Goal: Complete application form

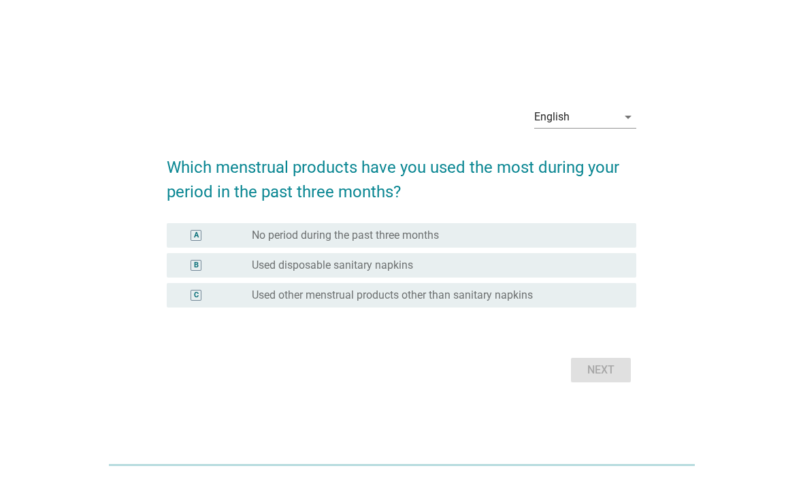
click at [580, 106] on div "English" at bounding box center [575, 117] width 83 height 22
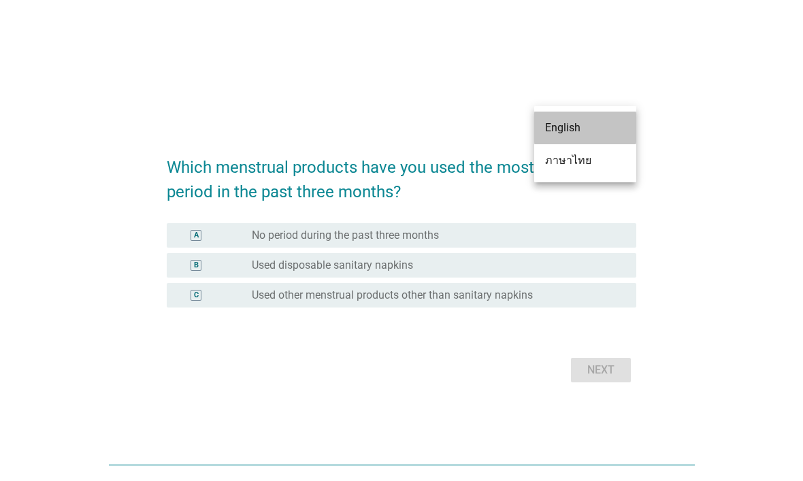
click at [605, 124] on div "English" at bounding box center [585, 128] width 80 height 16
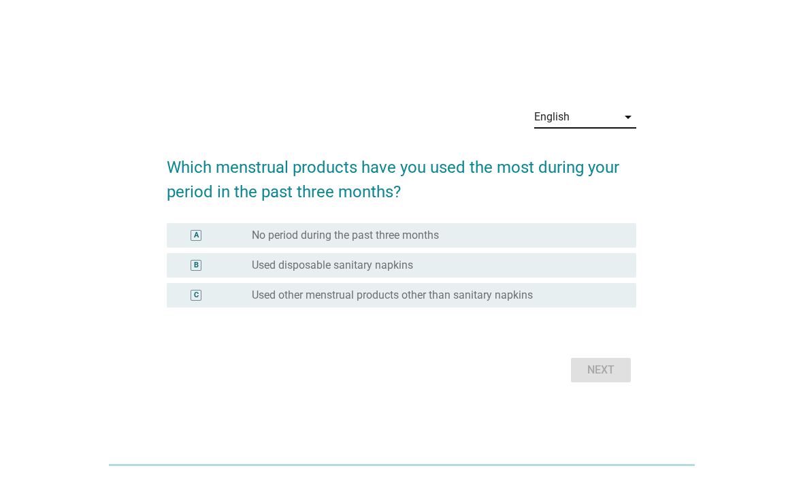
click at [609, 114] on div "English" at bounding box center [575, 117] width 83 height 22
click at [605, 168] on div "ภาษาไทย" at bounding box center [585, 160] width 80 height 16
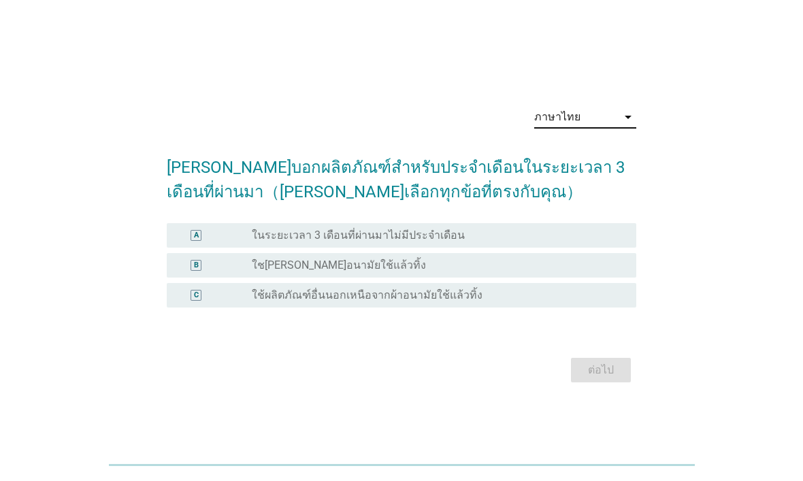
click at [554, 266] on div "radio_button_unchecked ใช[PERSON_NAME]อนามัยใช้แล้วทิ้ง" at bounding box center [433, 265] width 363 height 14
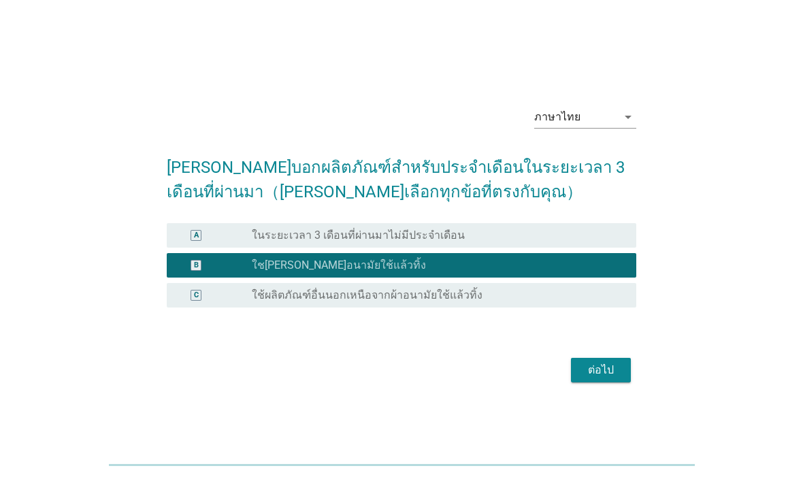
click at [601, 358] on button "ต่อไป" at bounding box center [601, 370] width 60 height 24
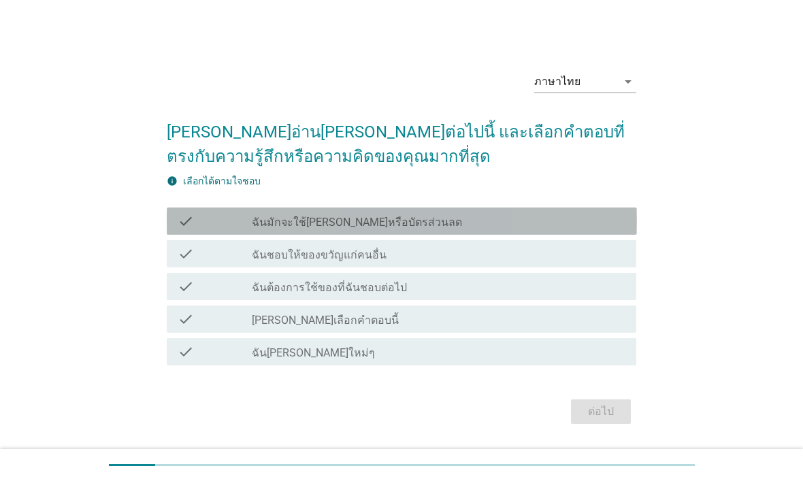
click at [181, 233] on div "check check_box_outline_blank ฉันมักจะใช้[PERSON_NAME]หรือบัตรส่วนลด" at bounding box center [402, 220] width 470 height 27
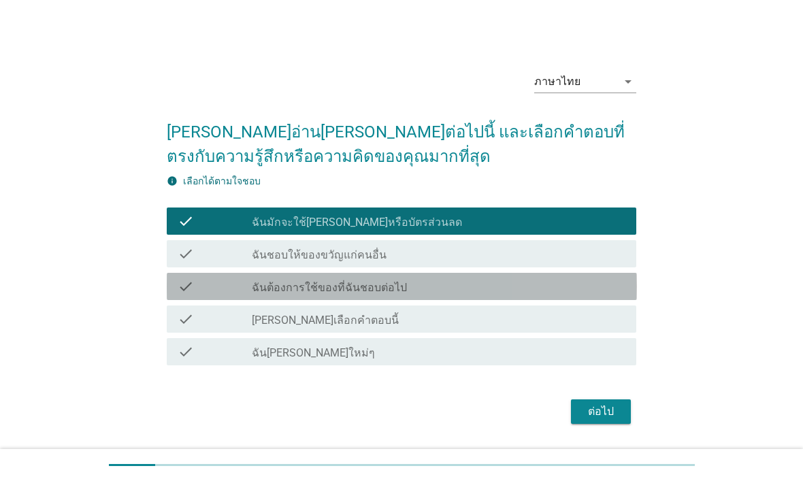
click at [200, 290] on div "check" at bounding box center [215, 286] width 75 height 16
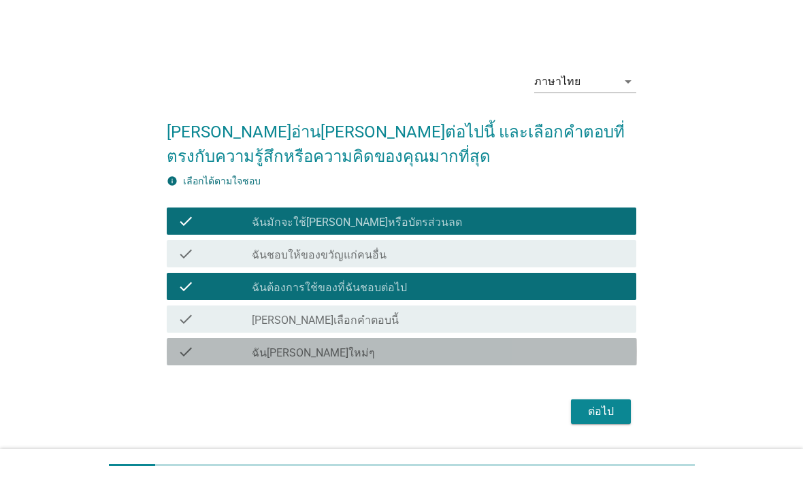
click at [219, 356] on div "check" at bounding box center [215, 351] width 75 height 16
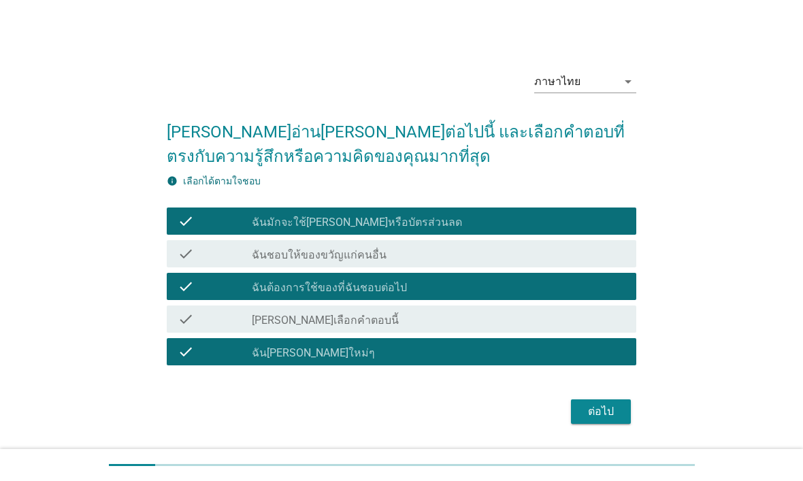
click at [190, 259] on icon "check" at bounding box center [186, 254] width 16 height 16
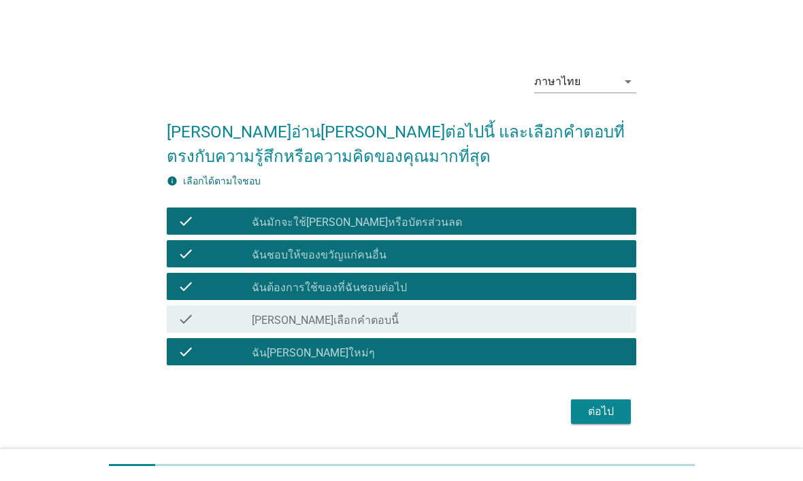
click at [591, 399] on button "ต่อไป" at bounding box center [601, 411] width 60 height 24
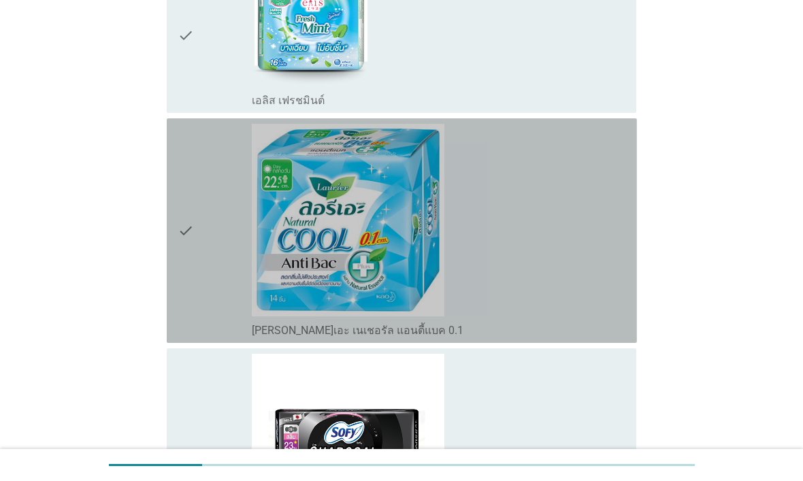
click at [195, 284] on div "check" at bounding box center [215, 231] width 75 height 214
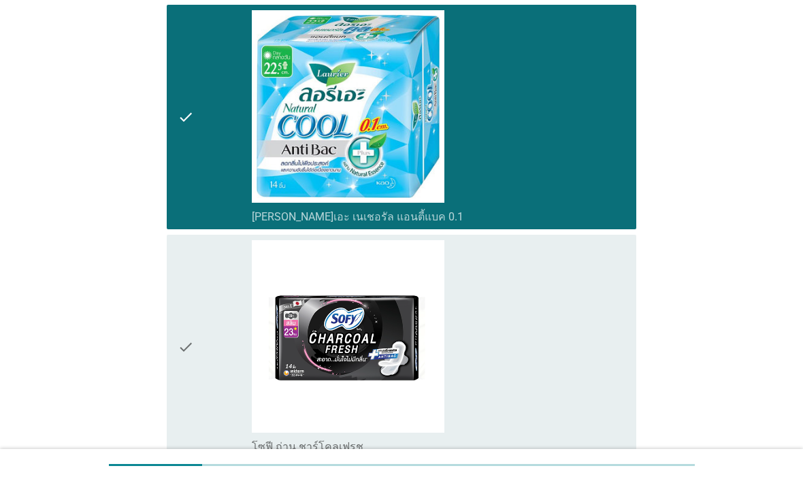
scroll to position [1543, 0]
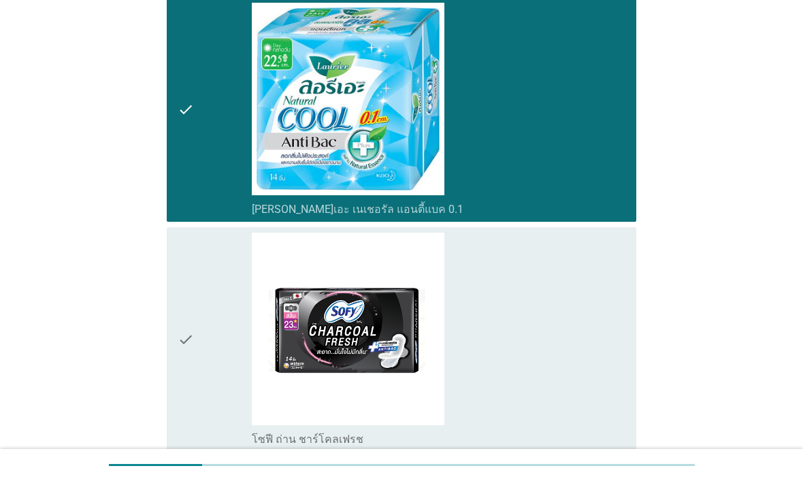
click at [195, 293] on div "check" at bounding box center [215, 340] width 75 height 214
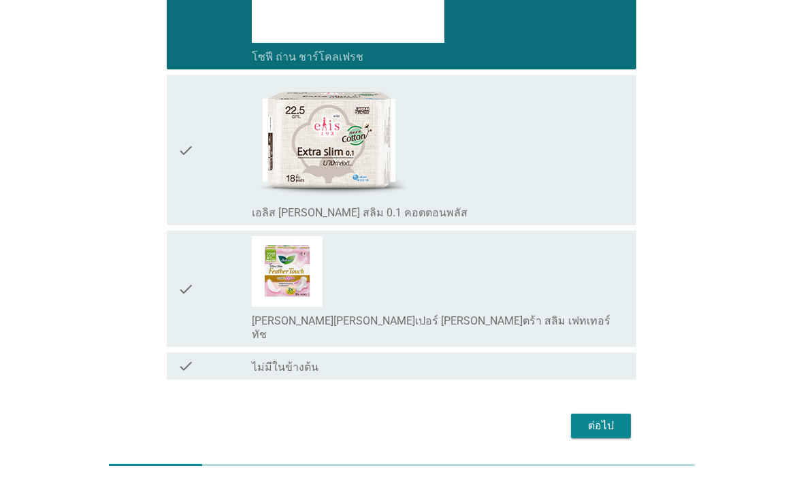
scroll to position [1927, 0]
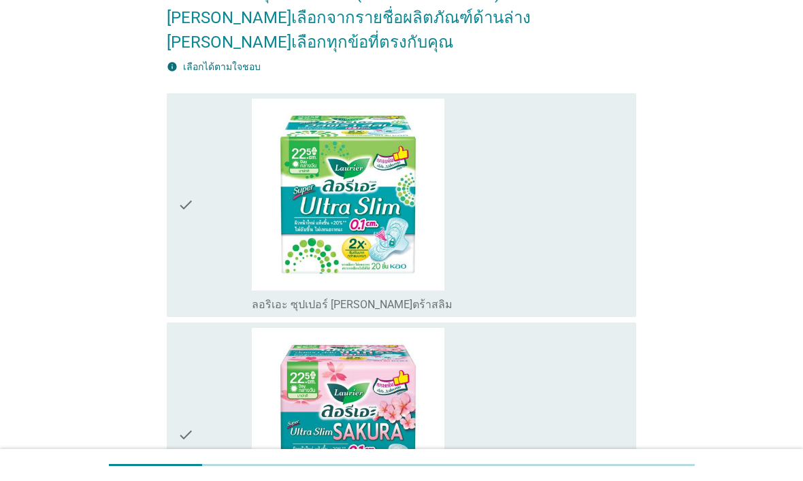
click at [196, 261] on div "check" at bounding box center [215, 206] width 75 height 214
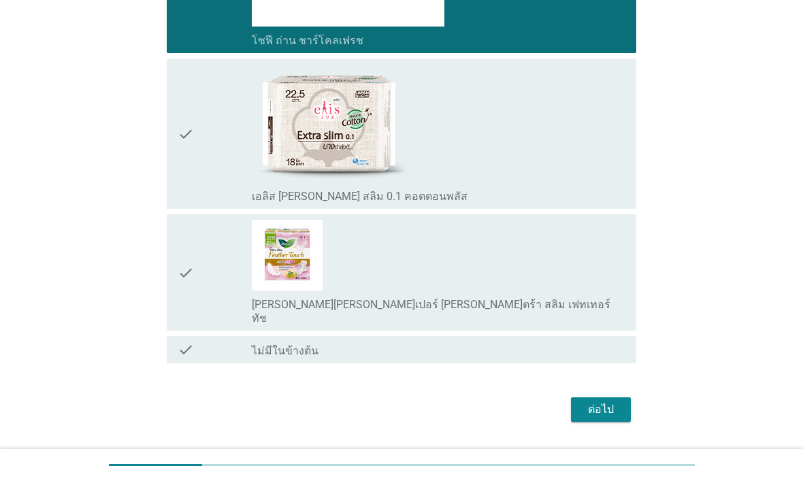
scroll to position [1941, 0]
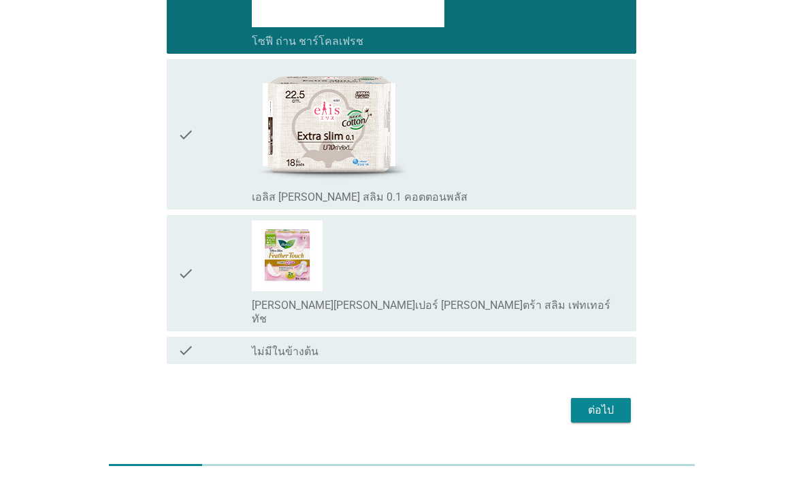
click at [593, 402] on div "ต่อไป" at bounding box center [601, 410] width 38 height 16
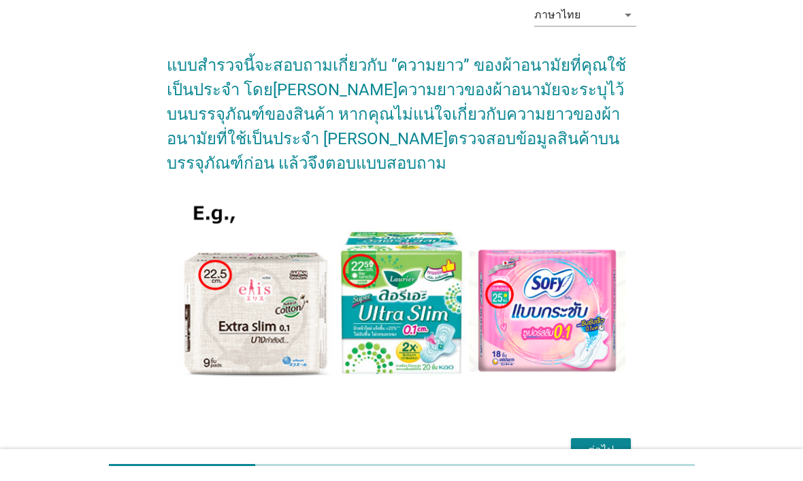
scroll to position [67, 0]
click at [595, 441] on div "ต่อไป" at bounding box center [601, 449] width 38 height 16
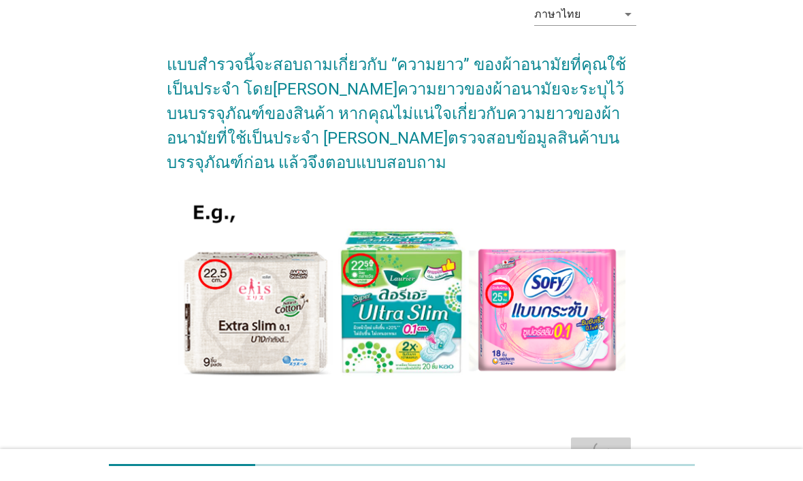
scroll to position [0, 0]
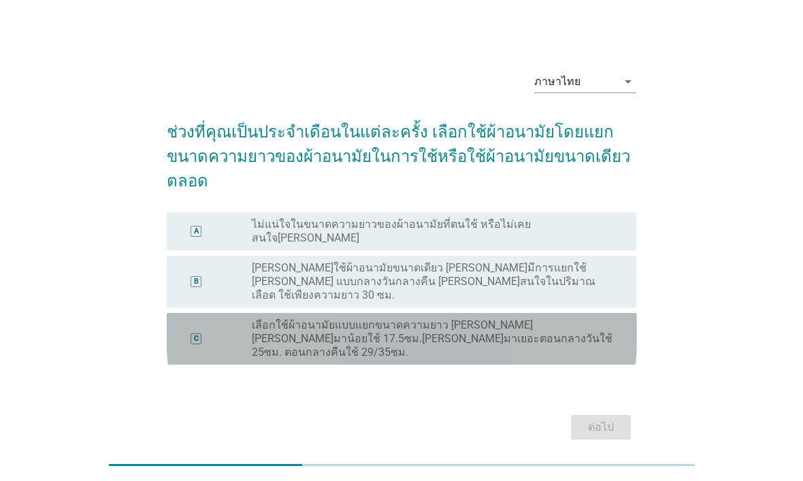
click at [587, 318] on label "เลือกใช้ผ้าอนามัยแบบแยกขนาดความยาว [PERSON_NAME] [PERSON_NAME]มาน้อยใช้ 17.5ซม.…" at bounding box center [433, 338] width 363 height 41
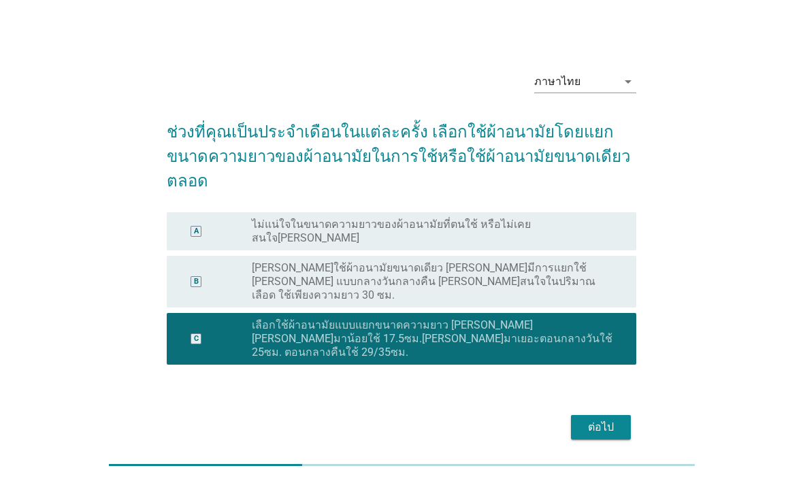
click at [605, 419] on div "ต่อไป" at bounding box center [601, 427] width 38 height 16
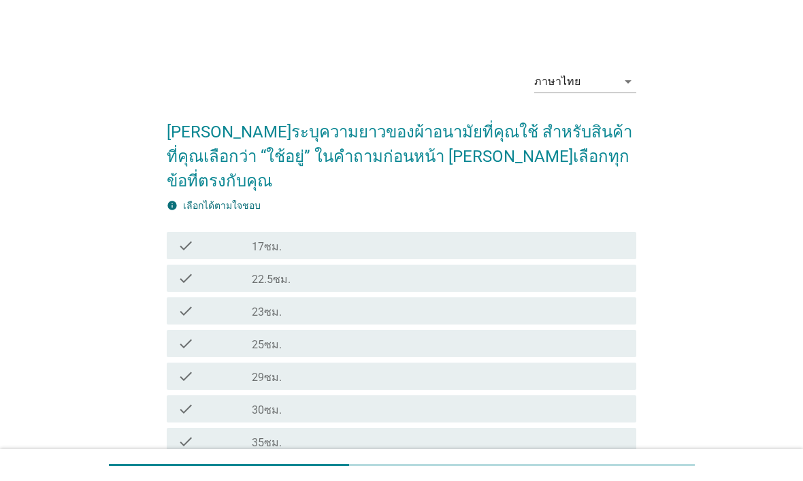
click at [588, 303] on div "check_box_outline_blank 23ซม." at bounding box center [438, 311] width 373 height 16
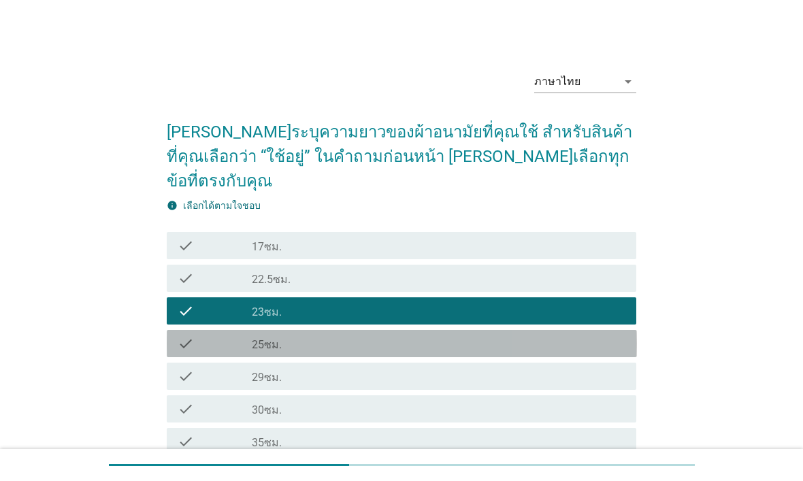
click at [575, 335] on div "check_box_outline_blank 25ซม." at bounding box center [438, 343] width 373 height 16
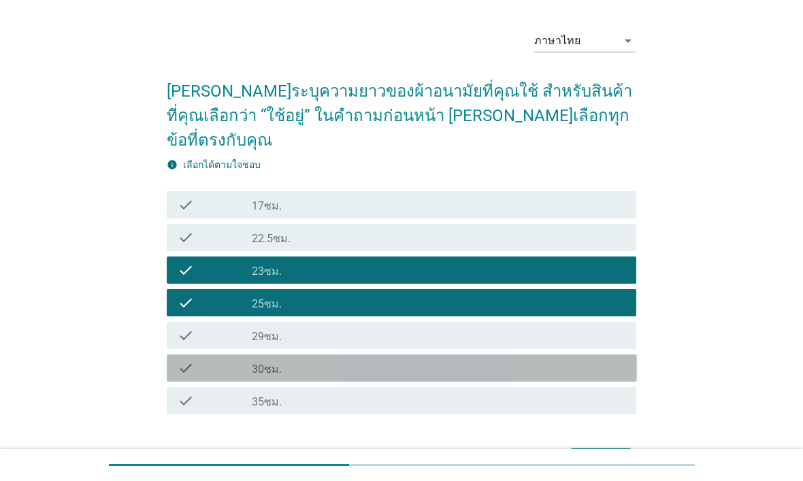
scroll to position [44, 0]
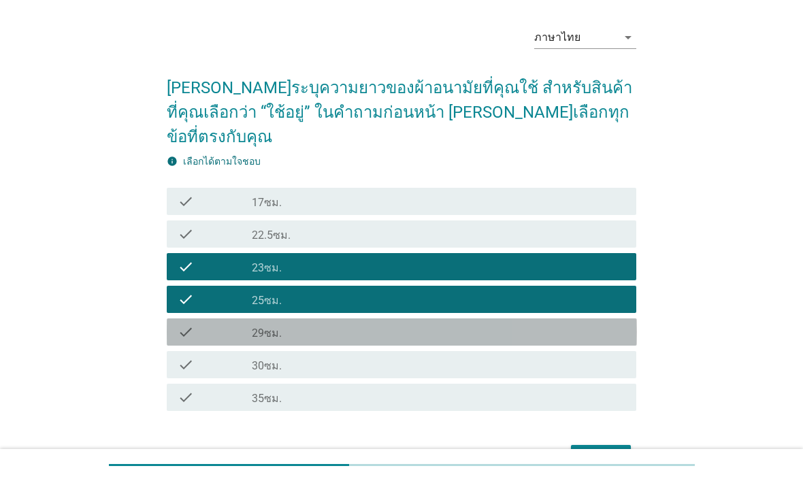
click at [562, 324] on div "check_box_outline_blank 29ซม." at bounding box center [438, 332] width 373 height 16
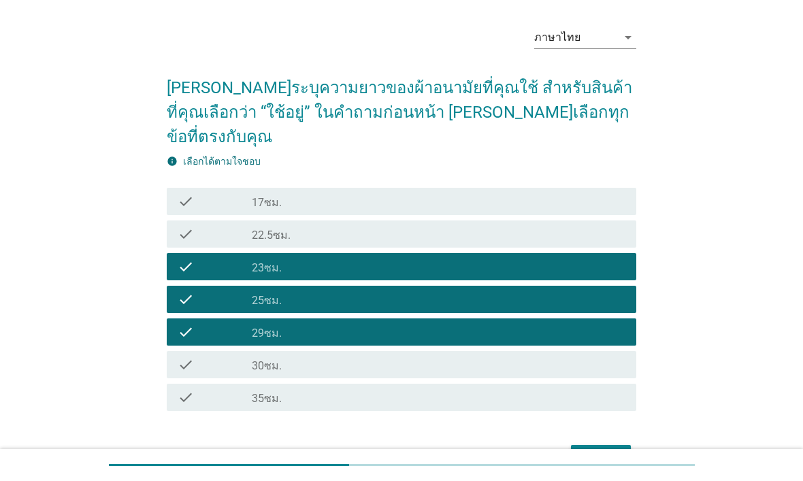
click at [542, 389] on div "check_box_outline_blank 35ซม." at bounding box center [438, 397] width 373 height 16
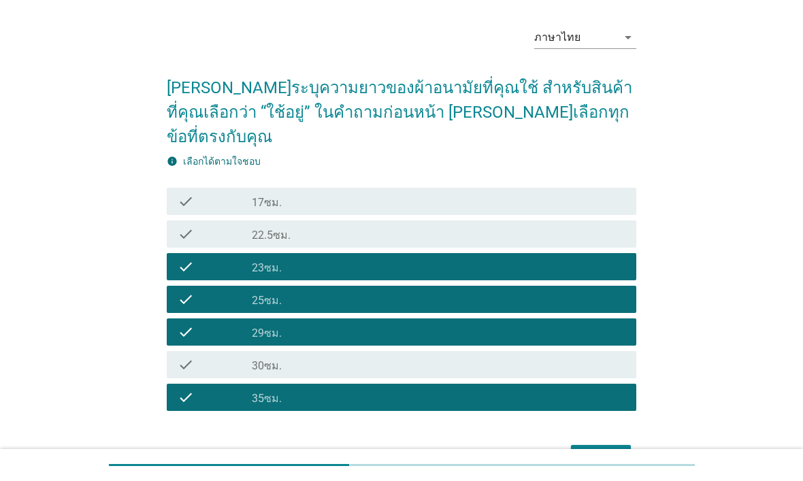
click at [607, 445] on button "ต่อไป" at bounding box center [601, 457] width 60 height 24
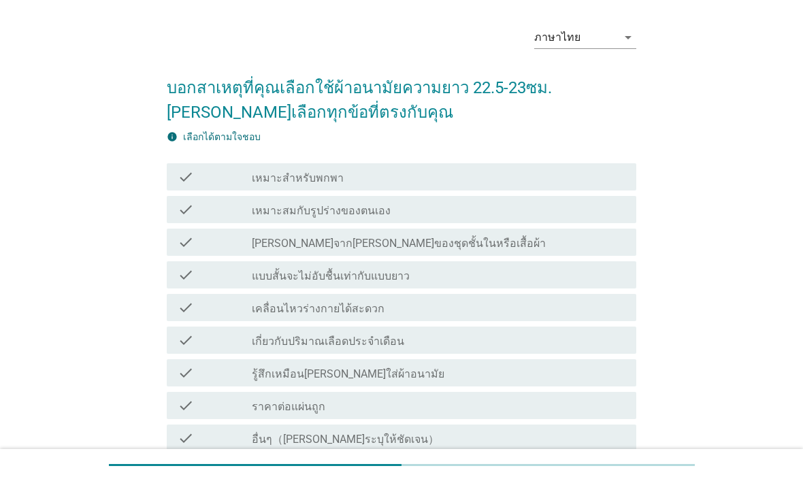
scroll to position [0, 0]
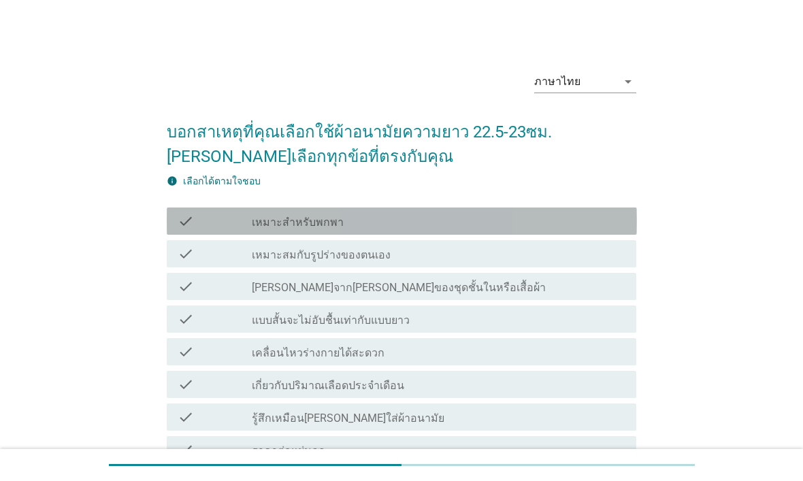
click at [615, 232] on div "check check_box_outline_blank เหมาะสำหรับพกพา" at bounding box center [402, 220] width 470 height 27
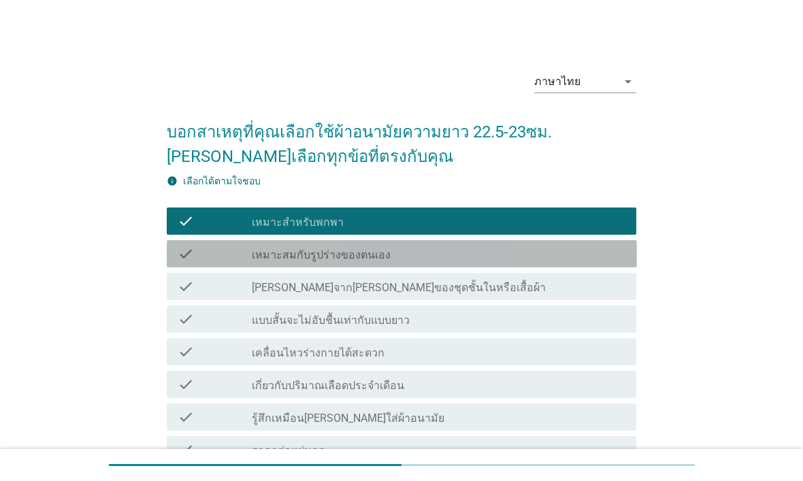
click at [598, 260] on div "check_box_outline_blank เหมาะสมกับรูปร่างของตนเอง" at bounding box center [438, 254] width 373 height 16
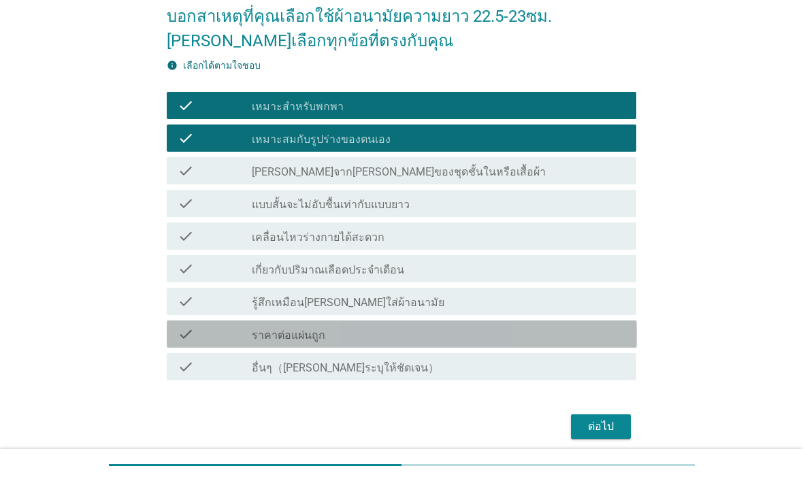
scroll to position [116, 0]
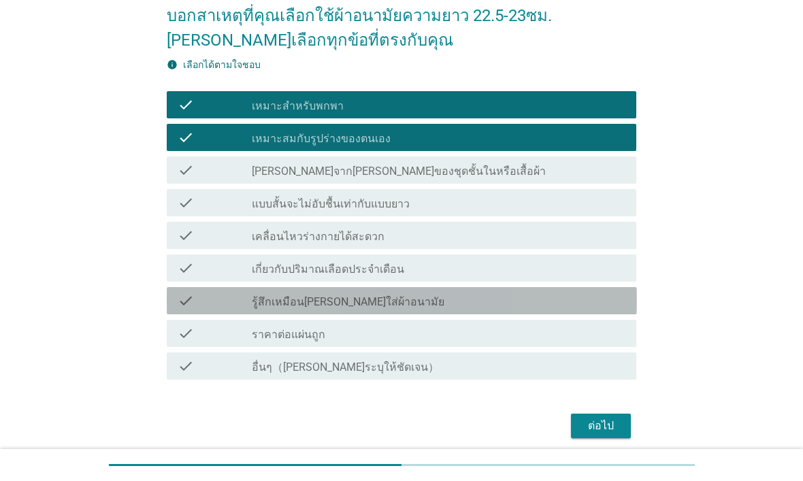
click at [568, 308] on div "check_box_outline_blank รู้สึกเหมือน[PERSON_NAME]ใส่ผ้าอนามัย" at bounding box center [438, 300] width 373 height 16
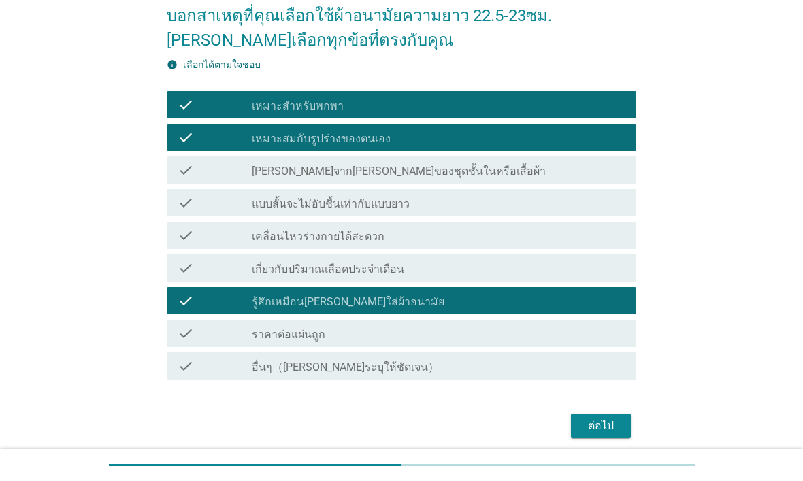
click at [584, 278] on div "check check_box_outline_blank เกี่ยวกับปริมาณเลือดประจำเดือน" at bounding box center [402, 267] width 470 height 27
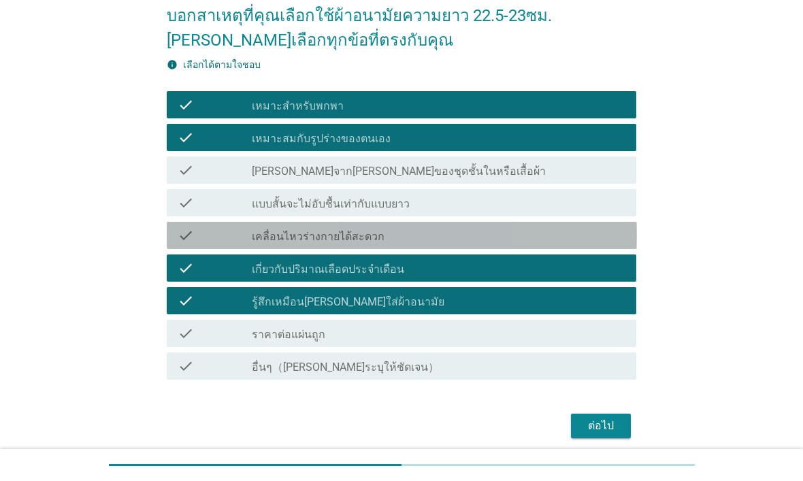
click at [609, 248] on div "check check_box_outline_blank เคลื่อนไหวร่างกายได้สะดวก" at bounding box center [402, 235] width 470 height 27
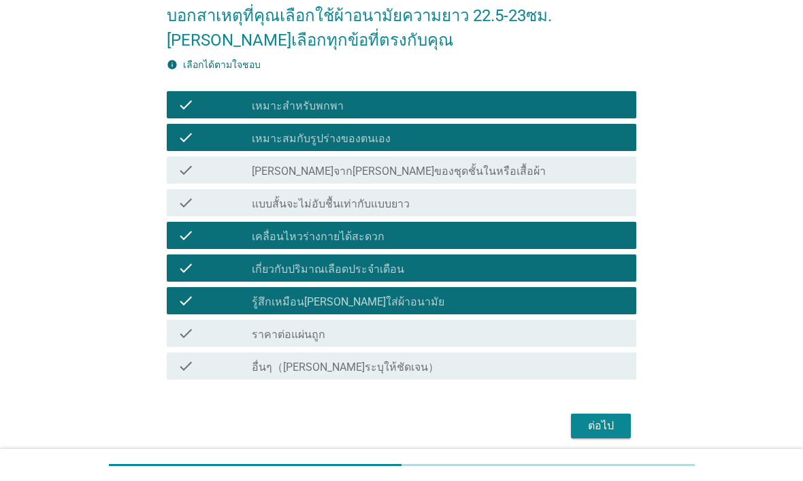
click at [590, 433] on div "ต่อไป" at bounding box center [601, 426] width 38 height 16
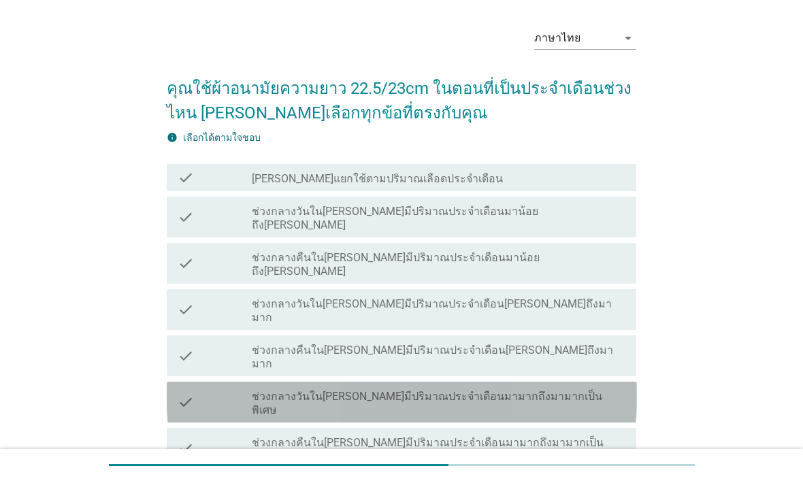
scroll to position [40, 0]
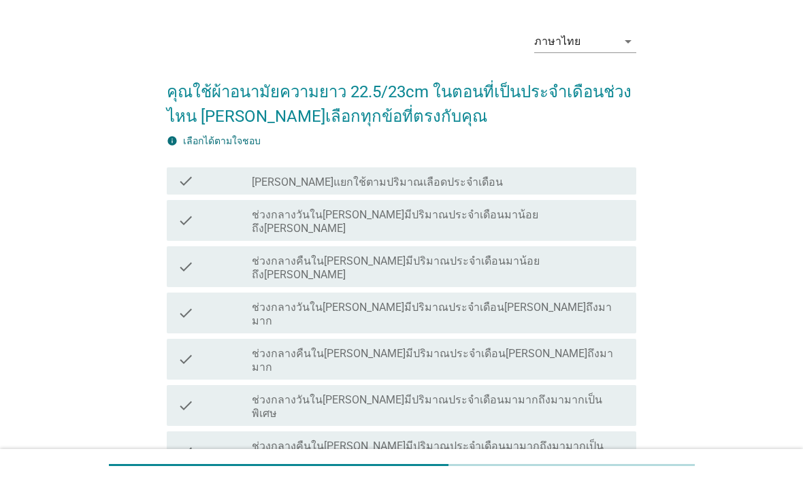
click at [609, 218] on div "check_box_outline_blank ช่วงกลางวันใน[PERSON_NAME]มีปริมาณประจำเดือนมาน้อยถึง[P…" at bounding box center [438, 220] width 373 height 30
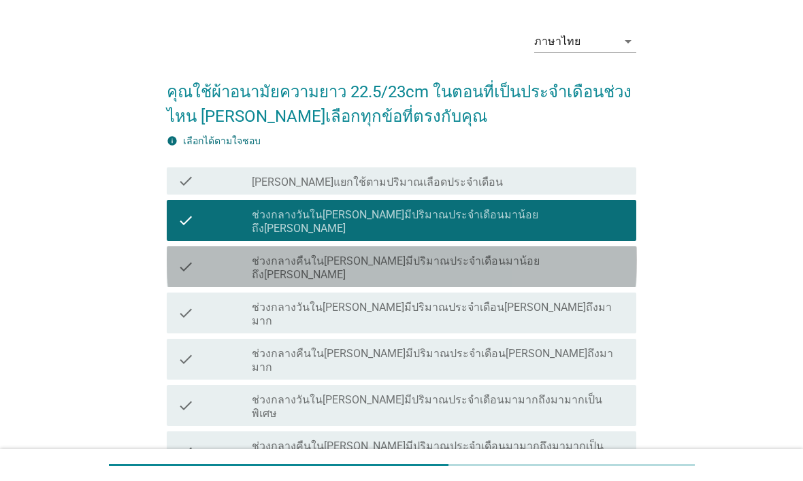
click at [585, 257] on div "check check_box_outline_blank ช่วงกลางคืนใน[PERSON_NAME]มีปริมาณประจำเดือนมาน้อ…" at bounding box center [402, 266] width 470 height 41
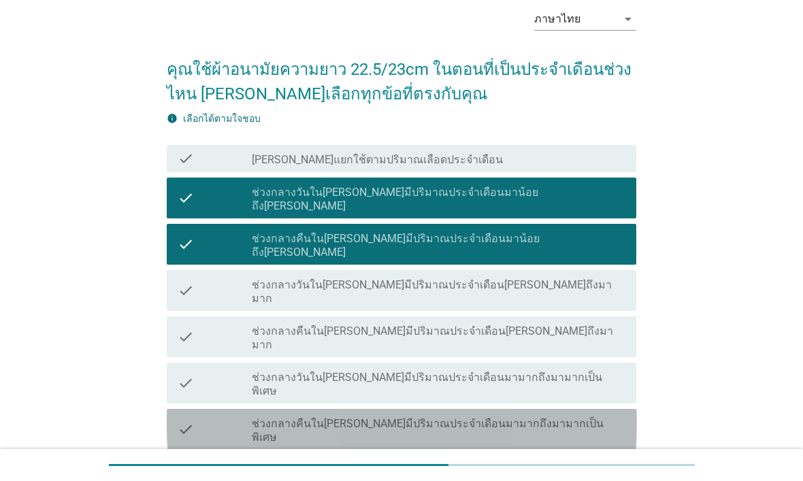
scroll to position [68, 0]
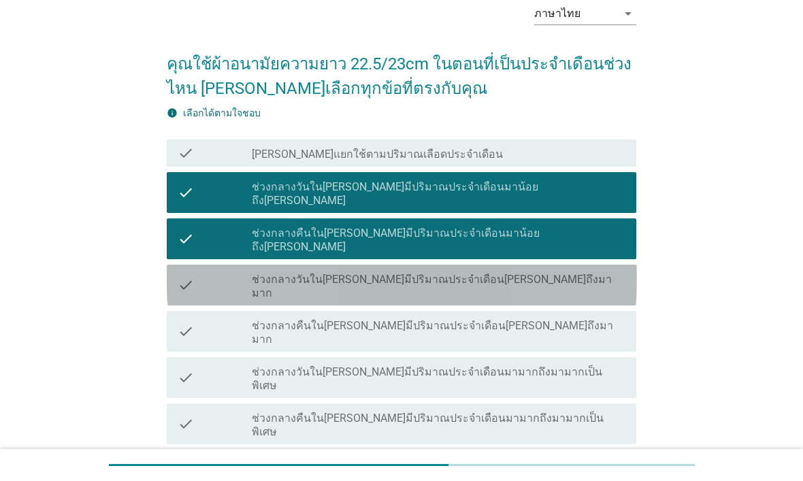
click at [584, 265] on div "check check_box_outline_blank ช่วงกลางวันใน[PERSON_NAME]มีปริมาณประจำเดือน[PERS…" at bounding box center [402, 285] width 470 height 41
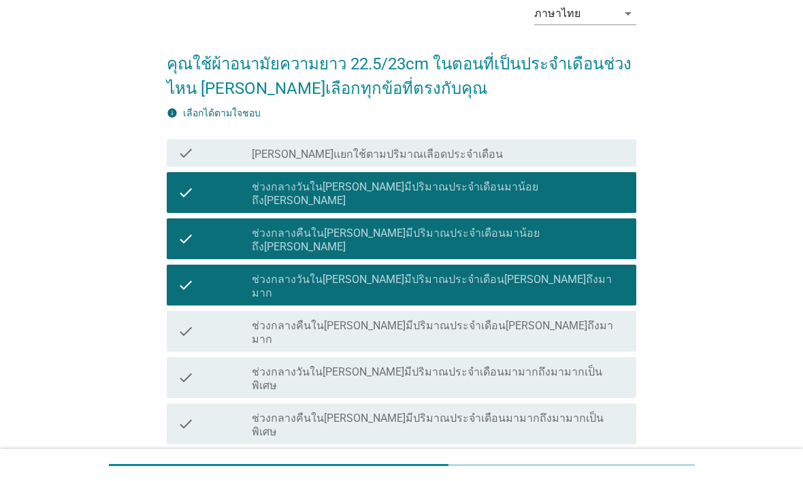
scroll to position [84, 0]
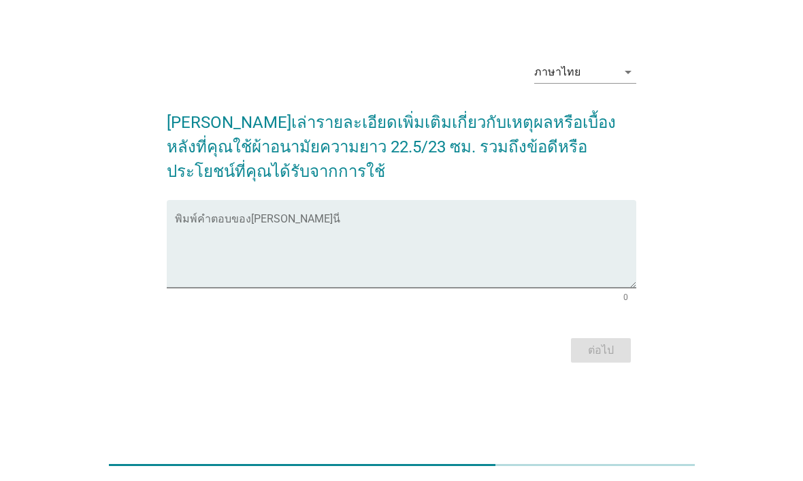
scroll to position [0, 0]
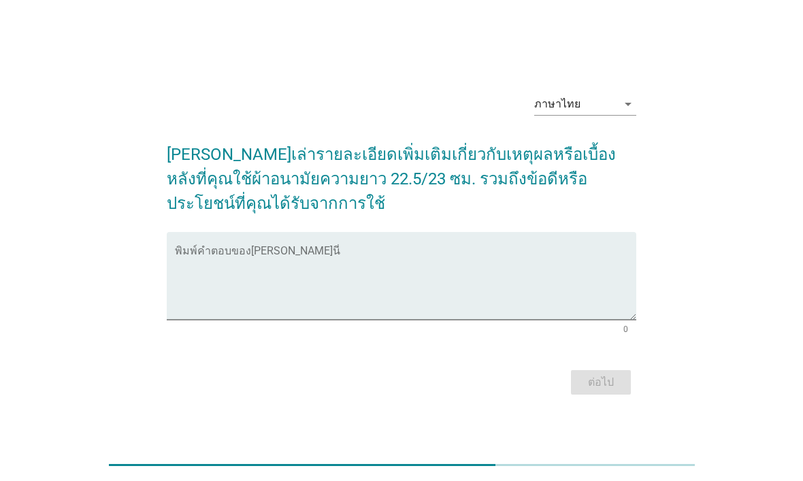
click at [438, 278] on textarea "พิมพ์คำตอบของคุณ ที่นี่" at bounding box center [406, 283] width 462 height 71
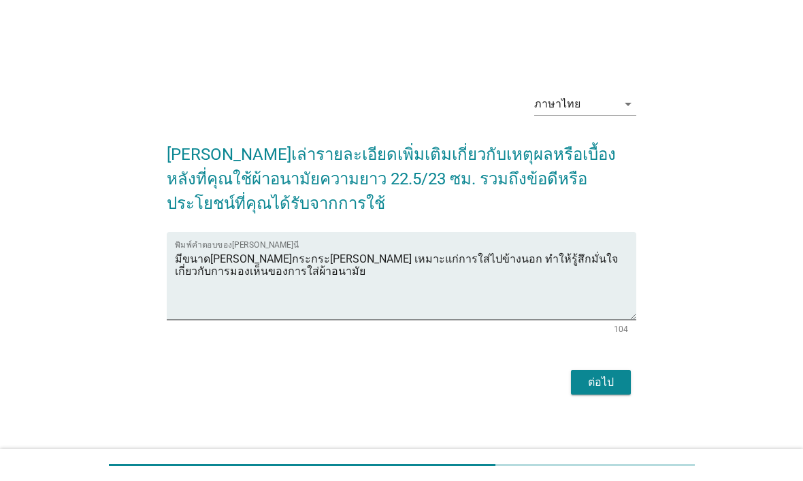
type textarea "มีขนาด[PERSON_NAME]กระกระ[PERSON_NAME] เหมาะแก่การใส่ไปข้างนอก ทำให้รู้สึกมั่นใ…"
click at [590, 376] on div "ต่อไป" at bounding box center [601, 382] width 38 height 16
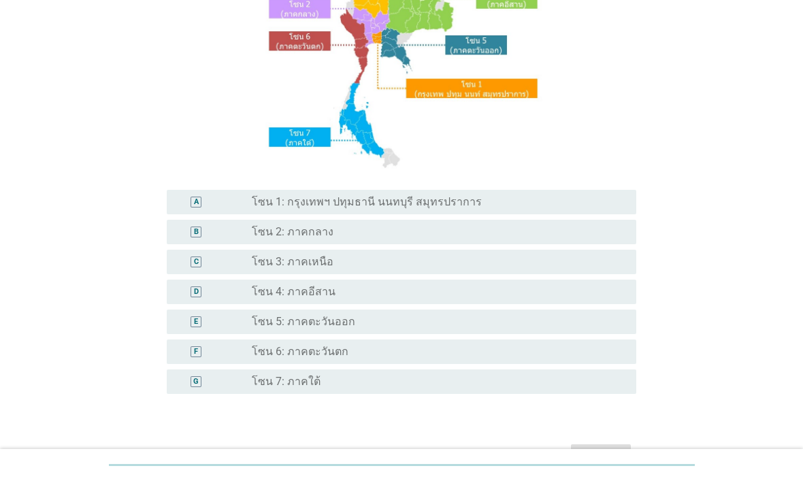
scroll to position [195, 0]
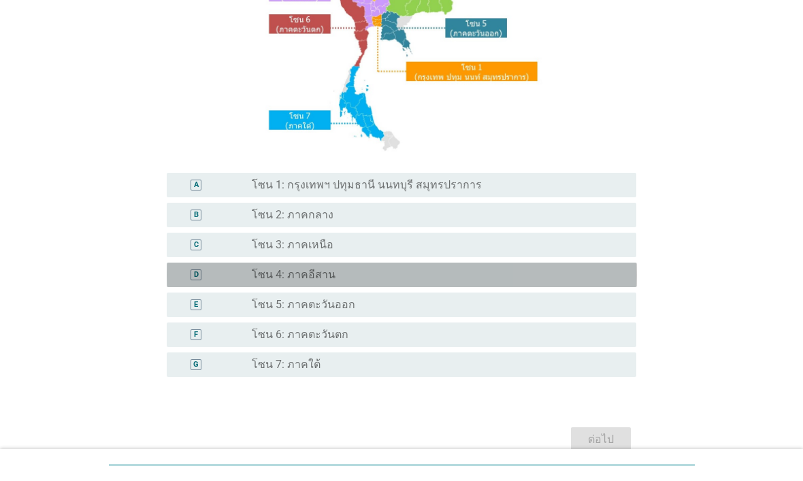
click at [550, 280] on div "radio_button_unchecked โซน 4: ภาคอีสาน" at bounding box center [433, 275] width 363 height 14
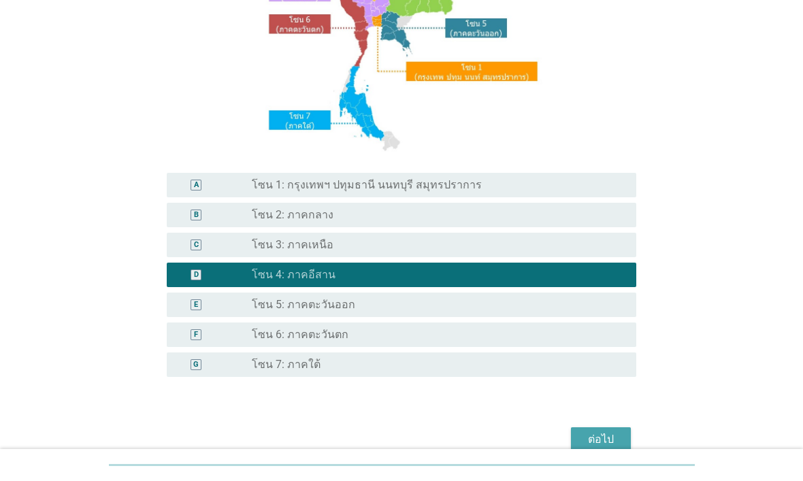
click at [605, 431] on div "ต่อไป" at bounding box center [601, 439] width 38 height 16
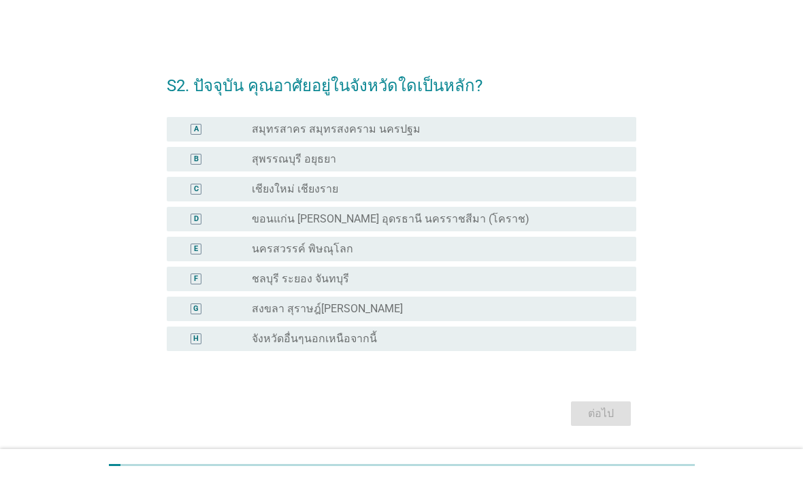
click at [607, 218] on div "radio_button_unchecked ขอนแก่น อุบลราชธานี อุดรธานี นครราชสีมา (โคราช)" at bounding box center [433, 219] width 363 height 14
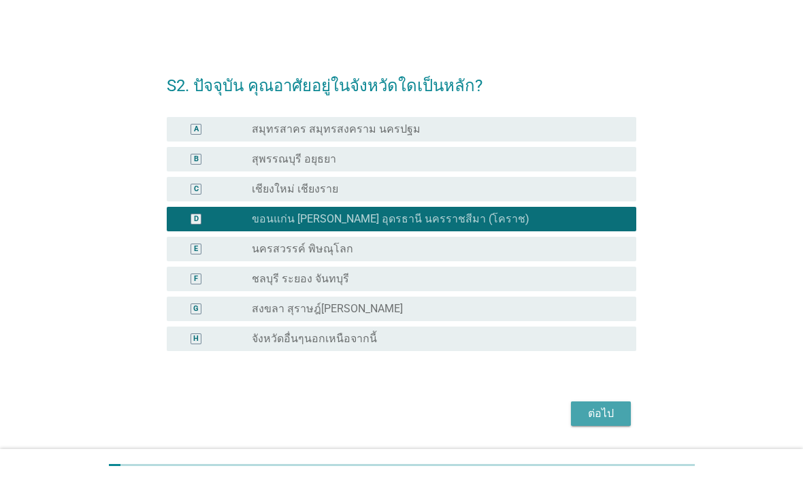
click at [606, 407] on div "ต่อไป" at bounding box center [601, 413] width 38 height 16
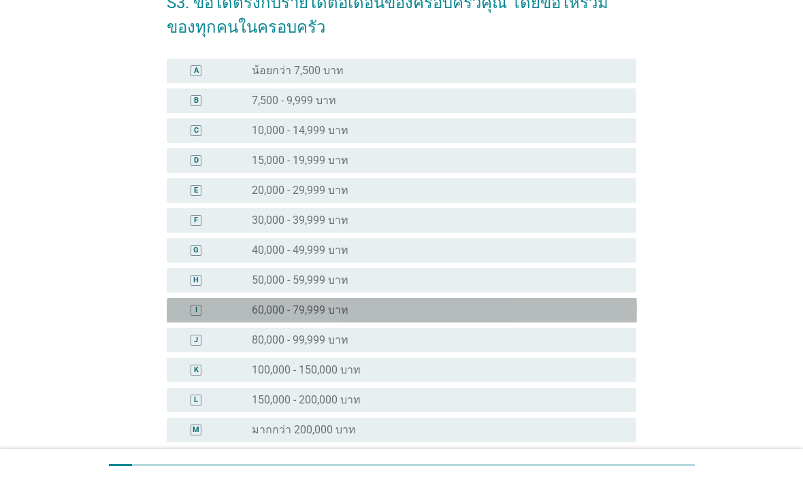
scroll to position [97, 0]
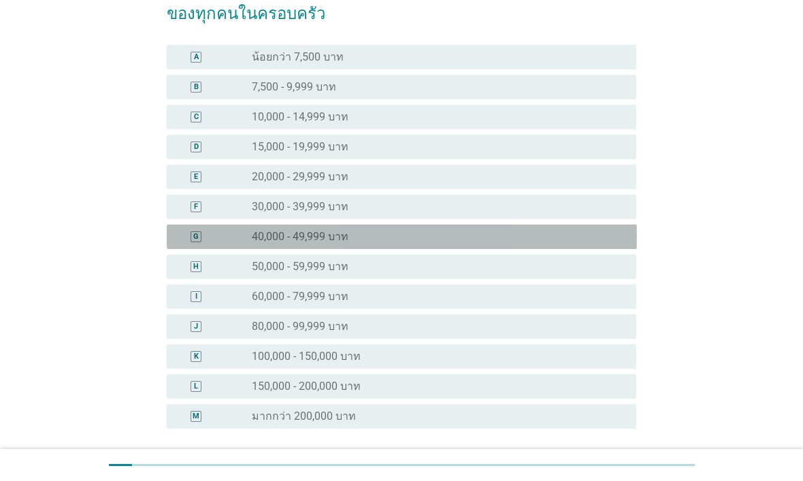
click at [594, 242] on div "radio_button_unchecked 40,000 - 49,999 บาท" at bounding box center [433, 237] width 363 height 14
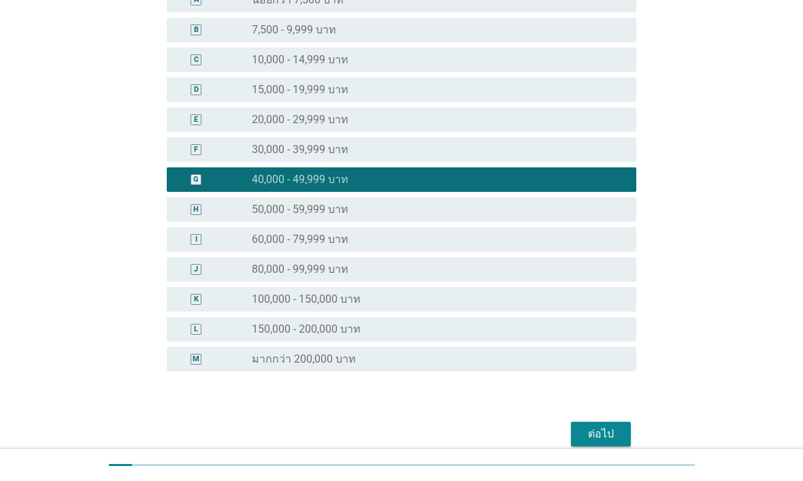
scroll to position [206, 0]
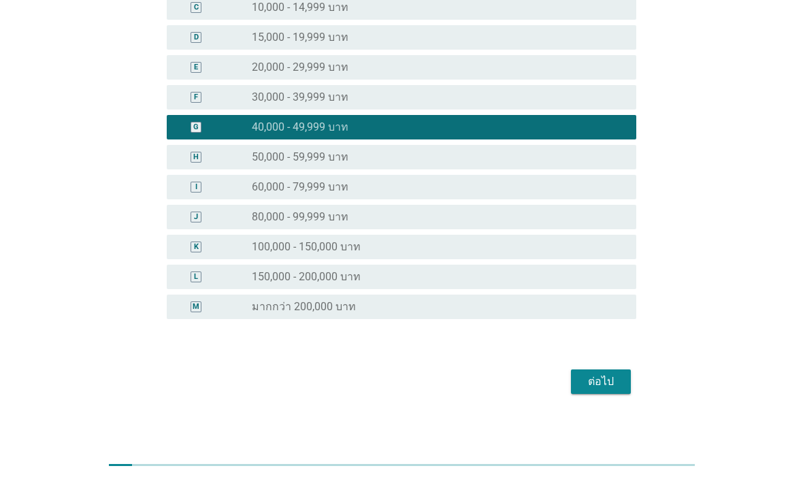
click at [603, 386] on div "ต่อไป" at bounding box center [601, 381] width 38 height 16
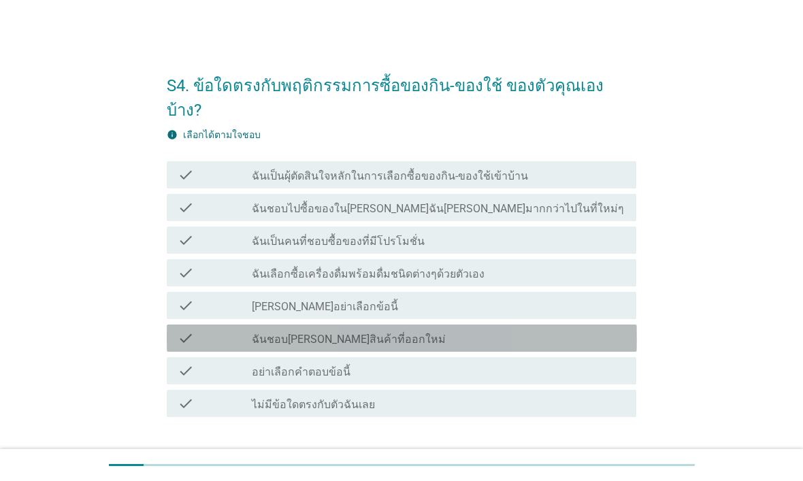
click at [571, 330] on div "check_box_outline_blank ฉันชอบลองสินค้าที่ออกใหม่" at bounding box center [438, 338] width 373 height 16
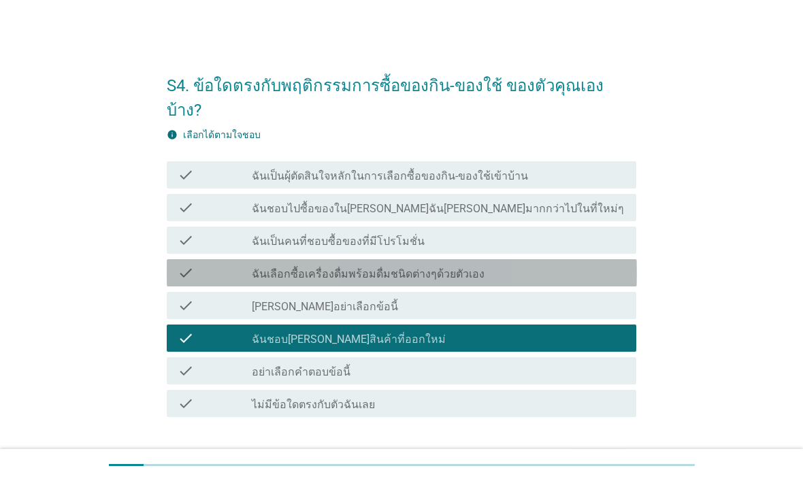
click at [589, 259] on div "check check_box_outline_blank ฉันเลือกซื้อเครื่องดื่มพร้อมดื่มชนิดต่างๆด้วยตัวเ…" at bounding box center [402, 272] width 470 height 27
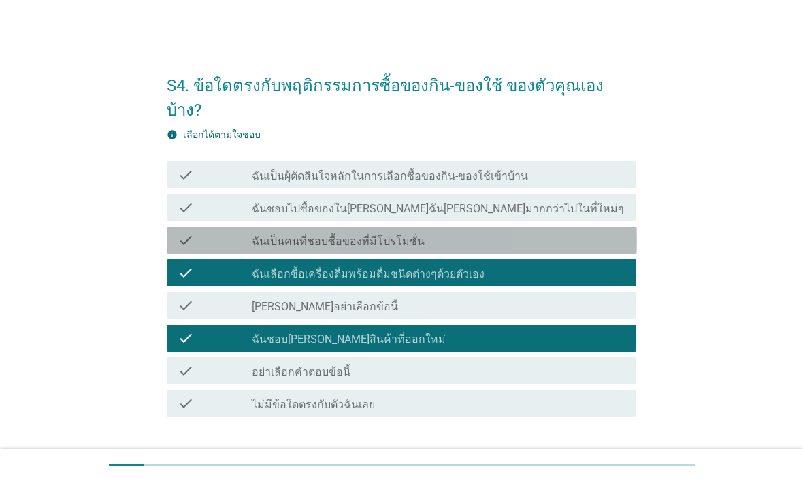
click at [583, 232] on div "check_box_outline_blank ฉันเป็นคนที่ชอบซื้อของที่มีโปรโมชั่น" at bounding box center [438, 240] width 373 height 16
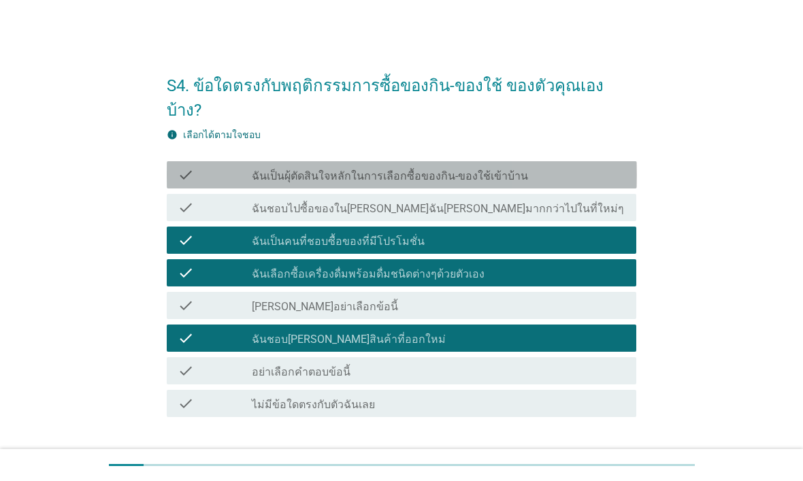
click at [596, 167] on div "check_box_outline_blank ฉันเป็นผุ้ตัดสินใจหลักในการเลือกซื้อของกิน-ของใช้เข้าบ้…" at bounding box center [438, 175] width 373 height 16
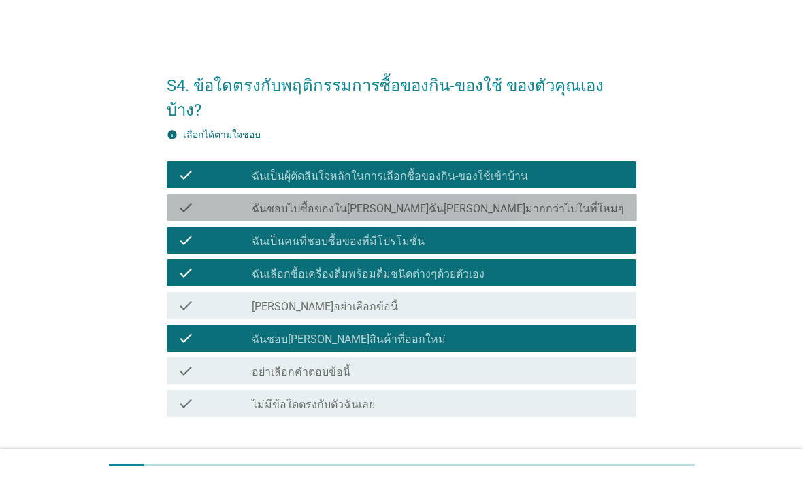
click at [576, 199] on div "check_box_outline_blank ฉันชอบไปซื้อของในที่ที่ฉันคุ้นเคยมากกว่าไปในที่ใหม่ๆ" at bounding box center [438, 207] width 373 height 16
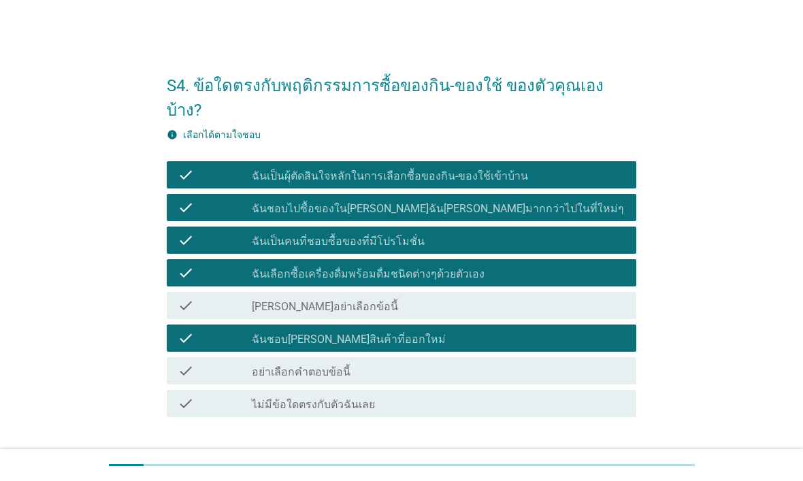
click at [610, 455] on div "ต่อไป" at bounding box center [601, 463] width 38 height 16
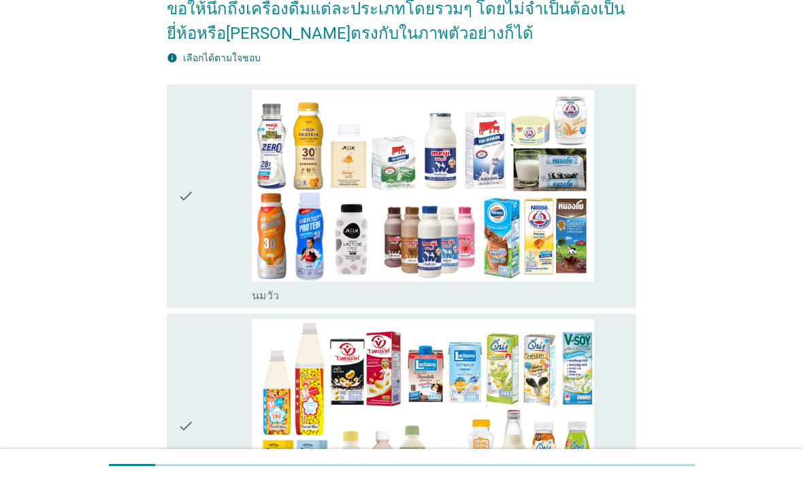
scroll to position [175, 0]
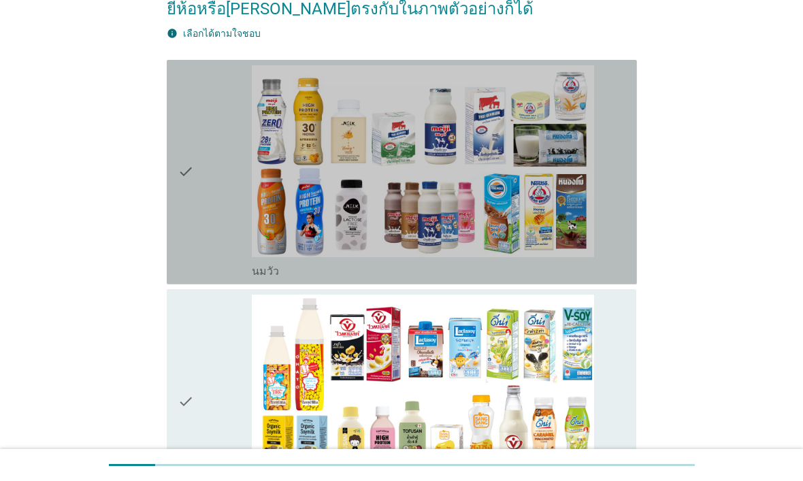
click at [187, 224] on icon "check" at bounding box center [186, 172] width 16 height 214
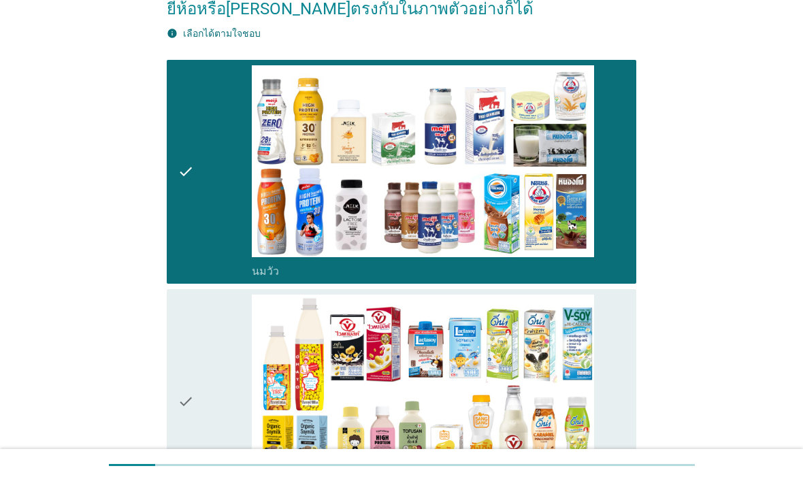
click at [184, 333] on icon "check" at bounding box center [186, 401] width 16 height 214
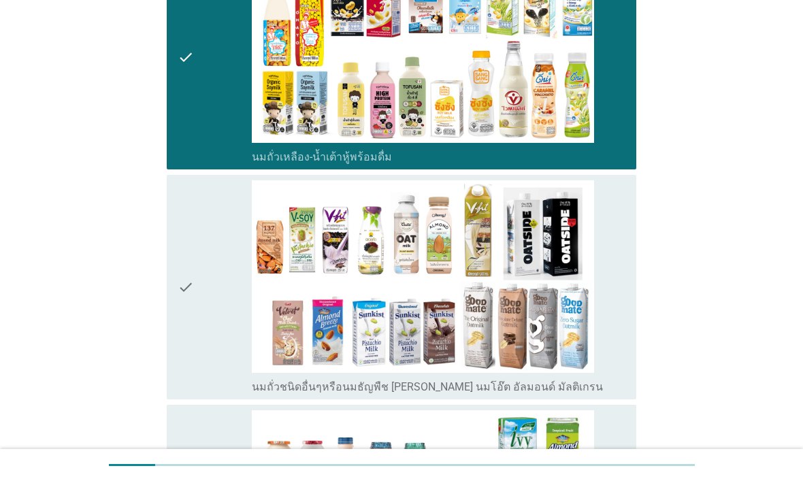
click at [192, 294] on icon "check" at bounding box center [186, 287] width 16 height 214
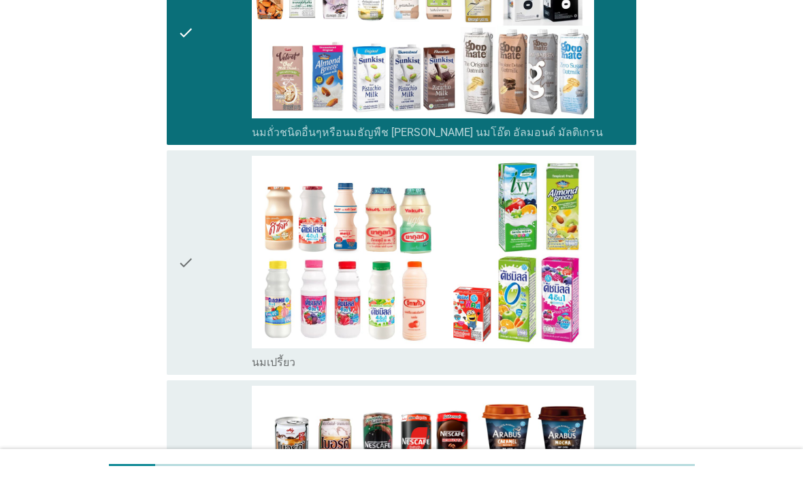
scroll to position [827, 0]
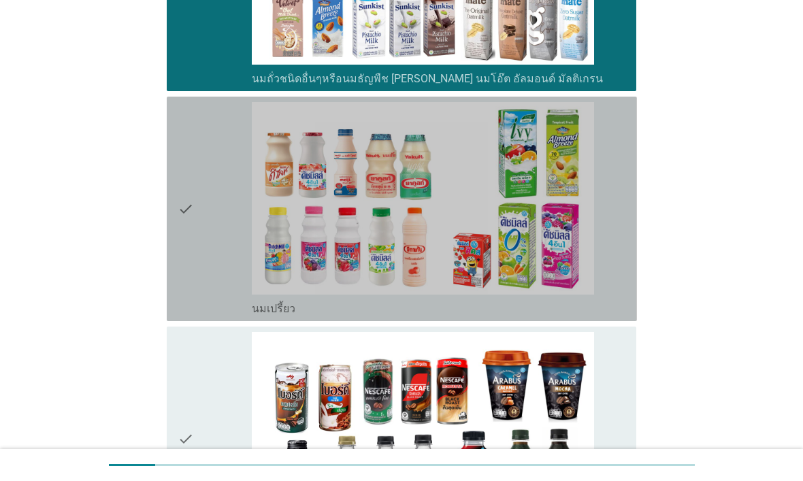
click at [170, 280] on div "check check_box_outline_blank นมเปรี้ยว" at bounding box center [402, 209] width 470 height 224
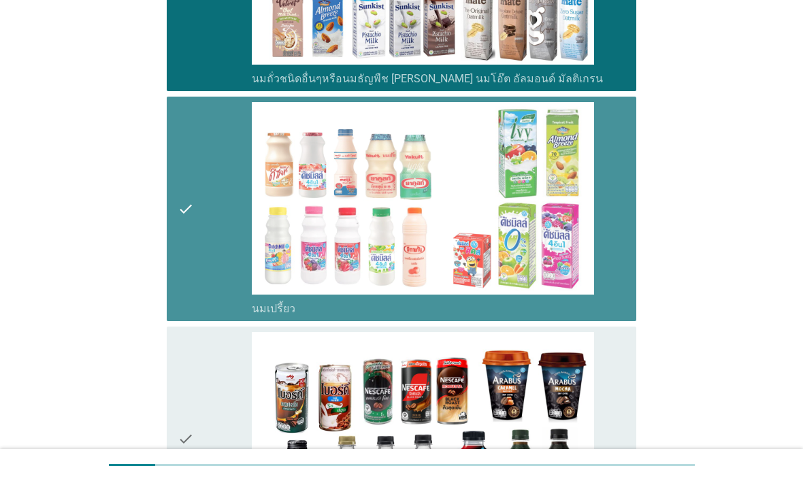
click at [184, 384] on icon "check" at bounding box center [186, 439] width 16 height 214
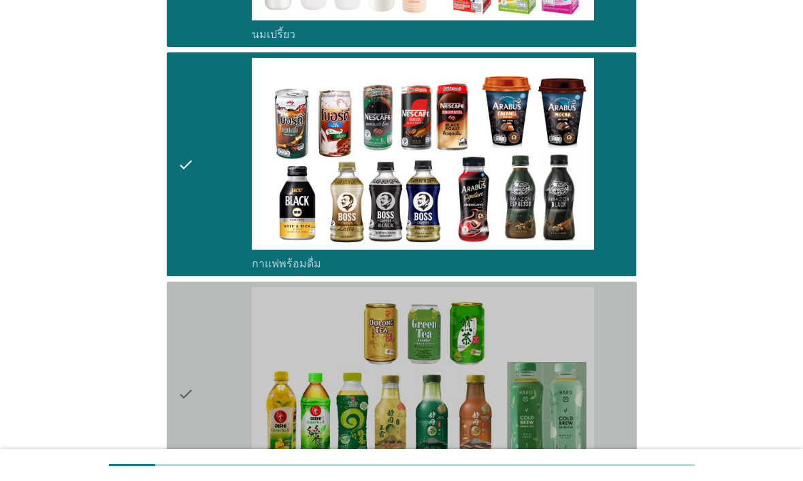
click at [180, 335] on icon "check" at bounding box center [186, 394] width 16 height 214
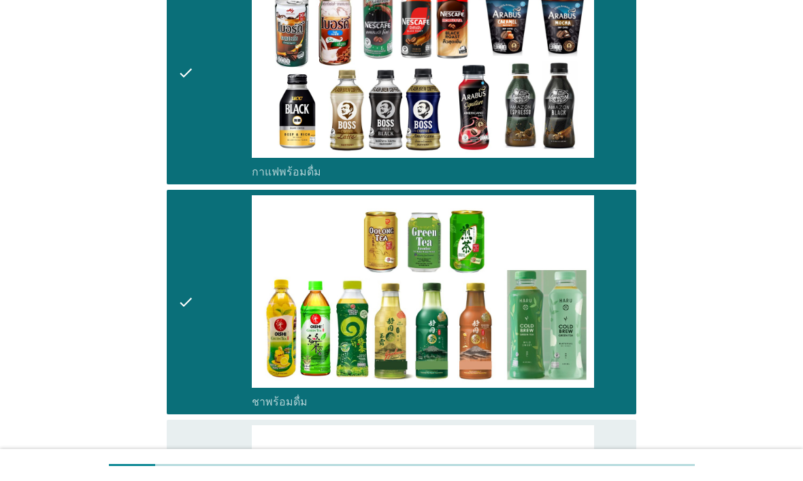
scroll to position [1500, 0]
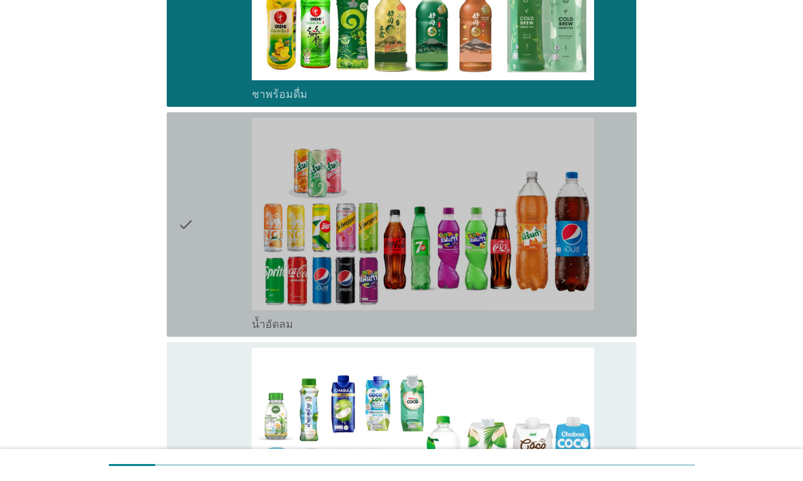
click at [184, 296] on icon "check" at bounding box center [186, 225] width 16 height 214
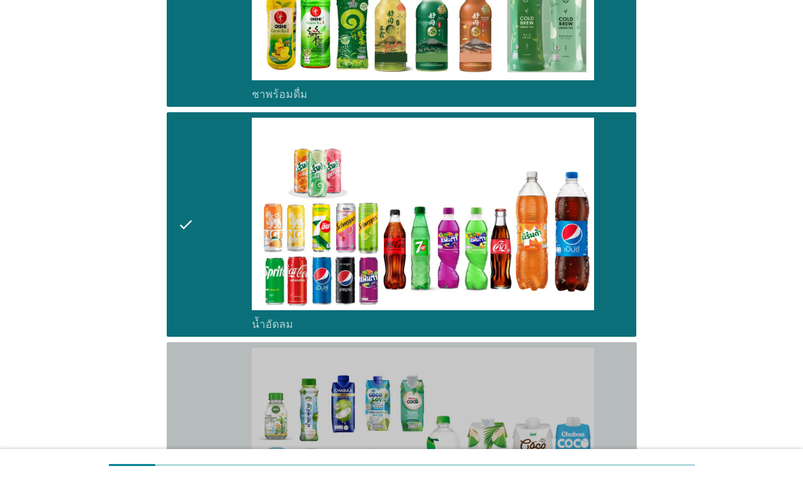
click at [185, 396] on icon "check" at bounding box center [186, 455] width 16 height 214
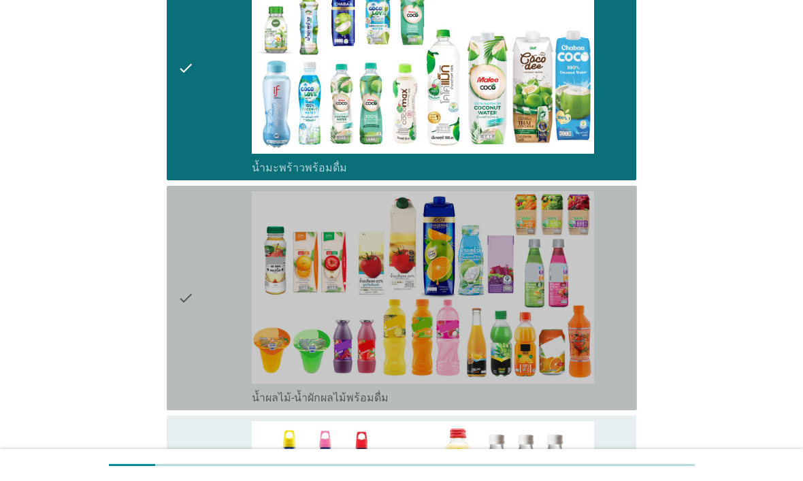
click at [182, 316] on icon "check" at bounding box center [186, 298] width 16 height 214
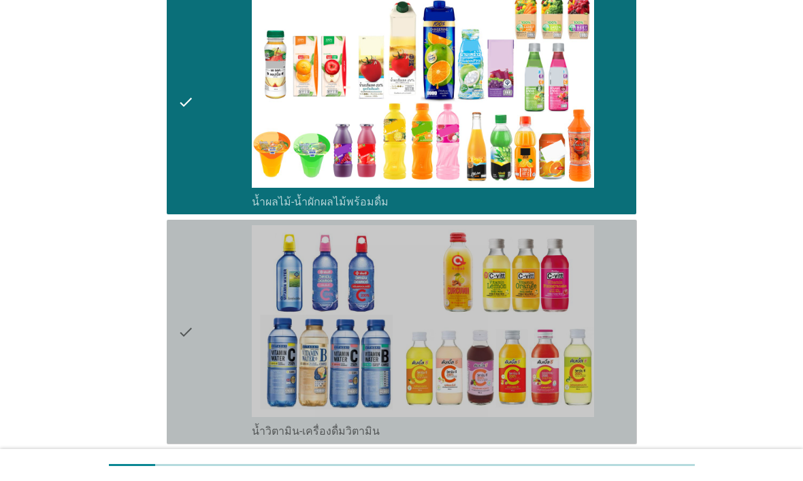
click at [180, 323] on icon "check" at bounding box center [186, 332] width 16 height 214
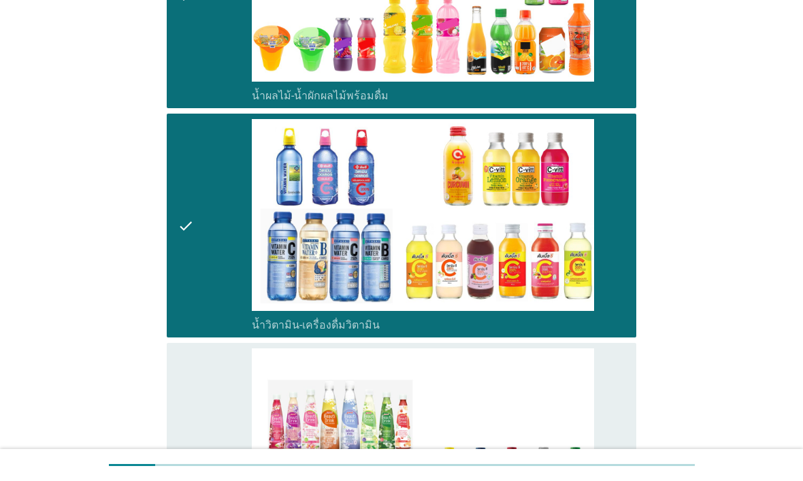
scroll to position [2403, 0]
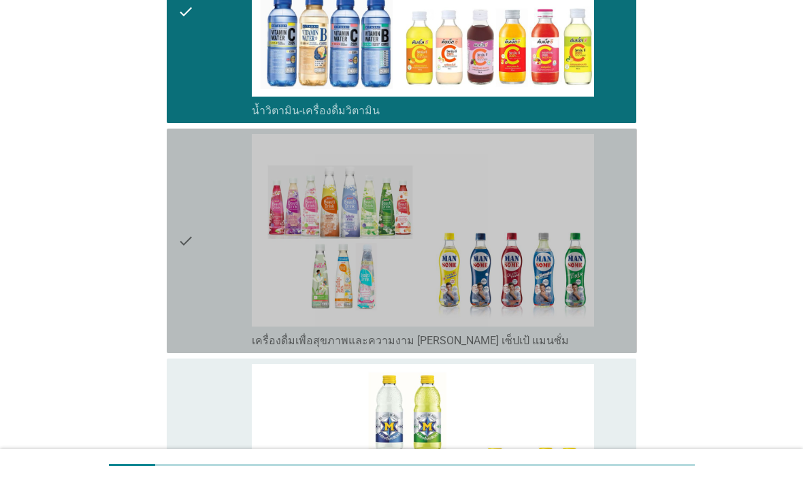
click at [173, 290] on div "check check_box_outline_blank เครื่องดื่มเพื่อสุขภาพและความงาม เช่น เซ็ปเป้ แมน…" at bounding box center [402, 241] width 470 height 224
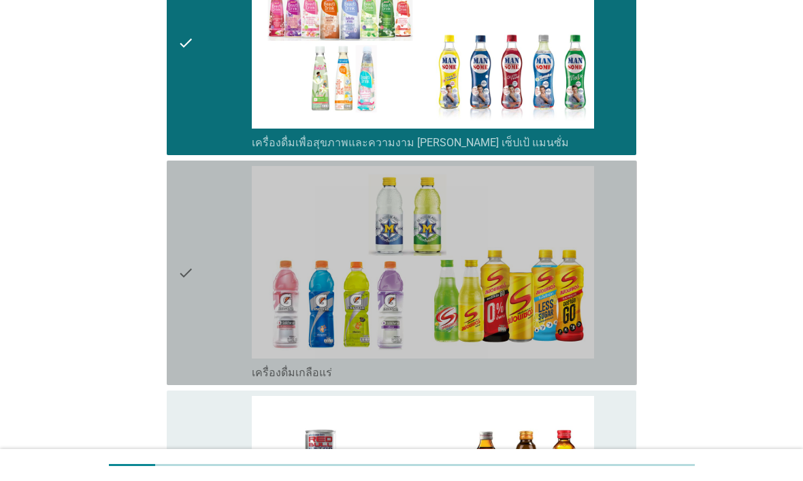
click at [174, 303] on div "check check_box_outline_blank เครื่องดื่มเกลือแร่" at bounding box center [402, 273] width 470 height 224
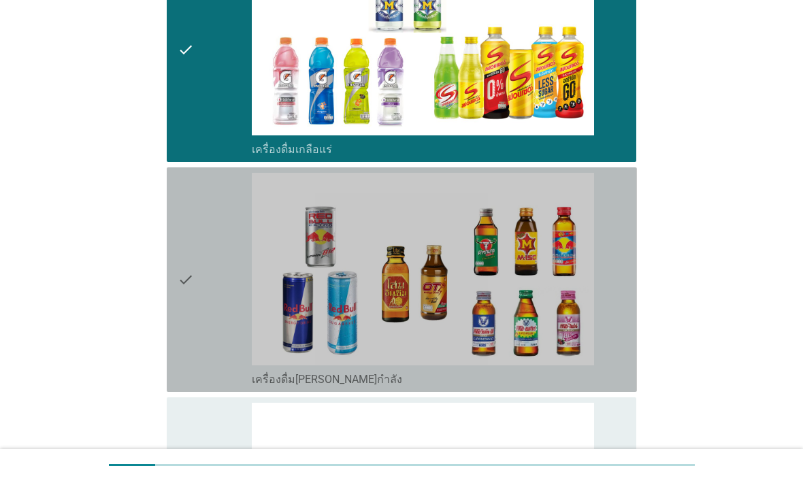
click at [178, 300] on icon "check" at bounding box center [186, 280] width 16 height 214
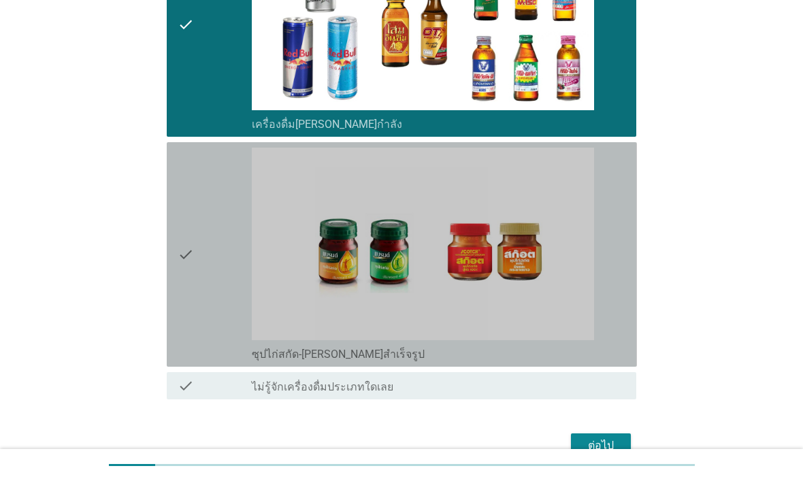
click at [175, 301] on div "check check_box_outline_blank ซุปไก่สกัด-รังนกสำเร็จรูป" at bounding box center [402, 254] width 470 height 224
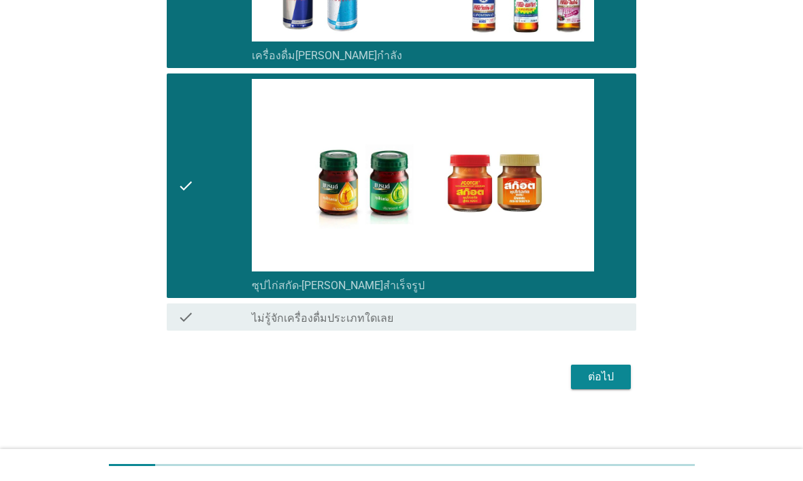
scroll to position [3146, 0]
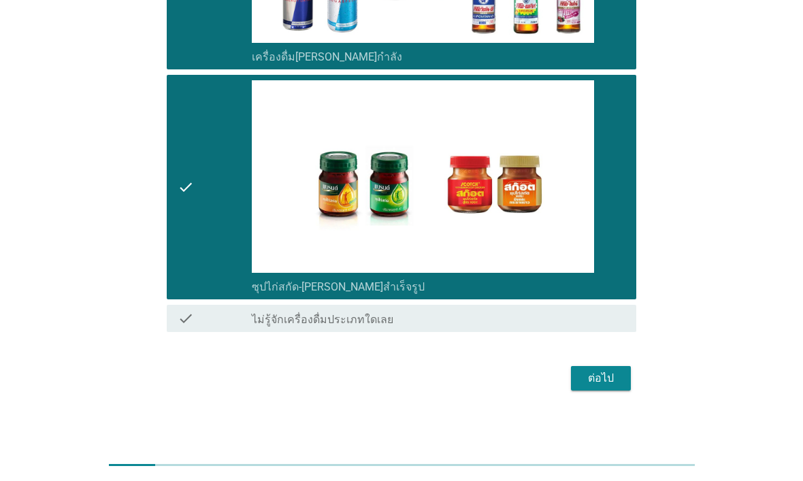
click at [627, 368] on button "ต่อไป" at bounding box center [601, 378] width 60 height 24
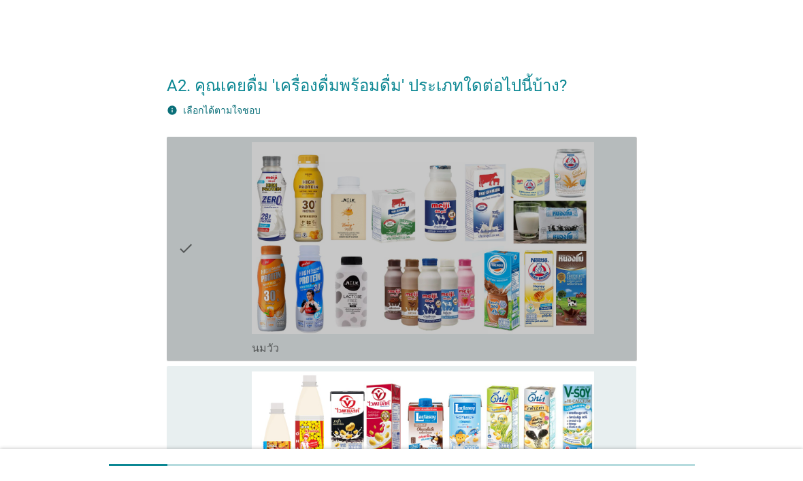
click at [178, 303] on icon "check" at bounding box center [186, 249] width 16 height 214
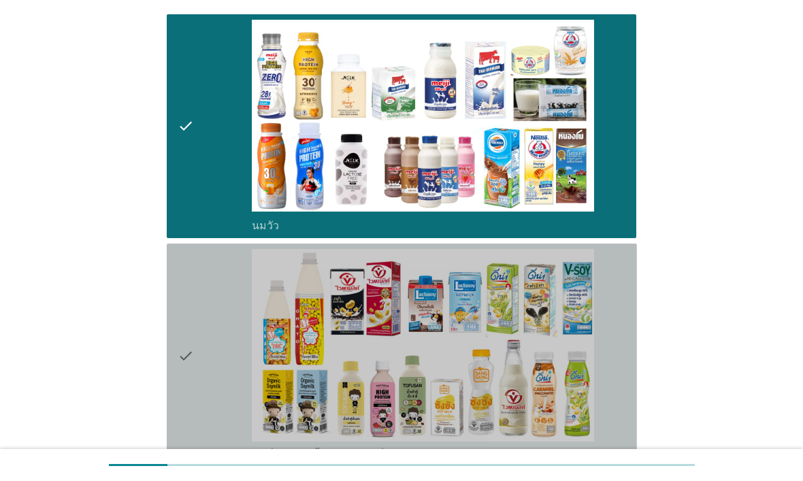
click at [180, 313] on icon "check" at bounding box center [186, 356] width 16 height 214
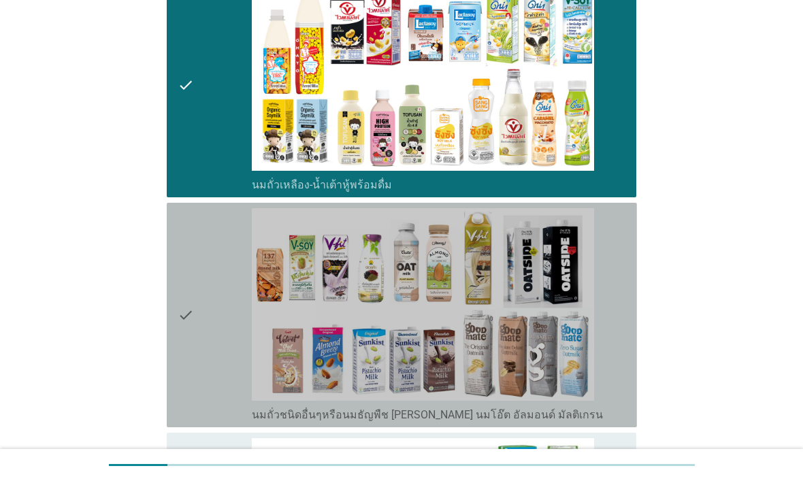
click at [178, 313] on icon "check" at bounding box center [186, 315] width 16 height 214
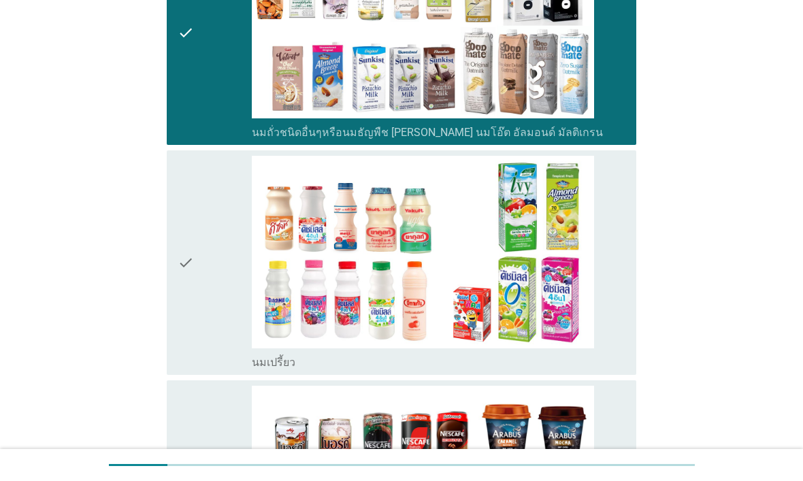
click at [169, 297] on div "check check_box_outline_blank นมเปรี้ยว" at bounding box center [402, 262] width 470 height 224
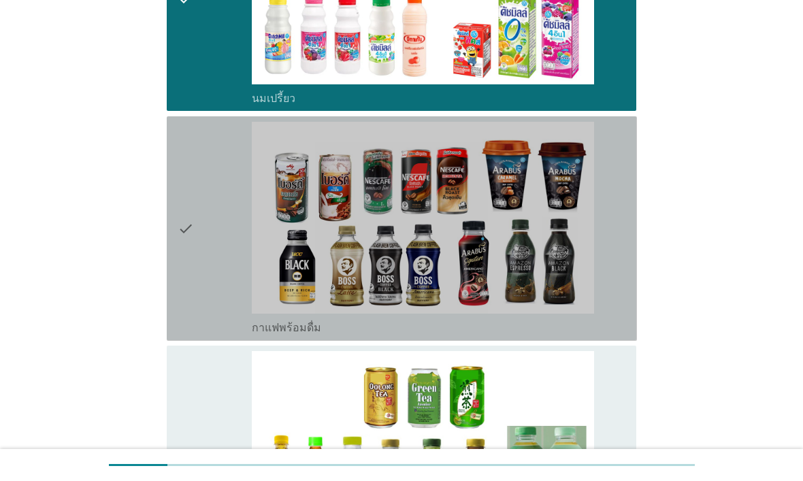
click at [173, 301] on div "check check_box_outline_blank กาแฟพร้อมดื่ม" at bounding box center [402, 228] width 470 height 224
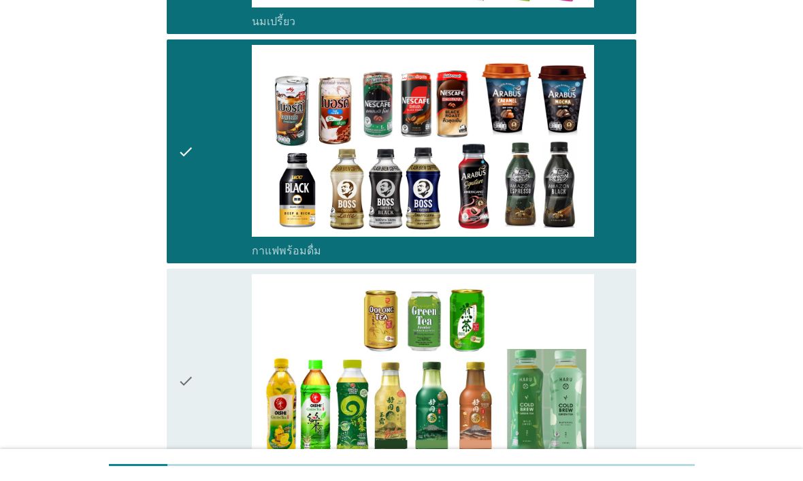
scroll to position [1168, 0]
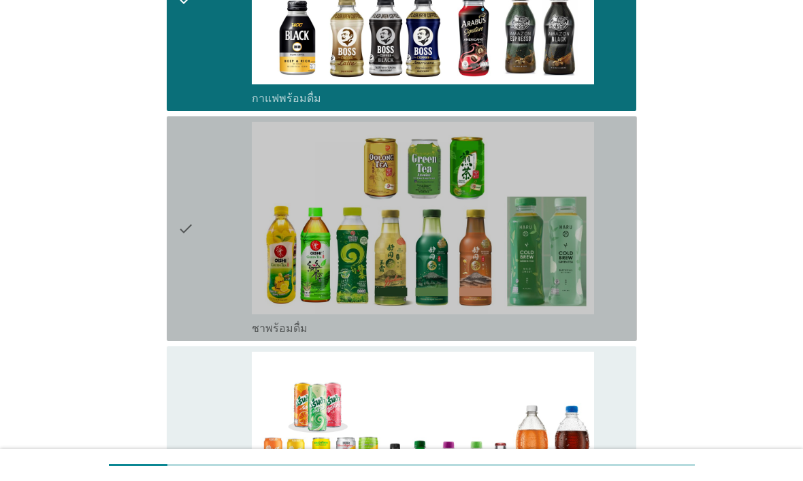
click at [172, 299] on div "check check_box_outline_blank ชาพร้อมดื่ม" at bounding box center [402, 228] width 470 height 224
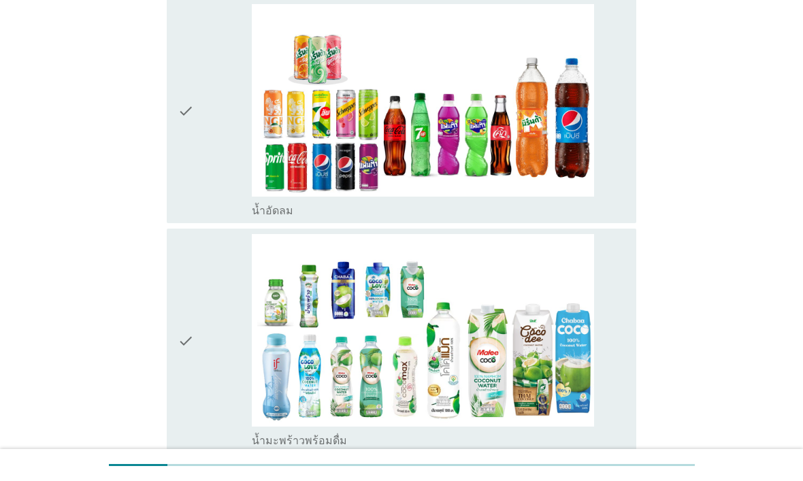
scroll to position [1543, 0]
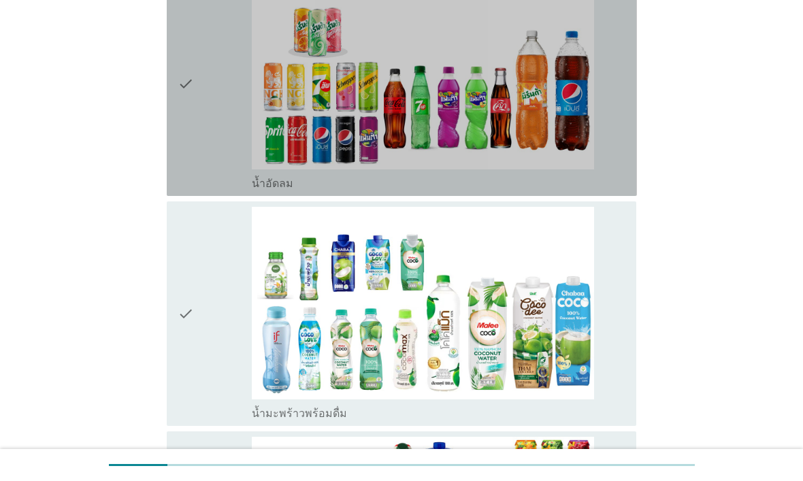
click at [192, 158] on icon "check" at bounding box center [186, 84] width 16 height 214
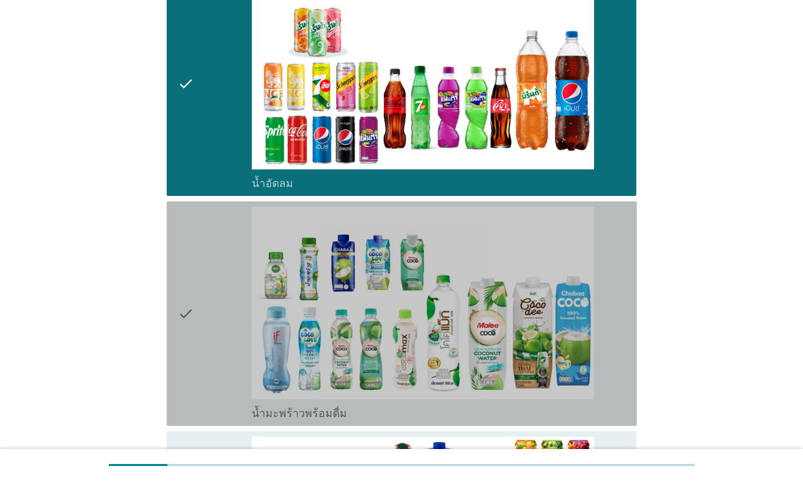
click at [178, 329] on icon "check" at bounding box center [186, 314] width 16 height 214
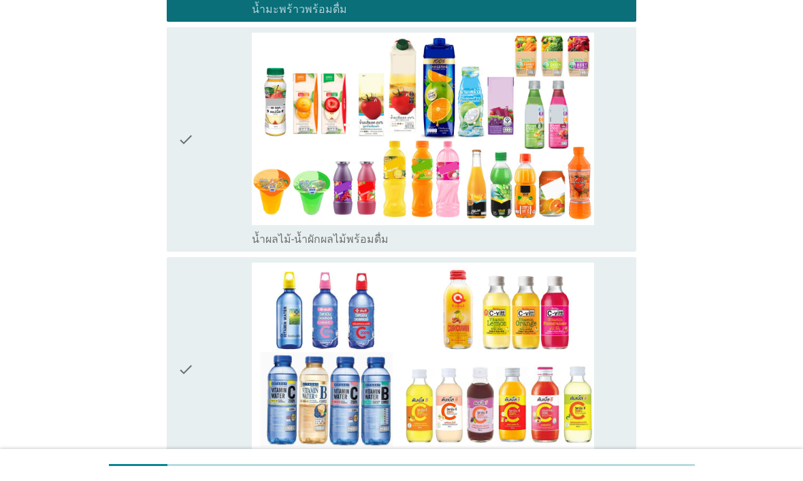
scroll to position [2004, 0]
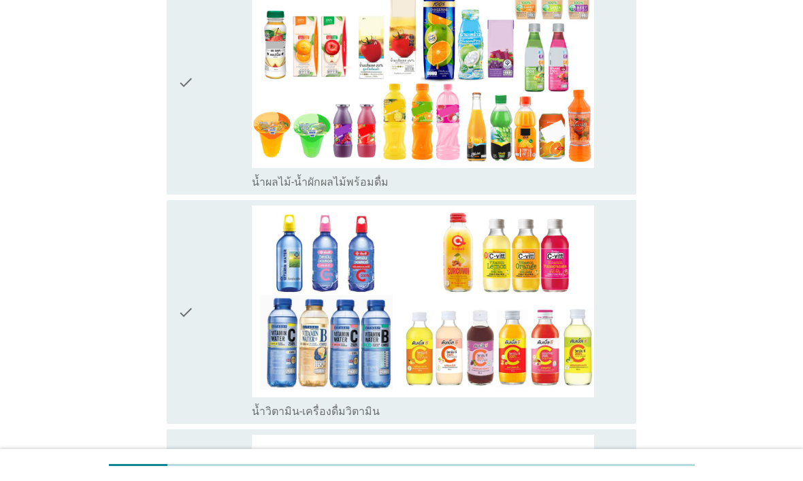
click at [182, 149] on icon "check" at bounding box center [186, 83] width 16 height 214
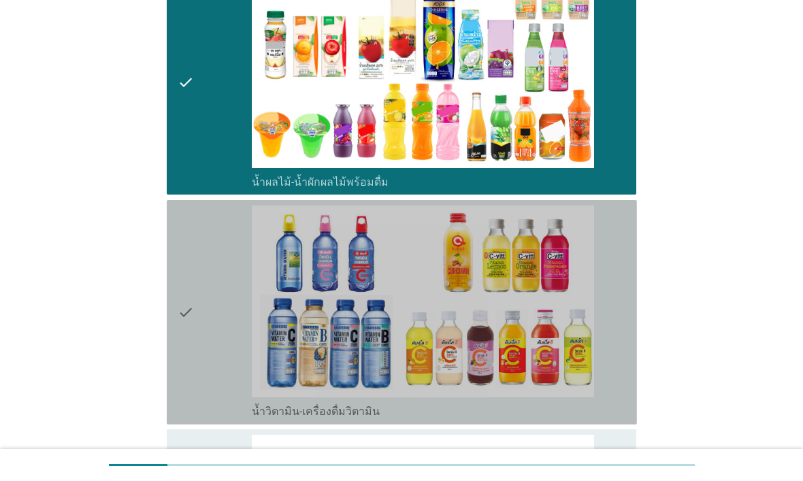
click at [171, 321] on div "check check_box_outline_blank น้ำวิตามิน-เครื่องดื่มวิตามิน" at bounding box center [402, 312] width 470 height 224
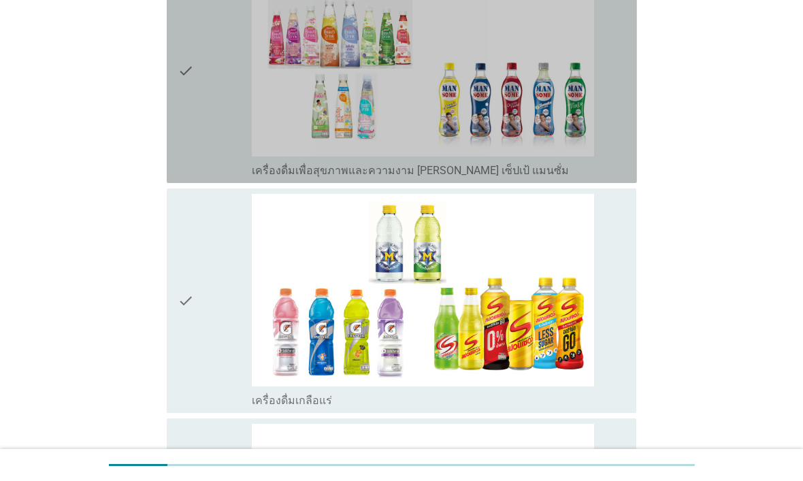
click at [175, 148] on div "check check_box_outline_blank เครื่องดื่มเพื่อสุขภาพและความงาม เช่น เซ็ปเป้ แมน…" at bounding box center [402, 71] width 470 height 224
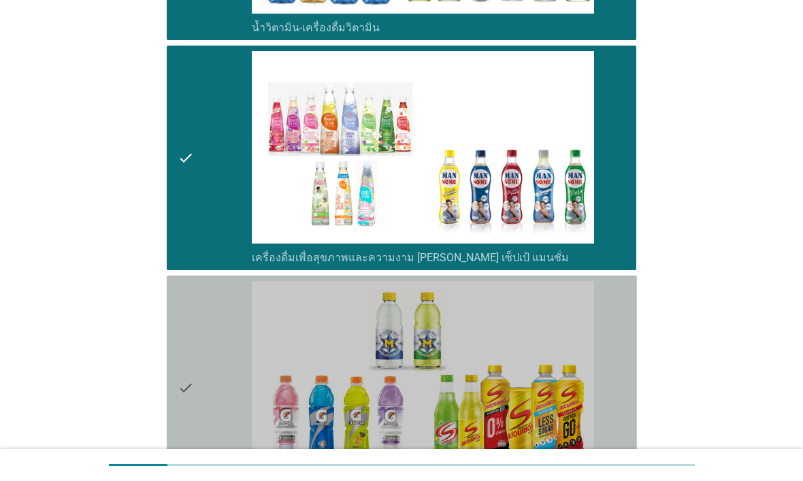
click at [190, 343] on icon "check" at bounding box center [186, 388] width 16 height 214
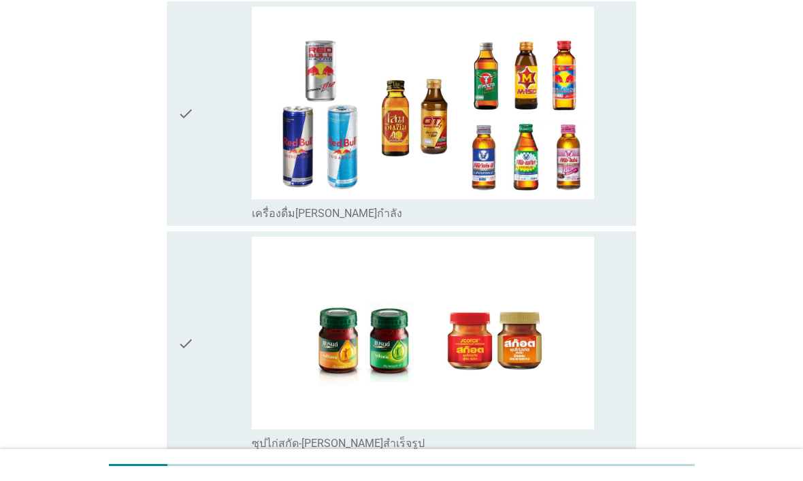
scroll to position [2893, 0]
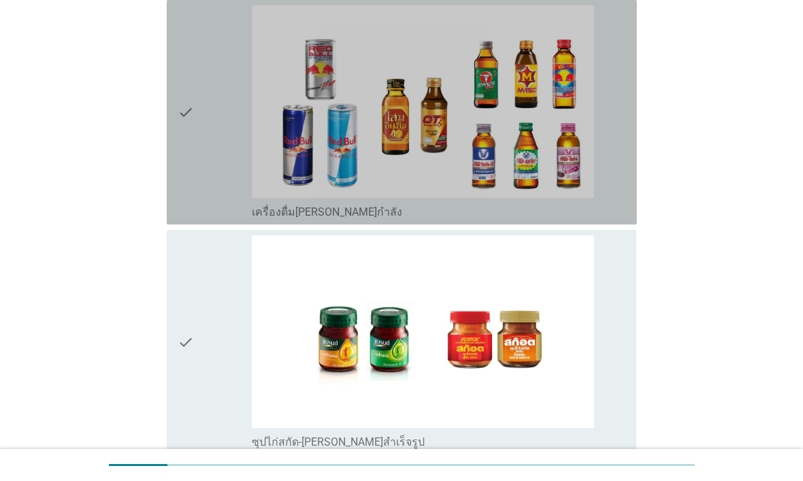
click at [173, 177] on div "check check_box_outline_blank เครื่องดื่มชูกำลัง" at bounding box center [402, 112] width 470 height 224
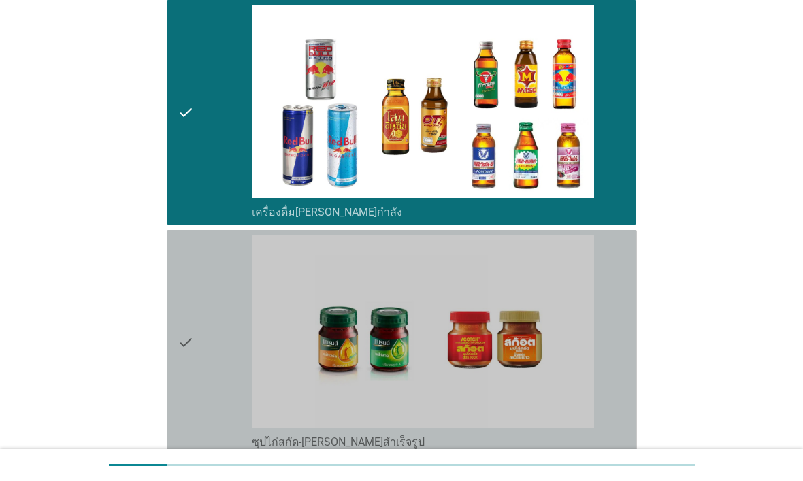
click at [172, 358] on div "check check_box_outline_blank ซุปไก่สกัด-รังนกสำเร็จรูป" at bounding box center [402, 342] width 470 height 224
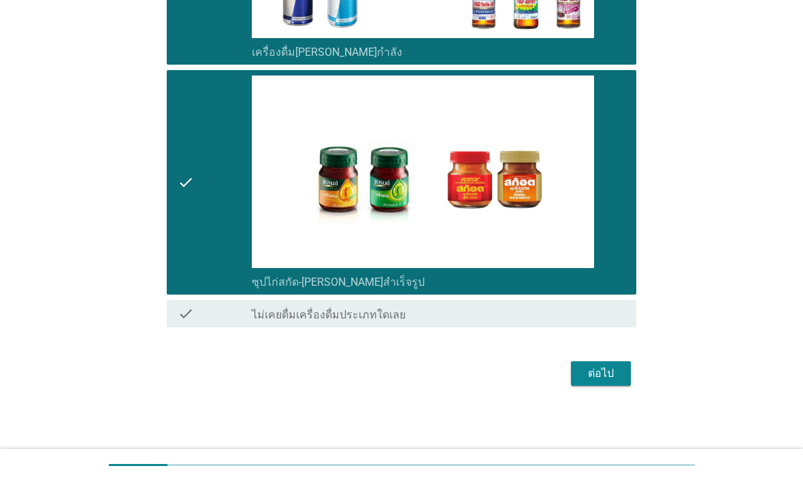
scroll to position [3055, 0]
click at [621, 368] on button "ต่อไป" at bounding box center [601, 373] width 60 height 24
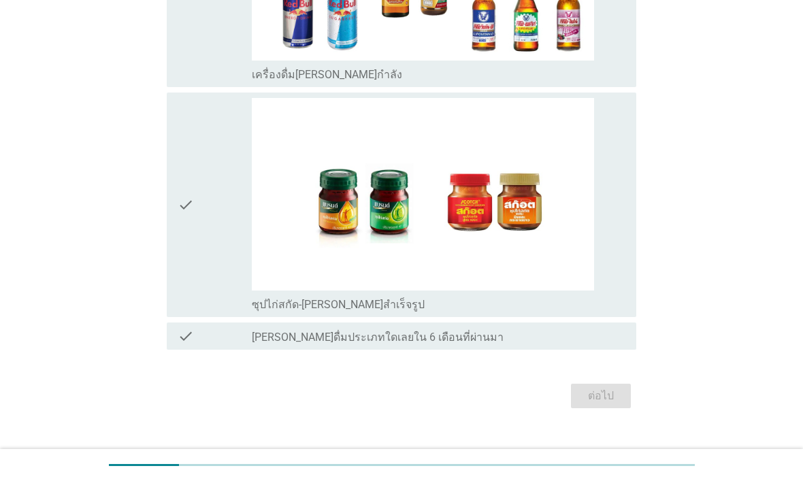
scroll to position [0, 0]
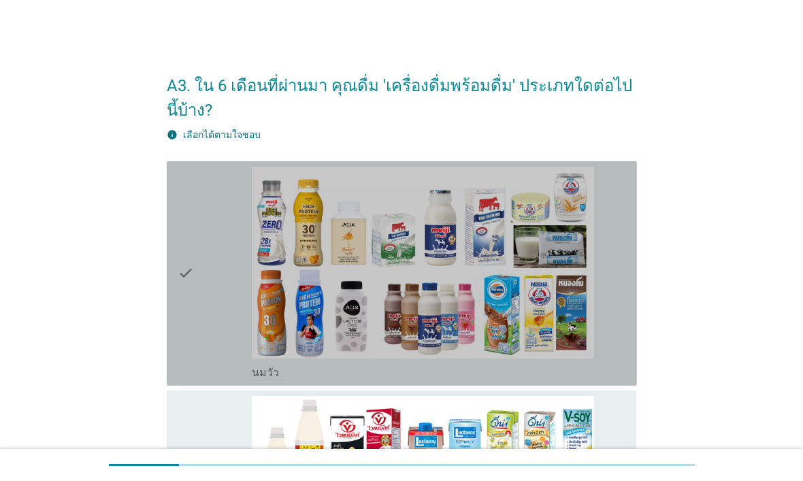
click at [198, 323] on div "check" at bounding box center [215, 274] width 75 height 214
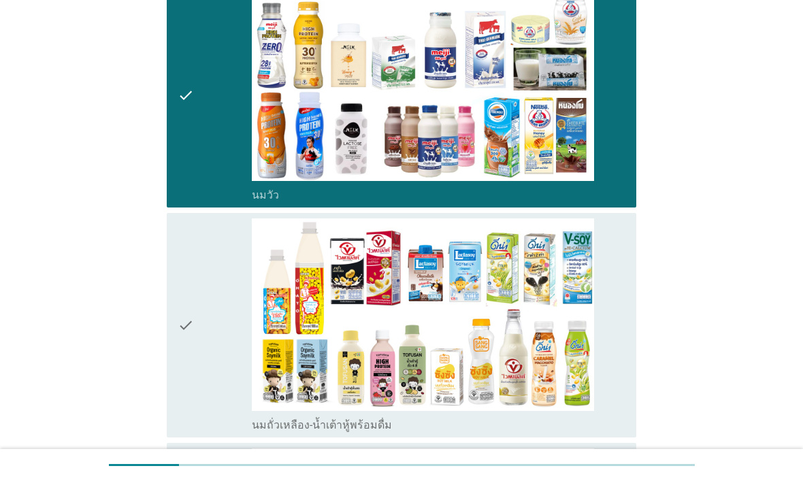
scroll to position [246, 0]
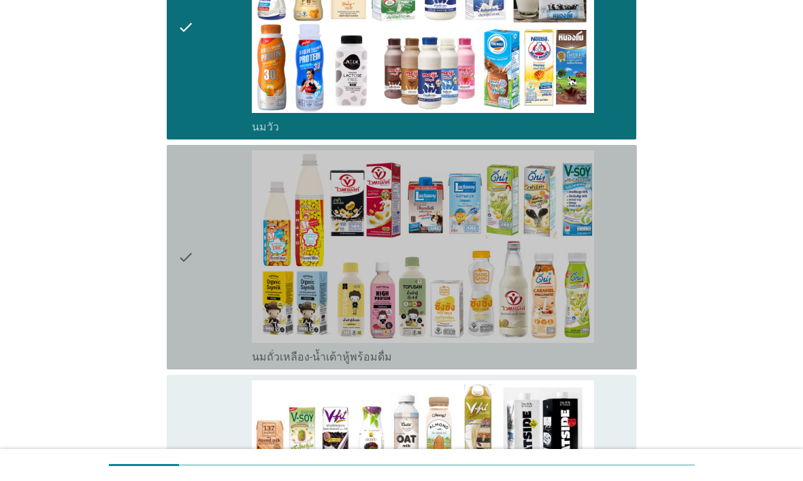
click at [173, 261] on div "check check_box_outline_blank นมถั่วเหลือง-น้ำเต้าหู้พร้อมดื่ม" at bounding box center [402, 257] width 470 height 224
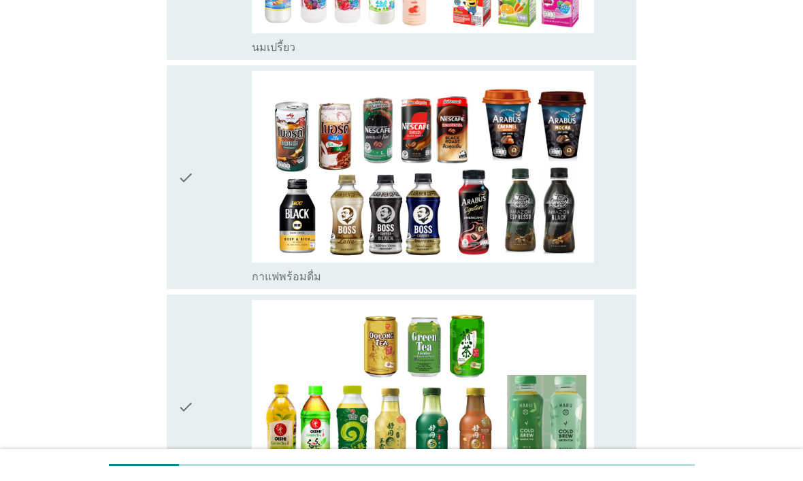
scroll to position [1004, 0]
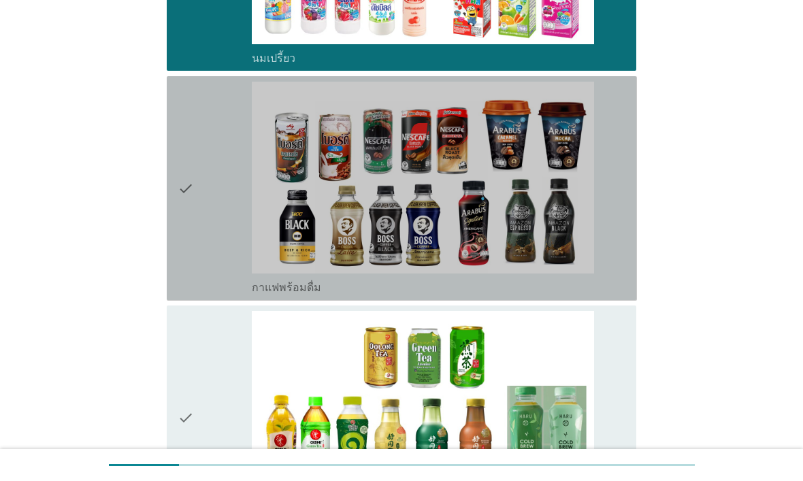
click at [205, 237] on div "check" at bounding box center [215, 189] width 75 height 214
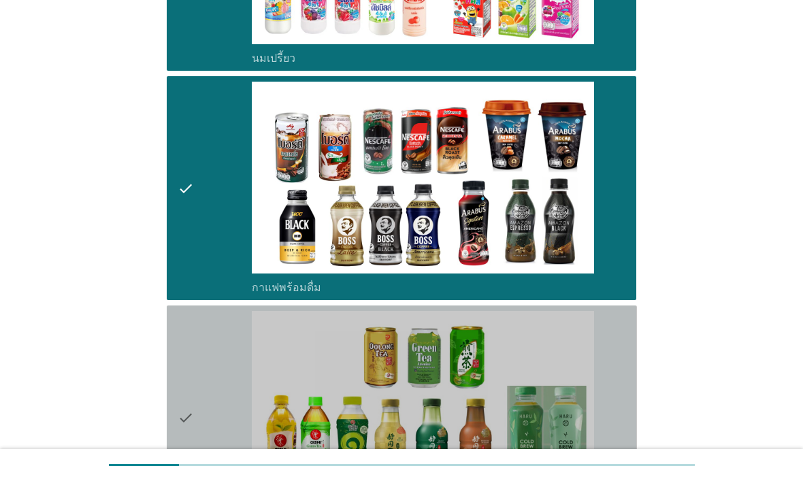
click at [197, 405] on div "check" at bounding box center [215, 418] width 75 height 214
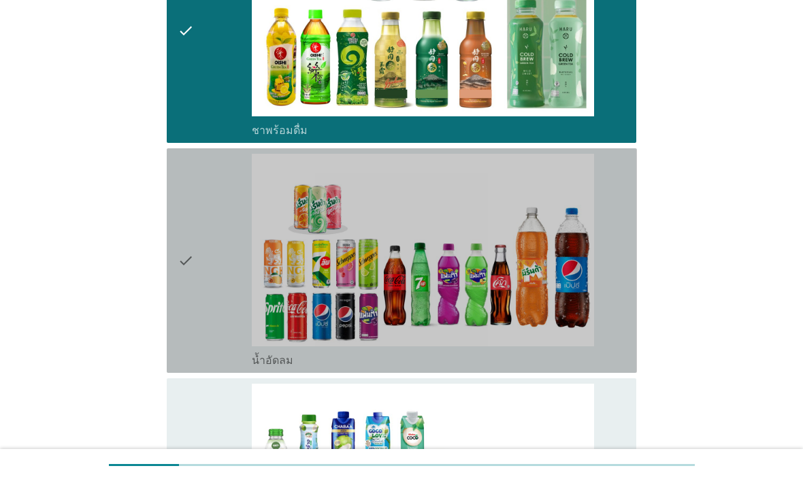
click at [180, 294] on icon "check" at bounding box center [186, 261] width 16 height 214
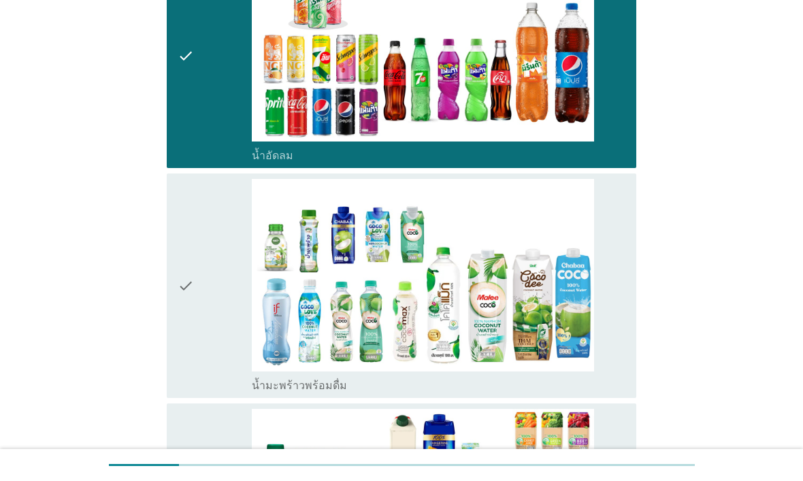
scroll to position [1628, 0]
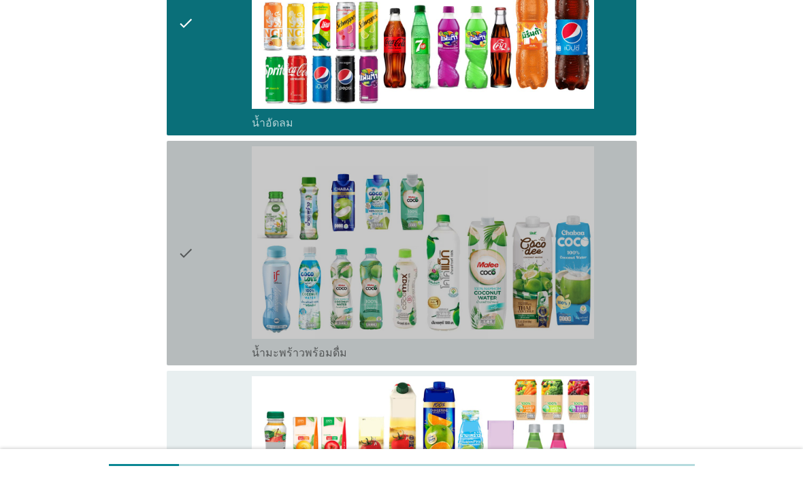
click at [180, 326] on icon "check" at bounding box center [186, 253] width 16 height 214
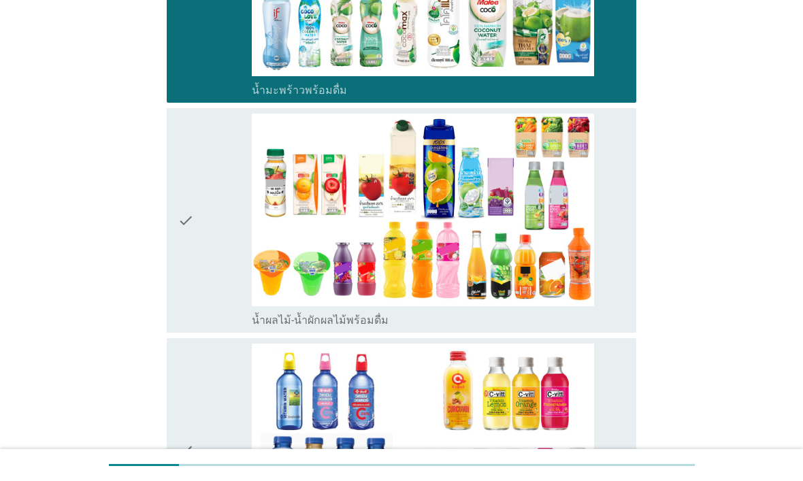
click at [167, 280] on div "check check_box_outline_blank น้ำผลไม้-น้ำผักผลไม้พร้อมดื่ม" at bounding box center [402, 220] width 470 height 224
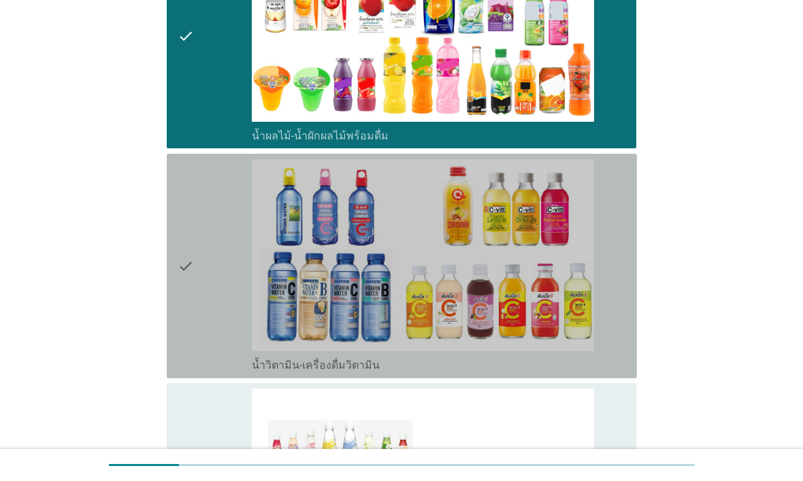
click at [178, 291] on icon "check" at bounding box center [186, 266] width 16 height 214
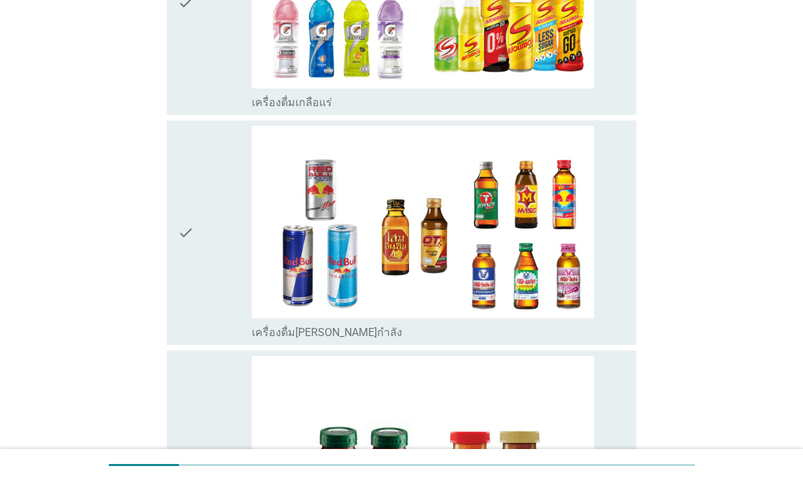
click at [196, 77] on div "check" at bounding box center [215, 3] width 75 height 214
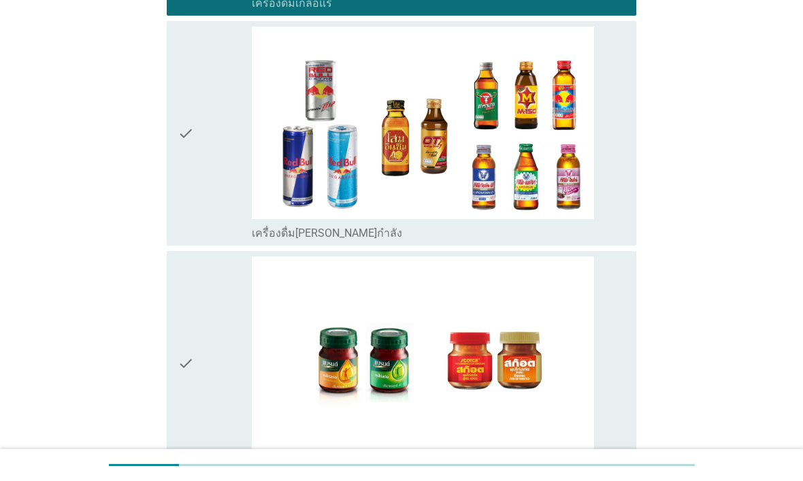
scroll to position [2982, 0]
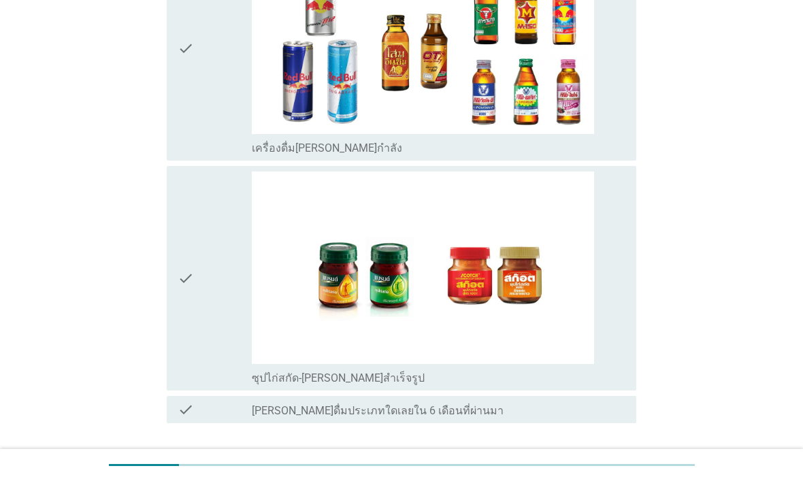
click at [184, 320] on icon "check" at bounding box center [186, 278] width 16 height 214
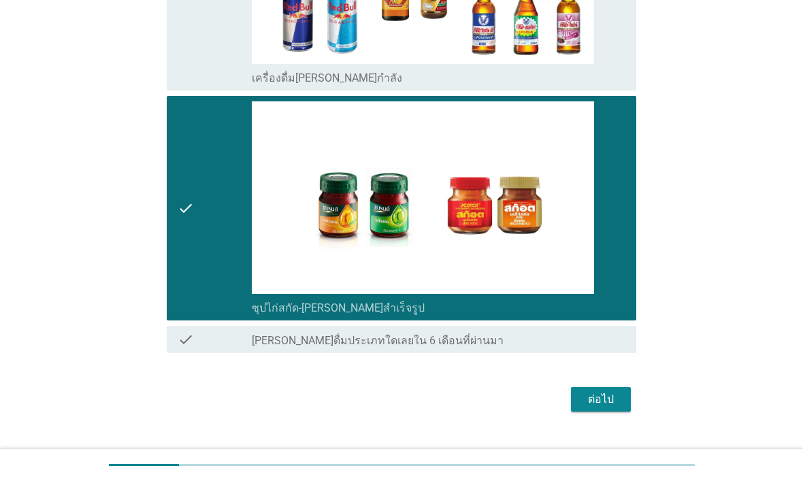
scroll to position [3054, 0]
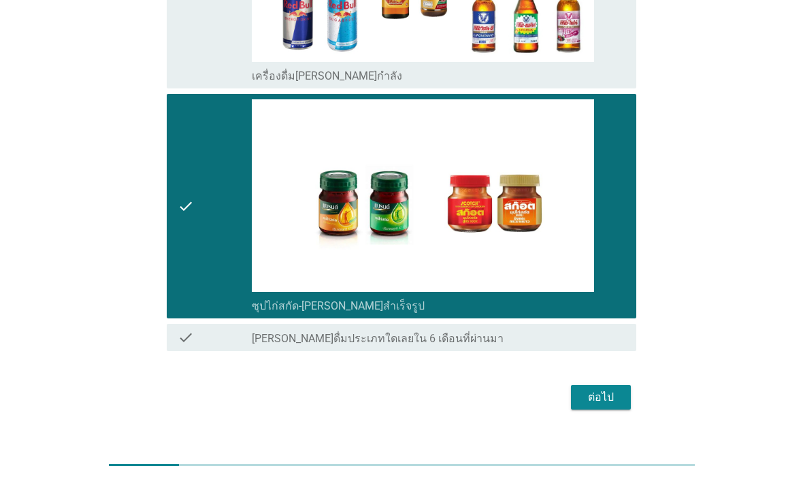
click at [615, 396] on div "ต่อไป" at bounding box center [601, 397] width 38 height 16
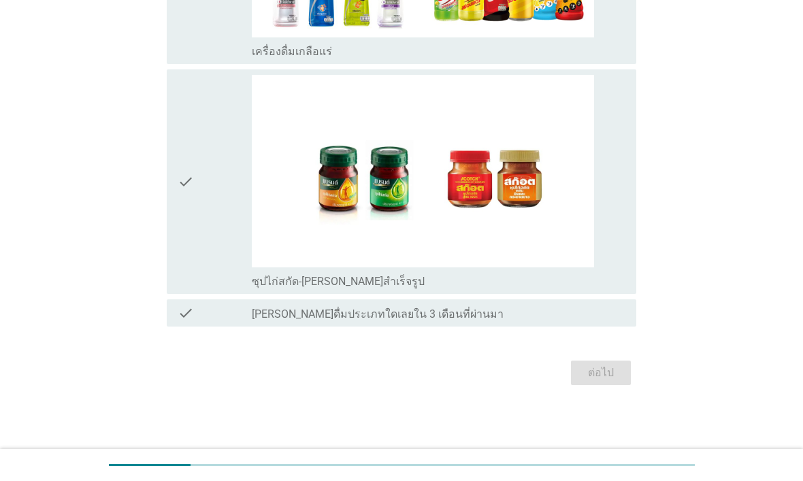
scroll to position [0, 0]
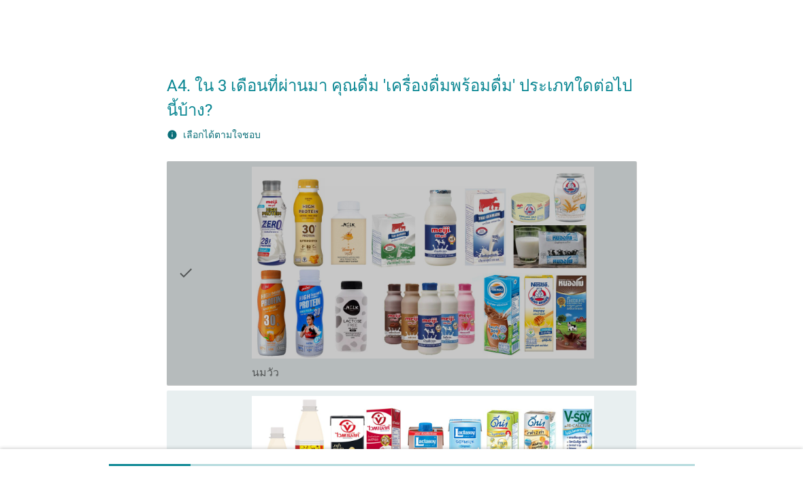
click at [186, 329] on icon "check" at bounding box center [186, 274] width 16 height 214
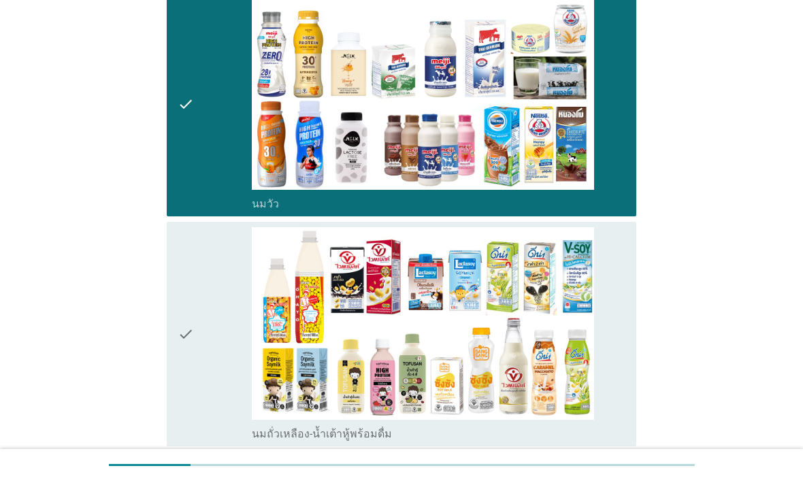
click at [184, 326] on icon "check" at bounding box center [186, 334] width 16 height 214
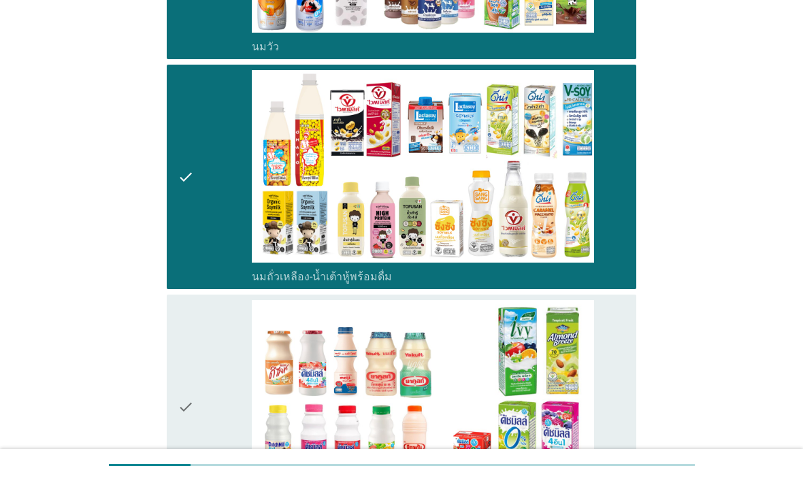
scroll to position [477, 0]
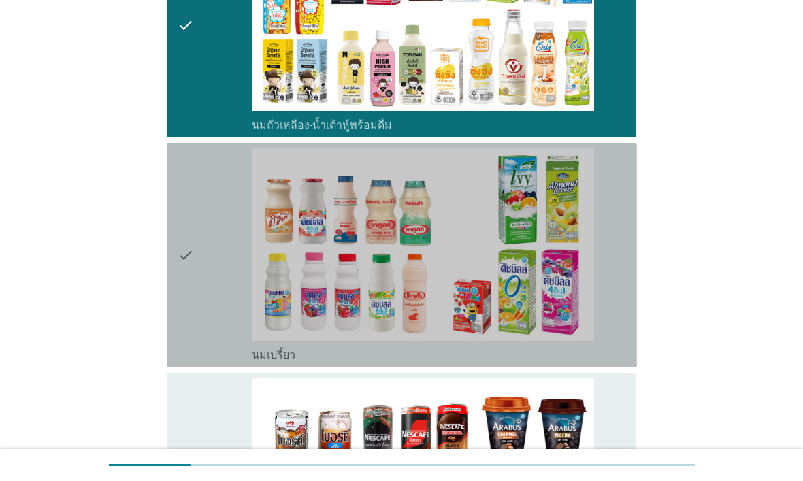
click at [175, 314] on div "check check_box นมเปรี้ยว" at bounding box center [402, 255] width 470 height 224
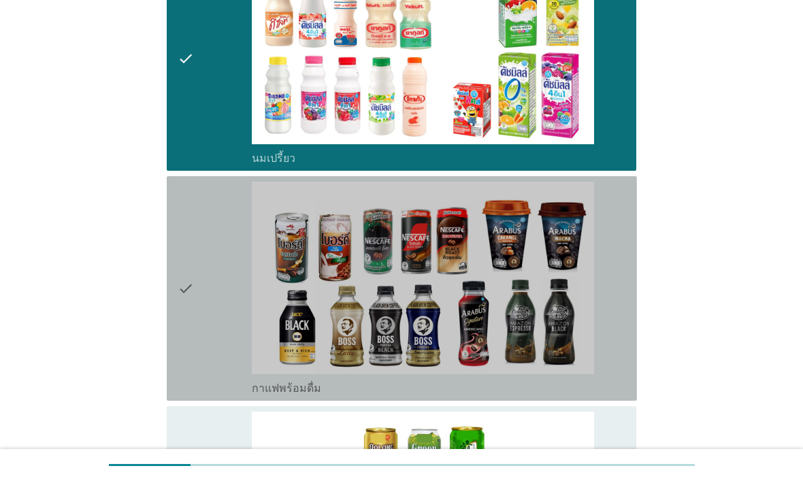
click at [176, 318] on div "check check_box กาแฟพร้อมดื่ม" at bounding box center [402, 288] width 470 height 224
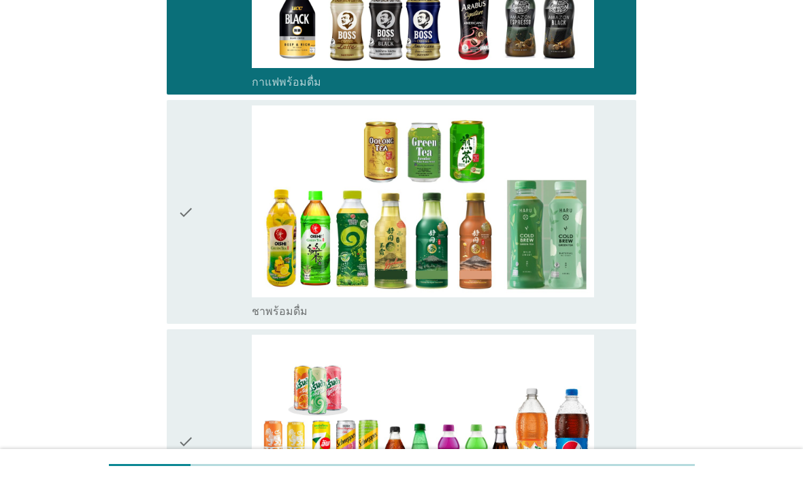
scroll to position [990, 0]
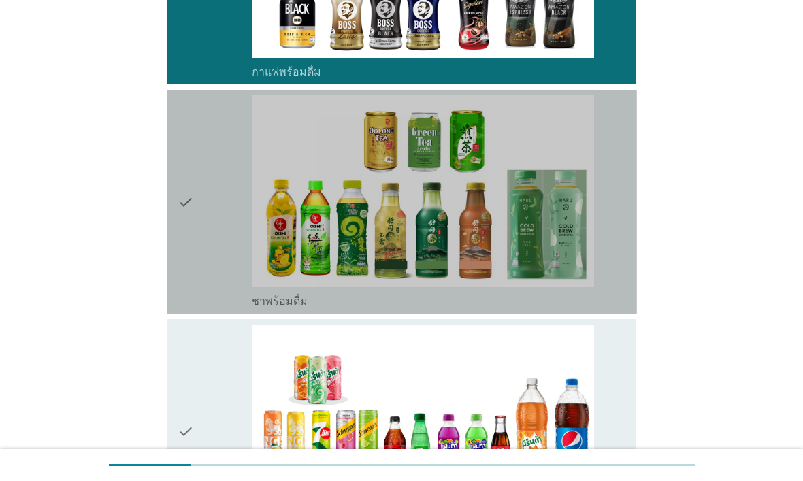
click at [185, 216] on icon "check" at bounding box center [186, 202] width 16 height 214
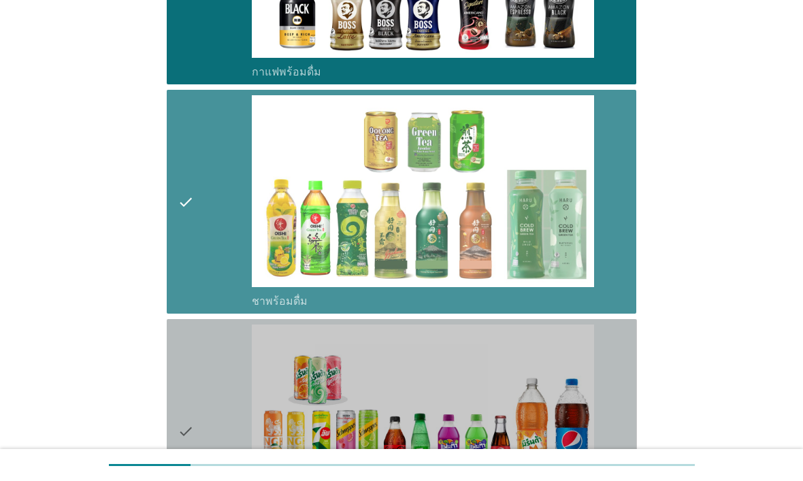
click at [188, 374] on icon "check" at bounding box center [186, 431] width 16 height 214
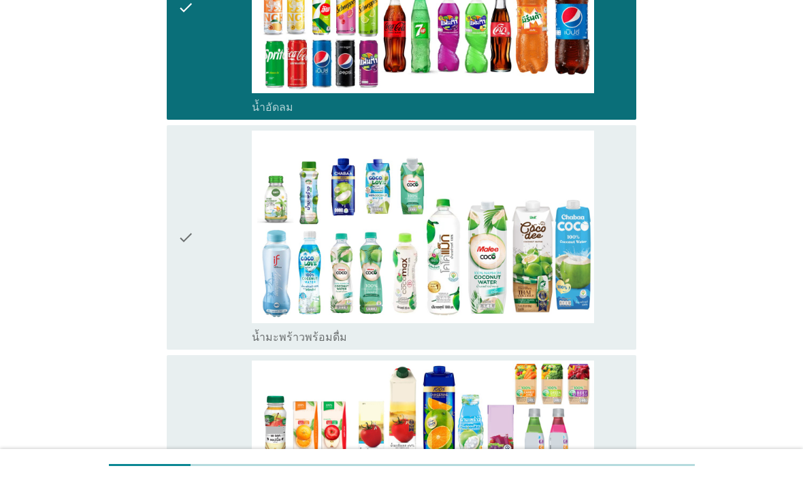
scroll to position [1415, 0]
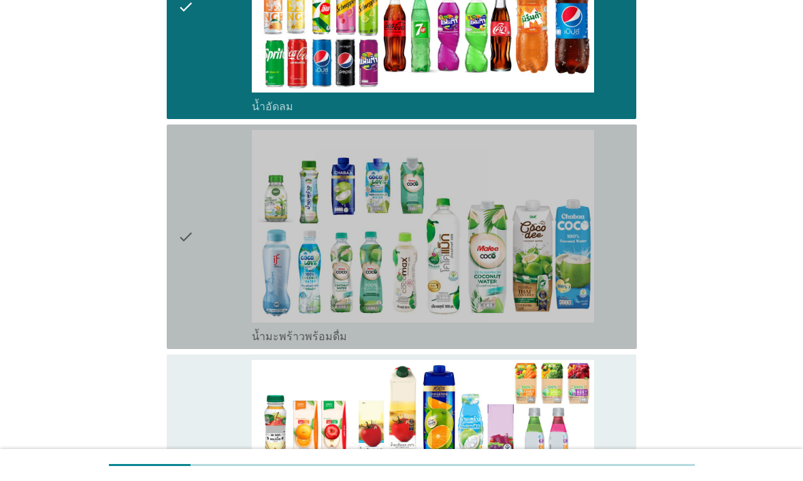
click at [178, 308] on icon "check" at bounding box center [186, 237] width 16 height 214
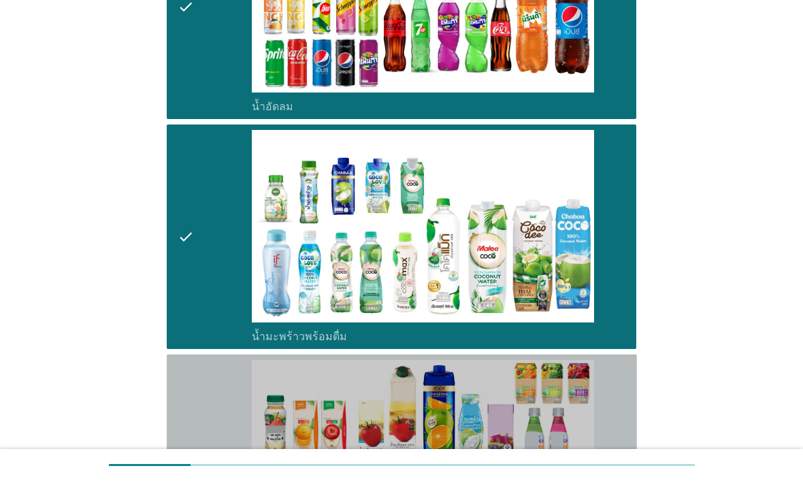
click at [189, 405] on icon "check" at bounding box center [186, 467] width 16 height 214
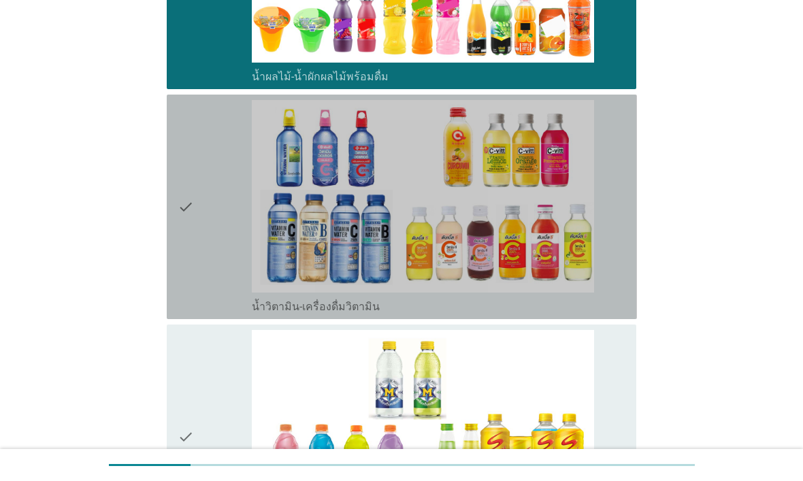
click at [182, 283] on icon "check" at bounding box center [186, 207] width 16 height 214
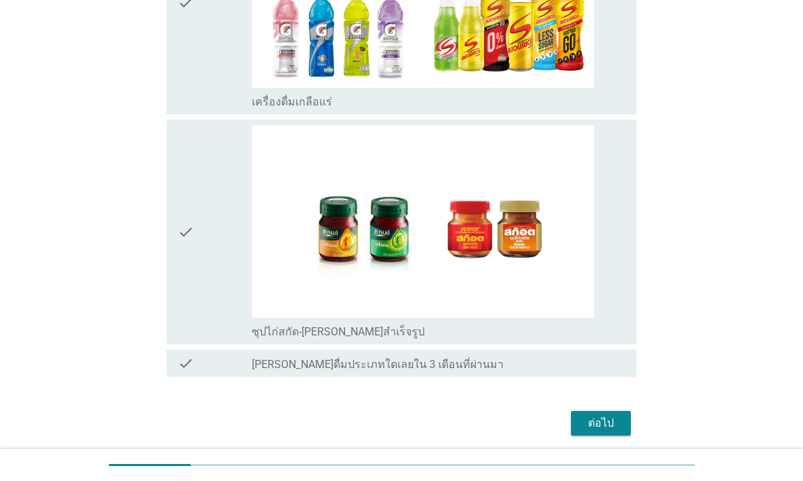
scroll to position [2359, 0]
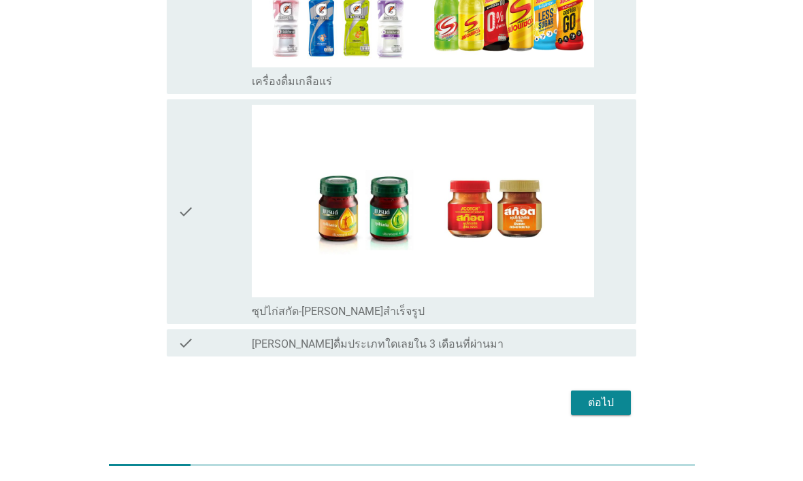
click at [611, 410] on div "ต่อไป" at bounding box center [601, 402] width 38 height 16
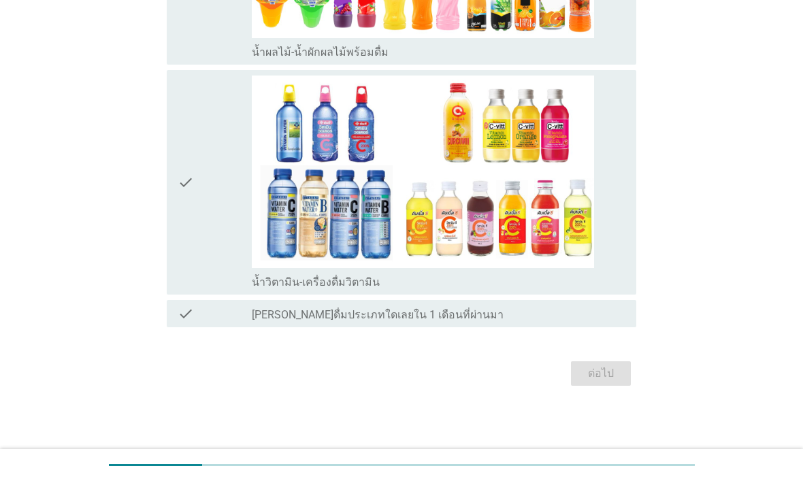
scroll to position [0, 0]
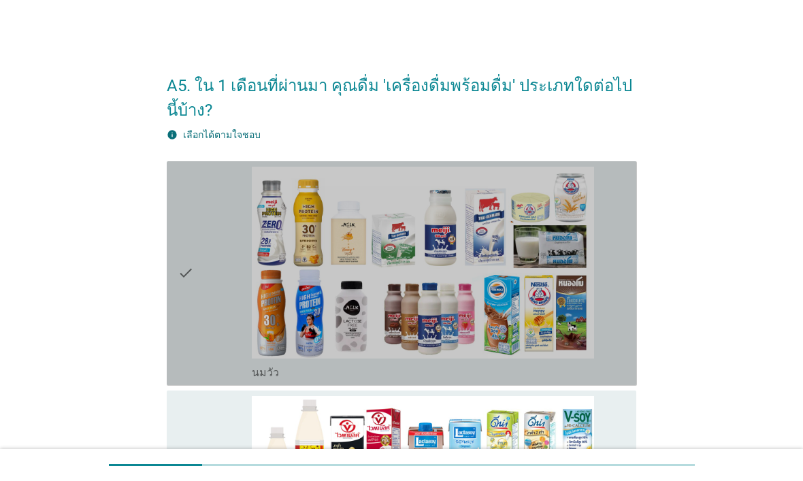
click at [179, 325] on icon "check" at bounding box center [186, 274] width 16 height 214
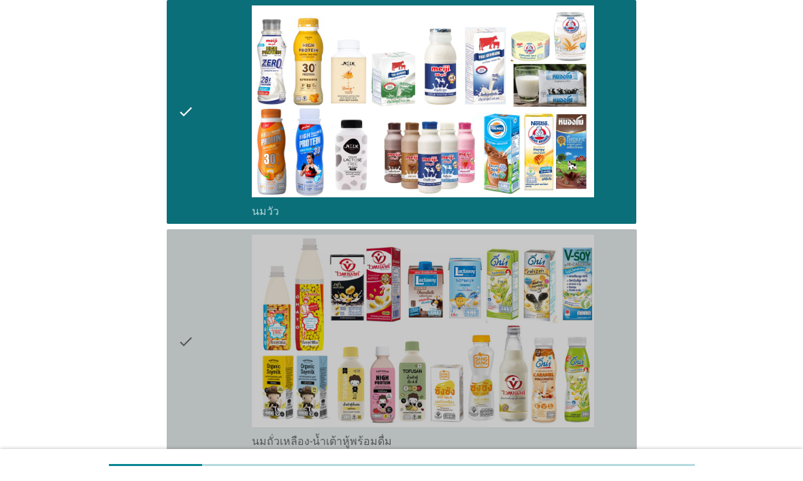
click at [192, 343] on icon "check" at bounding box center [186, 342] width 16 height 214
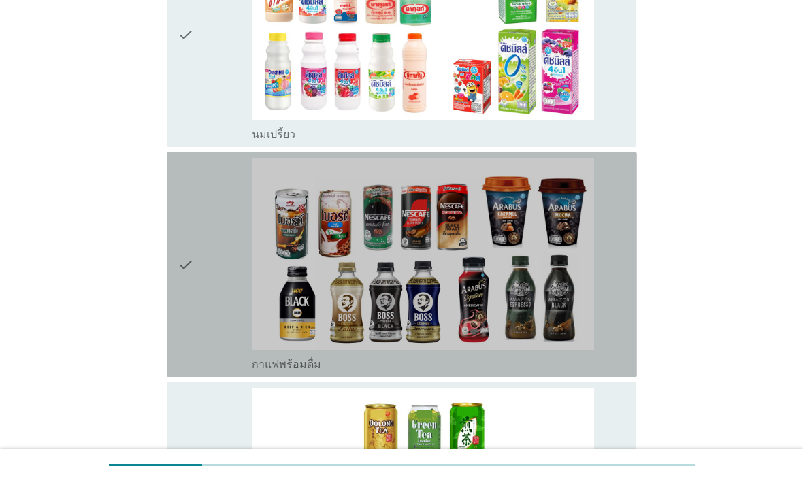
click at [180, 320] on icon "check" at bounding box center [186, 265] width 16 height 214
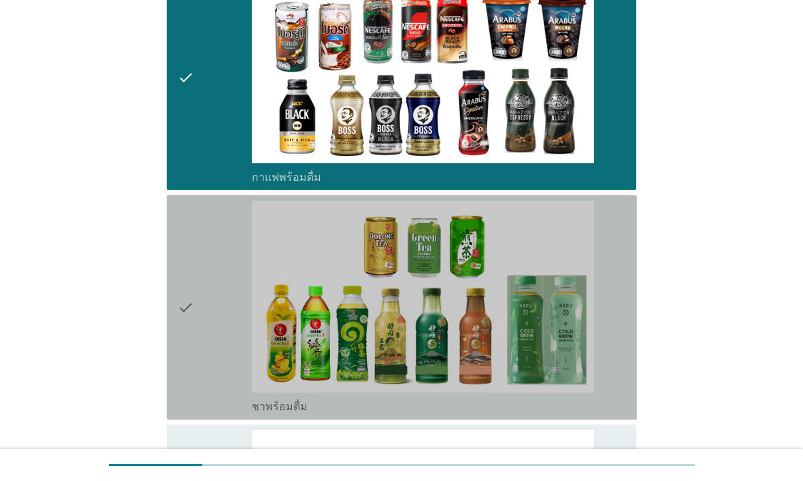
click at [184, 324] on icon "check" at bounding box center [186, 308] width 16 height 214
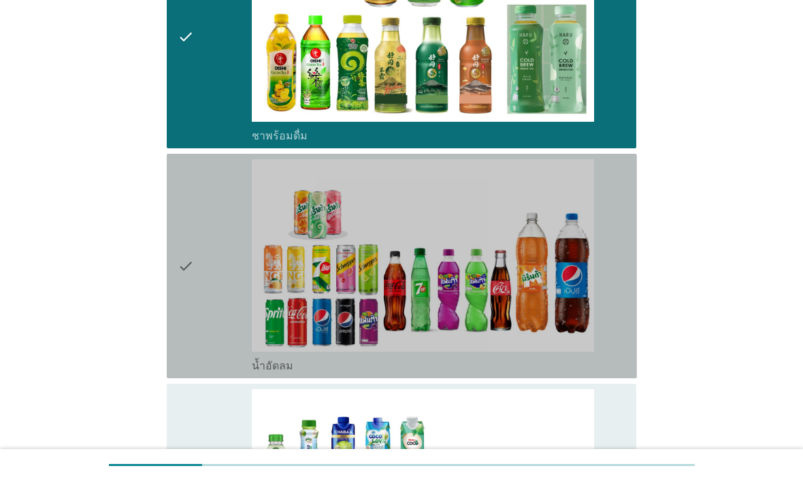
click at [186, 320] on icon "check" at bounding box center [186, 266] width 16 height 214
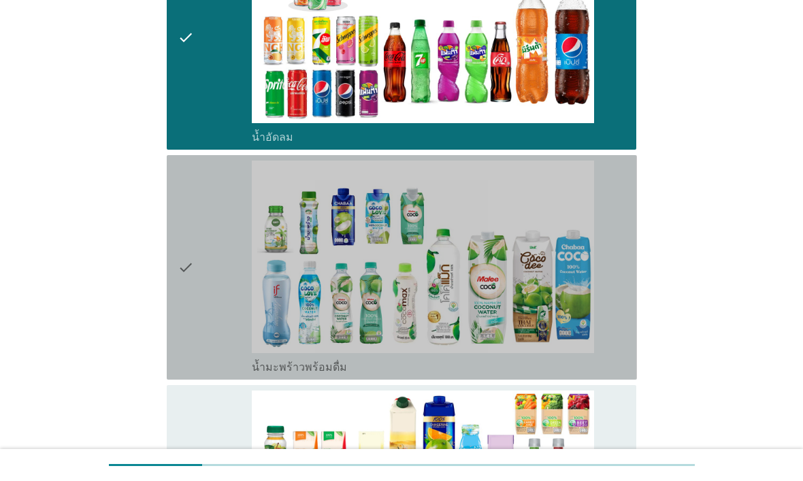
click at [178, 301] on icon "check" at bounding box center [186, 268] width 16 height 214
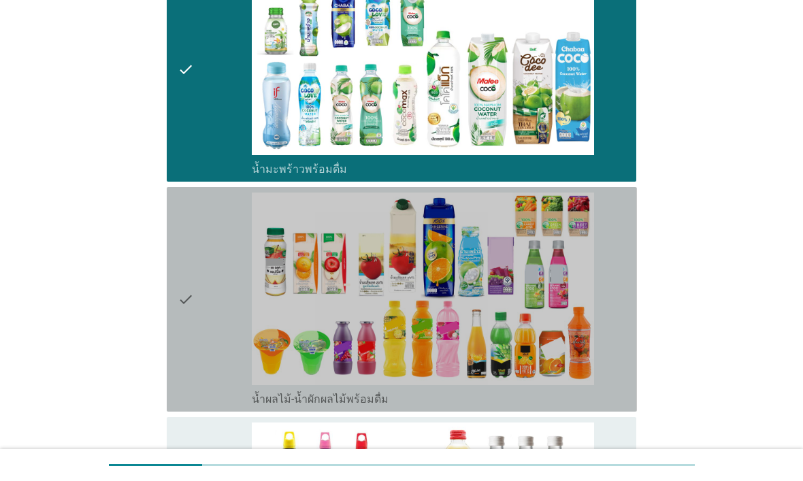
click at [180, 313] on icon "check" at bounding box center [186, 299] width 16 height 214
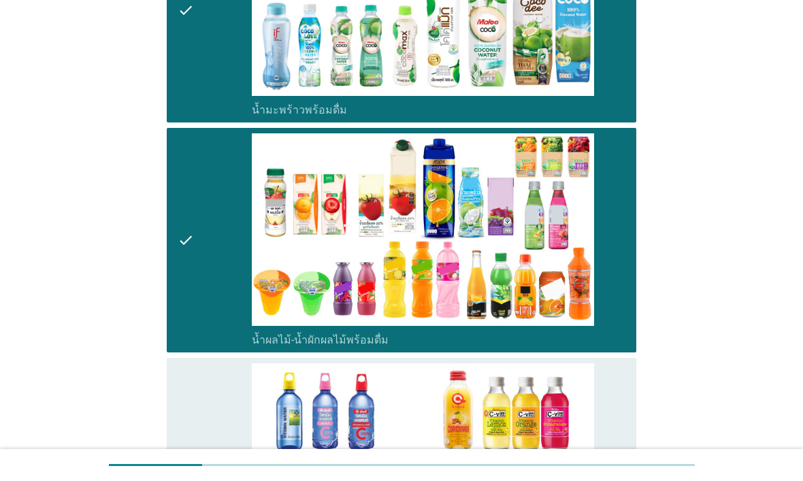
scroll to position [1790, 0]
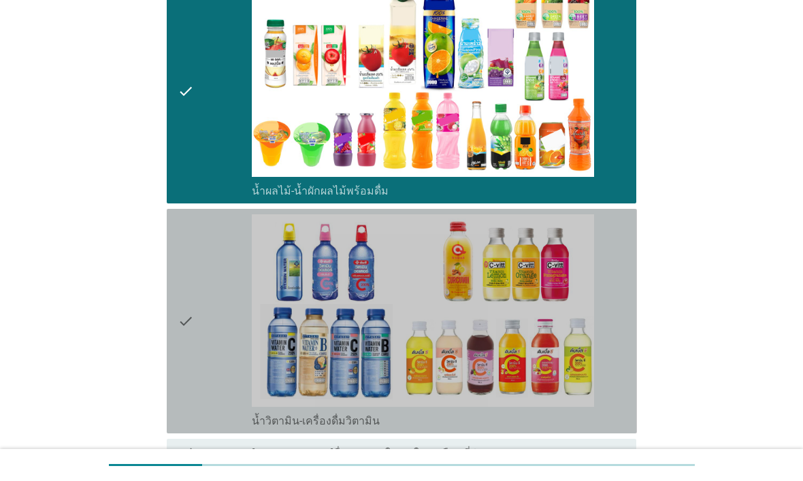
click at [179, 321] on icon "check" at bounding box center [186, 321] width 16 height 214
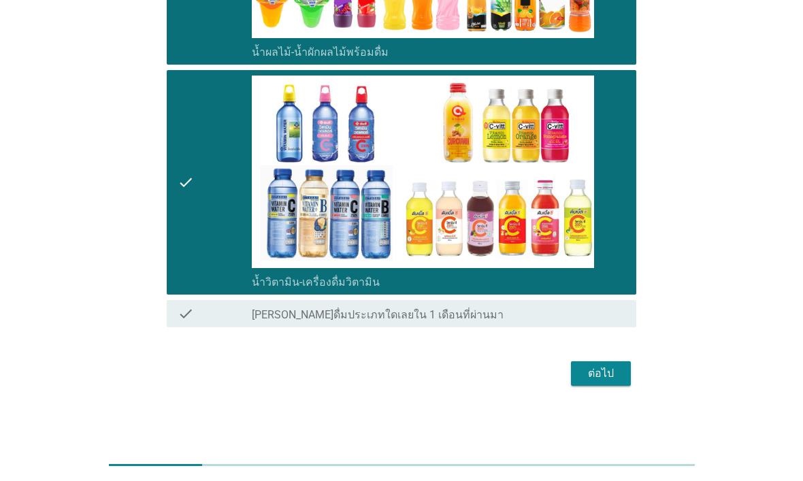
scroll to position [1930, 0]
click at [622, 374] on button "ต่อไป" at bounding box center [601, 373] width 60 height 24
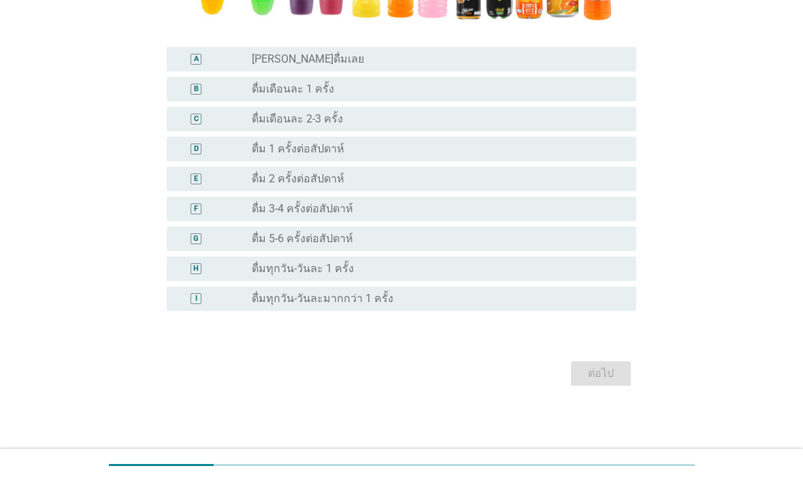
scroll to position [0, 0]
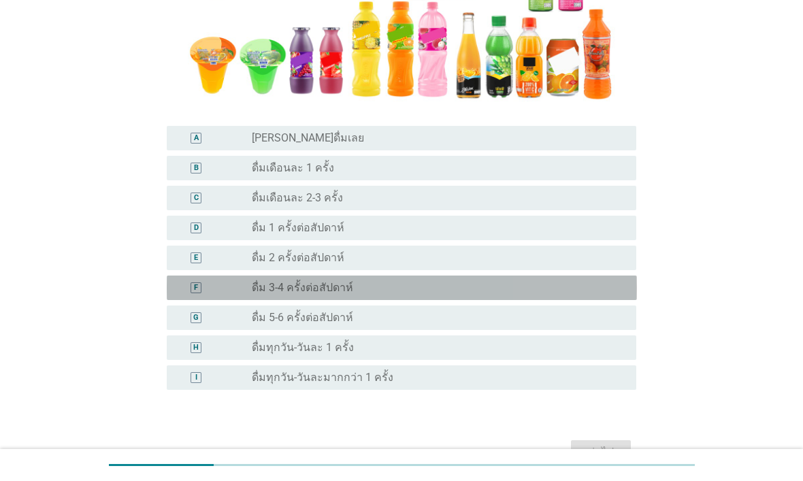
click at [613, 281] on div "radio_button_unchecked ดื่ม 3-4 ครั้งต่อสัปดาห์" at bounding box center [433, 288] width 363 height 14
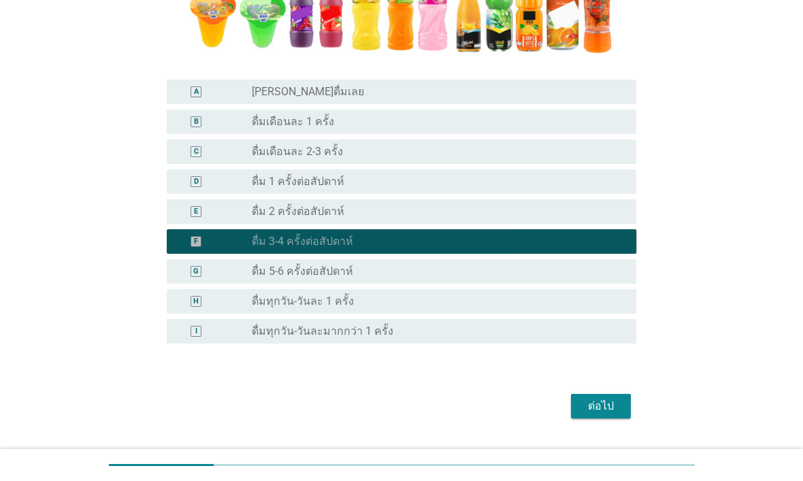
scroll to position [369, 0]
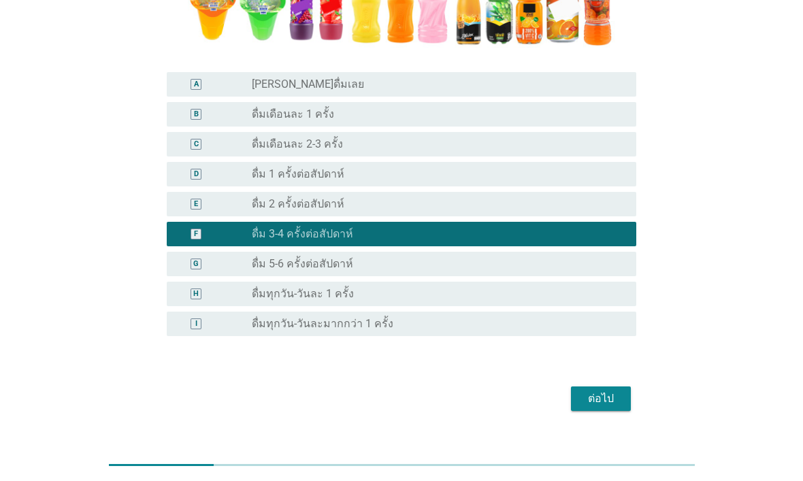
click at [610, 397] on div "ต่อไป" at bounding box center [601, 398] width 38 height 16
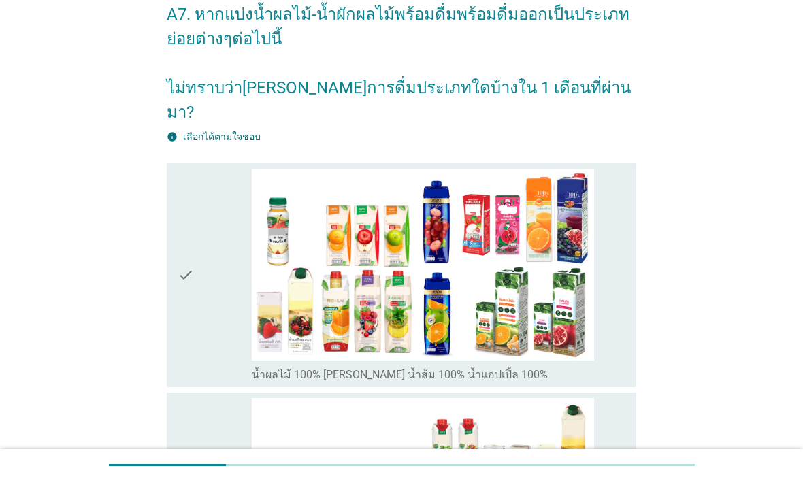
scroll to position [82, 0]
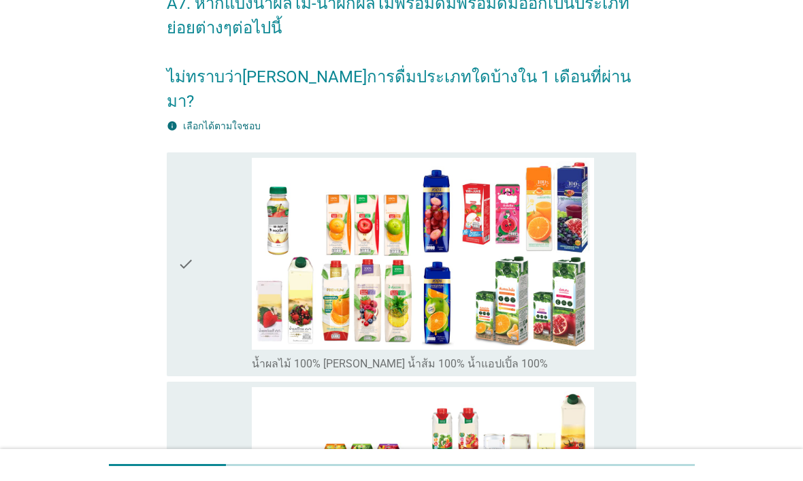
click at [635, 308] on div "check check_box_outline_blank น้ำผลไม้ 100% เช่น น้ำส้ม 100% น้ำแอปเปิ้ล 100%" at bounding box center [402, 264] width 470 height 224
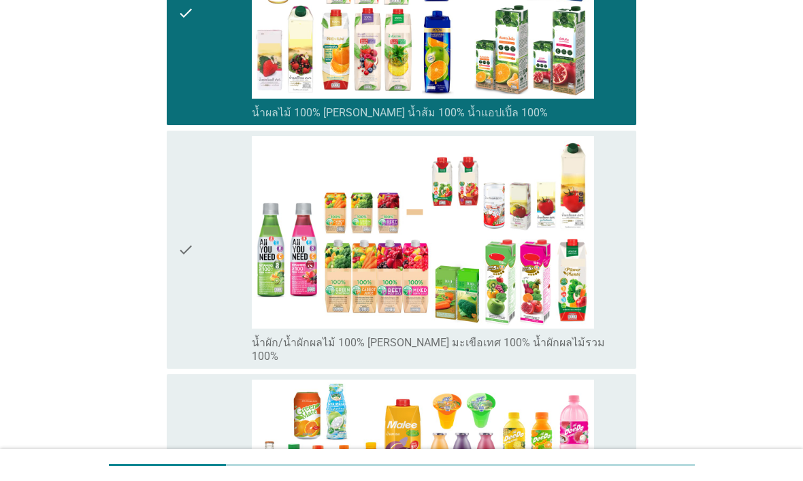
scroll to position [373, 0]
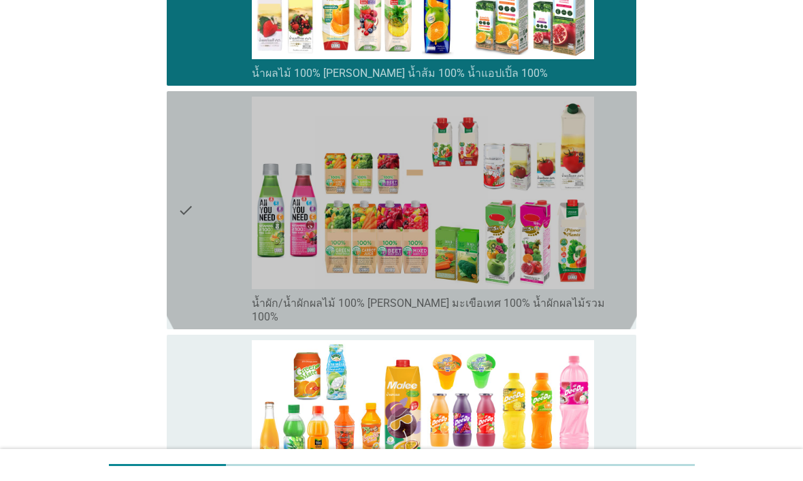
click at [628, 276] on div "check check_box_outline_blank น้ำผัก/น้ำผักผลไม้ 100% เช่น มะเขือเทศ 100% น้ำผั…" at bounding box center [402, 210] width 470 height 238
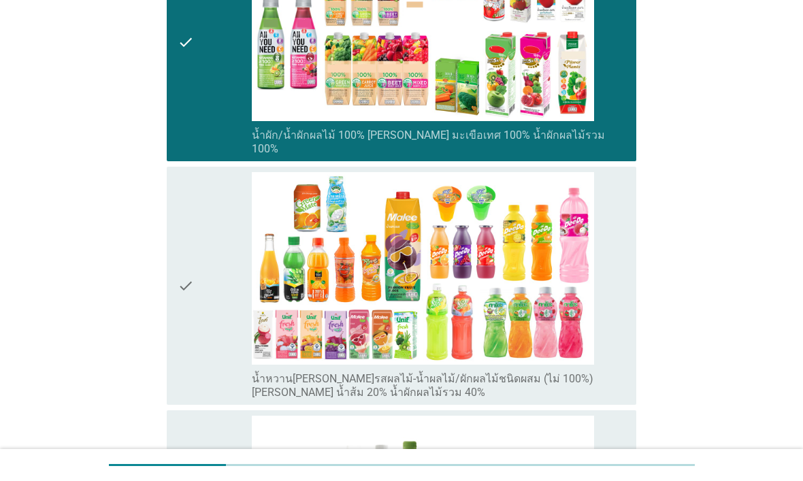
click at [628, 299] on div "check check_box_outline_blank น้ำหวานแต่งกลิ่นรสผลไม้-น้ำผลไม้/ผักผลไม้ชนิดผสม …" at bounding box center [402, 286] width 470 height 238
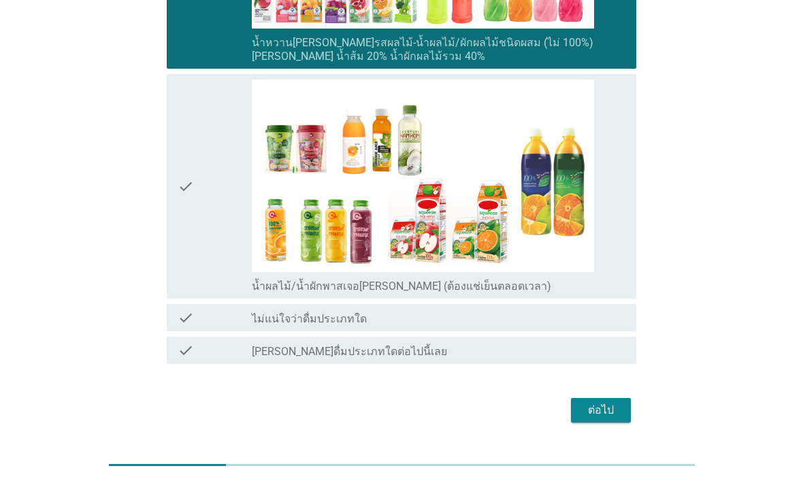
scroll to position [876, 0]
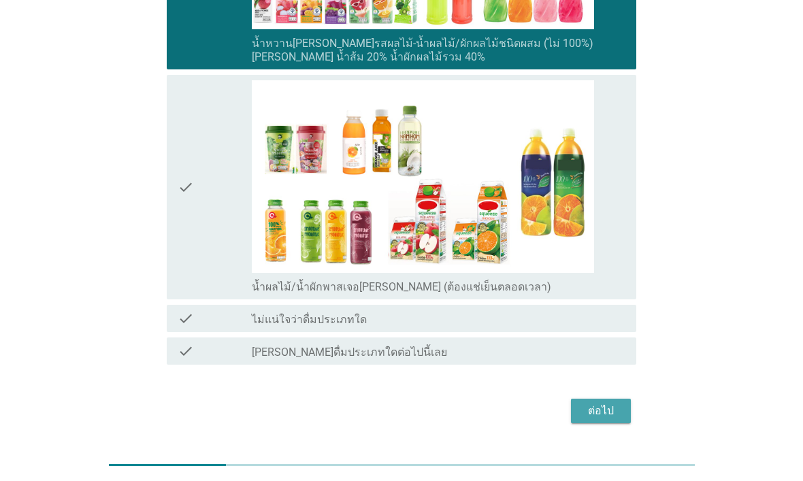
click at [621, 399] on button "ต่อไป" at bounding box center [601, 411] width 60 height 24
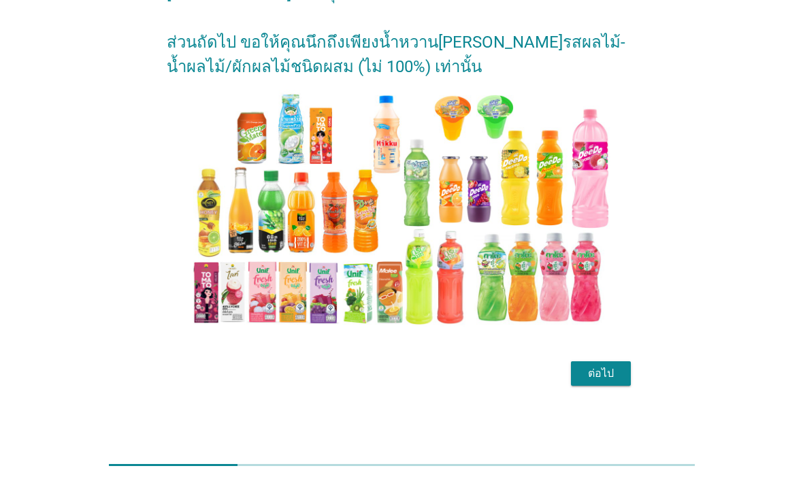
scroll to position [92, 0]
click at [607, 374] on div "ต่อไป" at bounding box center [601, 373] width 38 height 16
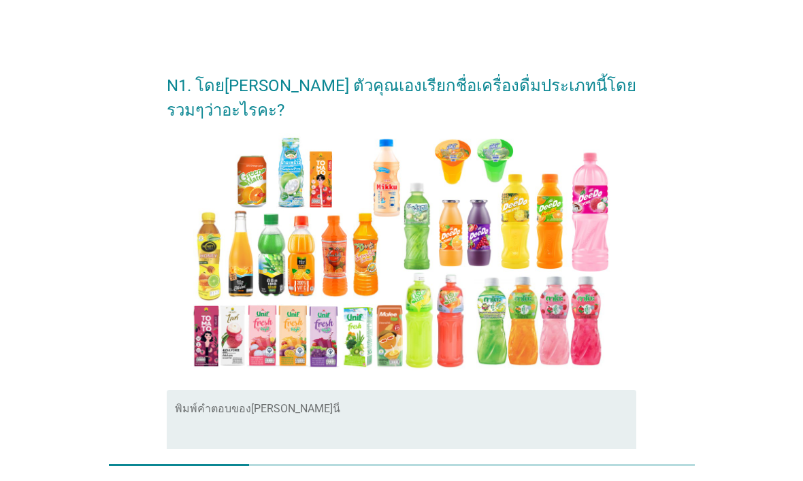
click at [565, 424] on textarea "พิมพ์คำตอบของคุณ ที่นี่" at bounding box center [406, 441] width 462 height 71
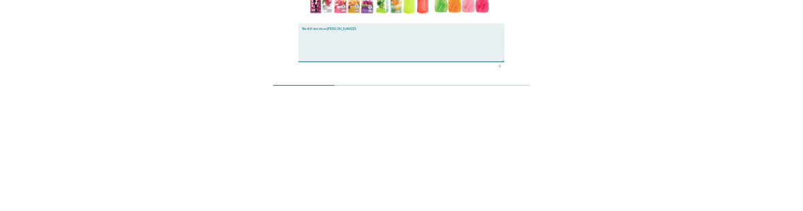
scroll to position [221, 0]
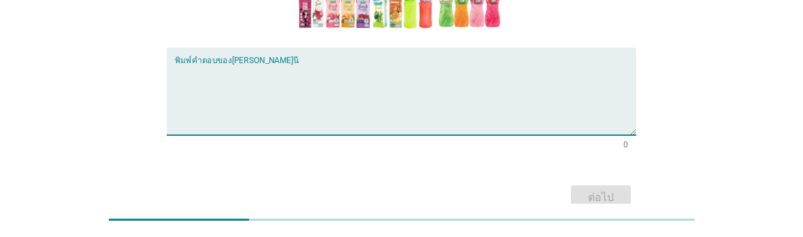
type textarea "ช"
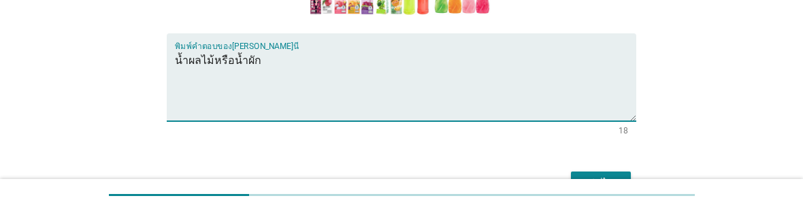
type textarea "น้ำผลไม้หรือน้ำผัก"
click at [770, 136] on div "N1. โดยปกติ ตัวคุณเองเรียกชื่อเครื่องดื่มประเภทนี้โดยรวมๆว่าอะไรคะ? พิมพ์คำตอบข…" at bounding box center [401, 20] width 770 height 416
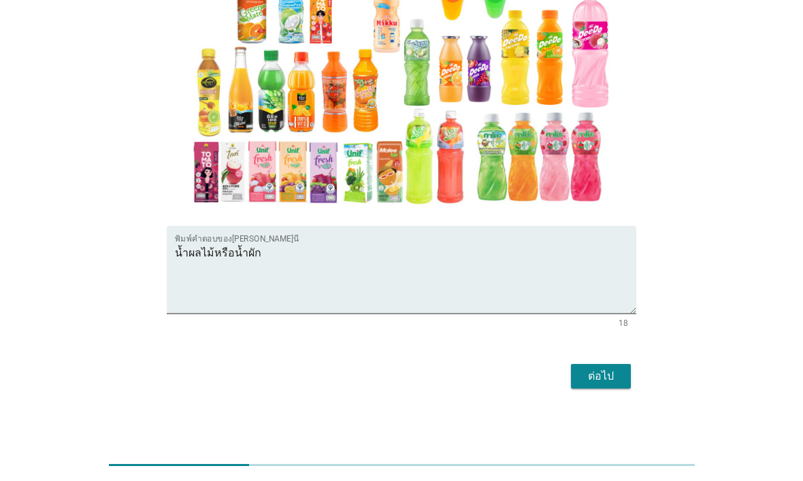
scroll to position [163, 0]
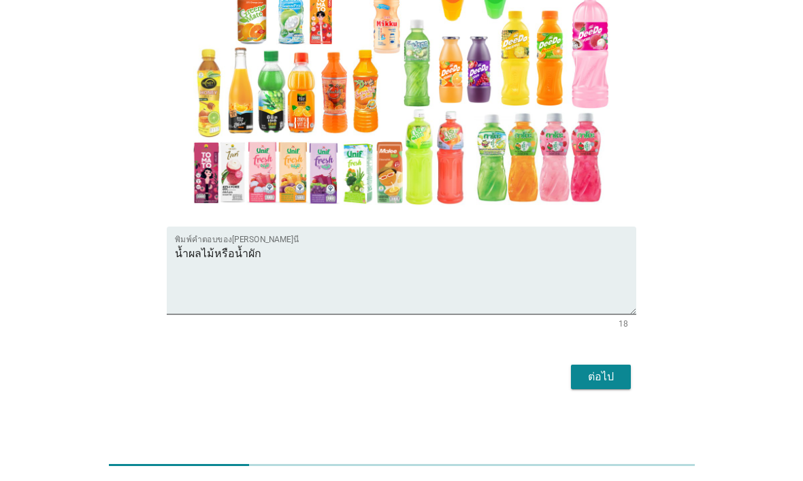
click at [620, 371] on div "ต่อไป" at bounding box center [601, 377] width 38 height 16
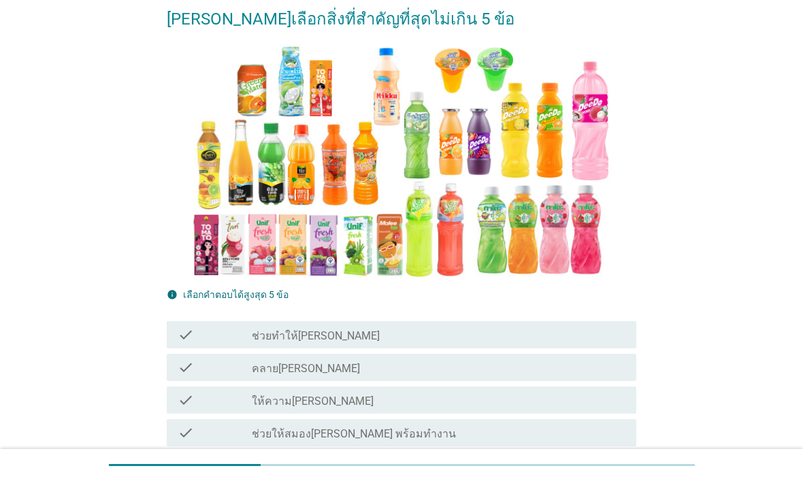
scroll to position [216, 0]
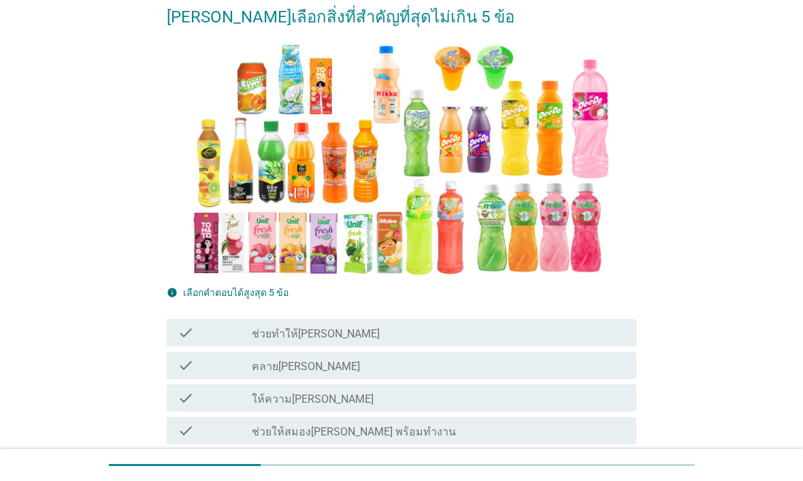
click at [601, 324] on div "check_box_outline_blank ช่วยทำให้อารมณ์ดี" at bounding box center [438, 332] width 373 height 16
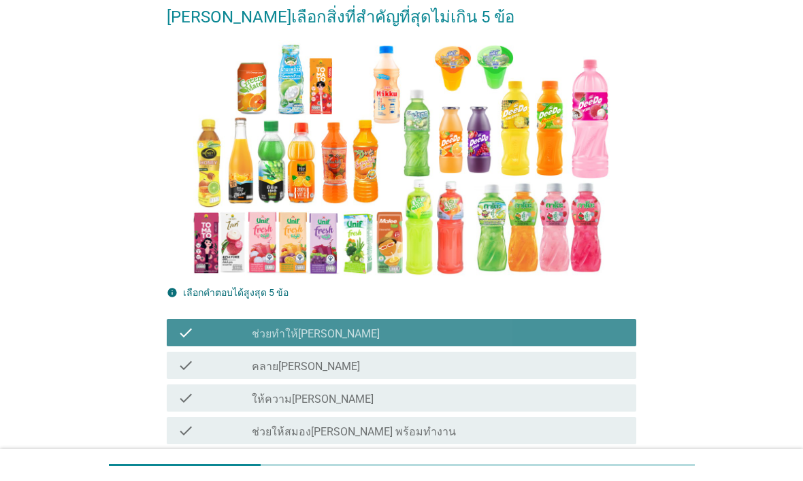
click at [604, 324] on div "check_box_outline_blank ช่วยทำให้อารมณ์ดี" at bounding box center [438, 332] width 373 height 16
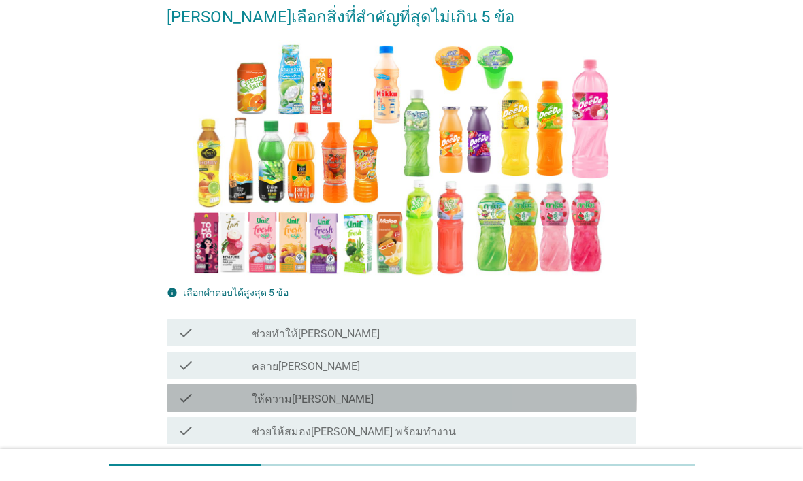
click at [569, 390] on div "check_box_outline_blank ให้ความสดชื่น" at bounding box center [438, 398] width 373 height 16
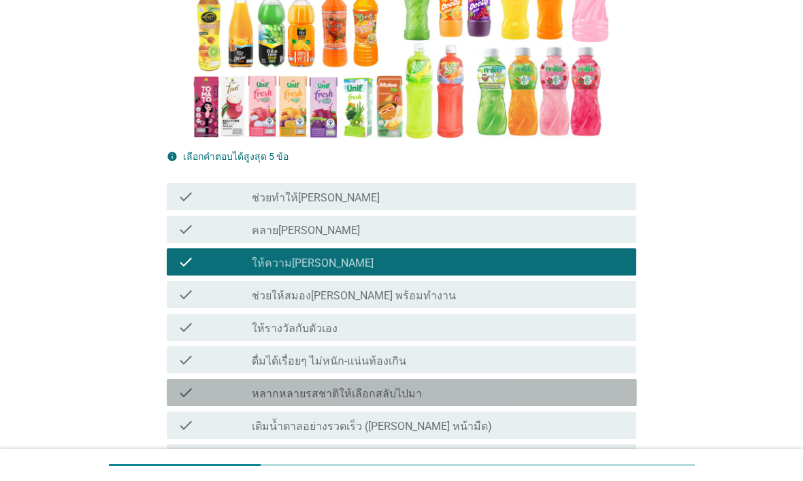
scroll to position [384, 0]
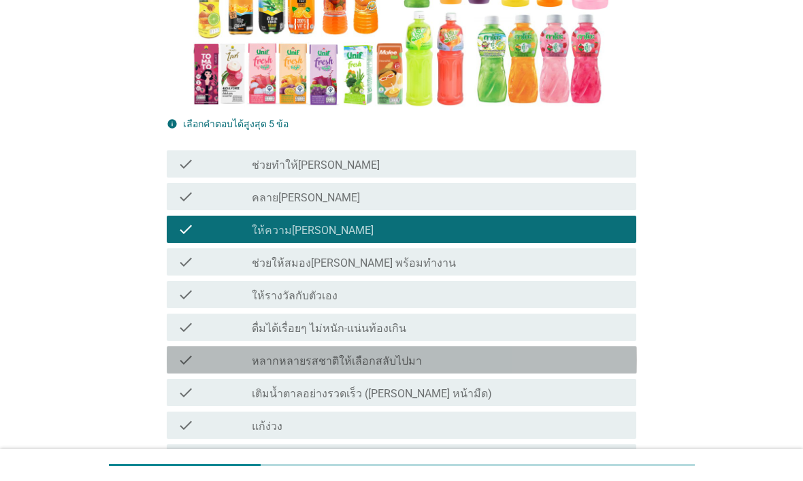
click at [562, 346] on div "check check_box_outline_blank หลากหลายรสชาติให้เลือกสลับไปมา" at bounding box center [402, 359] width 470 height 27
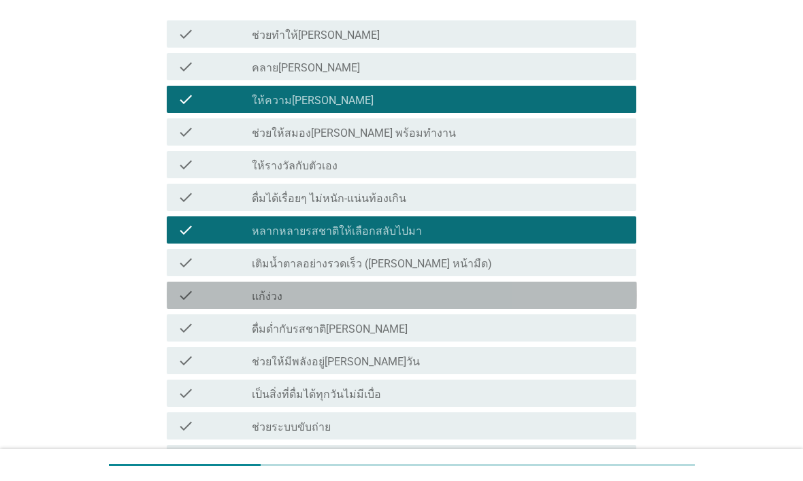
scroll to position [515, 0]
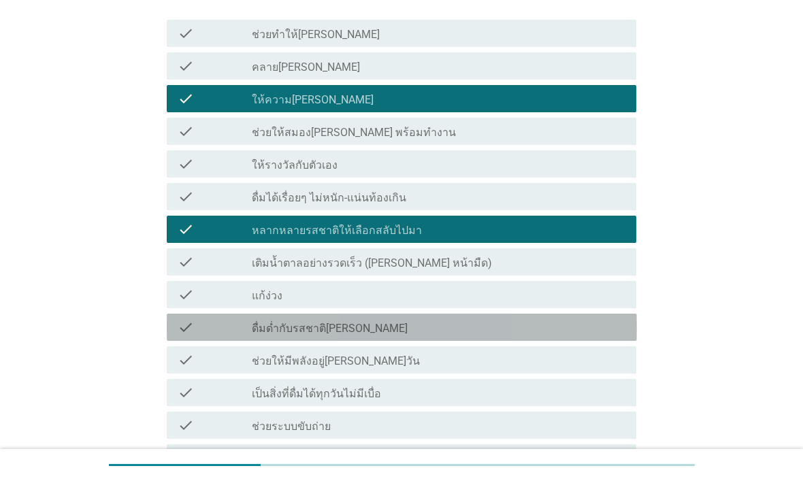
click at [557, 319] on div "check_box_outline_blank ดื่มด่ำกับรสชาติที่โปรดปราน" at bounding box center [438, 327] width 373 height 16
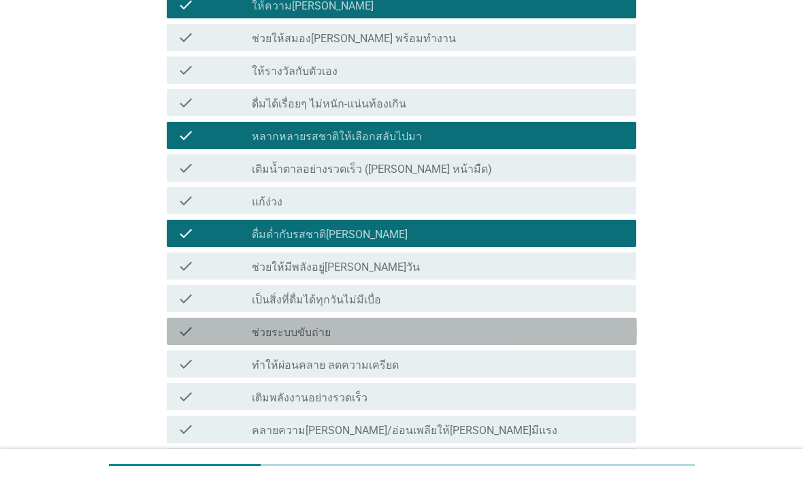
scroll to position [613, 0]
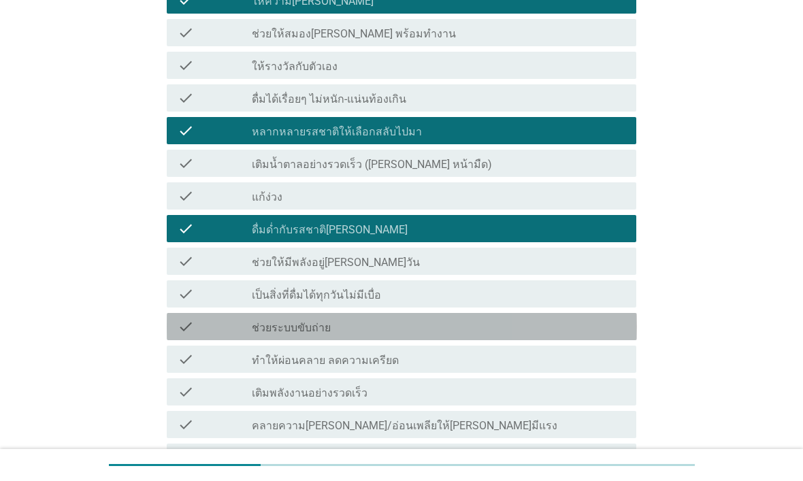
click at [554, 318] on div "check_box_outline_blank ช่วยระบบขับถ่าย" at bounding box center [438, 326] width 373 height 16
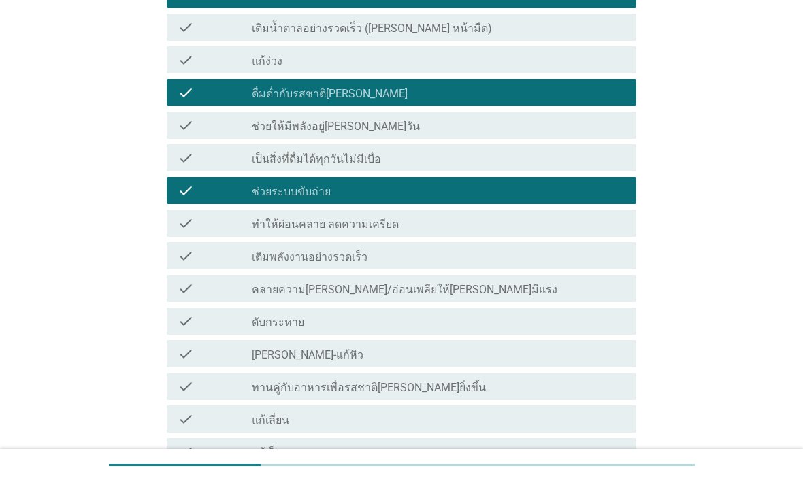
scroll to position [750, 0]
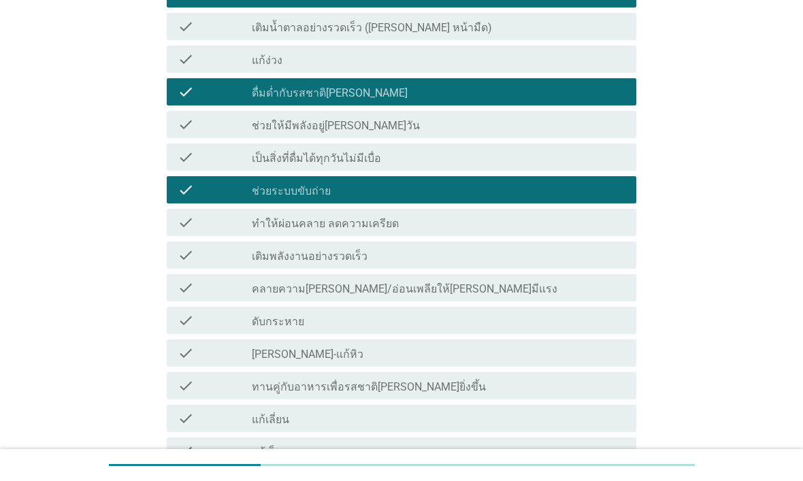
click at [568, 274] on div "check check_box_outline_blank คลายความเหนื่อยล้า/อ่อนเพลียให้กลับมามีแรง" at bounding box center [402, 287] width 470 height 27
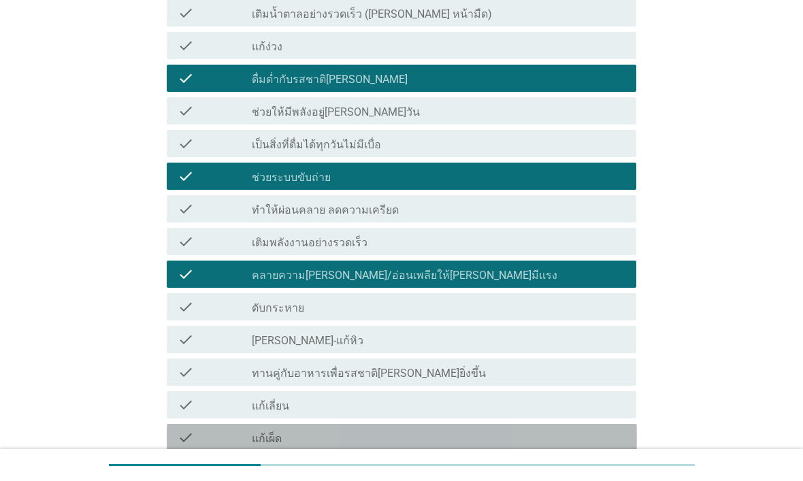
scroll to position [764, 0]
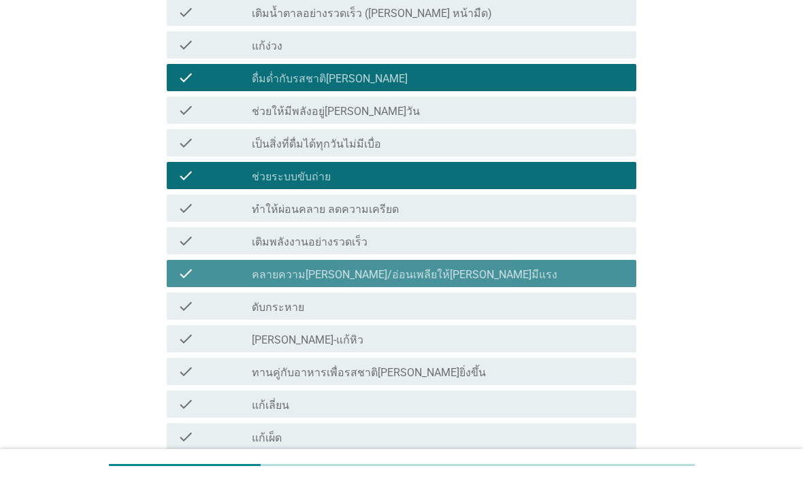
click at [601, 265] on div "check_box_outline_blank คลายความเหนื่อยล้า/อ่อนเพลียให้กลับมามีแรง" at bounding box center [438, 273] width 373 height 16
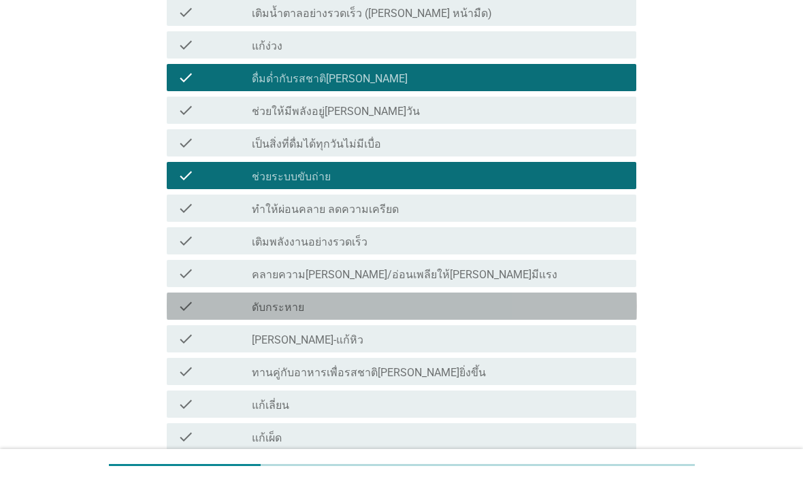
click at [561, 298] on div "check_box_outline_blank ดับกระหาย" at bounding box center [438, 306] width 373 height 16
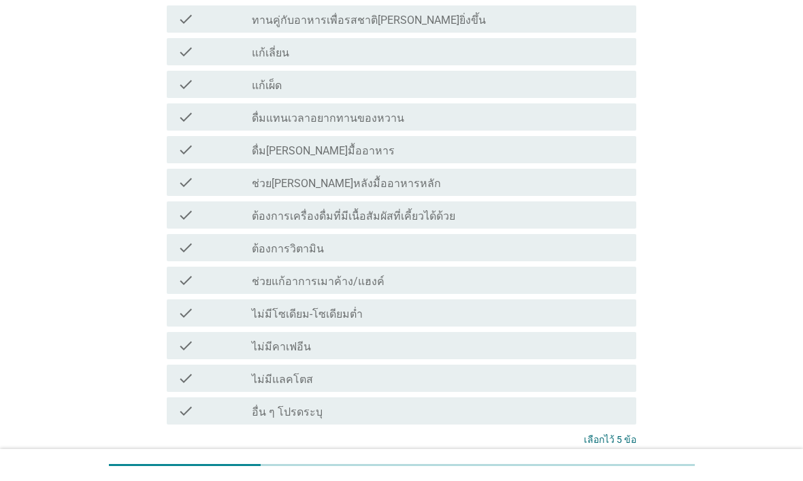
scroll to position [1134, 0]
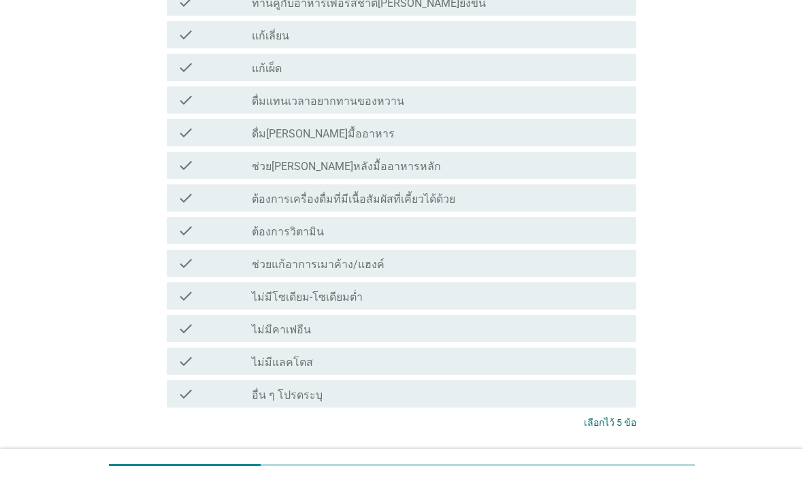
click at [612, 465] on div "ต่อไป" at bounding box center [601, 473] width 38 height 16
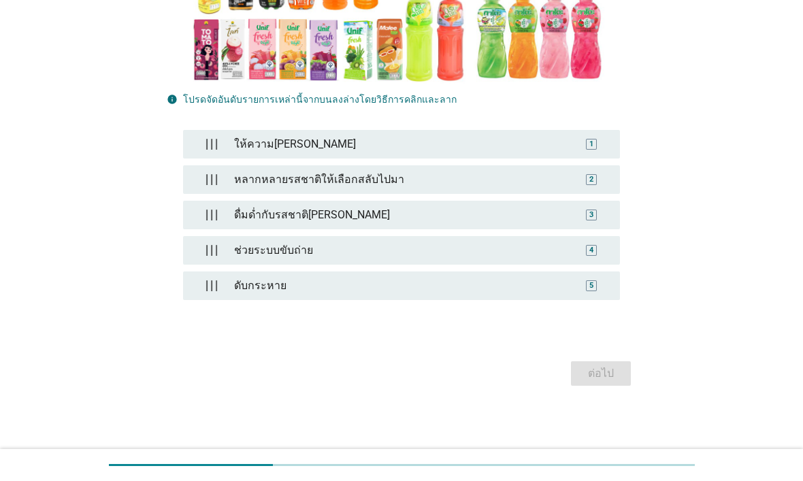
scroll to position [335, 0]
click at [594, 151] on div "1" at bounding box center [591, 144] width 35 height 27
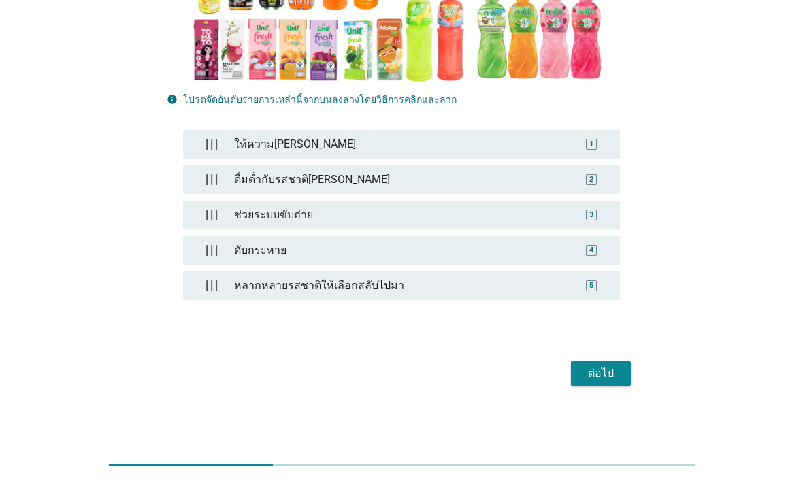
click at [611, 377] on div "ต่อไป" at bounding box center [601, 373] width 38 height 16
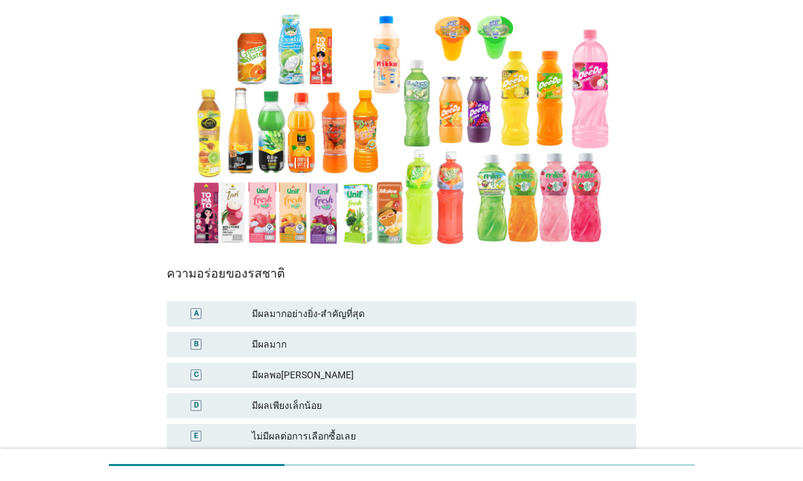
scroll to position [148, 0]
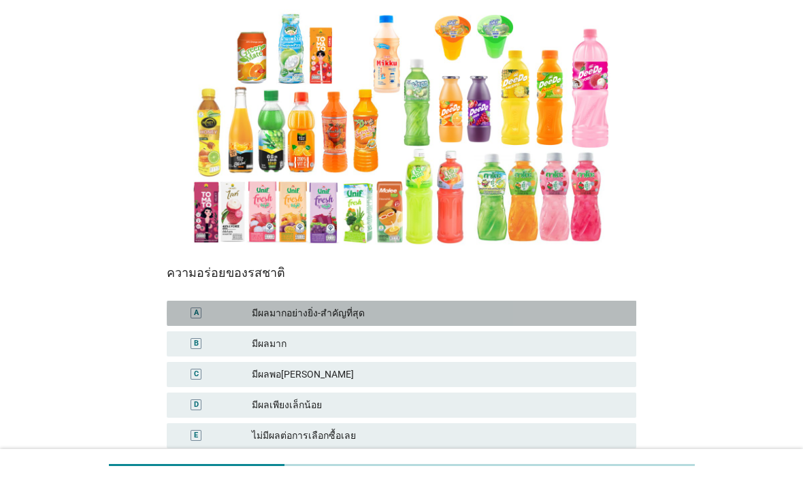
click at [553, 301] on div "A มีผลมากอย่างยิ่ง-สำคัญที่สุด" at bounding box center [402, 313] width 470 height 25
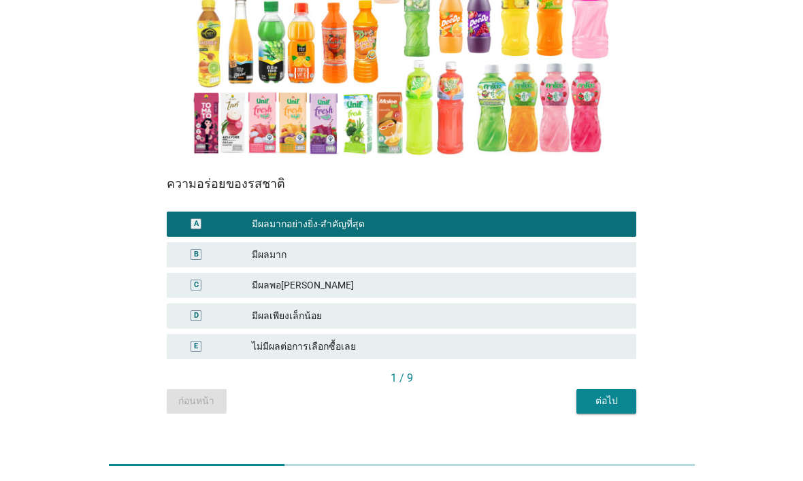
scroll to position [237, 0]
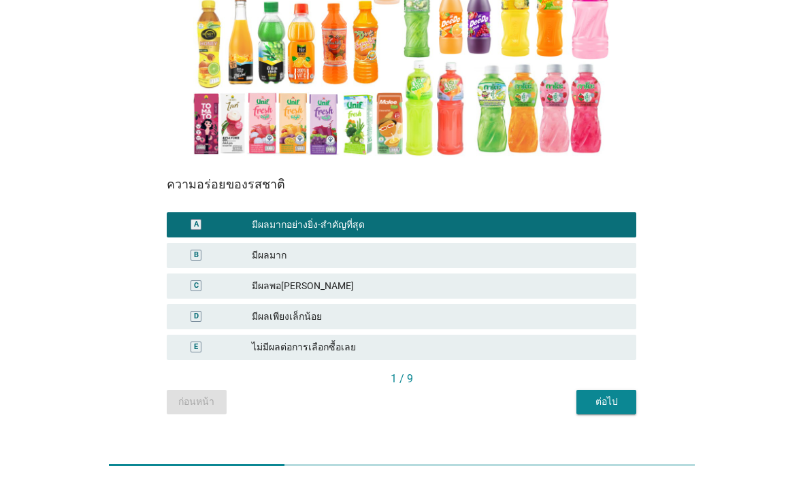
click at [601, 394] on div "ต่อไป" at bounding box center [606, 401] width 38 height 14
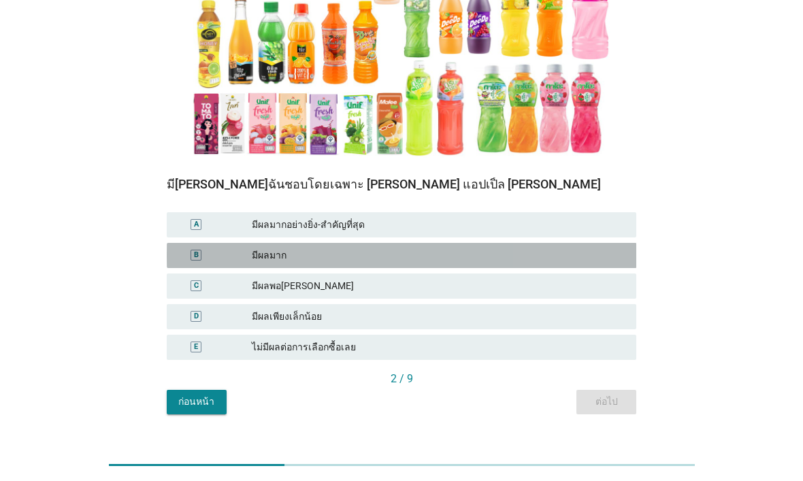
click at [602, 248] on div "มีผลมาก" at bounding box center [438, 255] width 373 height 14
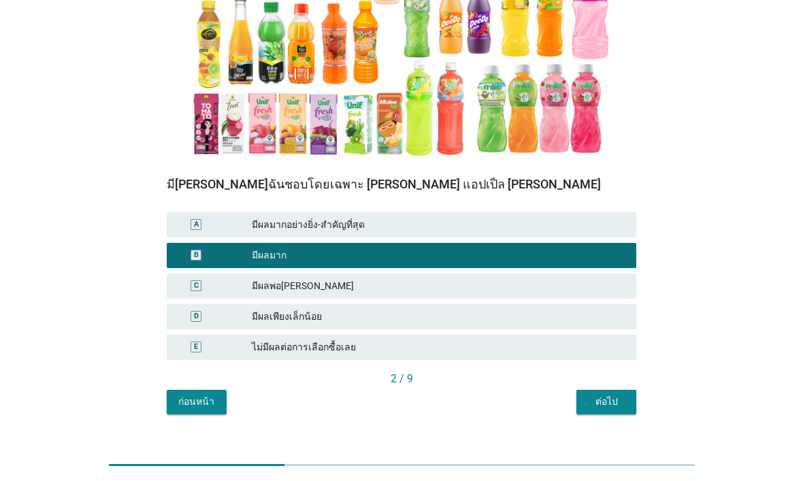
click at [604, 394] on div "ต่อไป" at bounding box center [606, 401] width 38 height 14
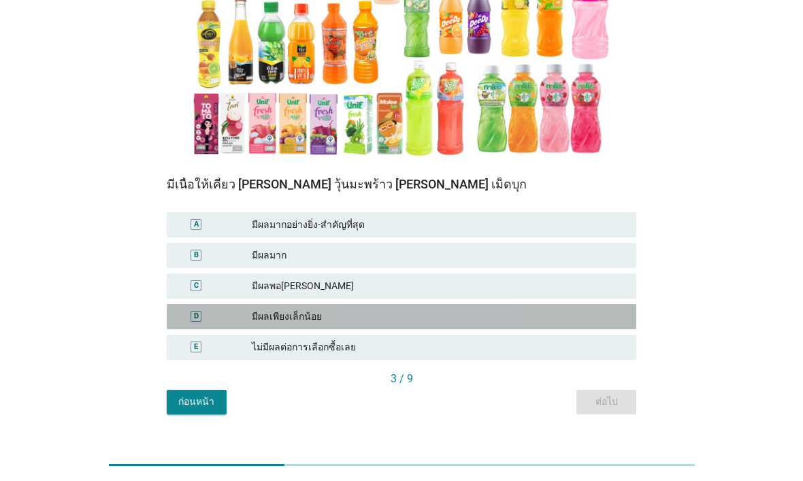
click at [562, 304] on div "D มีผลเพียงเล็กน้อย" at bounding box center [402, 316] width 470 height 25
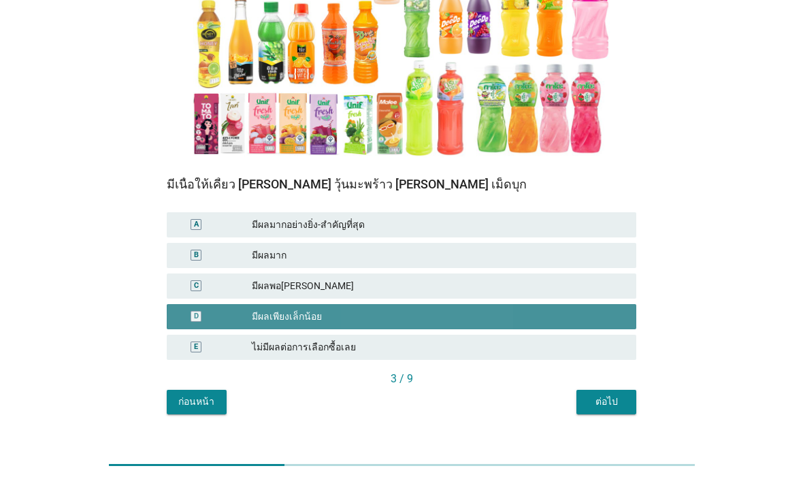
click at [606, 394] on div "ต่อไป" at bounding box center [606, 401] width 38 height 14
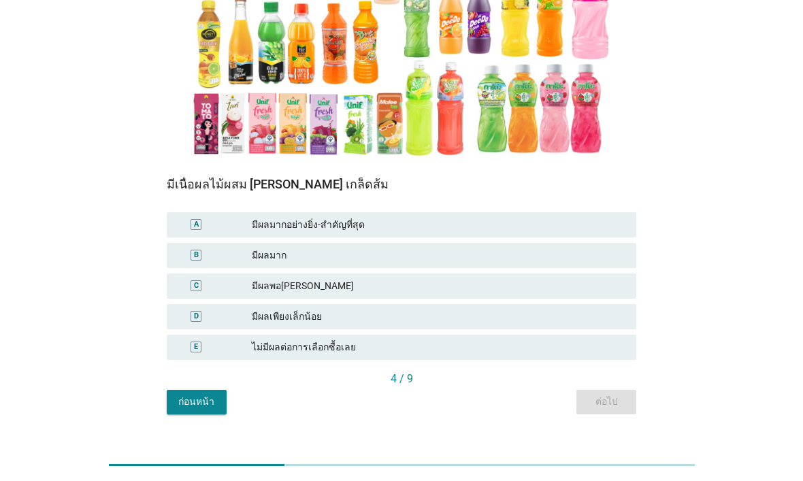
click at [567, 304] on div "D มีผลเพียงเล็กน้อย" at bounding box center [402, 316] width 470 height 25
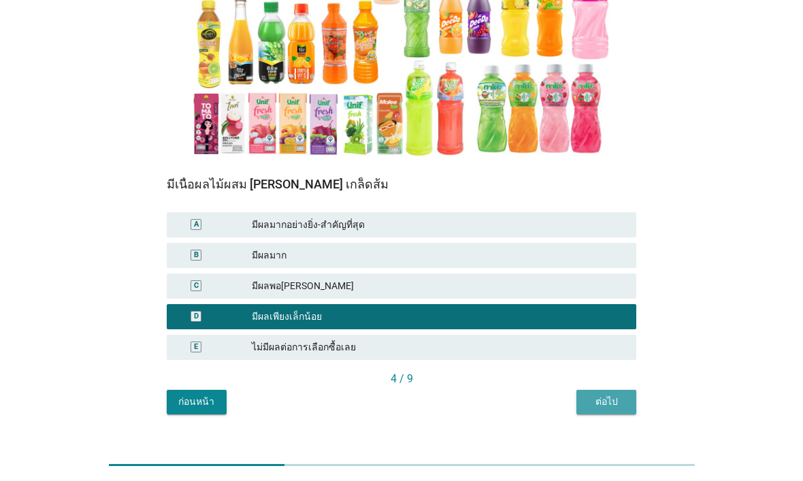
click at [619, 390] on button "ต่อไป" at bounding box center [606, 402] width 60 height 24
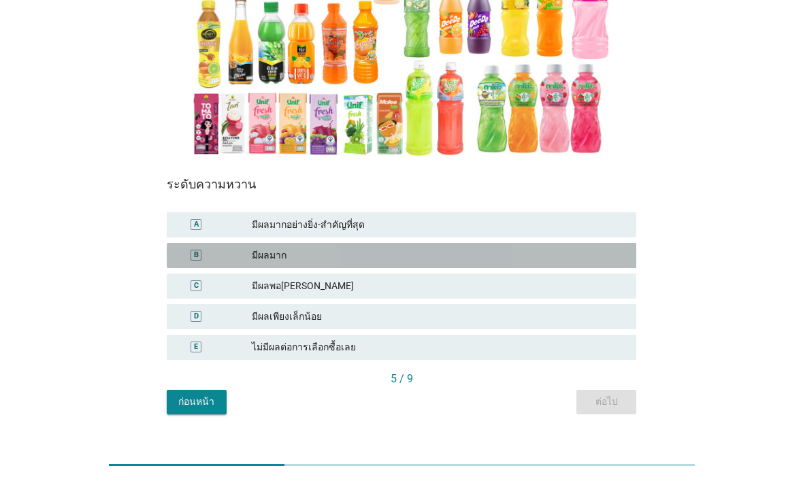
click at [595, 243] on div "B มีผลมาก" at bounding box center [402, 255] width 470 height 25
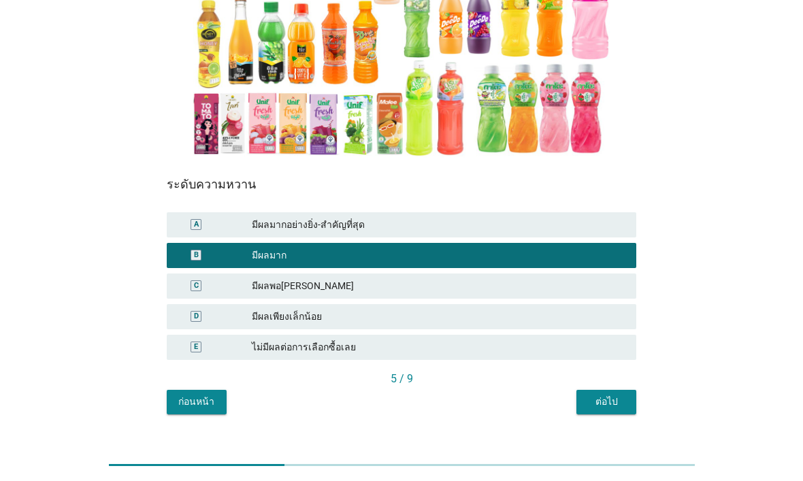
click at [607, 371] on div "5 / 9" at bounding box center [402, 379] width 470 height 16
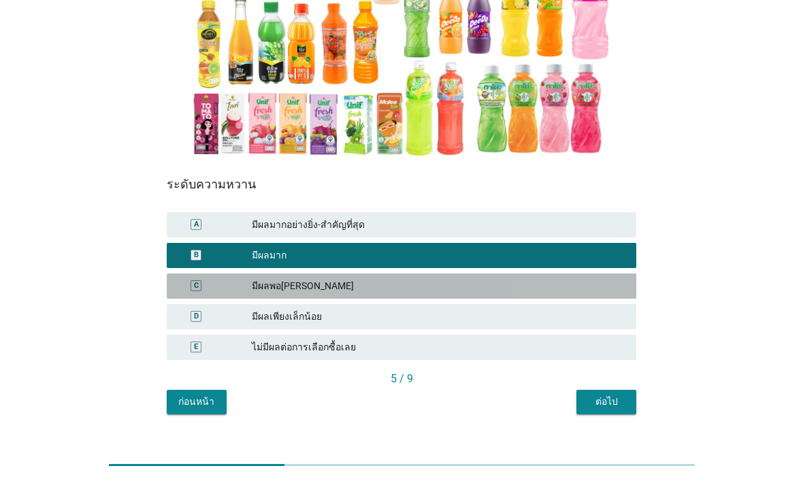
click at [601, 279] on div "มีผลพอสมควร" at bounding box center [438, 286] width 373 height 14
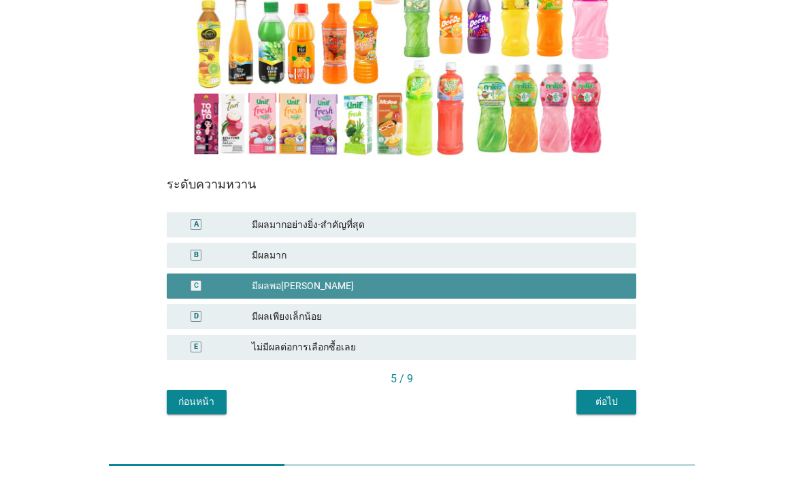
click at [617, 394] on div "ต่อไป" at bounding box center [606, 401] width 38 height 14
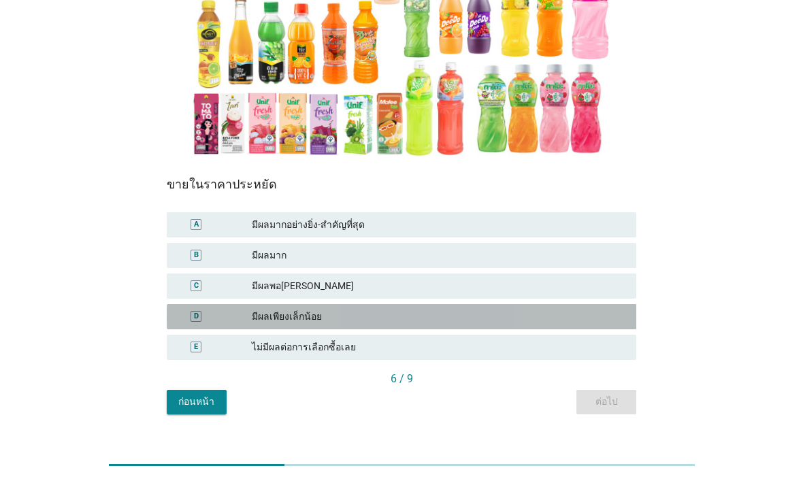
click at [552, 309] on div "มีผลเพียงเล็กน้อย" at bounding box center [438, 316] width 373 height 14
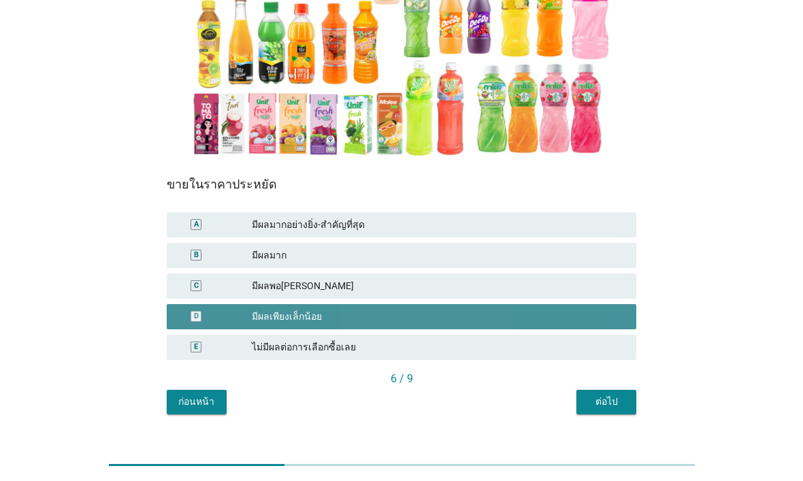
click at [613, 394] on div "ต่อไป" at bounding box center [606, 401] width 38 height 14
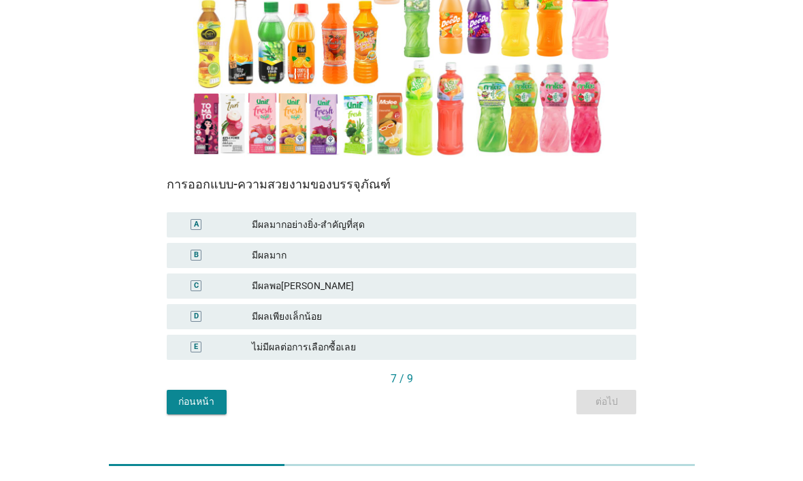
click at [558, 340] on div "ไม่มีผลต่อการเลือกซื้อเลย" at bounding box center [438, 347] width 373 height 14
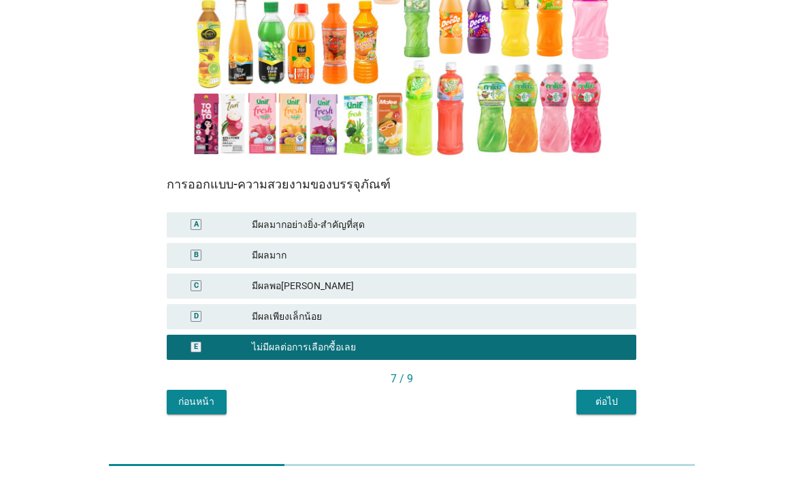
click at [603, 394] on div "ต่อไป" at bounding box center [606, 401] width 38 height 14
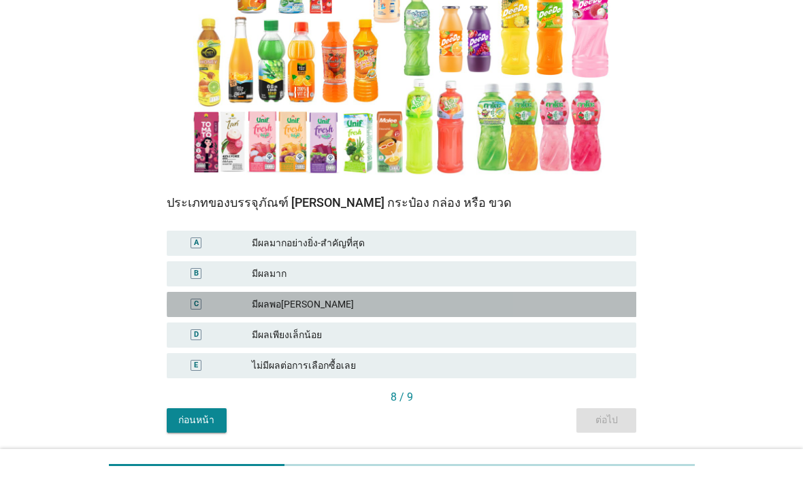
scroll to position [228, 0]
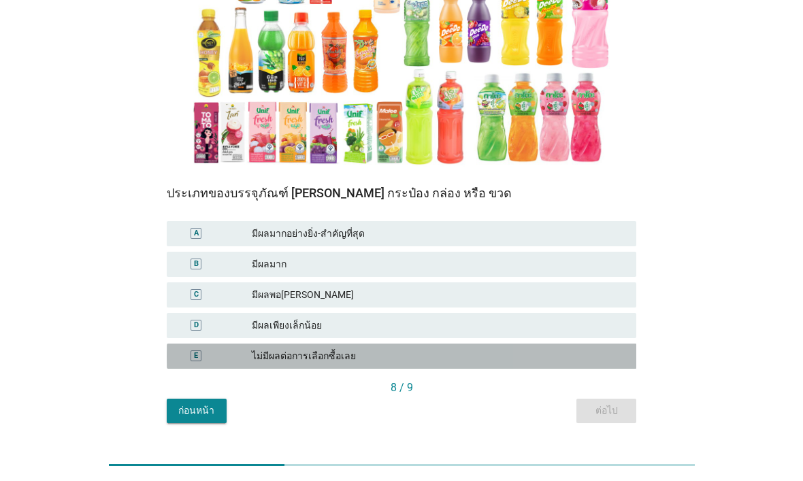
click at [518, 349] on div "ไม่มีผลต่อการเลือกซื้อเลย" at bounding box center [438, 356] width 373 height 14
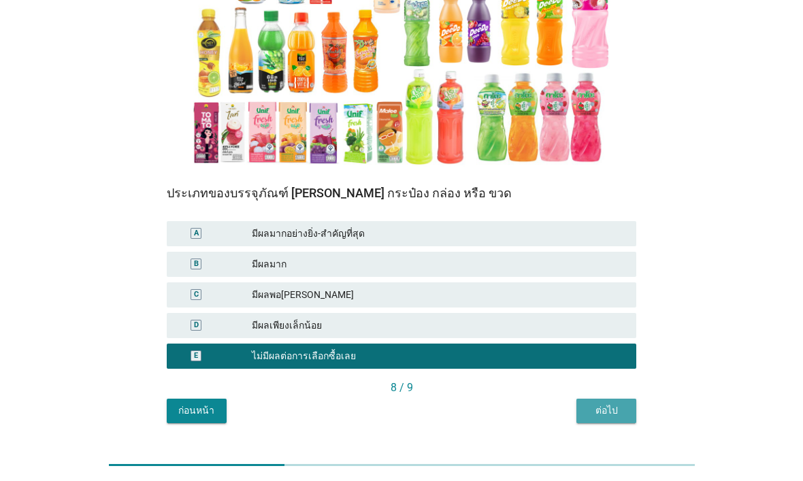
click at [609, 403] on div "ต่อไป" at bounding box center [606, 410] width 38 height 14
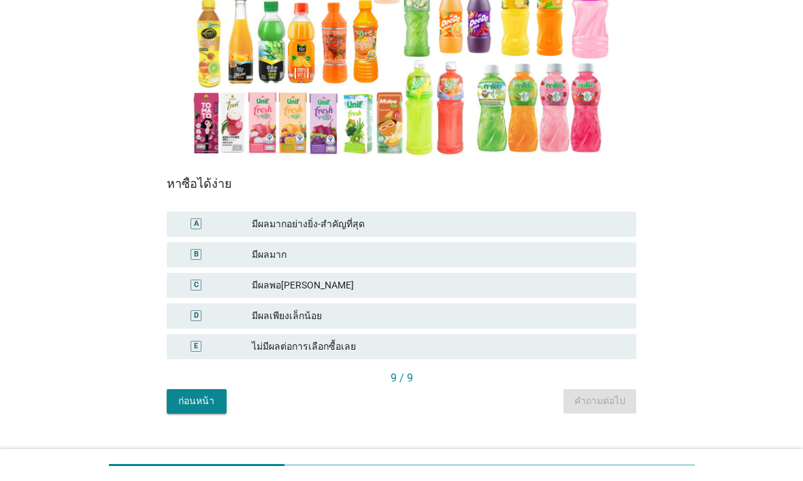
scroll to position [237, 0]
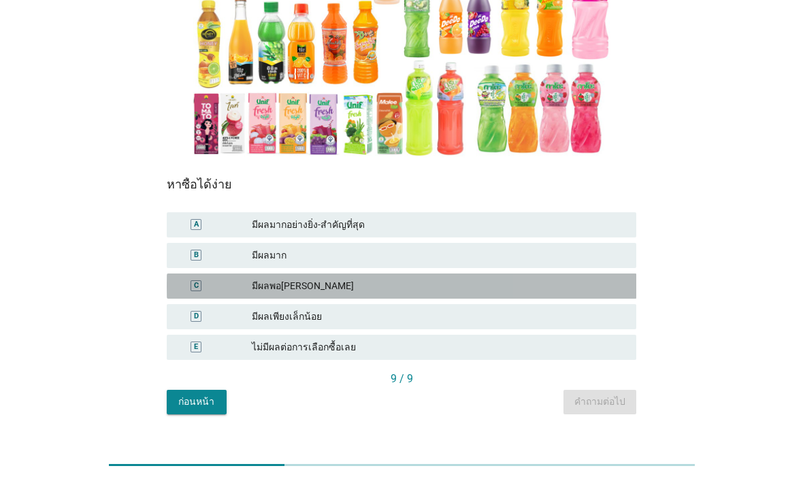
click at [568, 279] on div "มีผลพอสมควร" at bounding box center [438, 286] width 373 height 14
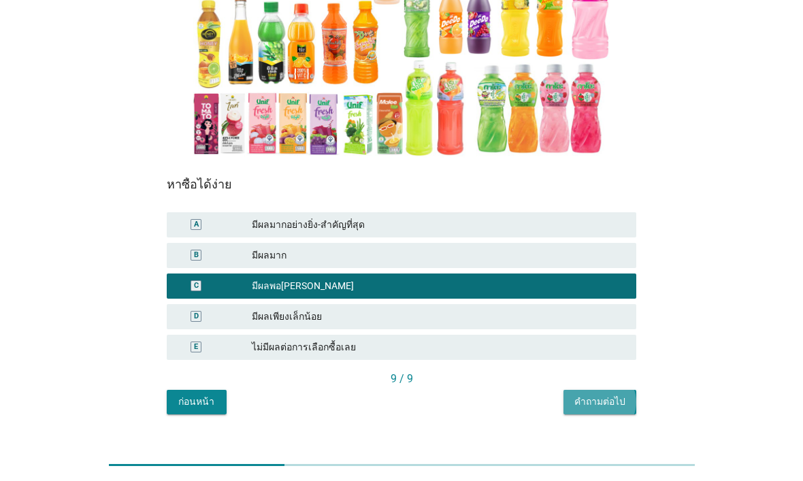
click at [610, 394] on div "คำถามต่อไป" at bounding box center [599, 401] width 51 height 14
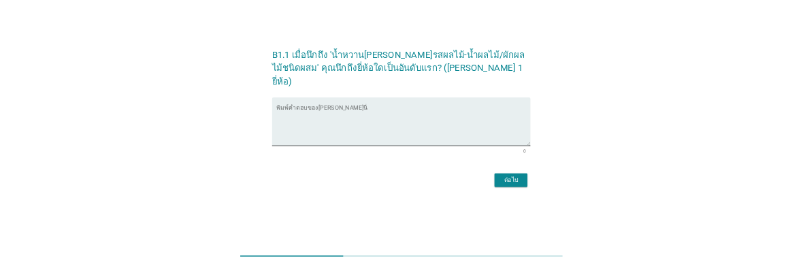
scroll to position [0, 0]
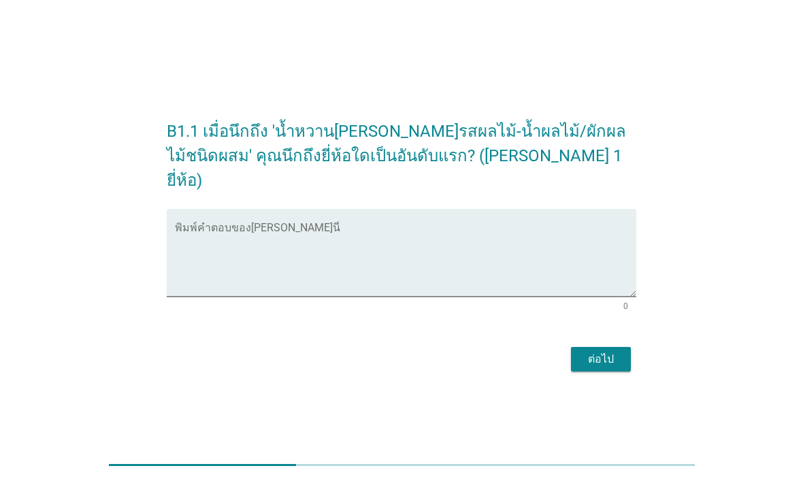
click at [621, 229] on textarea "พิมพ์คำตอบของคุณ ที่นี่" at bounding box center [406, 260] width 462 height 71
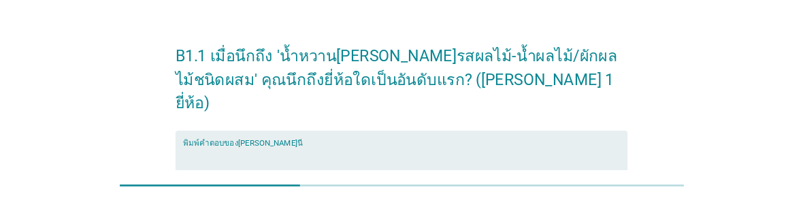
scroll to position [27, 0]
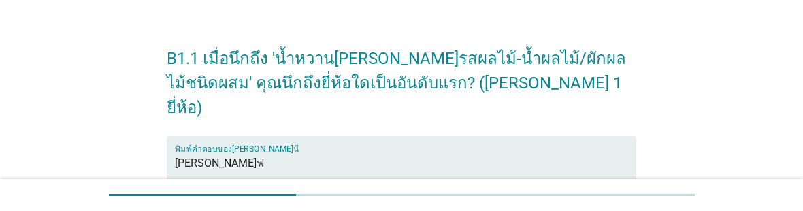
type textarea "ยูนีฟ"
click at [731, 93] on div "B1.1 เมื่อนึกถึง 'น้ำหวานแต่งกลิ่นรสผลไม้-น้ำผลไม้/ผักผลไม้ชนิดผสม' คุณนึกถึงยี…" at bounding box center [401, 168] width 737 height 292
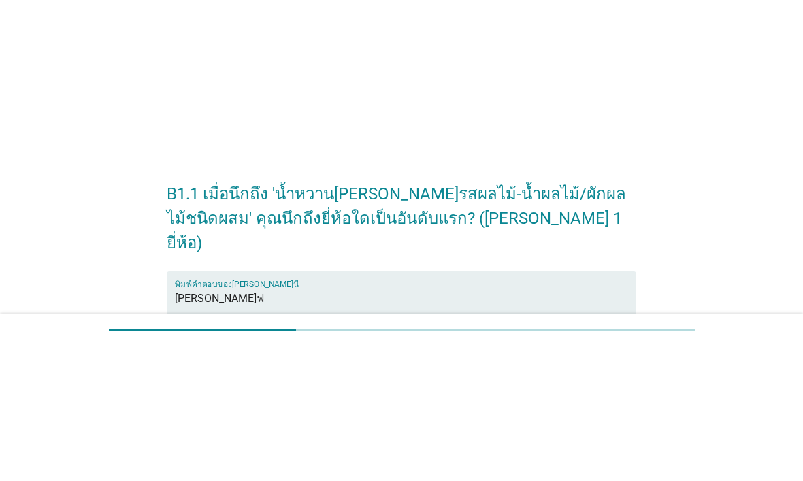
scroll to position [0, 0]
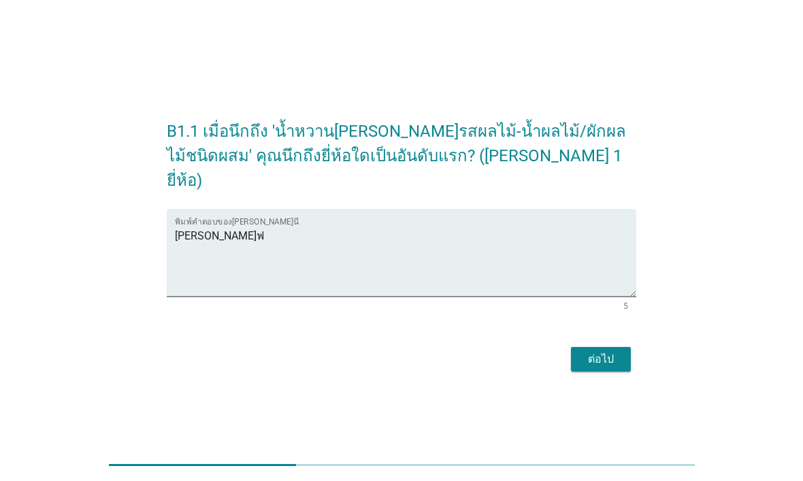
click at [605, 347] on button "ต่อไป" at bounding box center [601, 359] width 60 height 24
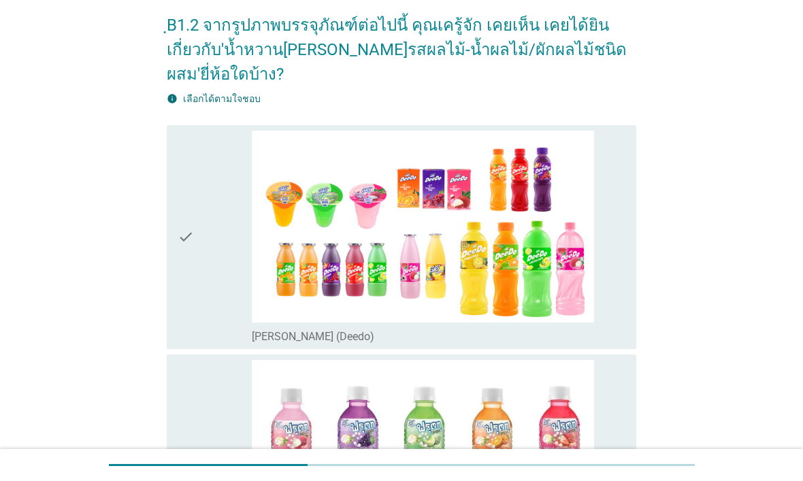
scroll to position [61, 0]
click at [635, 283] on div "check check_box_outline_blank ดีโด้ (Deedo)" at bounding box center [402, 236] width 470 height 224
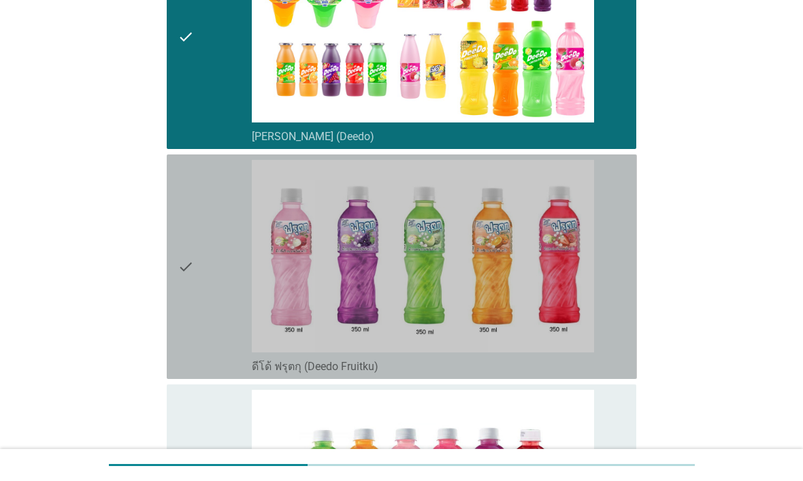
click at [614, 319] on div "check_box_outline_blank ดีโด้ ฟรุตกุ (Deedo Fruitku)" at bounding box center [438, 267] width 373 height 214
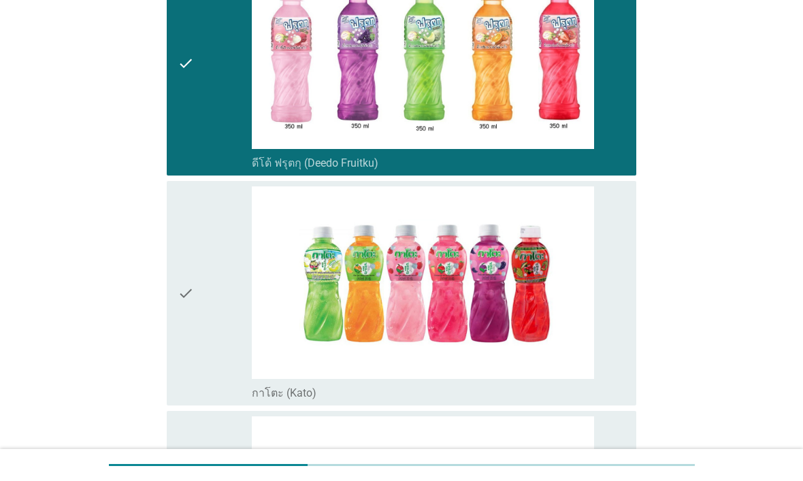
click at [616, 384] on div "check_box_outline_blank กาโตะ (Kato)" at bounding box center [438, 392] width 373 height 16
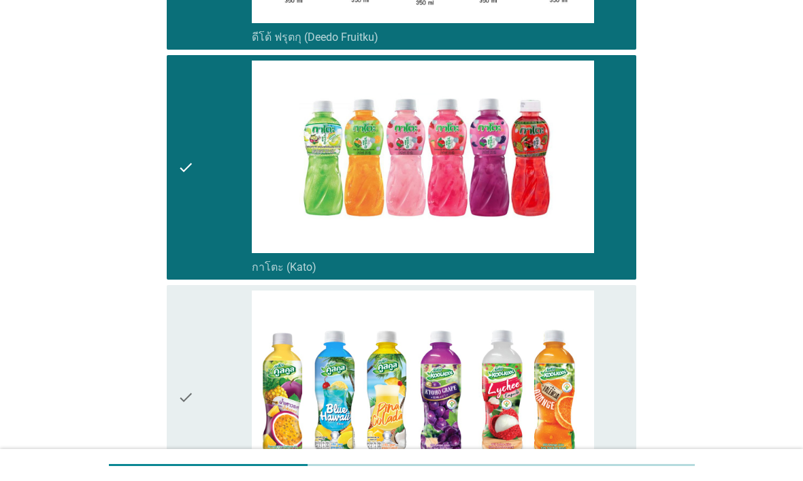
scroll to position [794, 0]
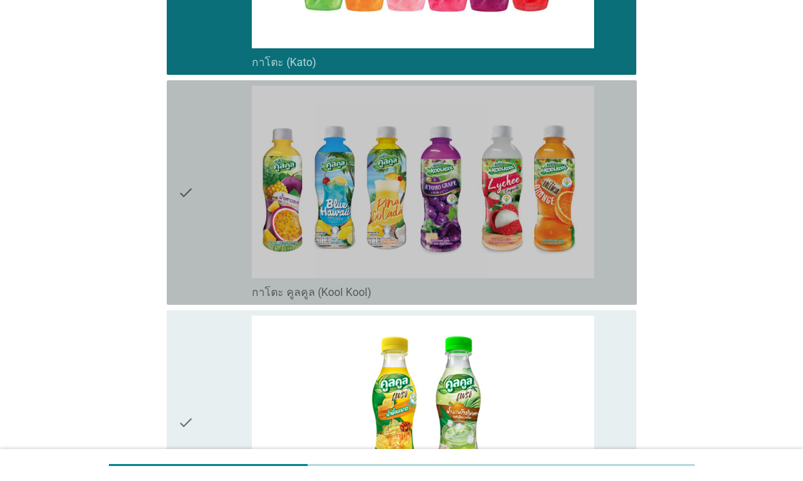
click at [617, 283] on div "check_box_outline_blank กาโตะ คูลคูล (Kool Kool)" at bounding box center [438, 291] width 373 height 16
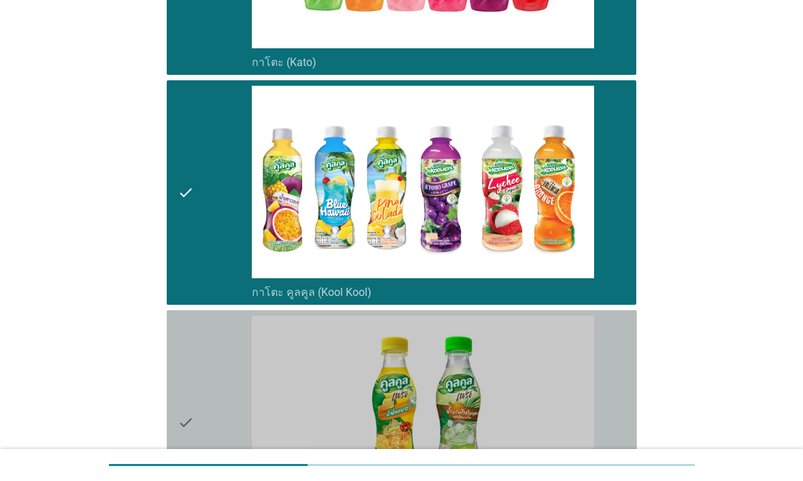
click at [626, 346] on div "check check_box_outline_blank คูลคูลเฟรช (Kool Kool Fresh)" at bounding box center [402, 422] width 470 height 224
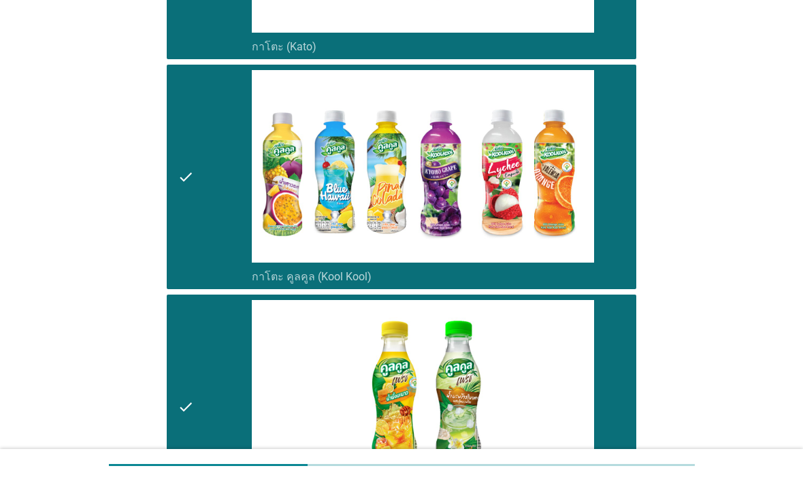
click at [632, 229] on div "check check_box_outline_blank กาโตะ คูลคูล (Kool Kool)" at bounding box center [402, 177] width 470 height 224
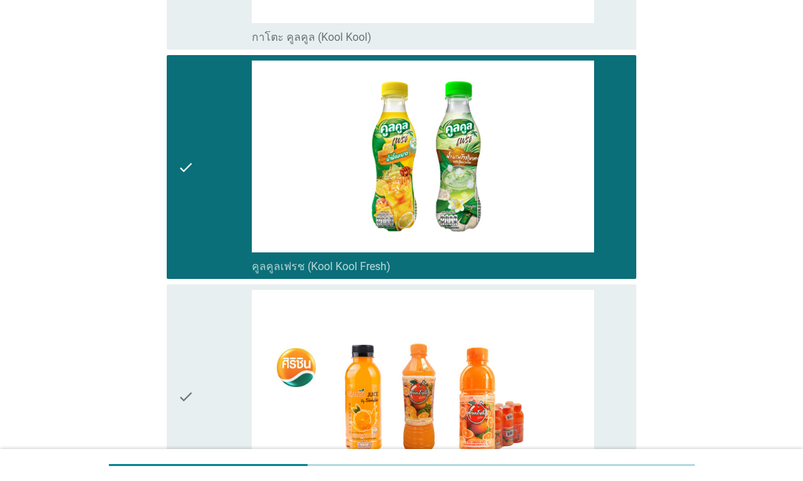
click at [634, 244] on div "check check_box_outline_blank คูลคูลเฟรช (Kool Kool Fresh)" at bounding box center [402, 167] width 470 height 224
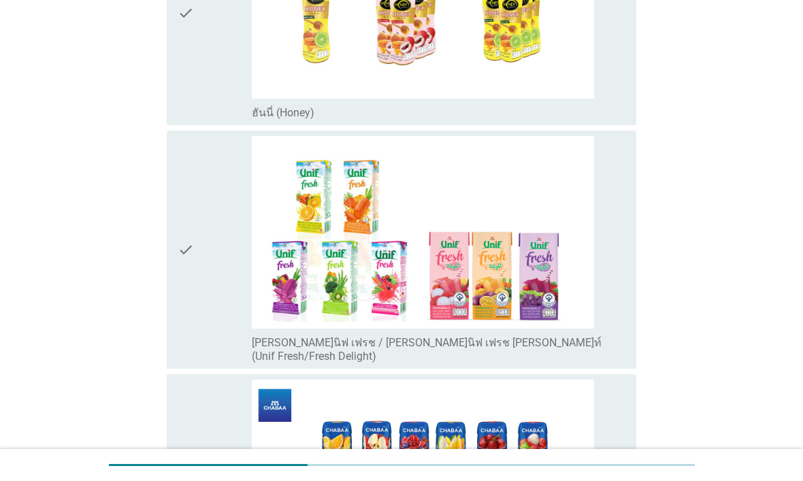
scroll to position [1689, 0]
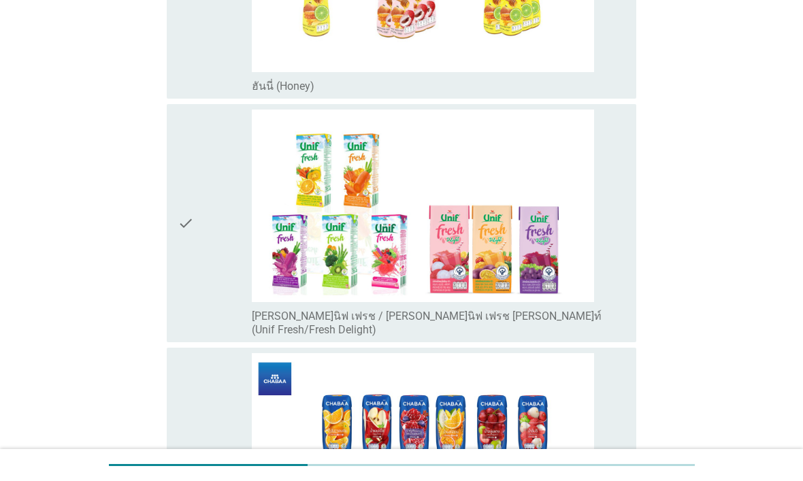
click at [635, 270] on div "check check_box_outline_blank ยูนิฟ เฟรช / ยูนิฟ เฟรช ดีไลท์ (Unif Fresh/Fresh …" at bounding box center [402, 223] width 470 height 238
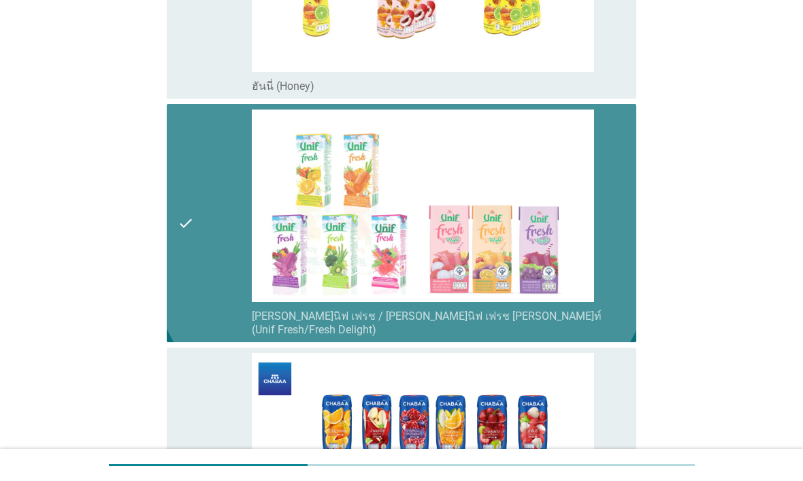
click at [618, 273] on div "check_box_outline_blank ยูนิฟ เฟรช / ยูนิฟ เฟรช ดีไลท์ (Unif Fresh/Fresh Deligh…" at bounding box center [438, 222] width 373 height 227
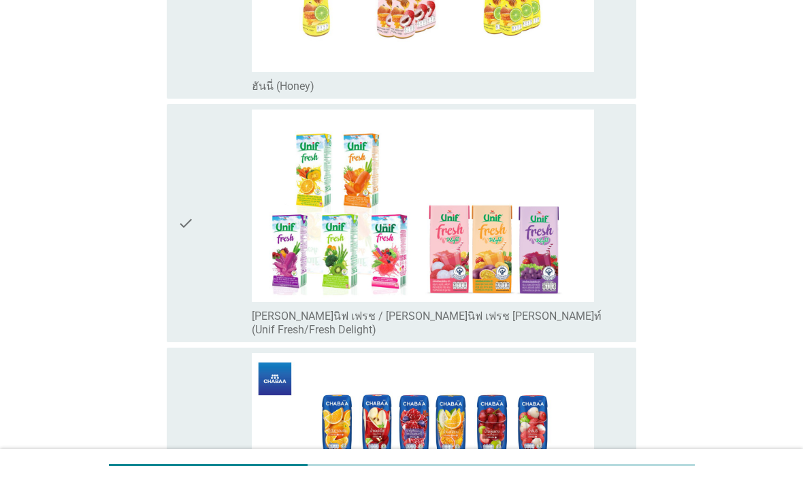
click at [626, 275] on div "check check_box_outline_blank ยูนิฟ เฟรช / ยูนิฟ เฟรช ดีไลท์ (Unif Fresh/Fresh …" at bounding box center [402, 223] width 470 height 238
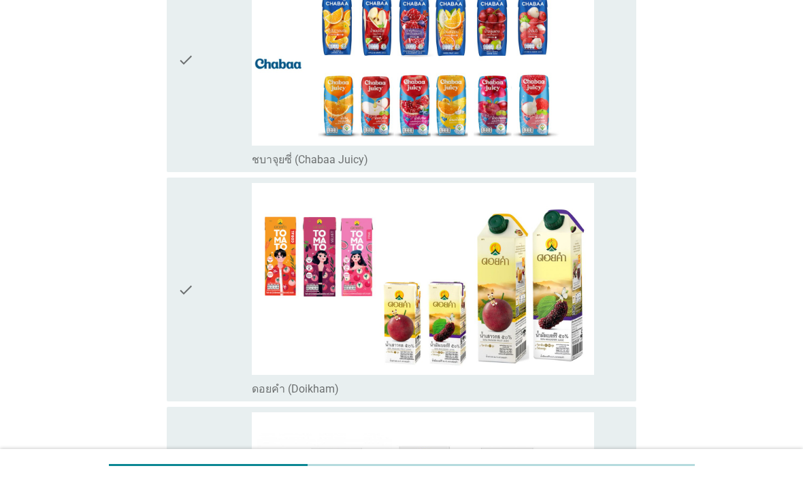
scroll to position [2089, 0]
click at [620, 135] on div "check check_box_outline_blank ชบาจุยซี่ (Chabaa Juicy)" at bounding box center [402, 60] width 470 height 224
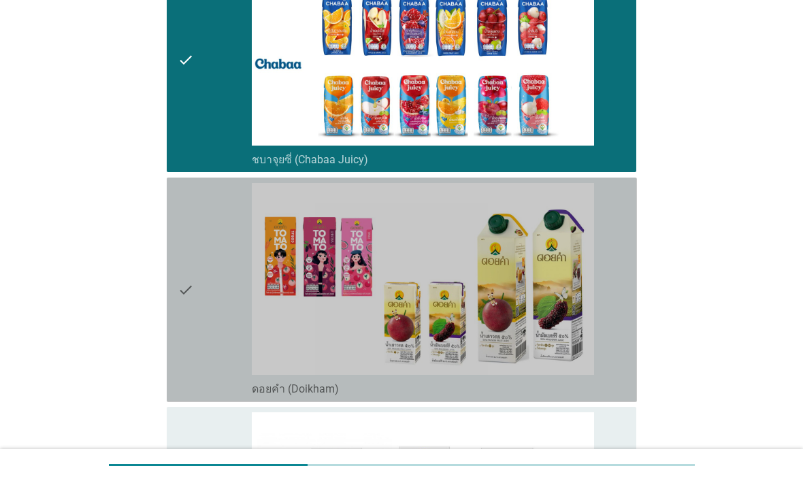
click at [632, 276] on div "check check_box_outline_blank ดอยคำ (Doikham)" at bounding box center [402, 290] width 470 height 224
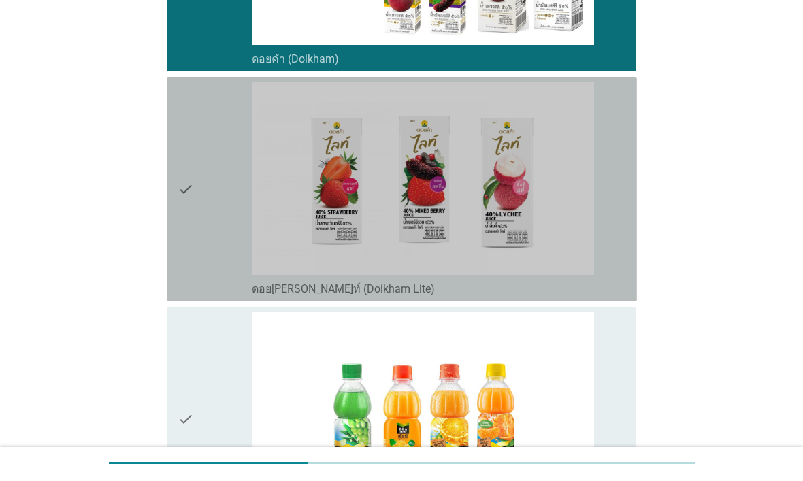
scroll to position [2419, 0]
click at [621, 215] on div "check_box_outline_blank ดอยคำ ไลท์ (Doikham Lite)" at bounding box center [438, 189] width 373 height 214
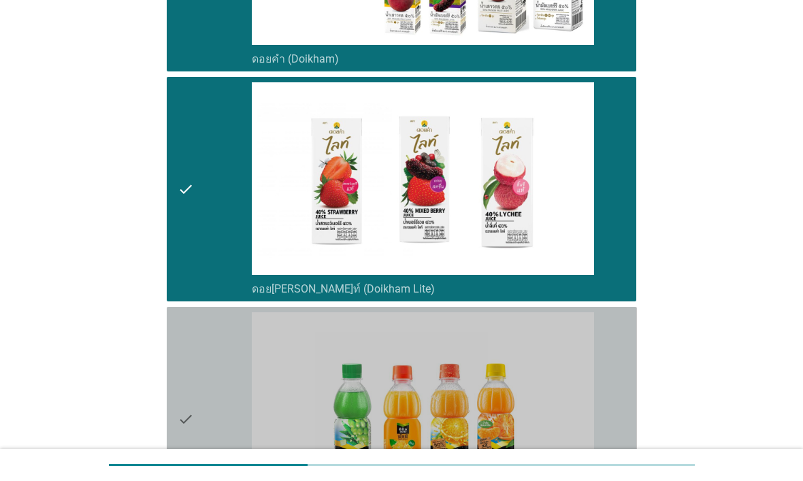
click at [632, 363] on div "check check_box_outline_blank มินิทเมท พัลพี (Minute Maid Pulpy)" at bounding box center [402, 419] width 470 height 224
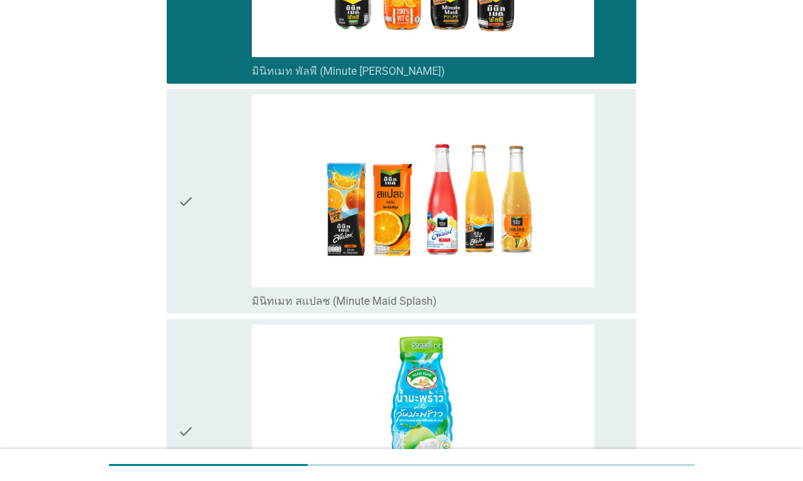
scroll to position [2808, 0]
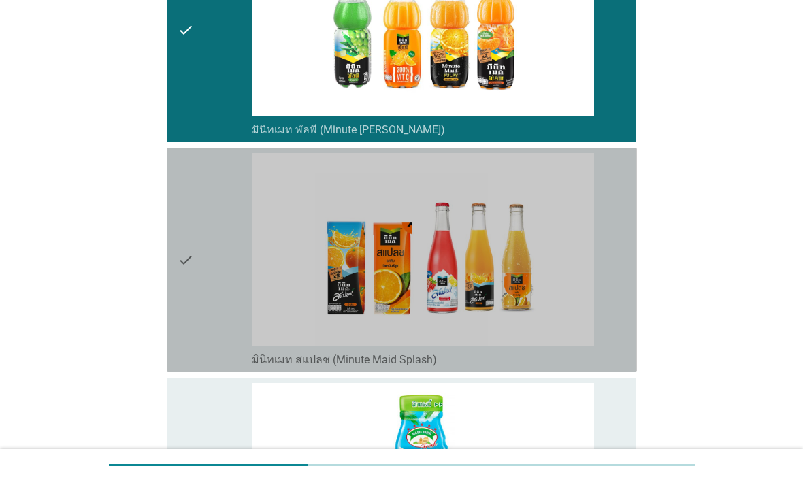
click at [621, 266] on div "check_box_outline_blank มินิทเมท สแปลช (Minute Maid Splash)" at bounding box center [438, 260] width 373 height 214
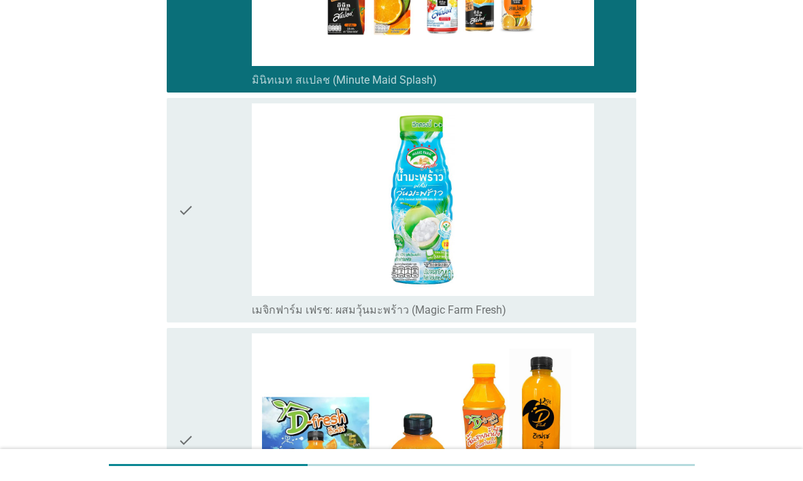
click at [636, 220] on div "check check_box_outline_blank เมจิกฟาร์ม เฟรช: ผสมวุ้นมะพร้าว (Magic Farm Fresh)" at bounding box center [402, 210] width 470 height 224
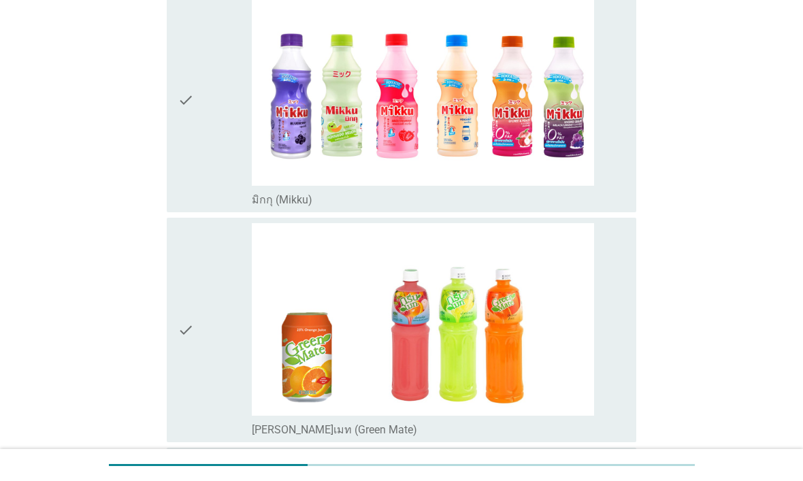
scroll to position [3509, 0]
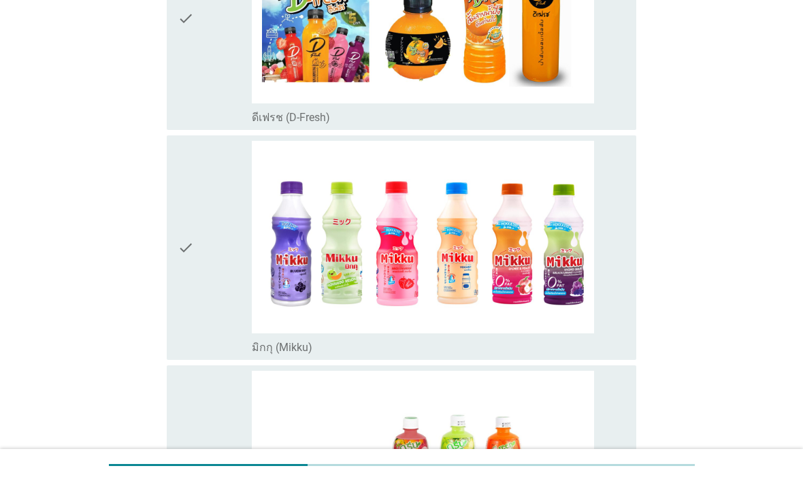
click at [632, 290] on div "check check_box_outline_blank มิกกุ (Mikku)" at bounding box center [402, 247] width 470 height 224
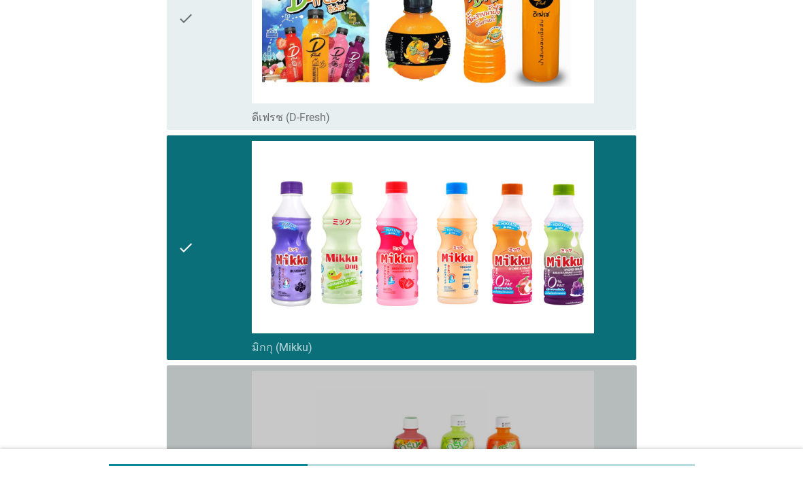
click at [624, 373] on div "check_box_outline_blank กรีนเมท (Green Mate)" at bounding box center [438, 478] width 373 height 214
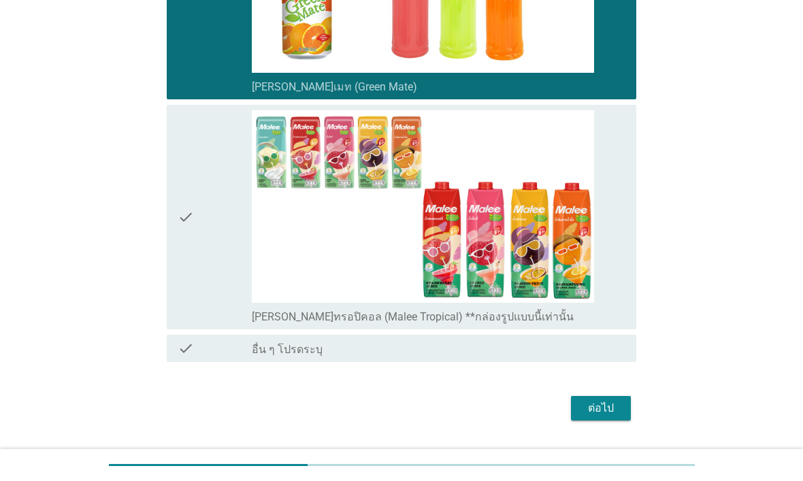
scroll to position [3999, 0]
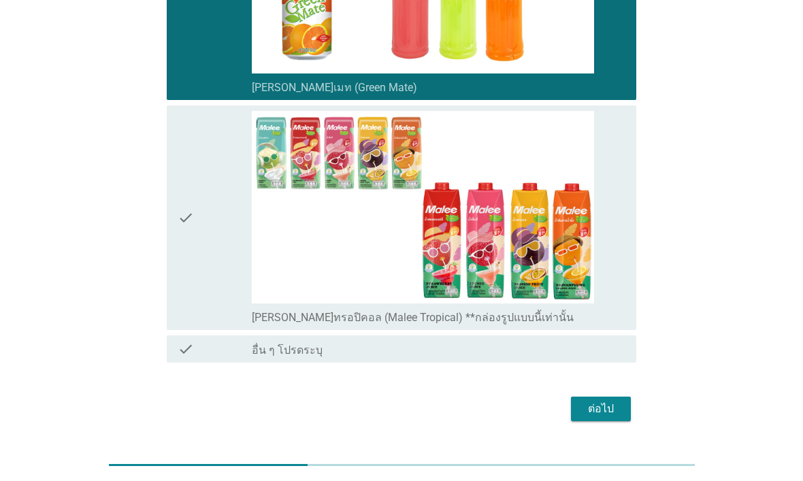
click at [610, 397] on button "ต่อไป" at bounding box center [601, 409] width 60 height 24
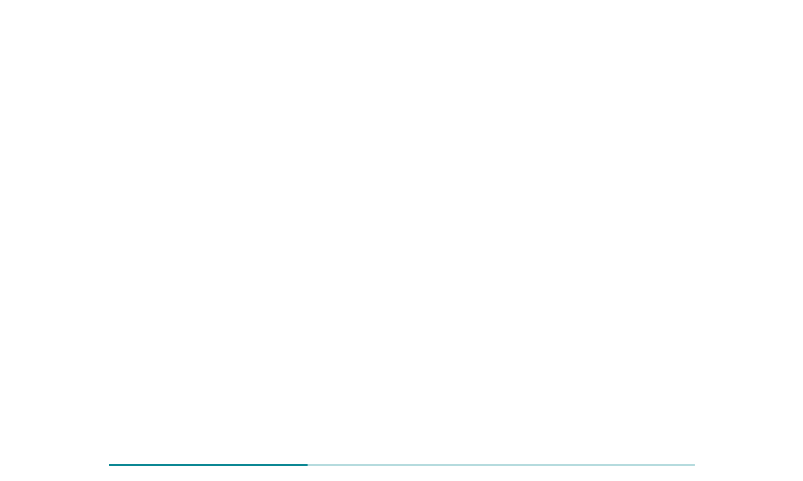
scroll to position [0, 0]
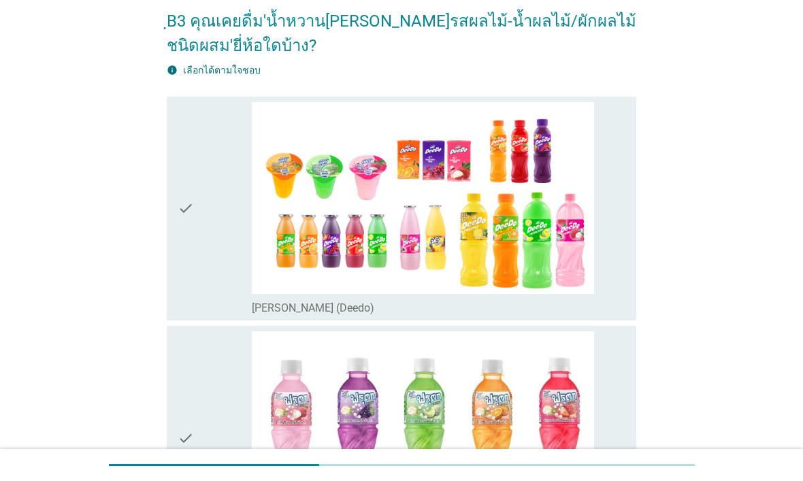
click at [611, 294] on div "check_box_outline_blank ดีโด้ (Deedo)" at bounding box center [438, 209] width 373 height 214
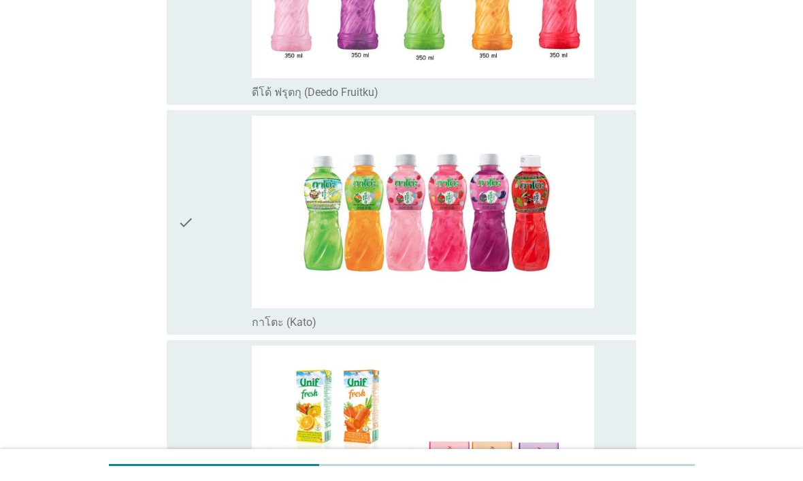
scroll to position [532, 0]
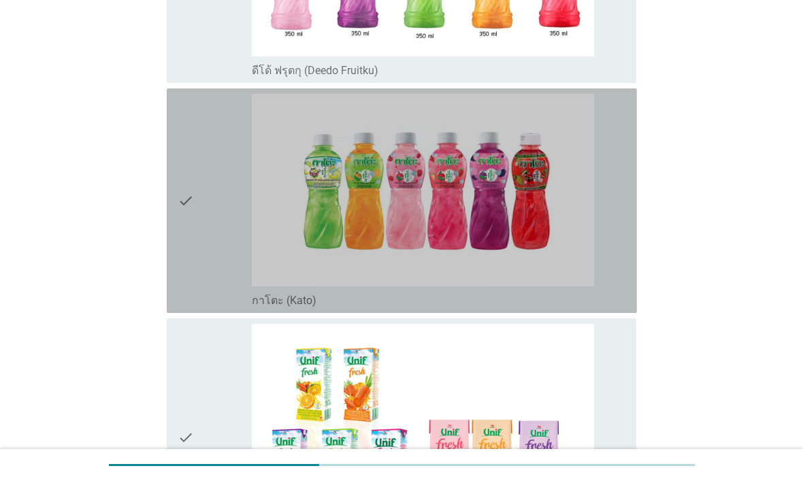
click at [630, 290] on div "check check_box_outline_blank กาโตะ (Kato)" at bounding box center [402, 200] width 470 height 224
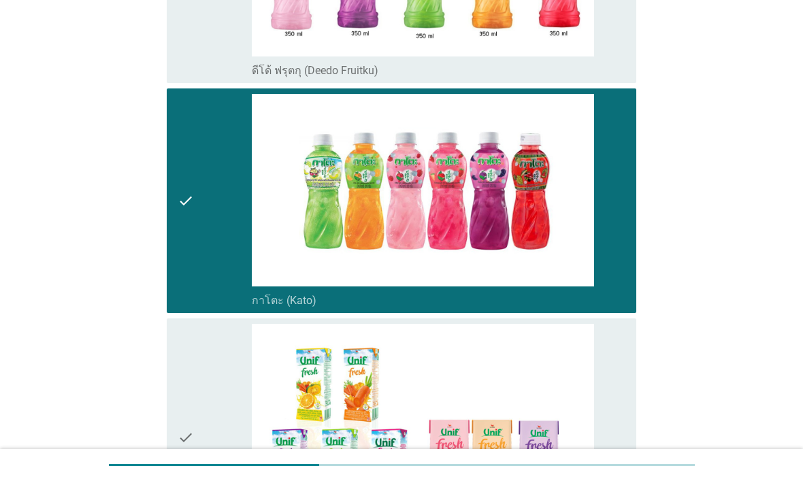
click at [635, 358] on div "check check_box_outline_blank ยูนิฟ เฟรช / ยูนิฟ เฟรช ดีไลท์ (Unif Fresh/Fresh …" at bounding box center [402, 437] width 470 height 238
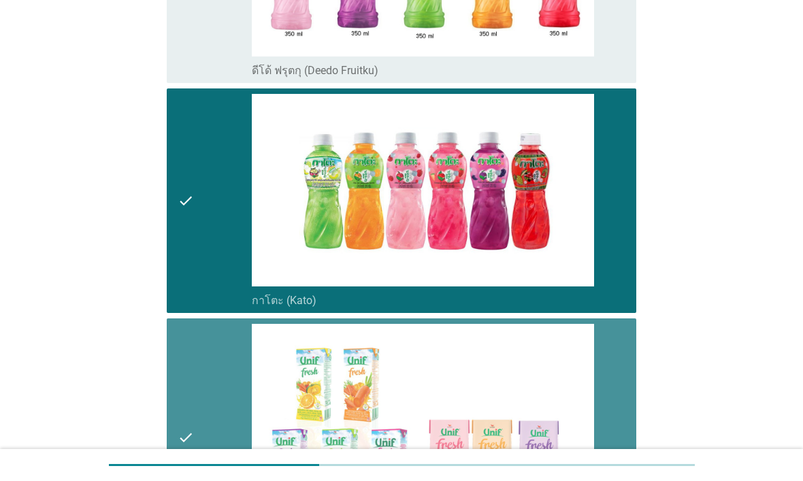
click at [629, 375] on div "check check_box_outline_blank ยูนิฟ เฟรช / ยูนิฟ เฟรช ดีไลท์ (Unif Fresh/Fresh …" at bounding box center [402, 437] width 470 height 238
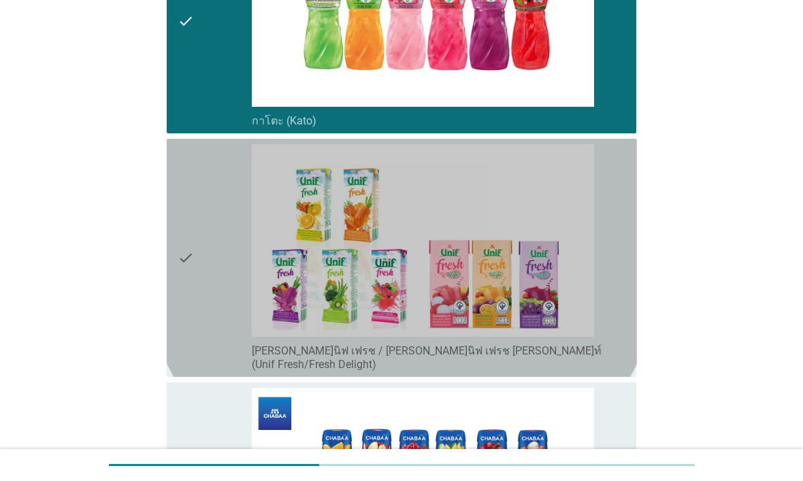
click at [633, 284] on div "check check_box_outline_blank ยูนิฟ เฟรช / ยูนิฟ เฟรช ดีไลท์ (Unif Fresh/Fresh …" at bounding box center [402, 258] width 470 height 238
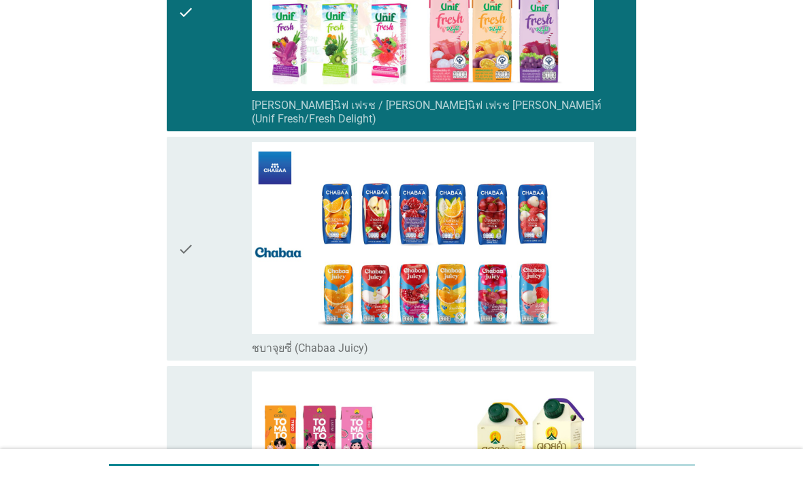
scroll to position [1006, 0]
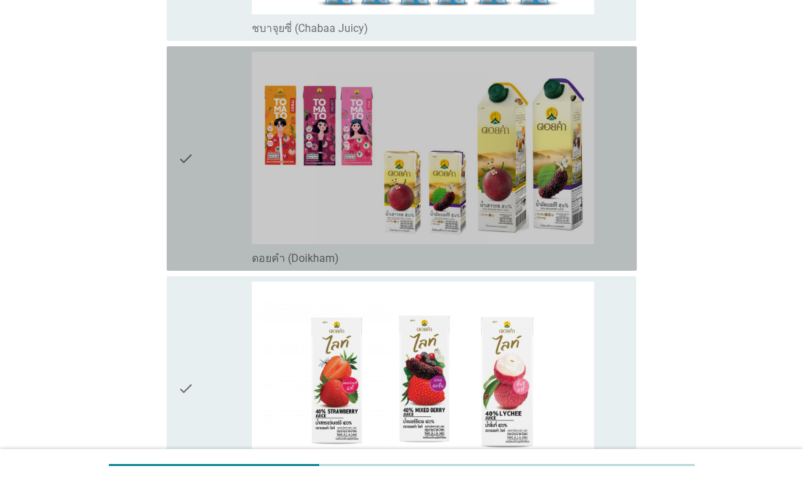
click at [628, 231] on div "check check_box_outline_blank ดอยคำ (Doikham)" at bounding box center [402, 158] width 470 height 224
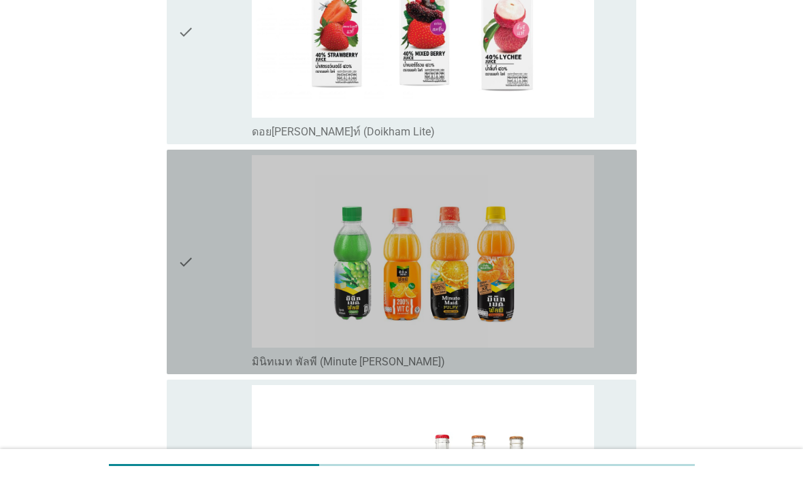
click at [618, 313] on div "check_box_outline_blank มินิทเมท พัลพี (Minute Maid Pulpy)" at bounding box center [438, 262] width 373 height 214
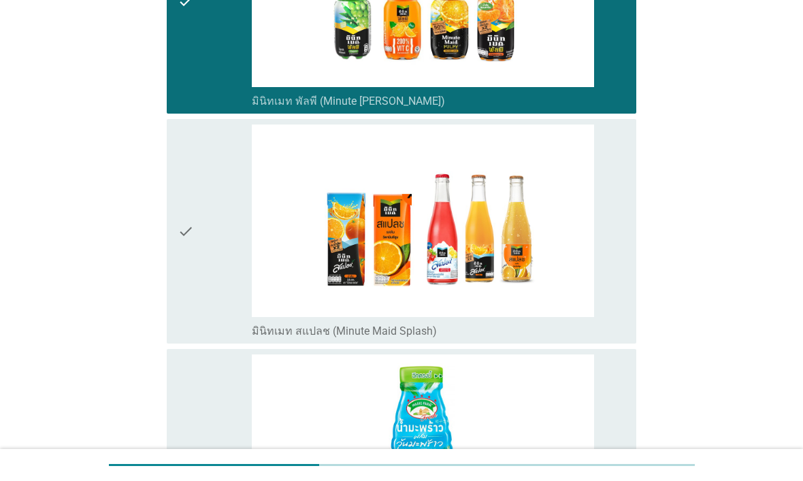
scroll to position [1936, 0]
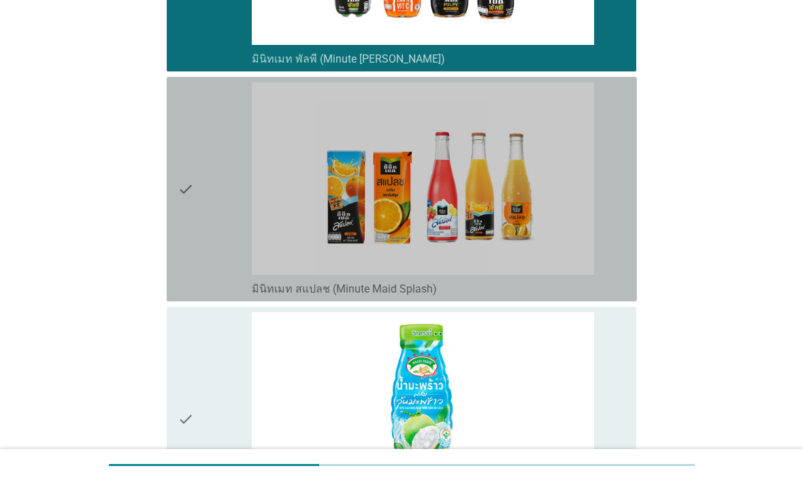
click at [626, 241] on div "check check_box_outline_blank มินิทเมท สแปลช (Minute Maid Splash)" at bounding box center [402, 189] width 470 height 224
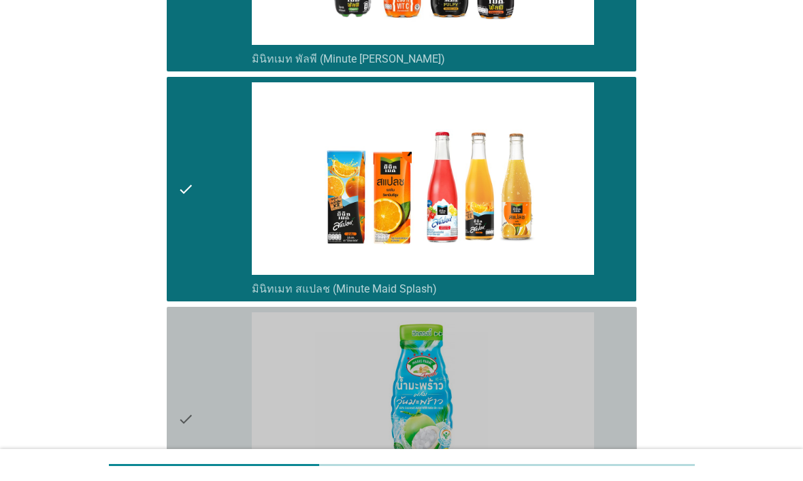
click at [630, 353] on div "check check_box_outline_blank เมจิกฟาร์ม เฟรช: ผสมวุ้นมะพร้าว (Magic Farm Fresh)" at bounding box center [402, 419] width 470 height 224
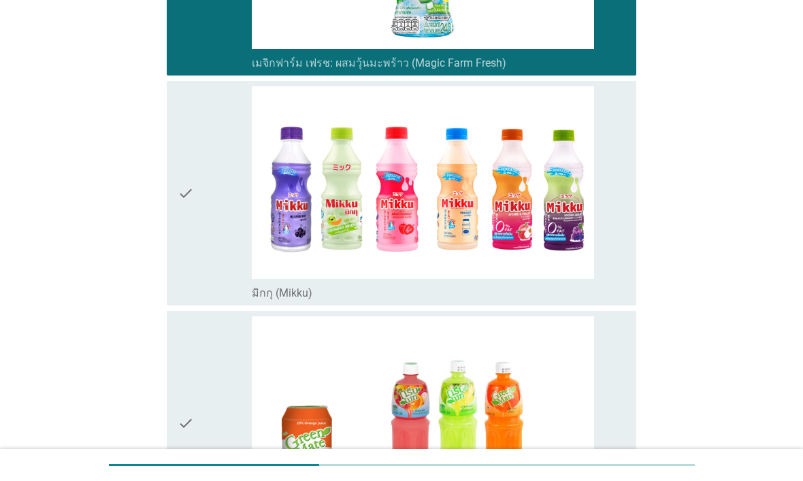
scroll to position [2393, 0]
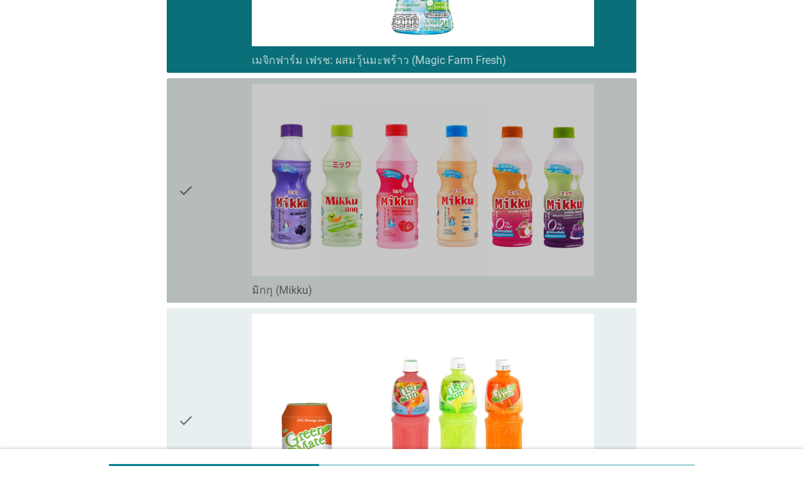
click at [630, 267] on div "check check_box_outline_blank มิกกุ (Mikku)" at bounding box center [402, 190] width 470 height 224
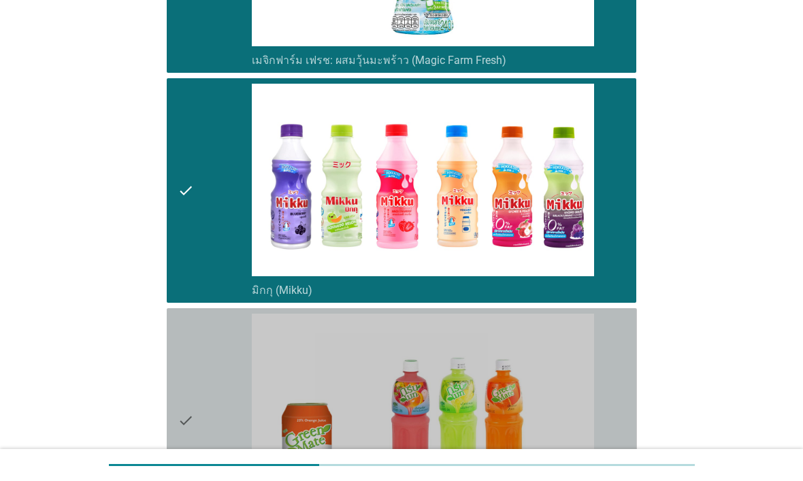
click at [630, 363] on div "check check_box_outline_blank กรีนเมท (Green Mate)" at bounding box center [402, 420] width 470 height 224
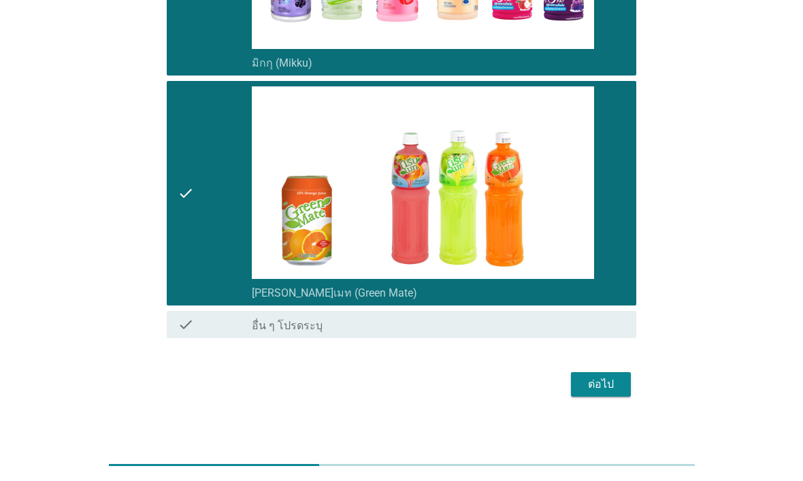
scroll to position [2620, 0]
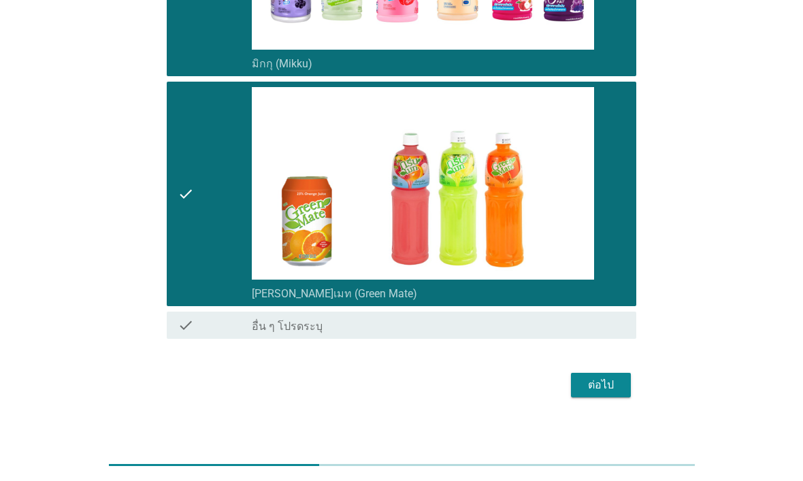
click at [620, 377] on button "ต่อไป" at bounding box center [601, 385] width 60 height 24
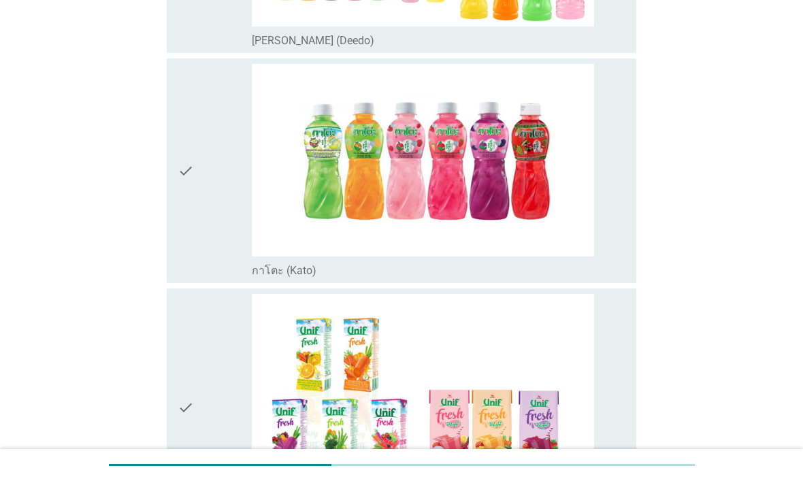
scroll to position [336, 0]
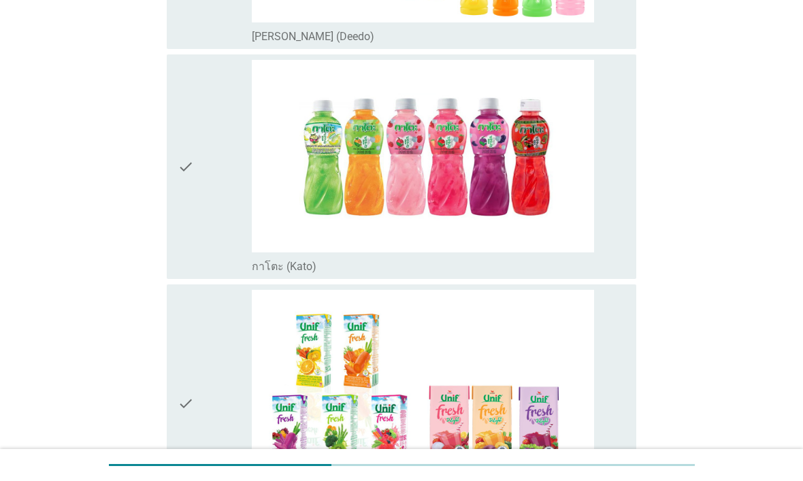
click at [620, 270] on div "check_box กาโตะ (Kato)" at bounding box center [438, 265] width 373 height 16
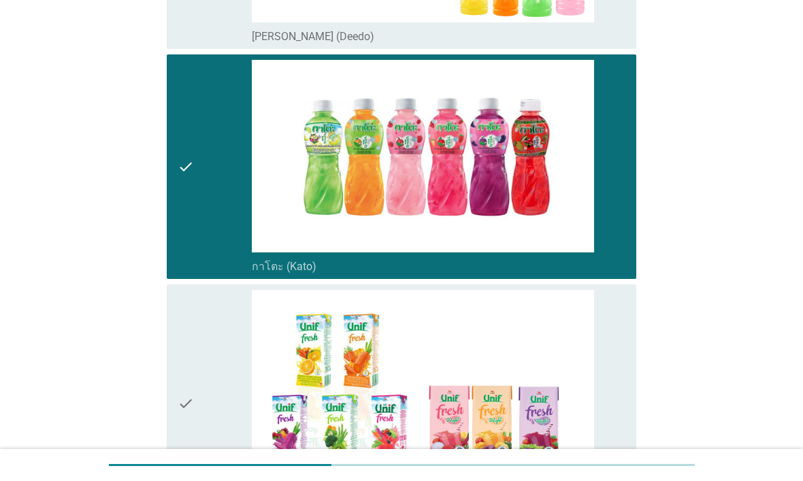
click at [633, 375] on div "check check_box ยูนิฟ เฟรช / ยูนิฟ เฟรช ดีไลท์ (Unif Fresh/Fresh Delight)" at bounding box center [402, 403] width 470 height 238
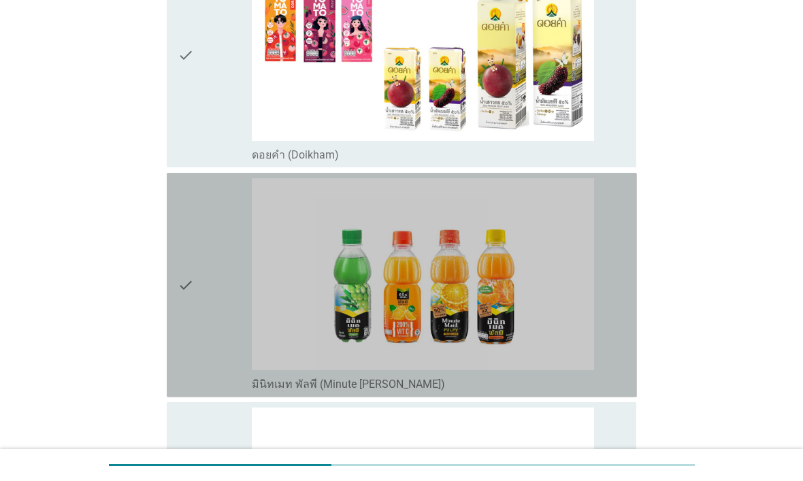
click at [621, 277] on div "check_box มินิทเมท พัลพี (Minute Maid Pulpy)" at bounding box center [438, 285] width 373 height 214
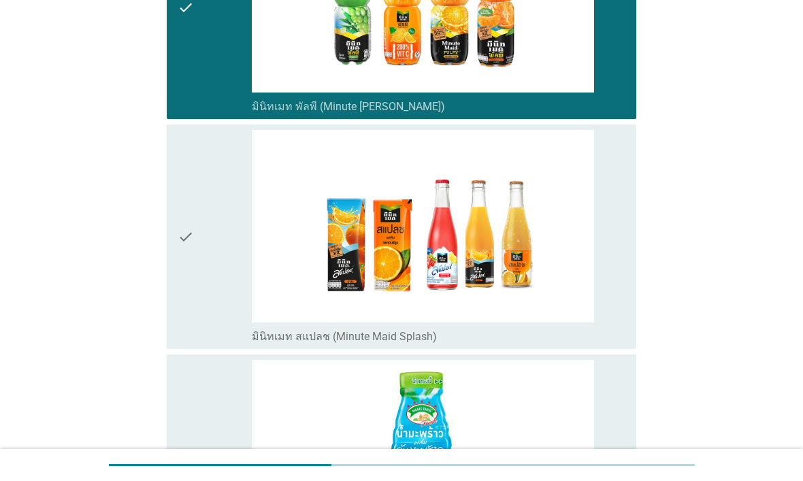
click at [635, 278] on div "check check_box มินิทเมท สแปลช (Minute Maid Splash)" at bounding box center [402, 236] width 470 height 224
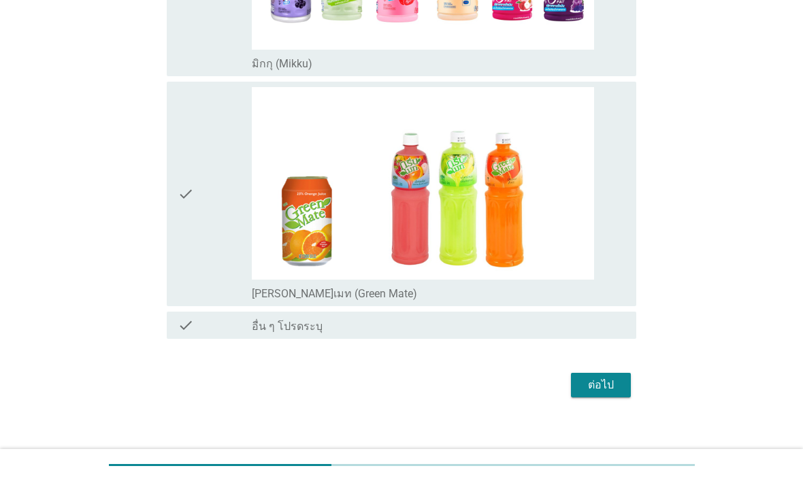
scroll to position [1930, 0]
click at [619, 377] on div "ต่อไป" at bounding box center [601, 385] width 38 height 16
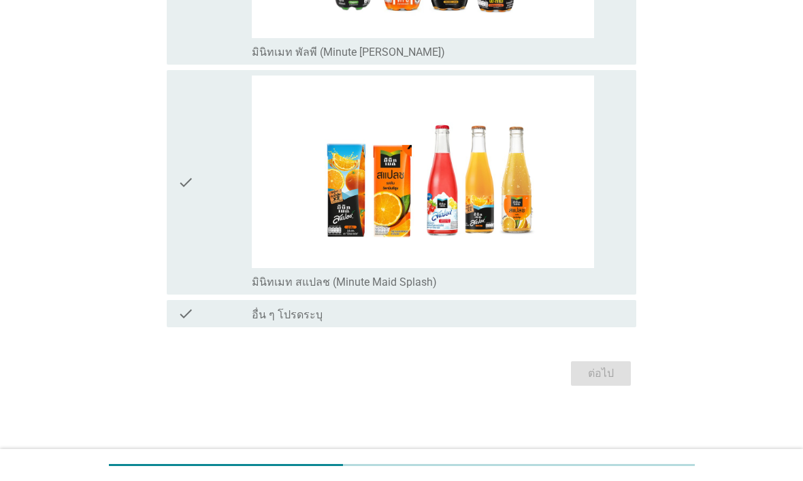
scroll to position [0, 0]
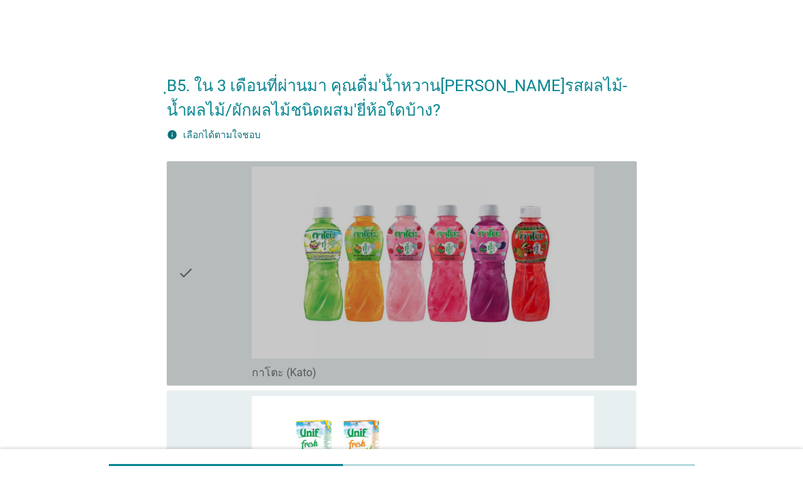
click at [611, 347] on div "check_box กาโตะ (Kato)" at bounding box center [438, 274] width 373 height 214
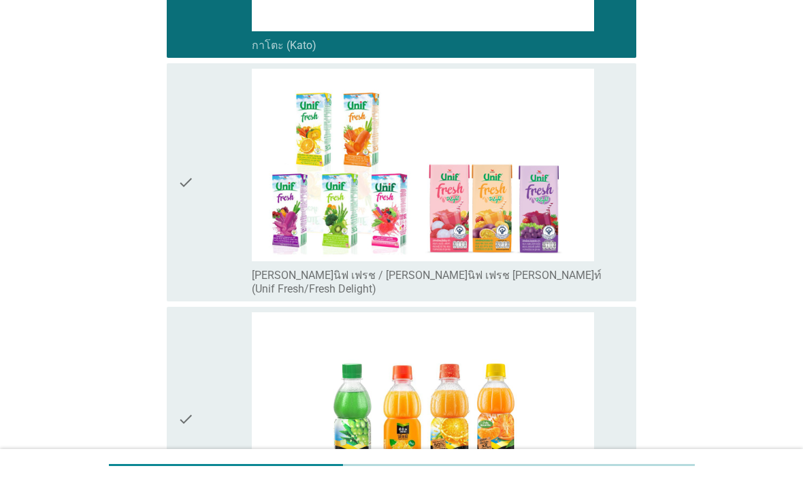
scroll to position [356, 0]
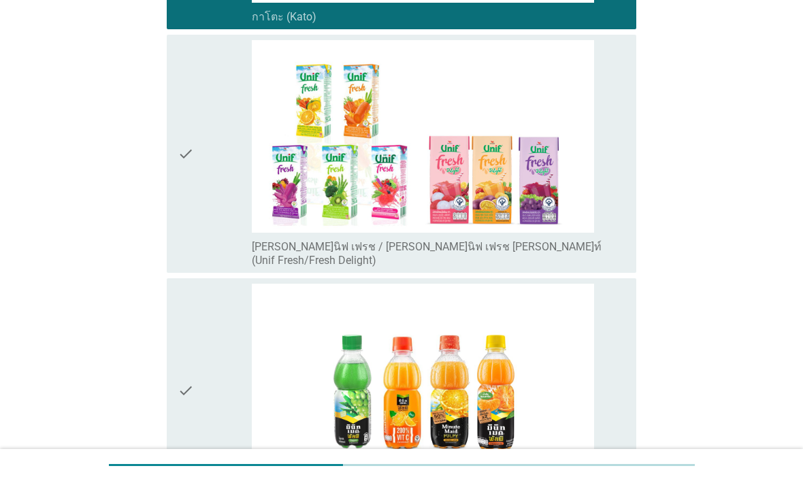
click at [635, 228] on div "check check_box ยูนิฟ เฟรช / ยูนิฟ เฟรช ดีไลท์ (Unif Fresh/Fresh Delight)" at bounding box center [402, 154] width 470 height 238
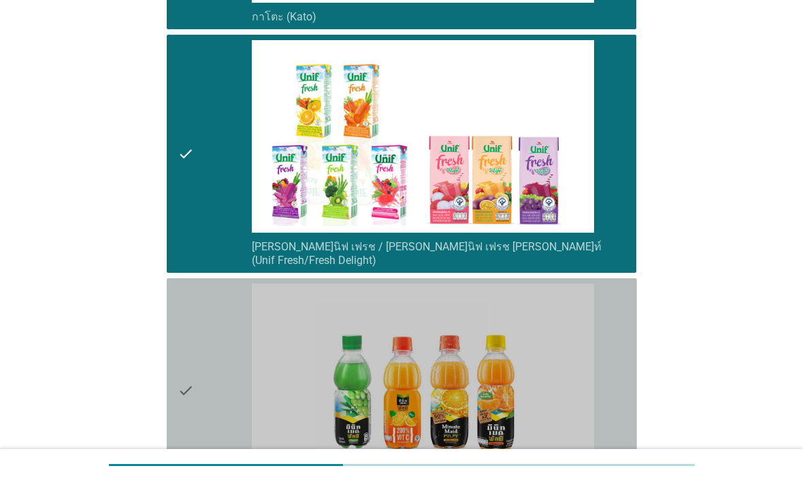
click at [621, 349] on div "check_box มินิทเมท พัลพี (Minute Maid Pulpy)" at bounding box center [438, 391] width 373 height 214
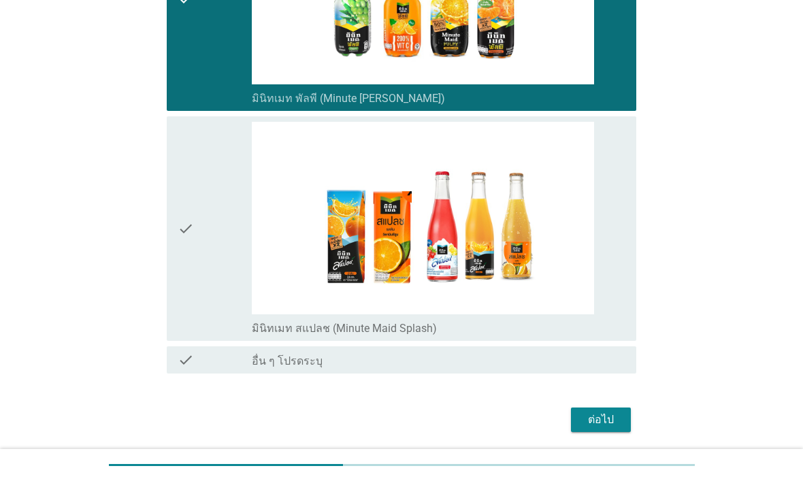
scroll to position [763, 0]
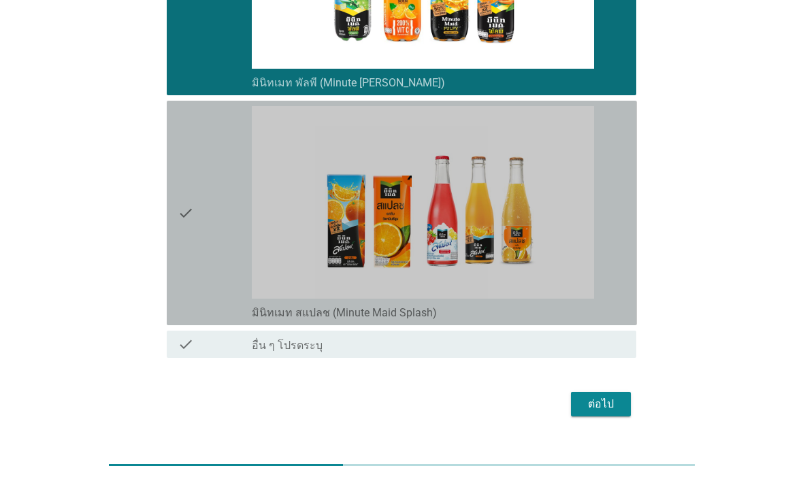
click at [626, 267] on div "check check_box มินิทเมท สแปลช (Minute Maid Splash)" at bounding box center [402, 213] width 470 height 224
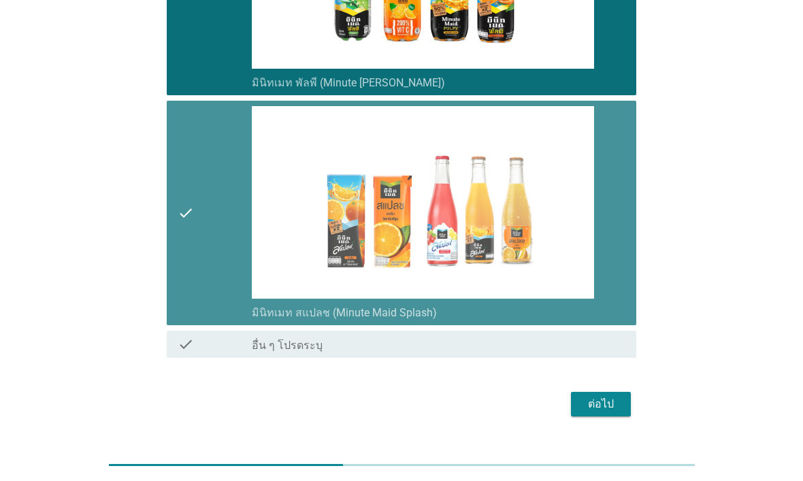
click at [613, 398] on div "ต่อไป" at bounding box center [601, 404] width 38 height 16
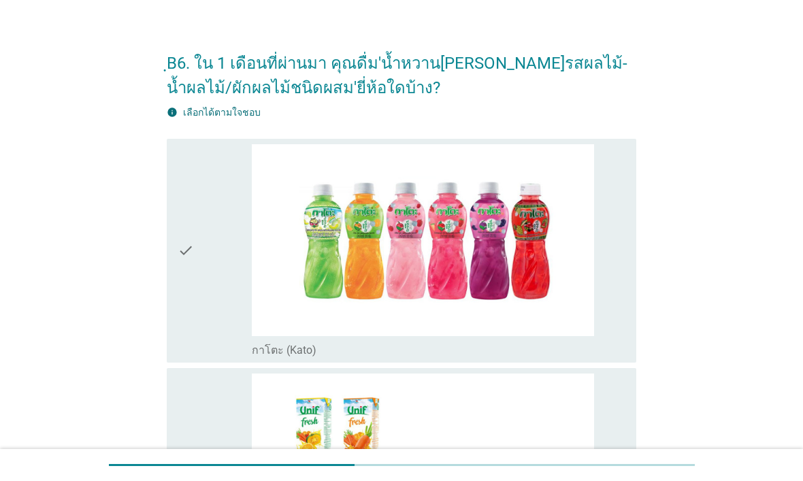
scroll to position [29, 0]
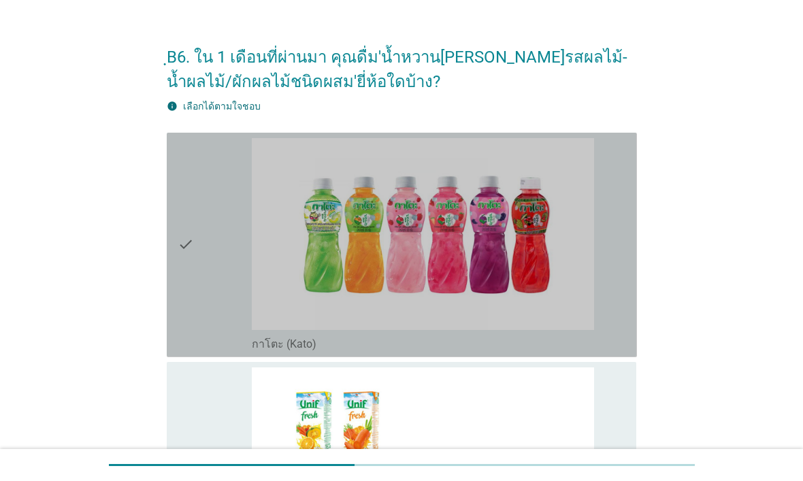
click at [626, 328] on div "check check_box กาโตะ (Kato)" at bounding box center [402, 245] width 470 height 224
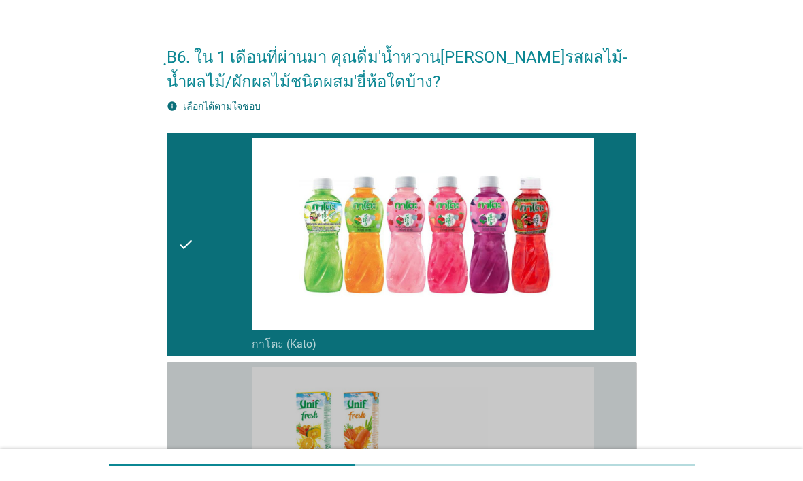
click at [626, 407] on div "check check_box ยูนิฟ เฟรช / ยูนิฟ เฟรช ดีไลท์ (Unif Fresh/Fresh Delight)" at bounding box center [402, 481] width 470 height 238
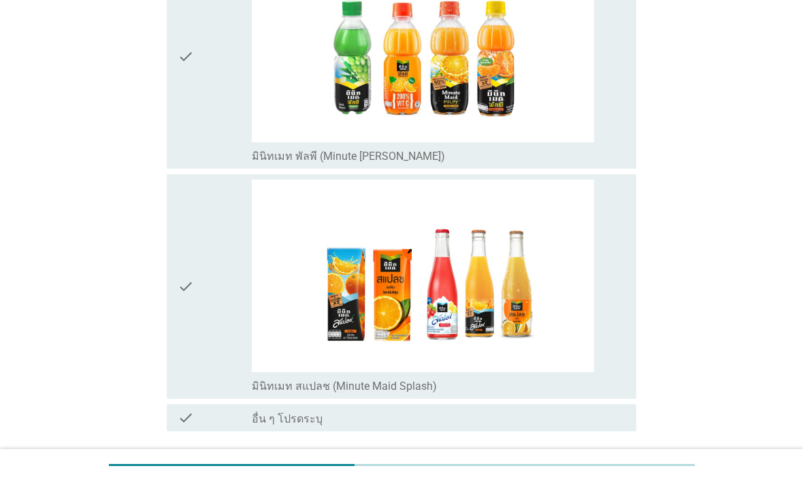
scroll to position [679, 0]
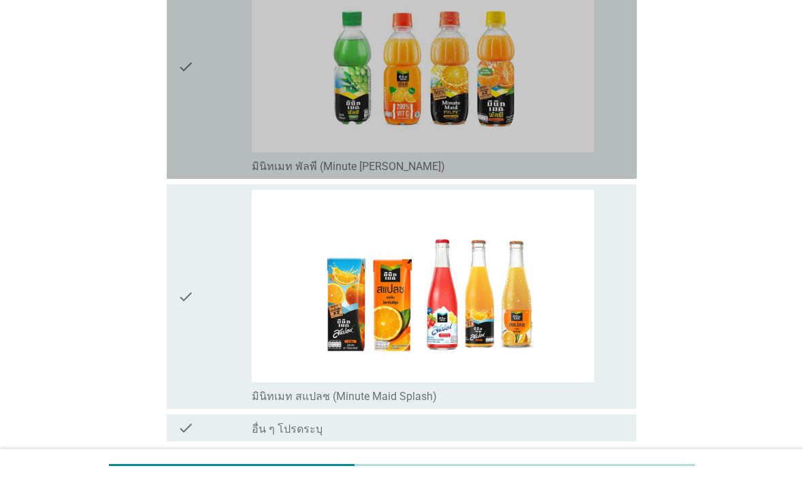
click at [630, 144] on div "check check_box มินิทเมท พัลพี (Minute Maid Pulpy)" at bounding box center [402, 66] width 470 height 224
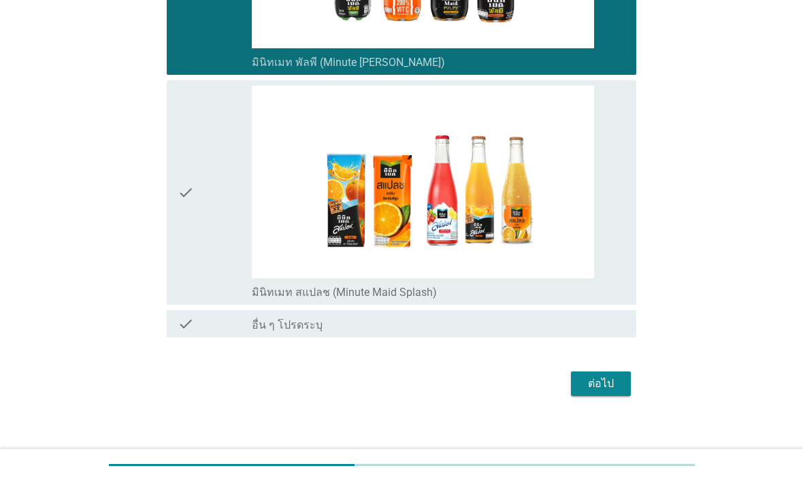
scroll to position [781, 0]
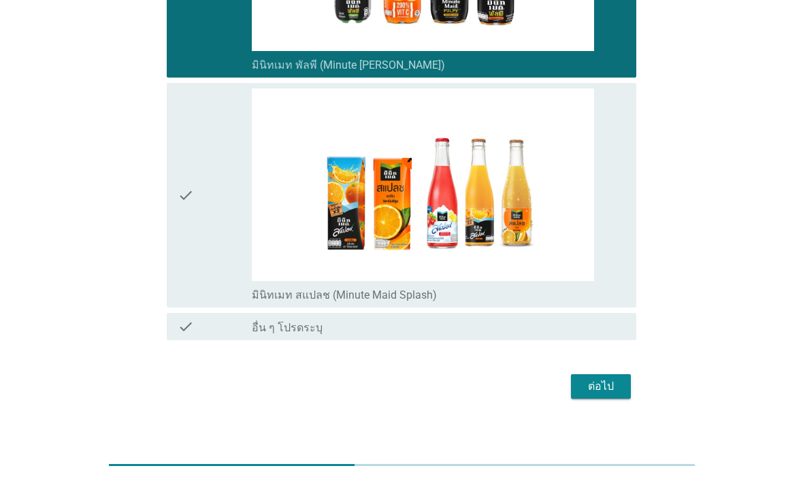
click at [623, 380] on button "ต่อไป" at bounding box center [601, 386] width 60 height 24
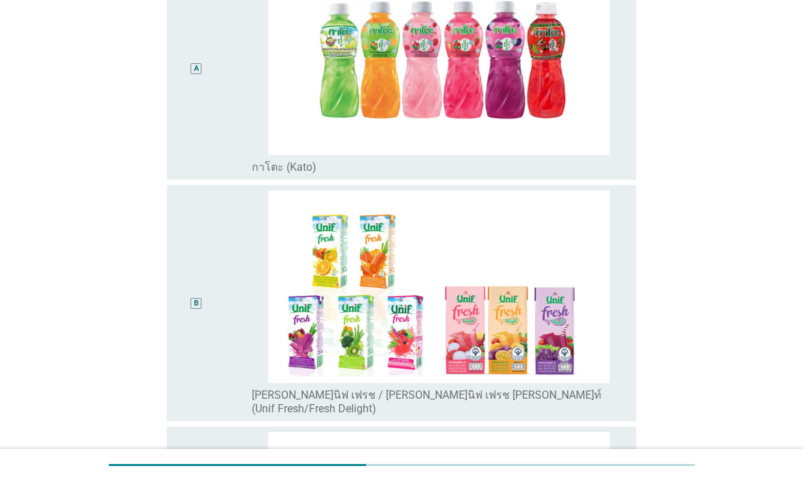
click at [635, 323] on div "B radio_button_unchecked ยูนิฟ เฟรช / ยูนิฟ เฟรช ดีไลท์ (Unif Fresh/Fresh Delig…" at bounding box center [402, 303] width 470 height 236
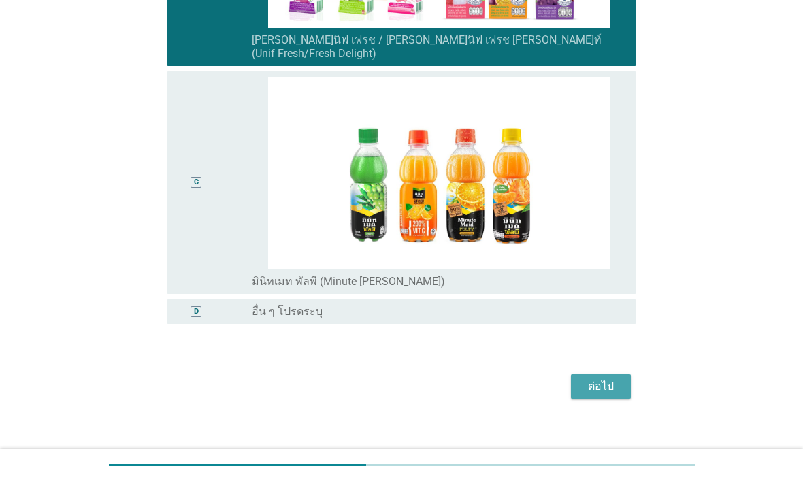
scroll to position [538, 0]
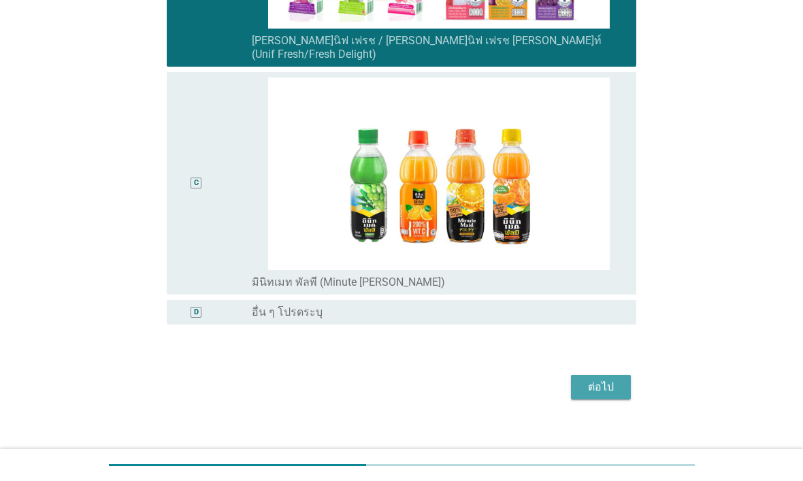
click at [620, 379] on div "ต่อไป" at bounding box center [601, 387] width 38 height 16
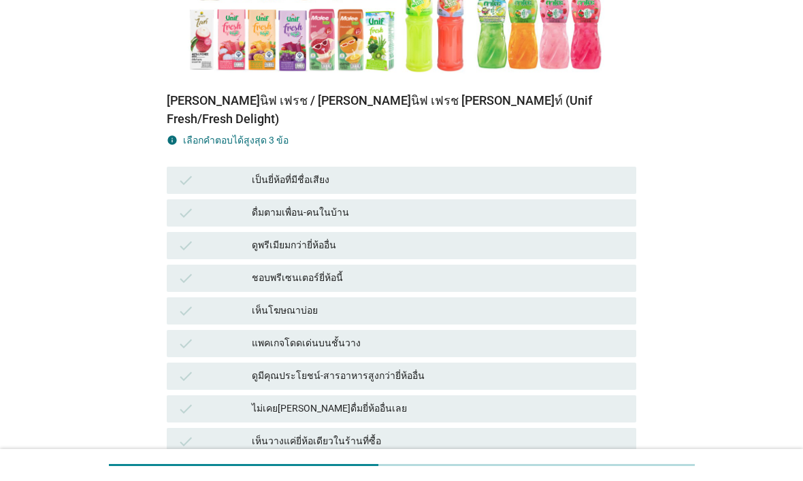
scroll to position [362, 0]
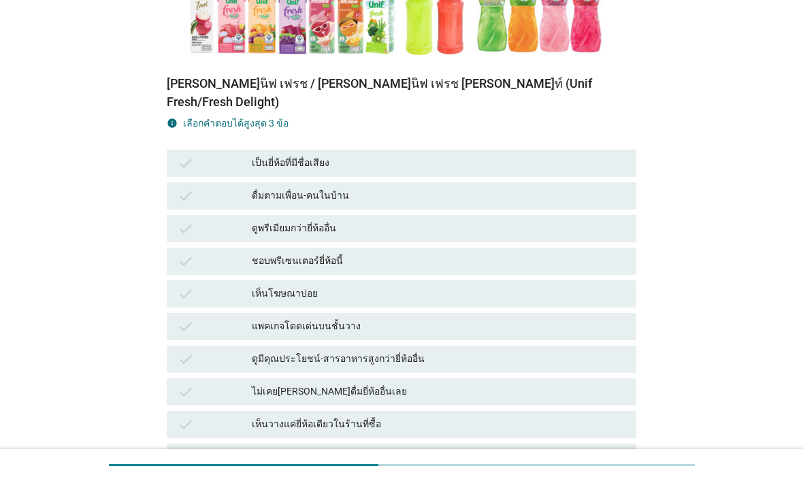
click at [639, 97] on div "B9. เพราะอะไรคุณจึงดื่มน้ำผลไม้ 100% 'น้ำหวานแต่งกลิ่นรสผลไม้-น้ำผลไม้/ผักผลไม้…" at bounding box center [402, 301] width 492 height 1228
click at [643, 106] on div "B9. เพราะอะไรคุณจึงดื่มน้ำผลไม้ 100% 'น้ำหวานแต่งกลิ่นรสผลไม้-น้ำผลไม้/ผักผลไม้…" at bounding box center [402, 301] width 492 height 1228
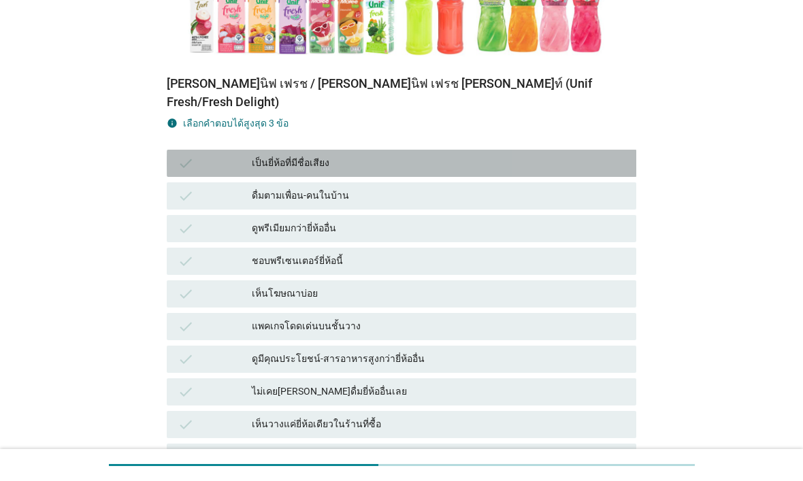
click at [607, 155] on div "เป็นยี่ห้อที่มีชื่อเสียง" at bounding box center [438, 163] width 373 height 16
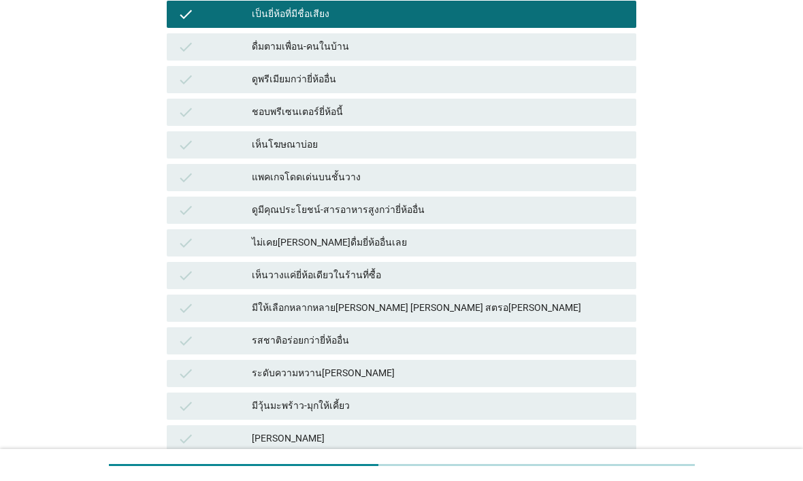
scroll to position [517, 0]
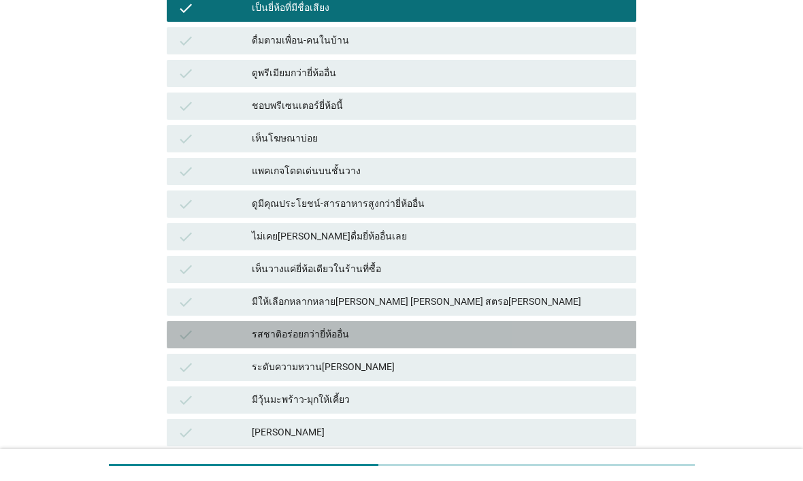
click at [622, 326] on div "รสชาติอร่อยกว่ายี่ห้ออื่น" at bounding box center [438, 334] width 373 height 16
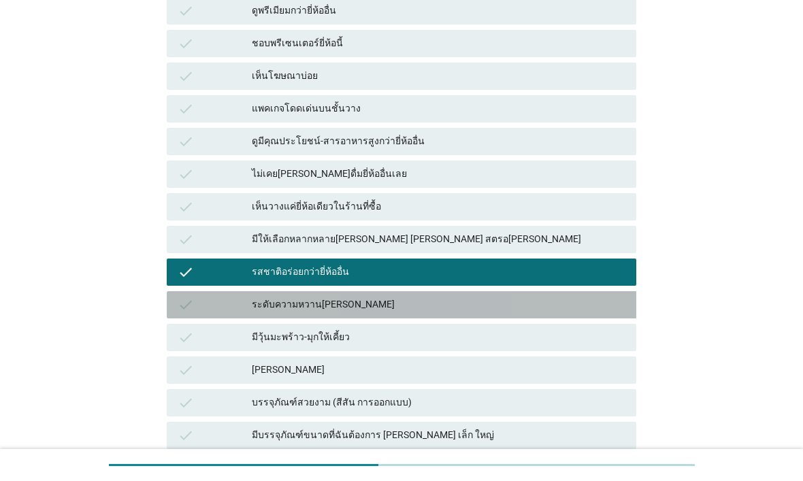
click at [625, 297] on div "ระดับความหวานกำลังดี" at bounding box center [438, 305] width 373 height 16
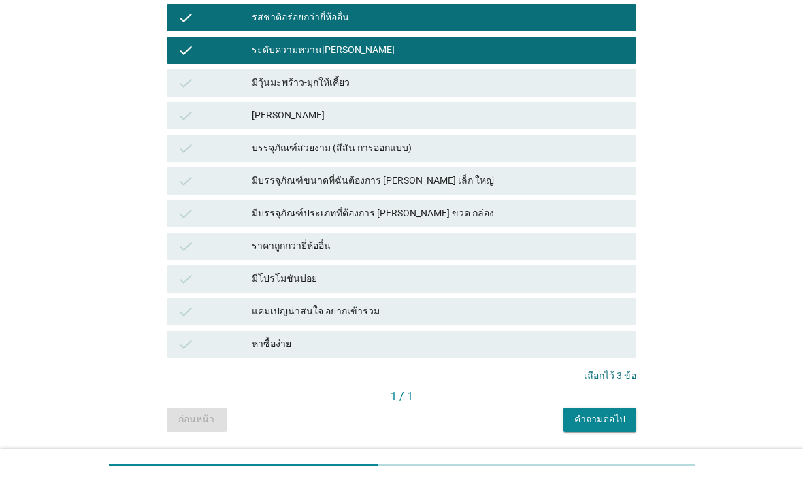
scroll to position [833, 0]
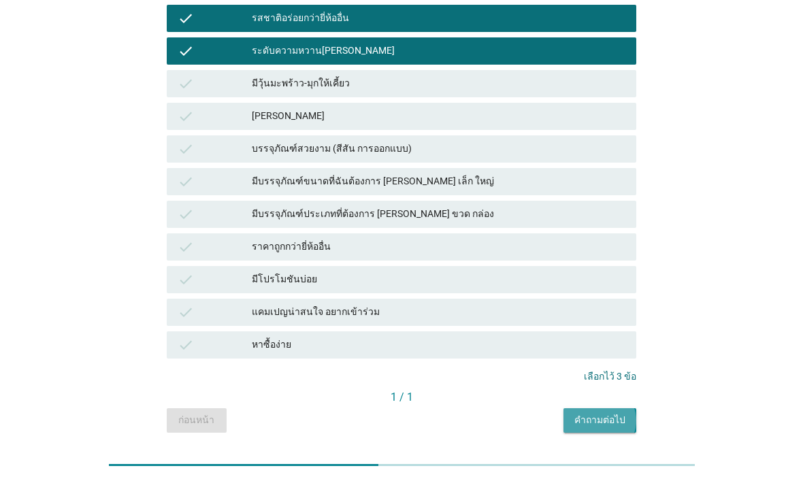
click at [613, 413] on div "คำถามต่อไป" at bounding box center [599, 420] width 51 height 14
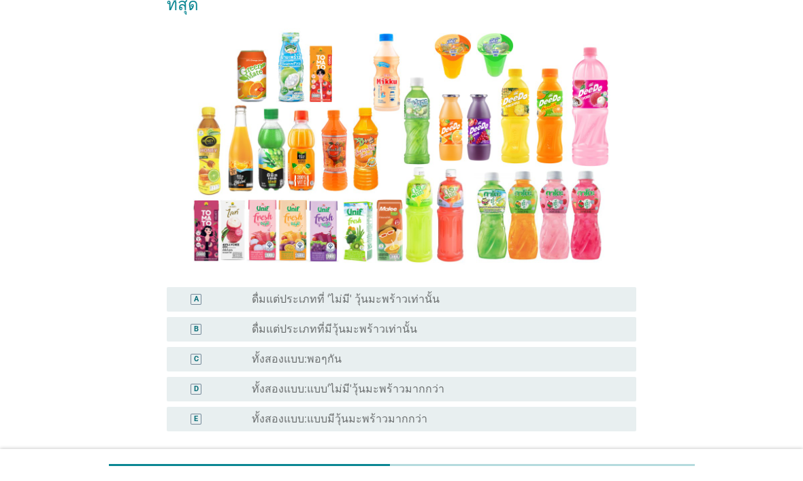
scroll to position [131, 0]
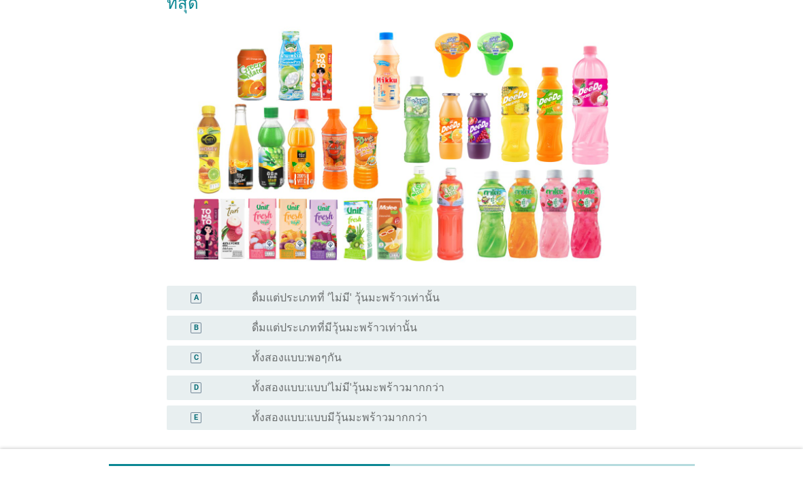
click at [596, 381] on div "radio_button_unchecked ทั้งสองแบบ:แบบ'ไม่มี'วุ้นมะพร้าวมากกว่า" at bounding box center [433, 388] width 363 height 14
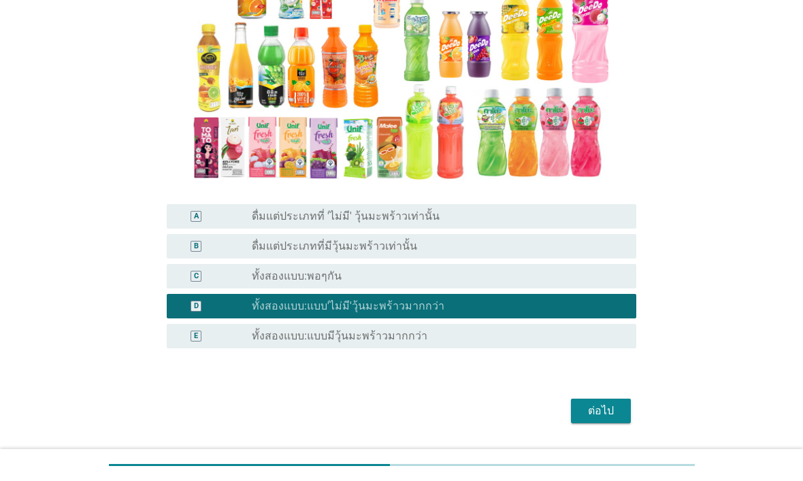
scroll to position [221, 0]
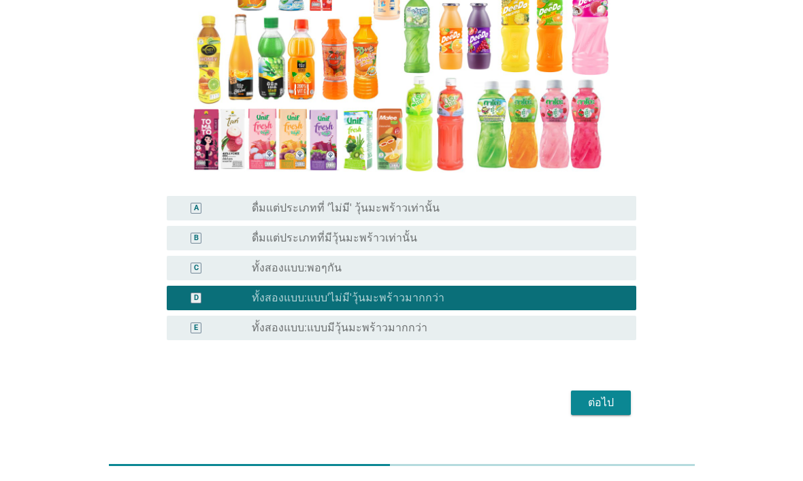
click at [618, 394] on div "ต่อไป" at bounding box center [601, 402] width 38 height 16
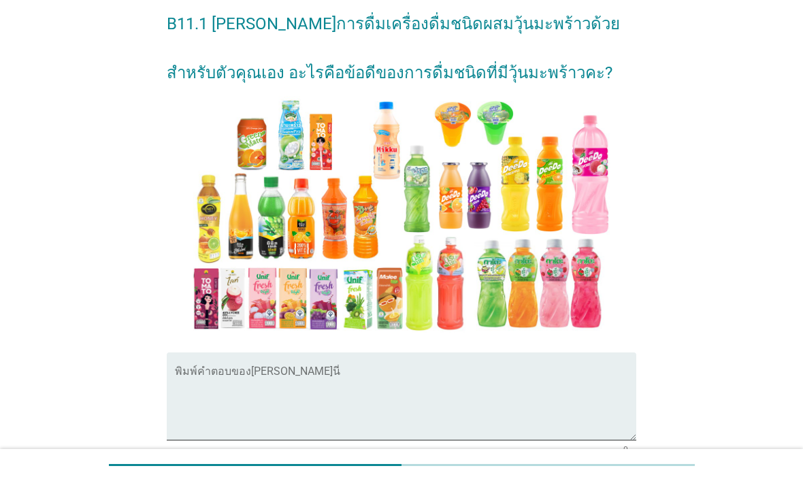
scroll to position [51, 0]
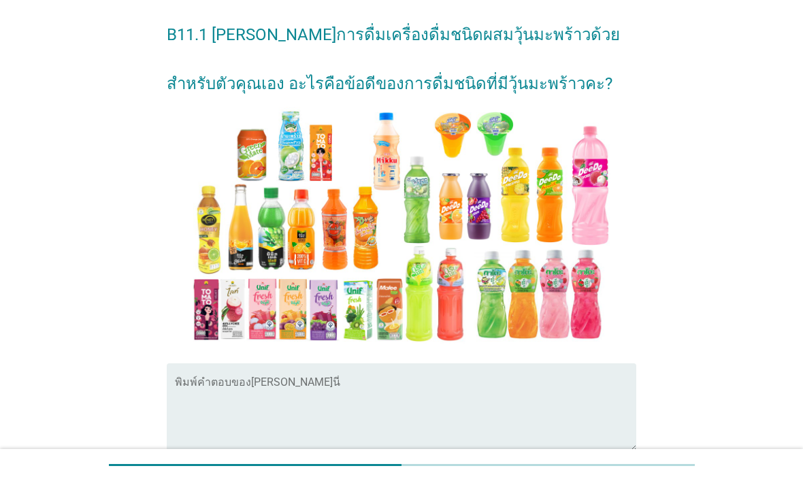
click at [577, 380] on textarea "พิมพ์คำตอบของคุณ ที่นี่" at bounding box center [406, 415] width 462 height 71
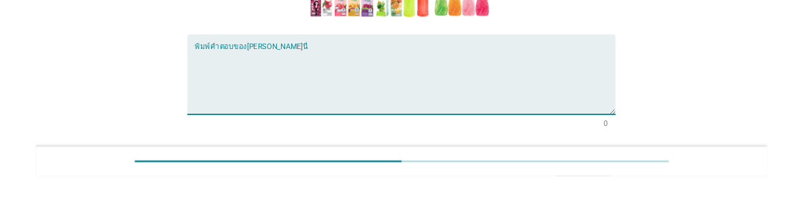
scroll to position [252, 0]
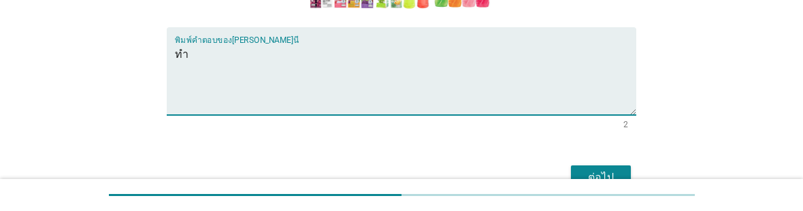
type textarea "ท"
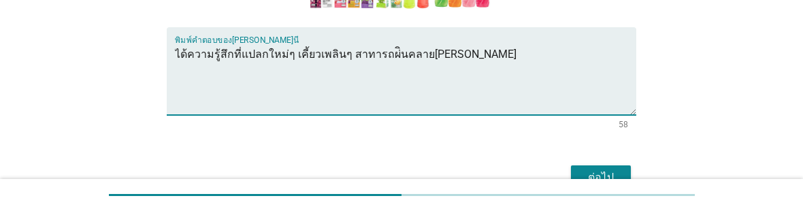
click at [403, 63] on textarea "ได้ความรู้สึกที่แปลกใหม่ๆ เคี้ยวเพลินๆ สาทารถผ่ินคลายได้ดี" at bounding box center [406, 79] width 462 height 71
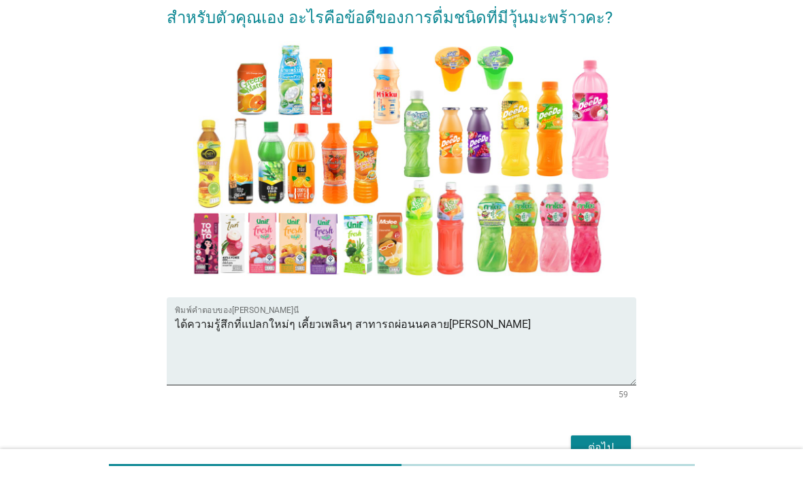
scroll to position [124, 0]
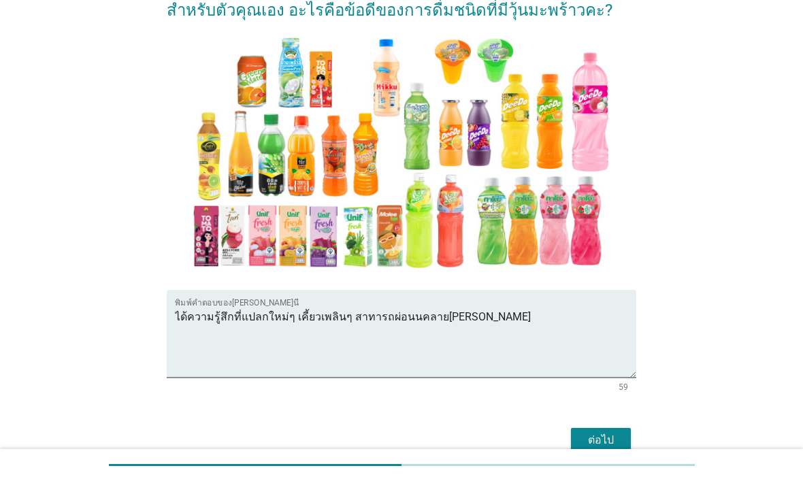
type textarea "ได้ความรู้สึกที่แปลกใหม่ๆ เคี้ยวเพลินๆ สาทารถผ่อนนคลายได้ดี"
click at [608, 437] on div "ต่อไป" at bounding box center [601, 440] width 38 height 16
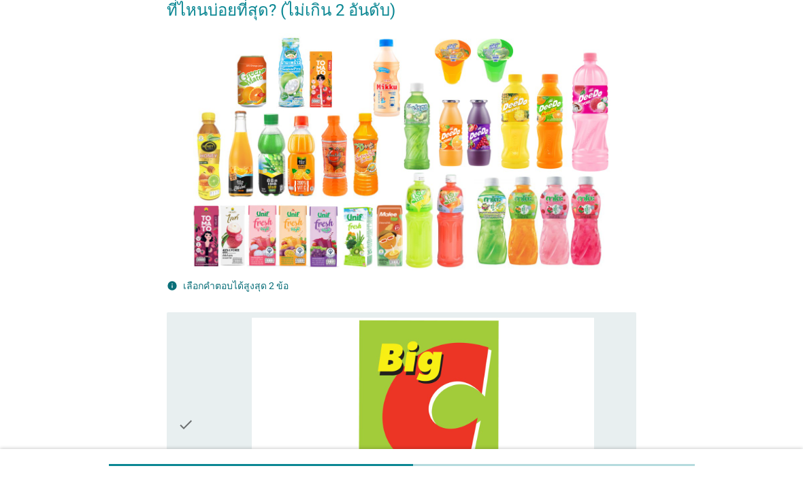
scroll to position [0, 0]
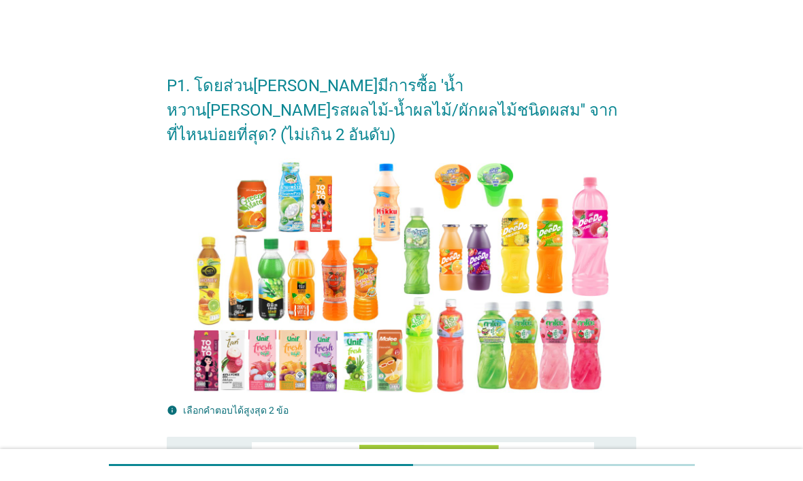
click at [611, 275] on img at bounding box center [401, 278] width 427 height 240
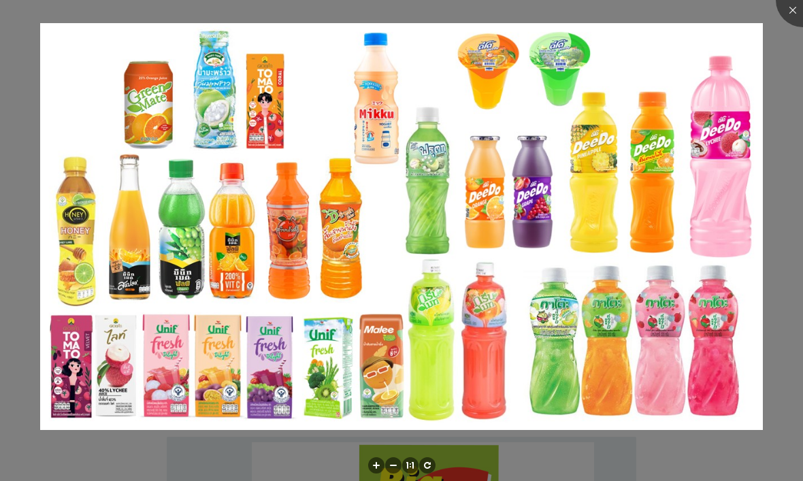
click at [777, 165] on div at bounding box center [401, 240] width 803 height 481
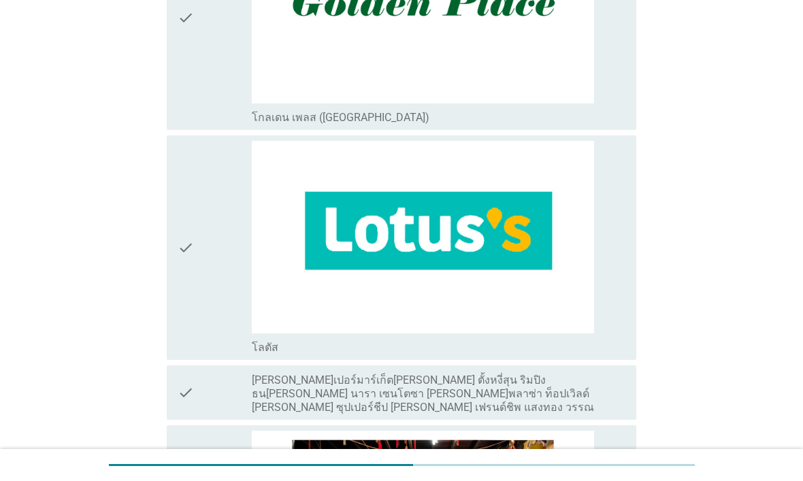
scroll to position [2453, 0]
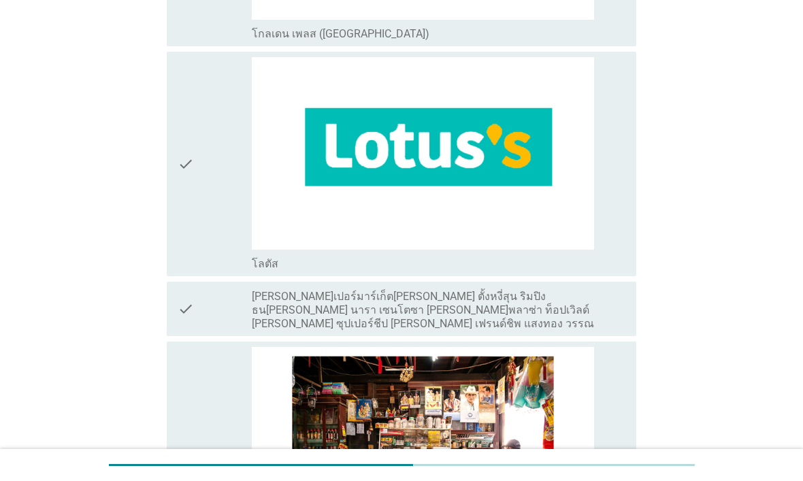
click at [197, 186] on div "check" at bounding box center [215, 164] width 75 height 214
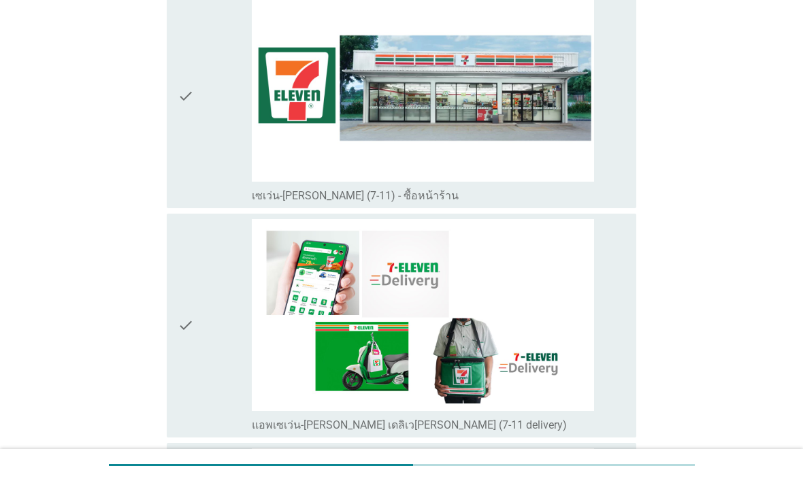
scroll to position [3048, 0]
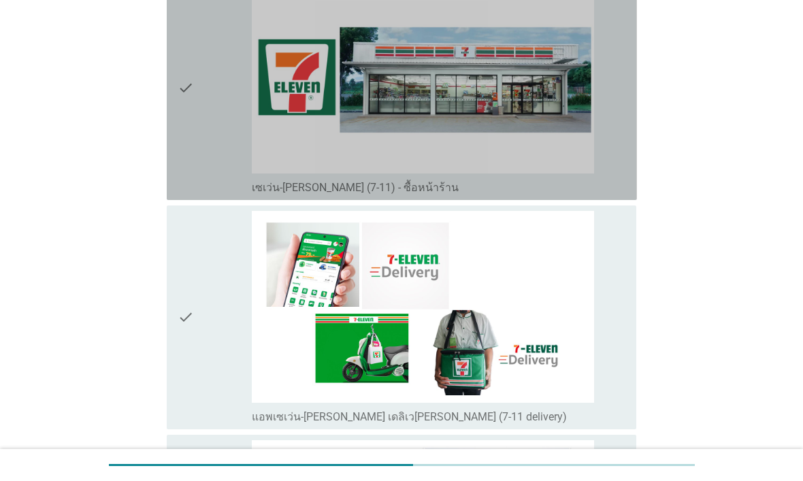
click at [200, 127] on div "check" at bounding box center [215, 88] width 75 height 214
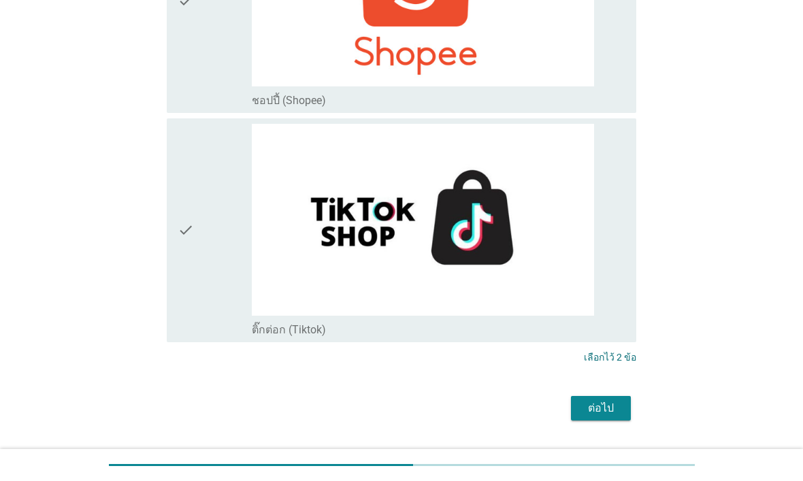
scroll to position [4297, 0]
click at [609, 401] on div "ต่อไป" at bounding box center [601, 409] width 38 height 16
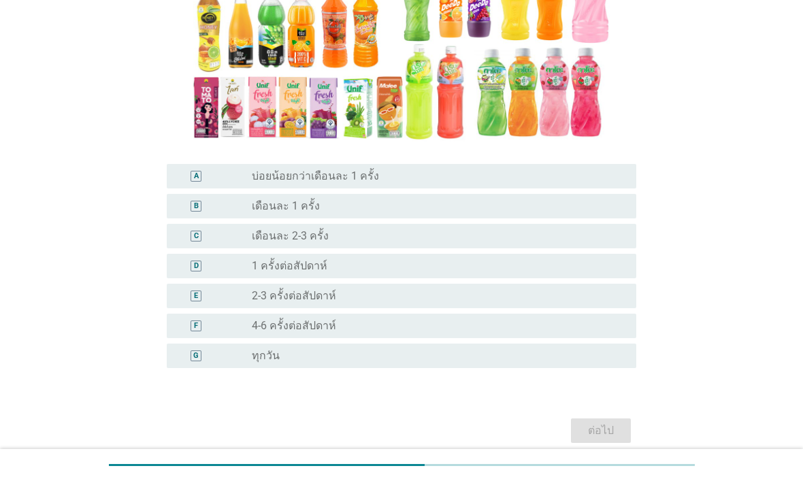
scroll to position [228, 0]
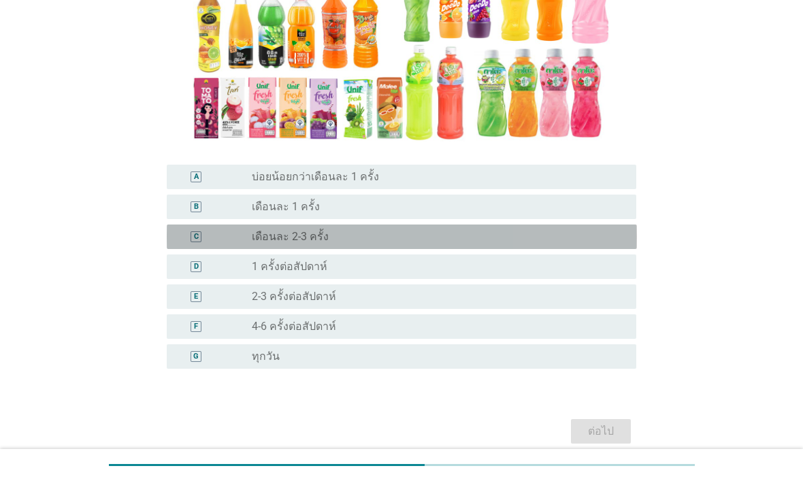
click at [616, 244] on div "C radio_button_unchecked เดือนละ 2-3 ครั้ง" at bounding box center [402, 236] width 470 height 24
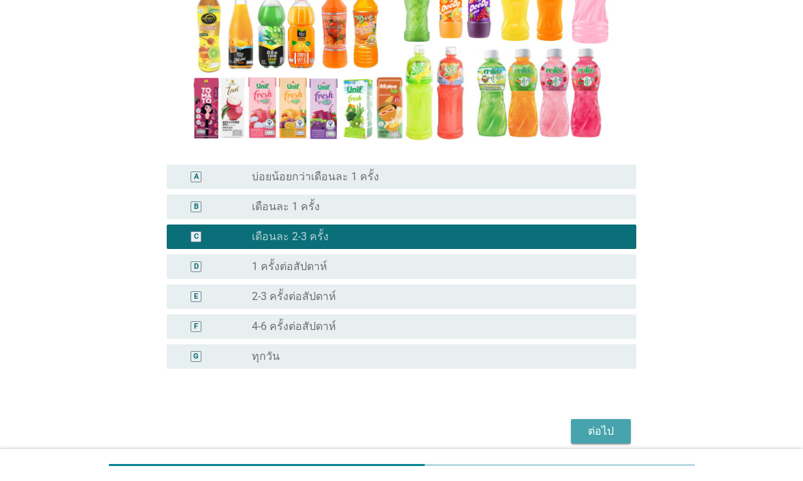
click at [613, 426] on div "ต่อไป" at bounding box center [601, 431] width 38 height 16
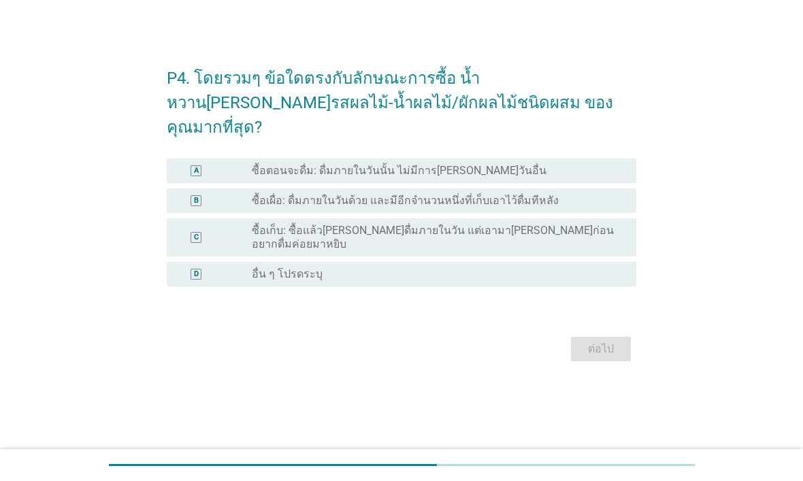
scroll to position [0, 0]
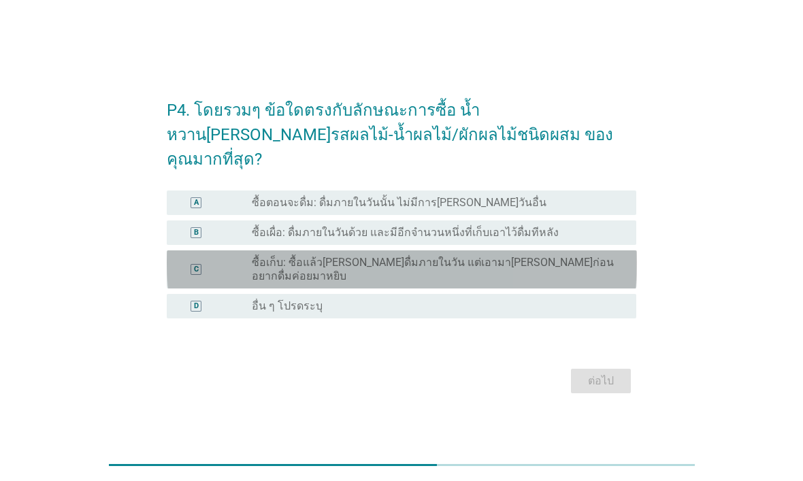
click at [624, 256] on div "radio_button_unchecked ซื้อเก็บ: ซื้อแล้วไม่ได้ดื่มภายในวัน แต่เอามาเก็บไว้ก่อน…" at bounding box center [438, 269] width 373 height 27
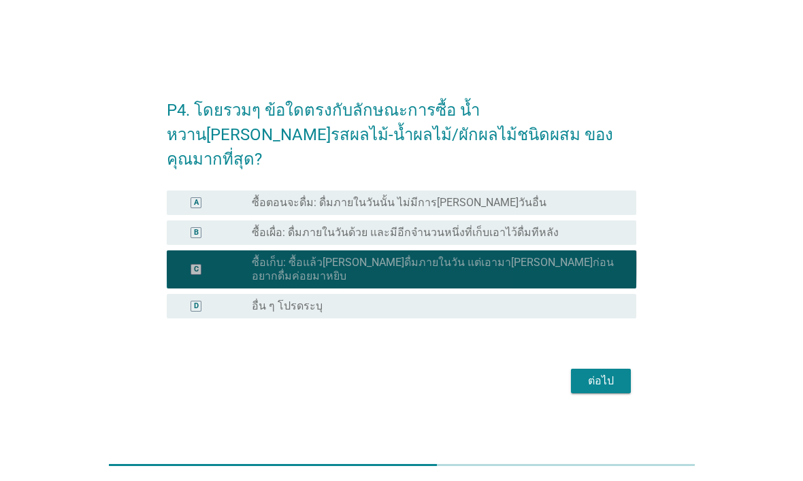
click at [601, 373] on div "ต่อไป" at bounding box center [601, 381] width 38 height 16
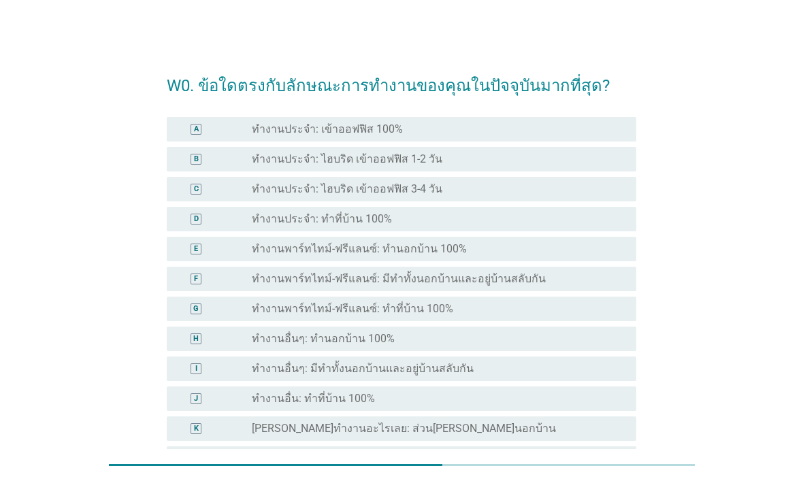
click at [588, 126] on div "radio_button_unchecked ทำงานประจำ: เข้าออฟฟิส 100%" at bounding box center [433, 129] width 363 height 14
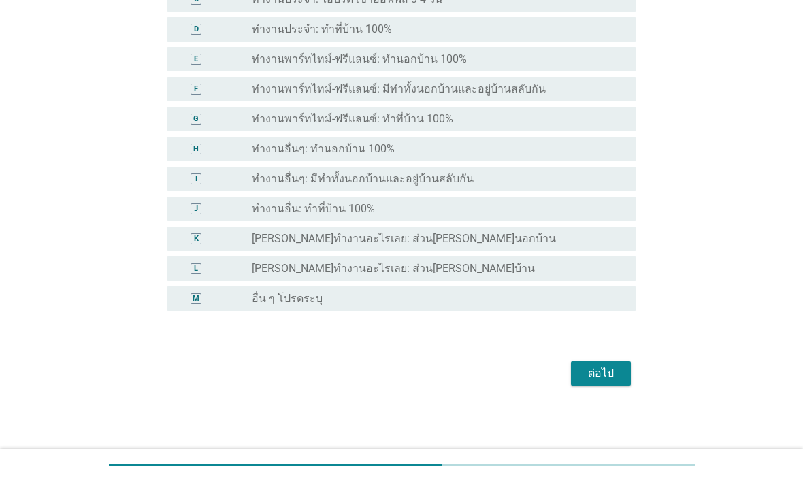
scroll to position [190, 0]
click at [612, 380] on div "ต่อไป" at bounding box center [601, 373] width 38 height 16
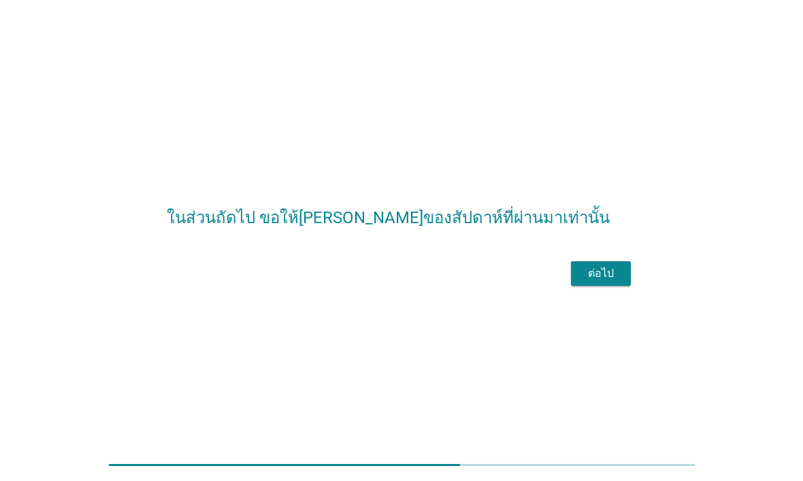
click at [624, 286] on button "ต่อไป" at bounding box center [601, 273] width 60 height 24
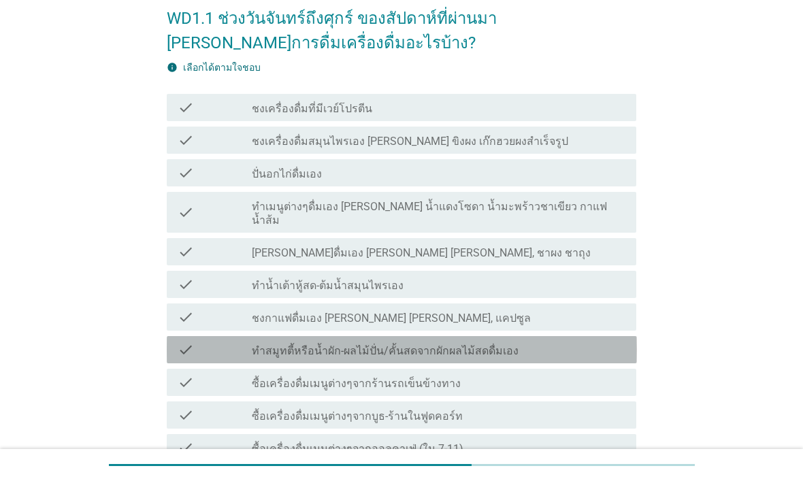
scroll to position [69, 0]
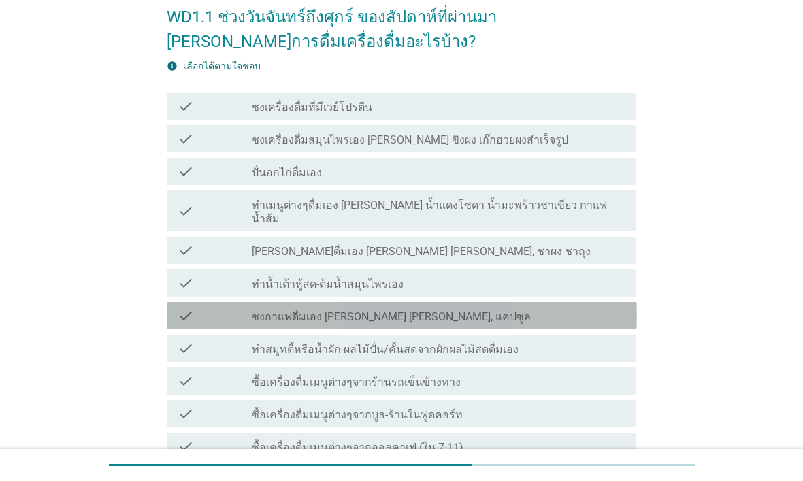
click at [552, 307] on div "check_box_outline_blank ชงกาแฟดื่มเอง เช่น ทรีอินวัน, แคปซูล" at bounding box center [438, 315] width 373 height 16
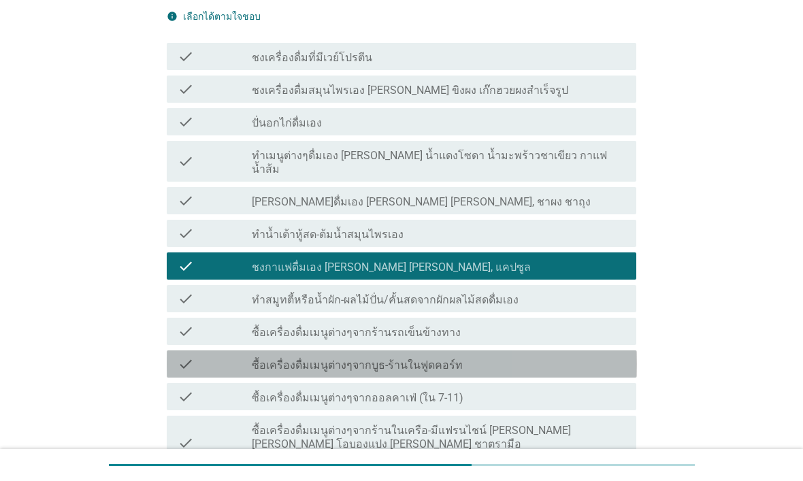
scroll to position [149, 0]
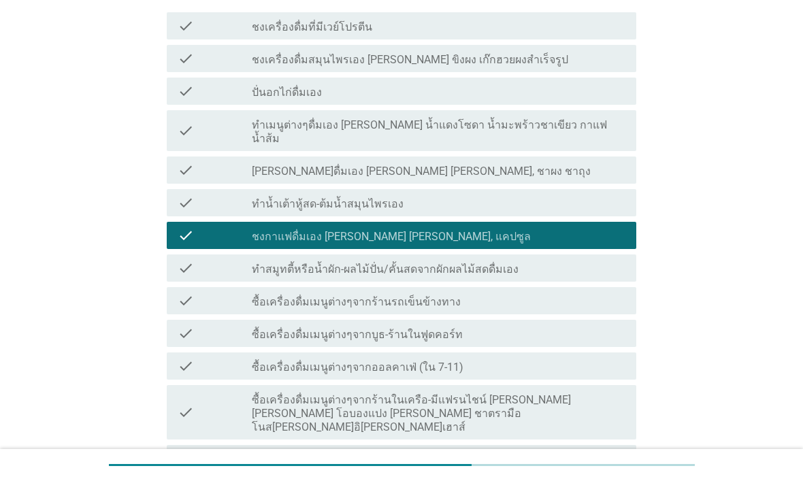
click at [543, 358] on div "check_box_outline_blank ซื้อเครื่องดื่มเมนูต่างๆจากออลคาเฟ่ (ใน 7-11)" at bounding box center [438, 366] width 373 height 16
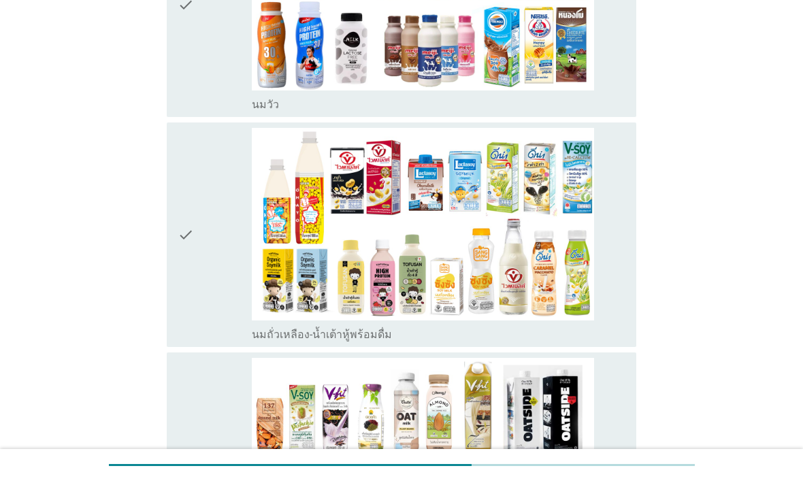
scroll to position [757, 0]
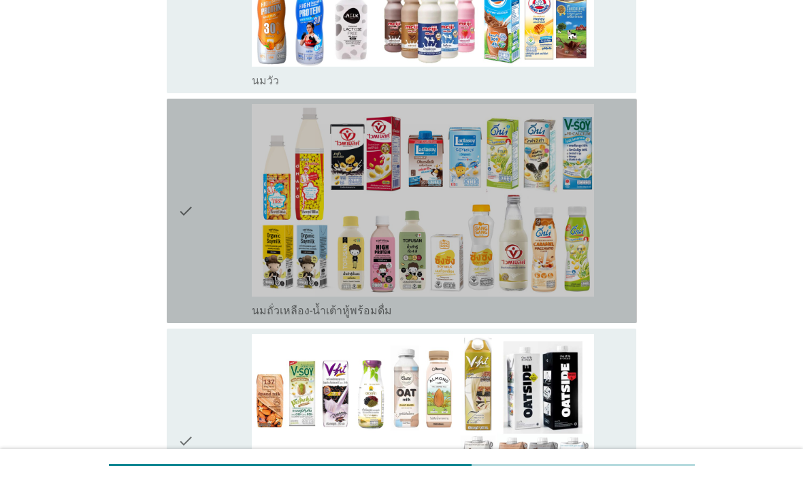
click at [624, 252] on div "check_box_outline_blank นมถั่วเหลือง-น้ำเต้าหู้พร้อมดื่ม" at bounding box center [438, 211] width 373 height 214
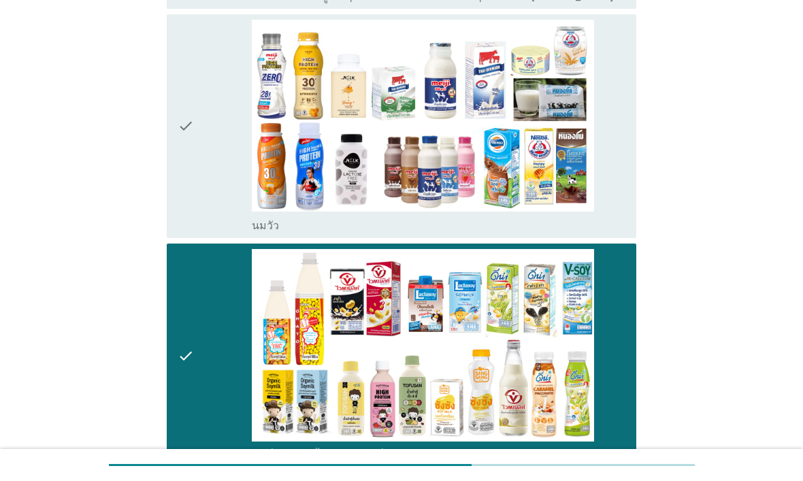
click at [609, 182] on div "check_box_outline_blank นมวัว" at bounding box center [438, 127] width 373 height 214
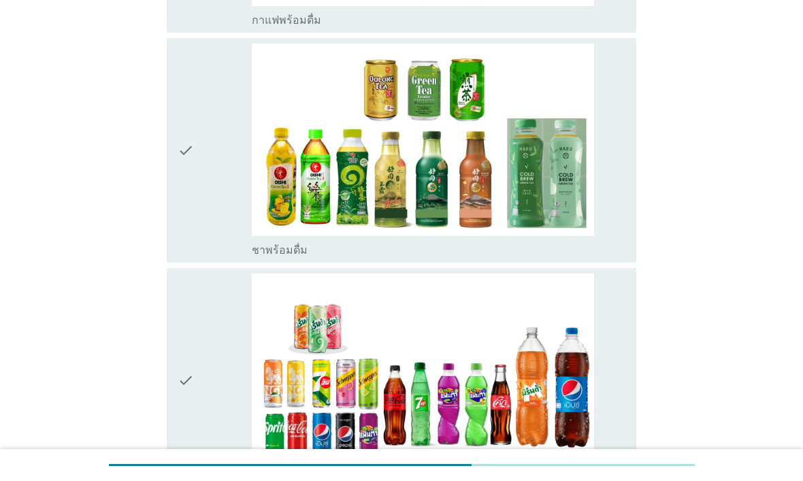
scroll to position [1742, 0]
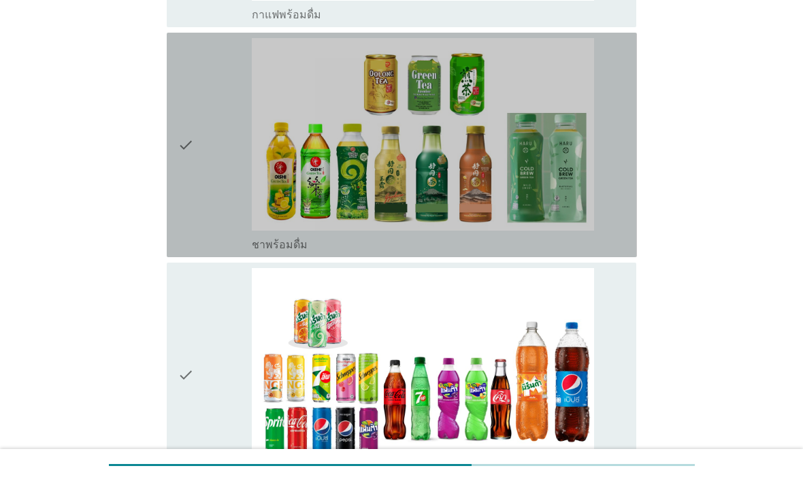
click at [628, 201] on div "check check_box_outline_blank ชาพร้อมดื่ม" at bounding box center [402, 145] width 470 height 224
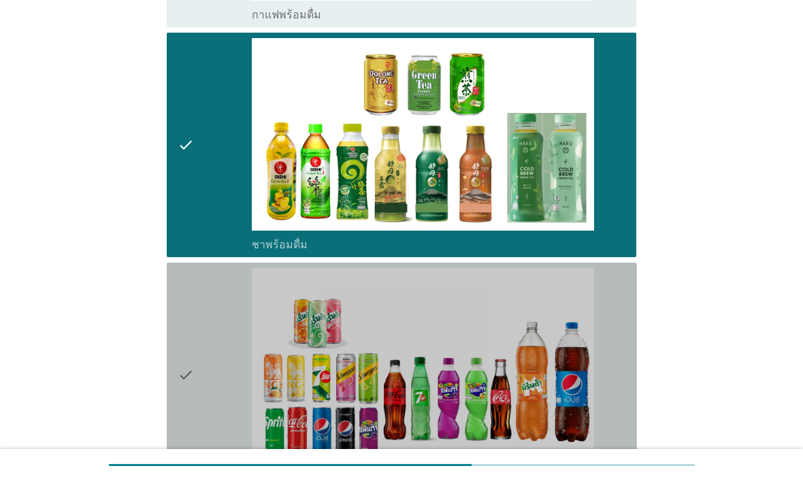
click at [630, 300] on div "check check_box_outline_blank น้ำอัดลม" at bounding box center [402, 375] width 470 height 224
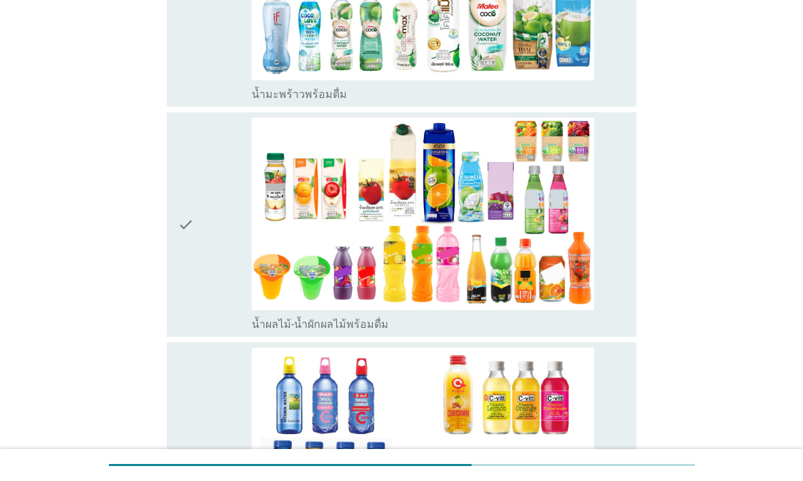
scroll to position [2424, 0]
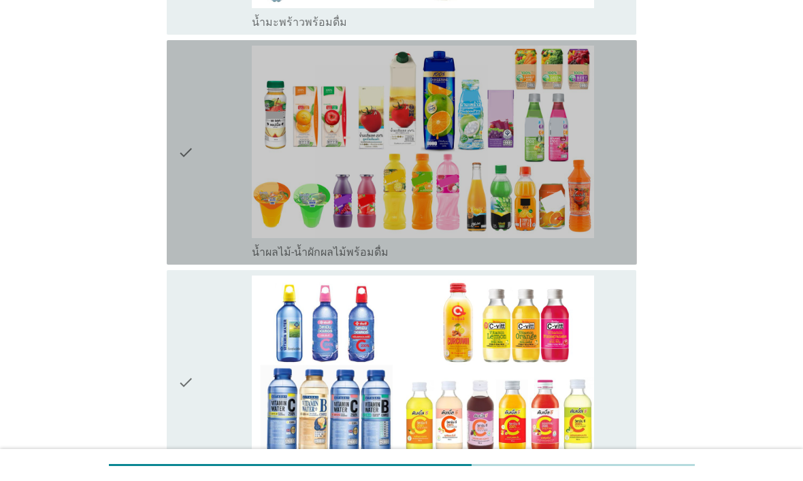
click at [610, 198] on div "check_box_outline_blank น้ำผลไม้-น้ำผักผลไม้พร้อมดื่ม" at bounding box center [438, 153] width 373 height 214
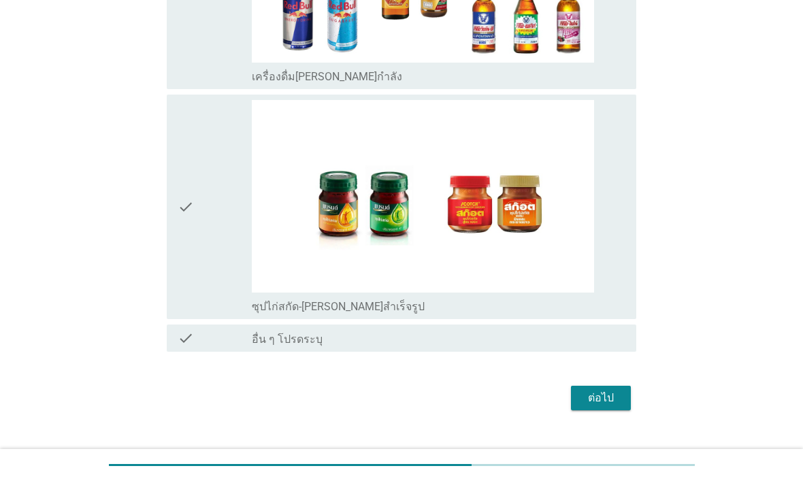
scroll to position [3518, 0]
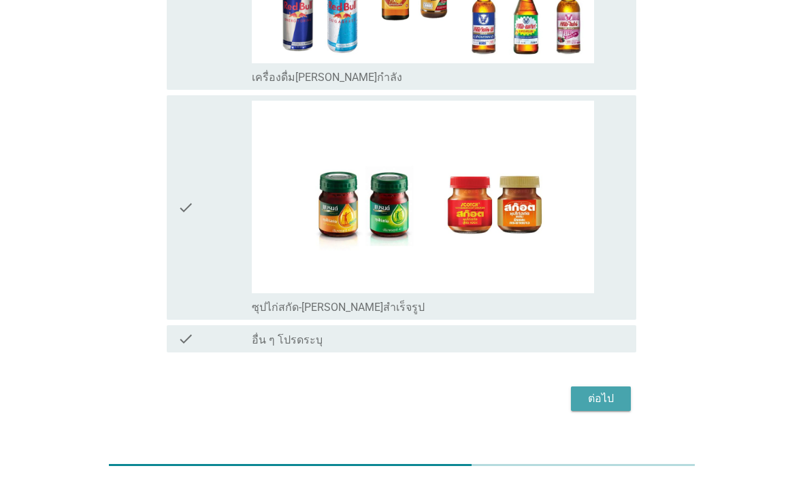
click at [610, 390] on div "ต่อไป" at bounding box center [601, 398] width 38 height 16
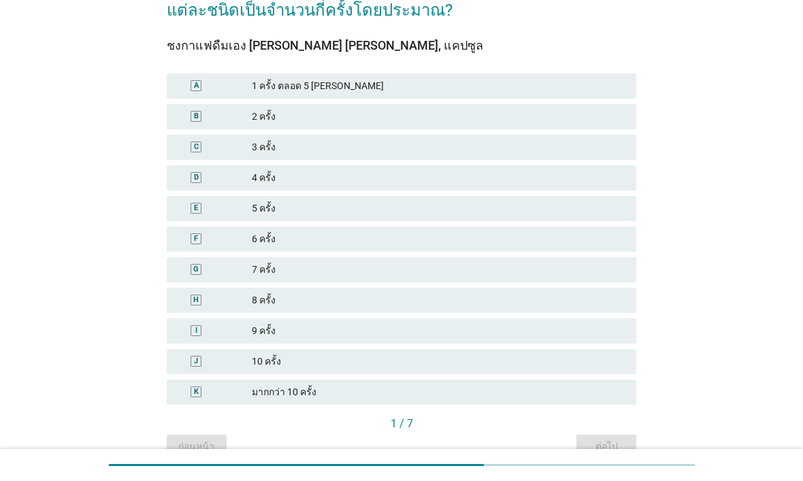
scroll to position [90, 0]
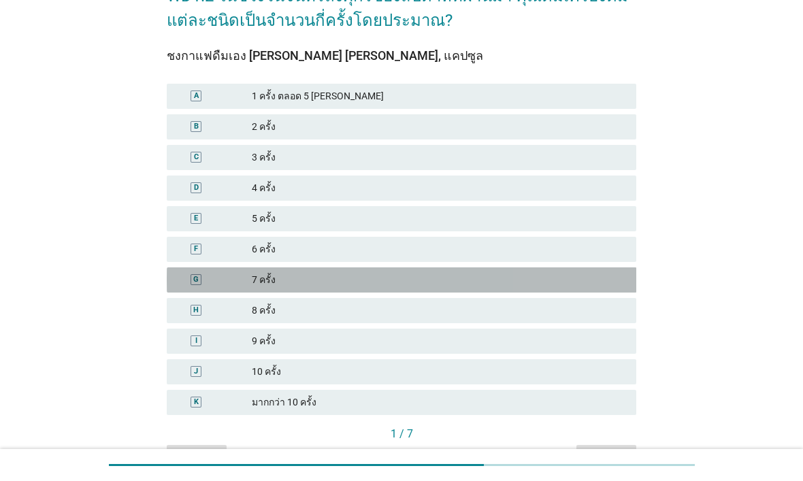
click at [583, 285] on div "7 ครั้ง" at bounding box center [438, 280] width 373 height 14
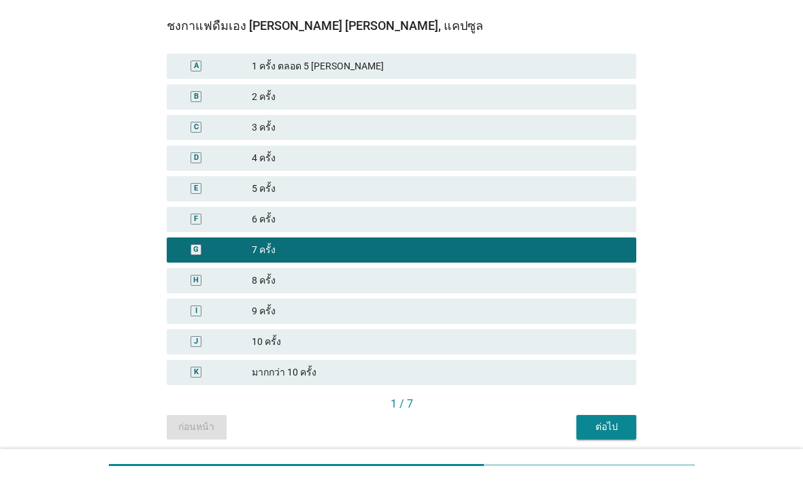
scroll to position [130, 0]
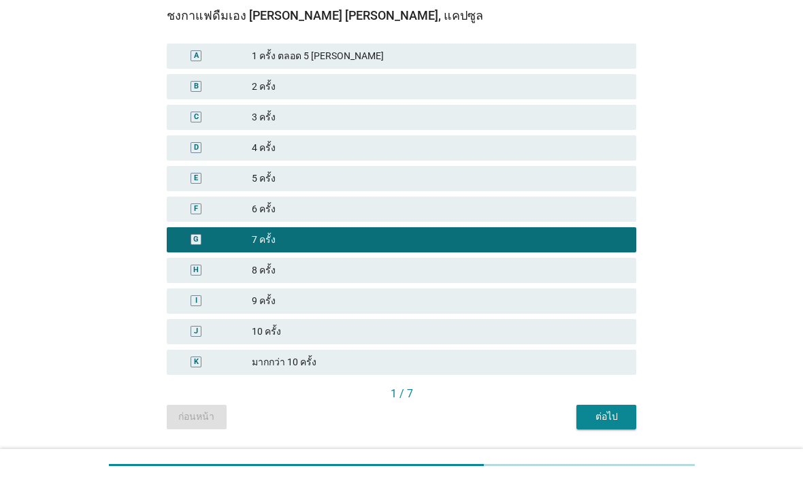
click at [598, 416] on div "ต่อไป" at bounding box center [606, 416] width 38 height 14
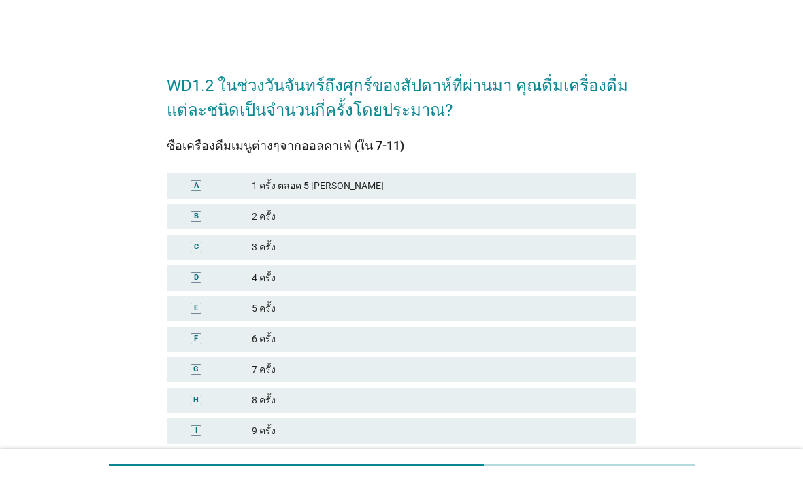
click at [609, 212] on div "2 ครั้ง" at bounding box center [438, 216] width 373 height 14
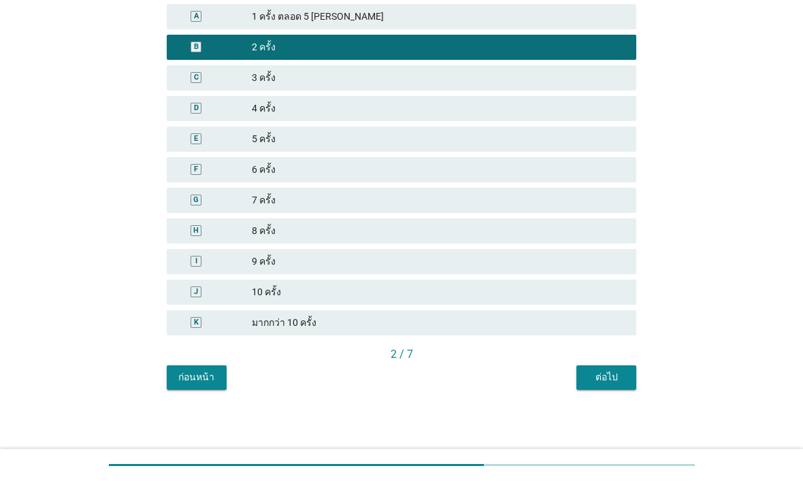
scroll to position [169, 0]
click at [620, 372] on div "ต่อไป" at bounding box center [606, 377] width 38 height 14
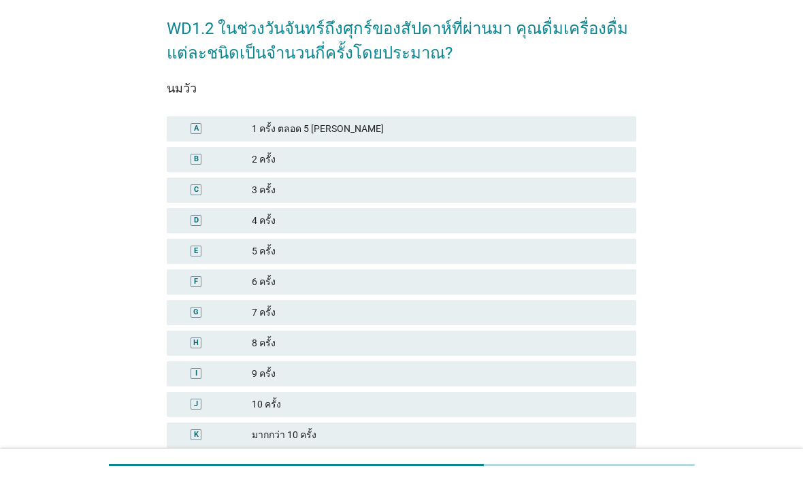
scroll to position [63, 0]
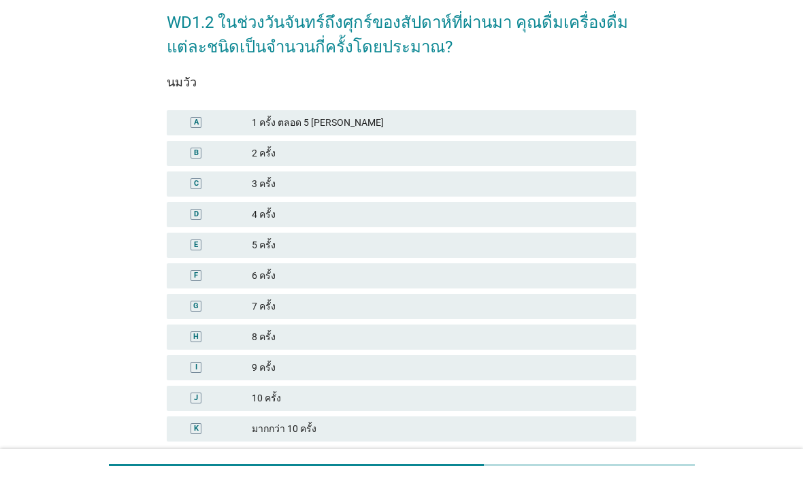
click at [630, 135] on div "A 1 ครั้ง ตลอด 5 วันจันทร์ถึงศุกร์" at bounding box center [402, 122] width 470 height 25
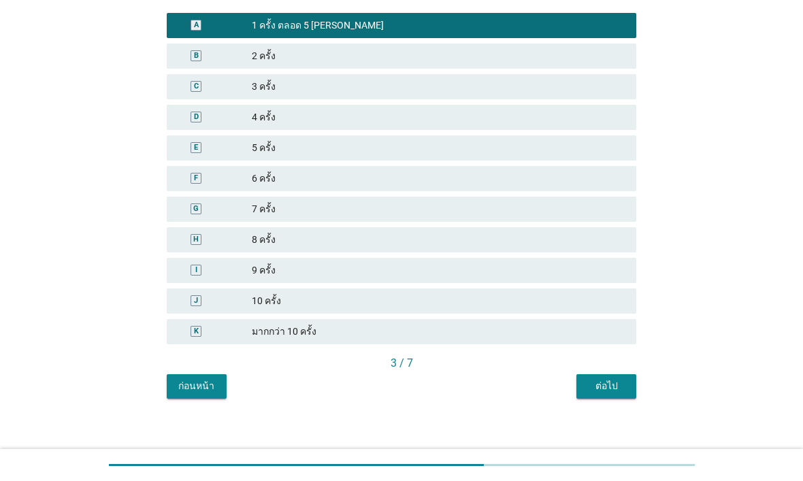
scroll to position [161, 0]
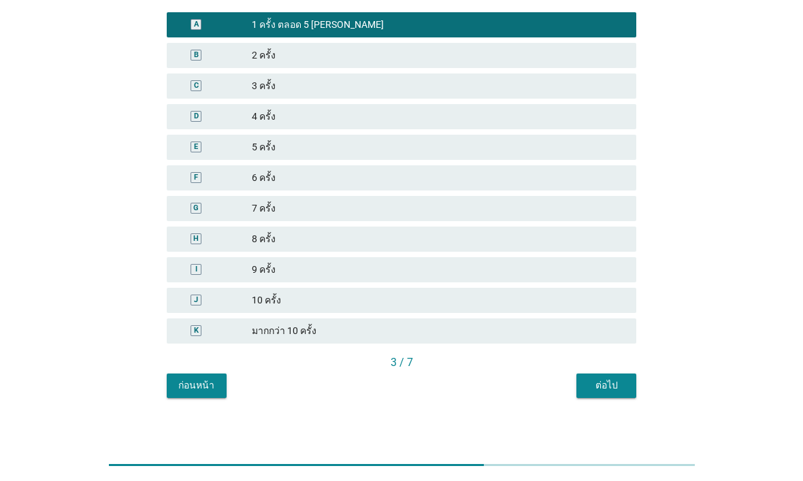
click at [614, 388] on div "ต่อไป" at bounding box center [606, 385] width 38 height 14
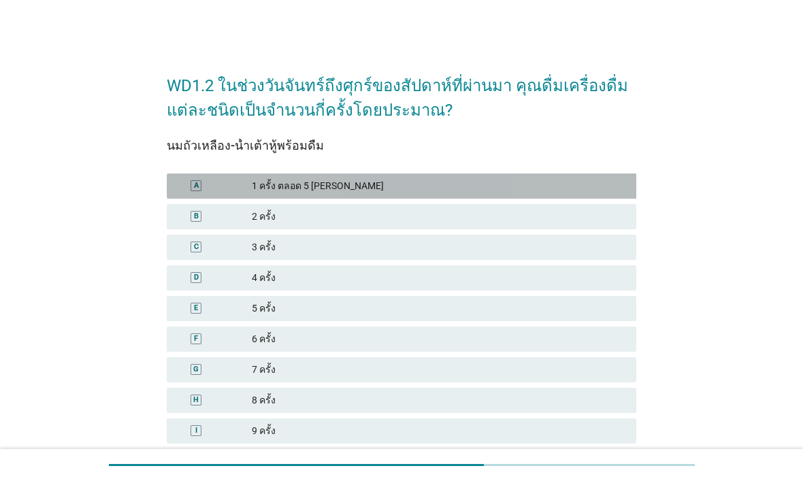
click at [628, 179] on div "A 1 ครั้ง ตลอด 5 วันจันทร์ถึงศุกร์" at bounding box center [402, 185] width 470 height 25
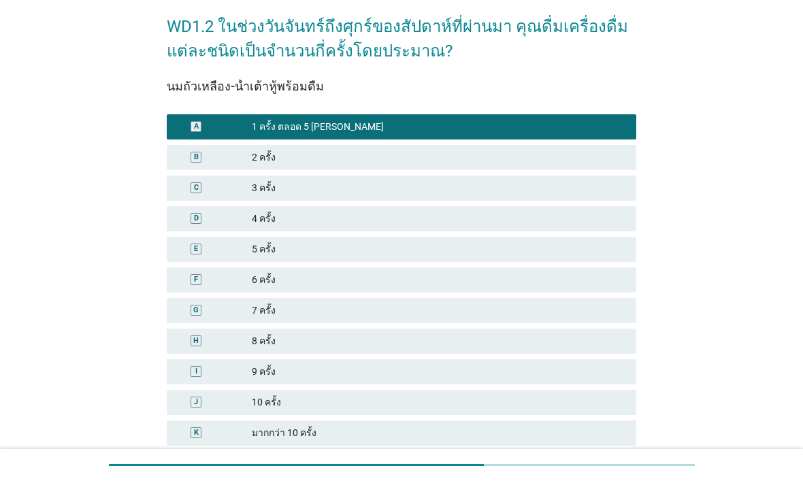
scroll to position [120, 0]
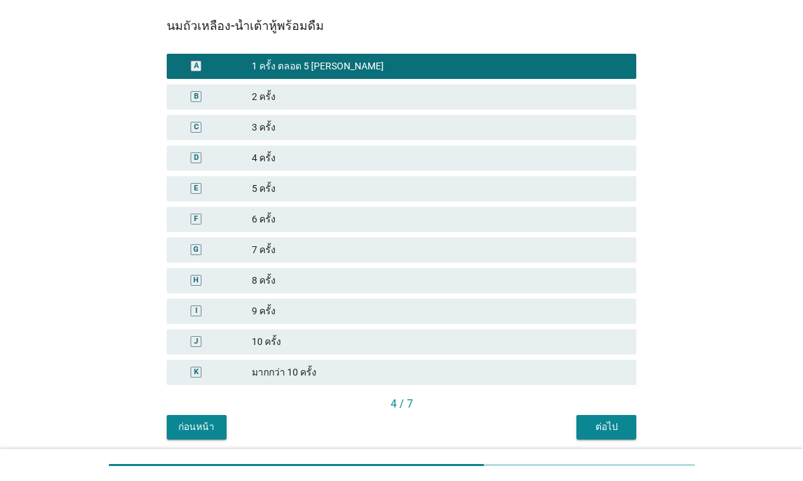
click at [613, 424] on div "ต่อไป" at bounding box center [606, 427] width 38 height 14
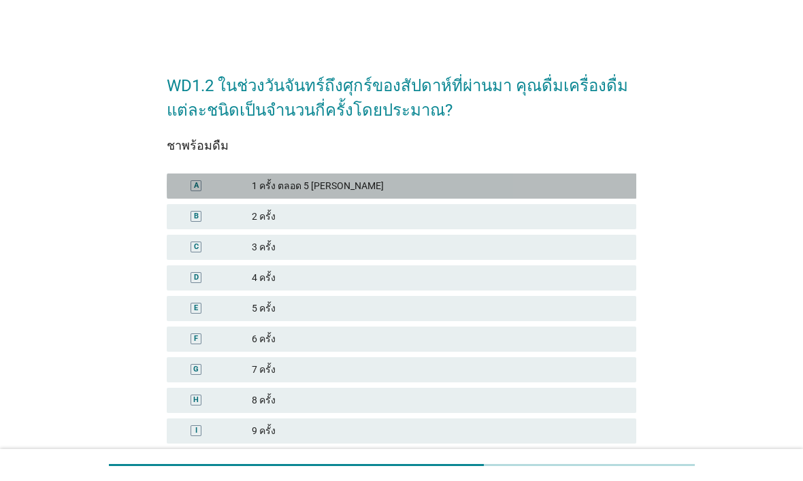
click at [618, 186] on div "1 ครั้ง ตลอด 5 วันจันทร์ถึงศุกร์" at bounding box center [438, 186] width 373 height 14
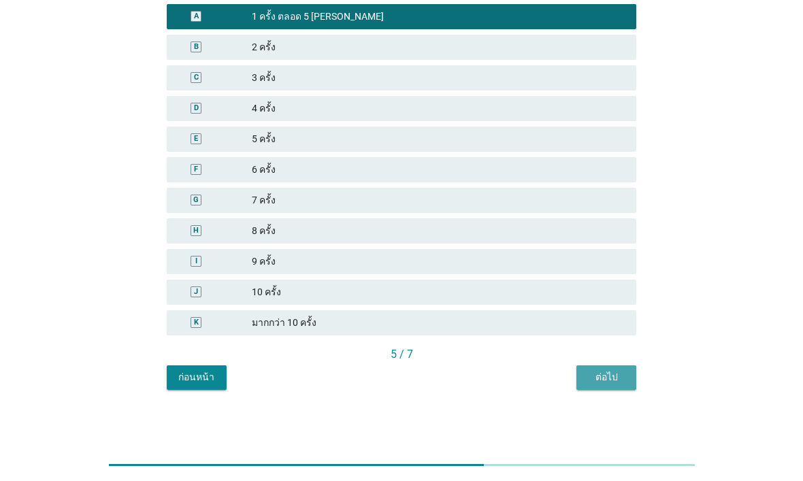
scroll to position [169, 0]
click at [625, 388] on button "ต่อไป" at bounding box center [606, 377] width 60 height 24
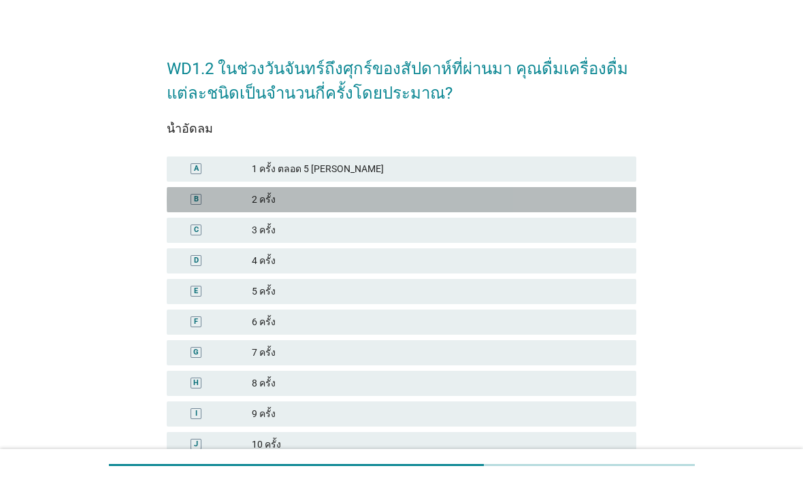
click at [605, 205] on div "2 ครั้ง" at bounding box center [438, 199] width 373 height 14
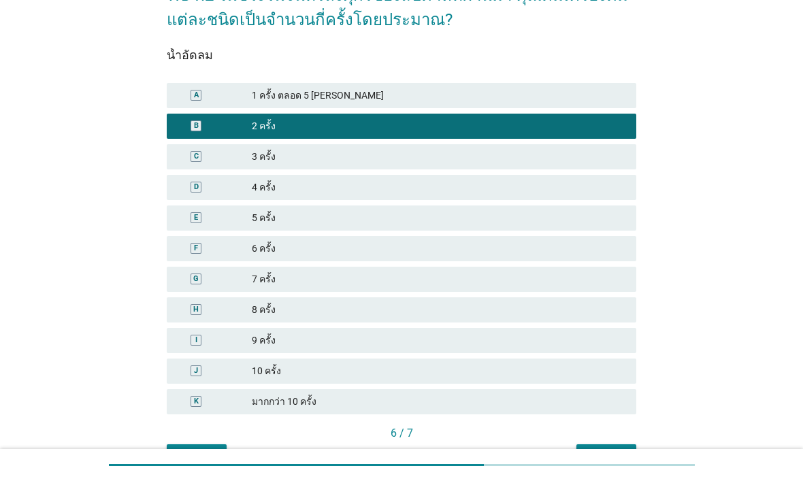
scroll to position [135, 0]
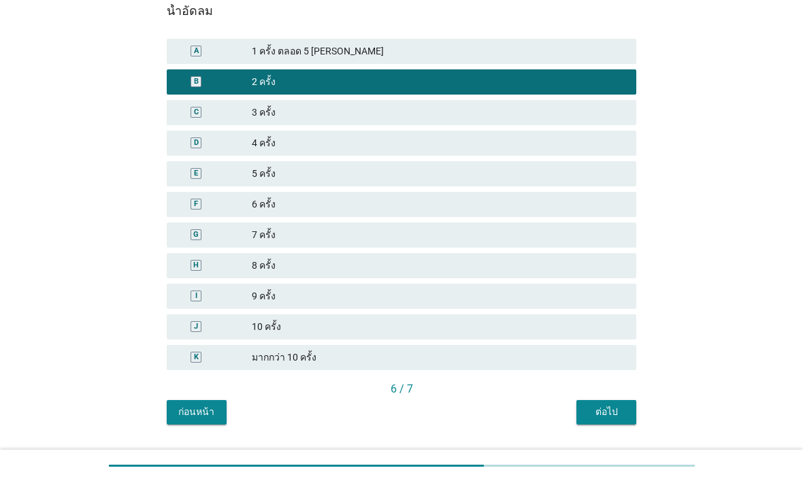
click at [614, 409] on div "ต่อไป" at bounding box center [606, 411] width 38 height 14
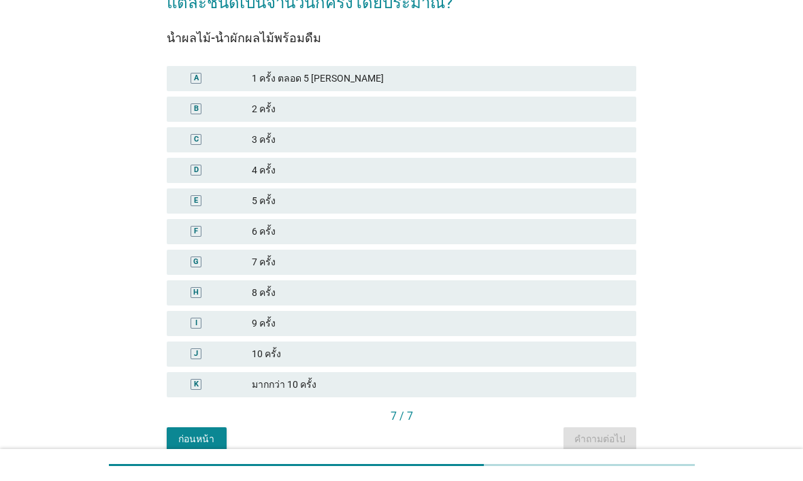
scroll to position [109, 0]
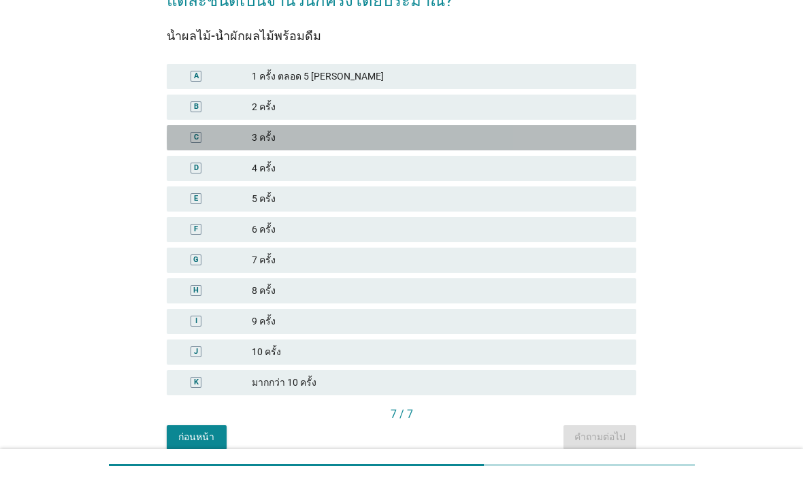
click at [621, 147] on div "C 3 ครั้ง" at bounding box center [402, 137] width 470 height 25
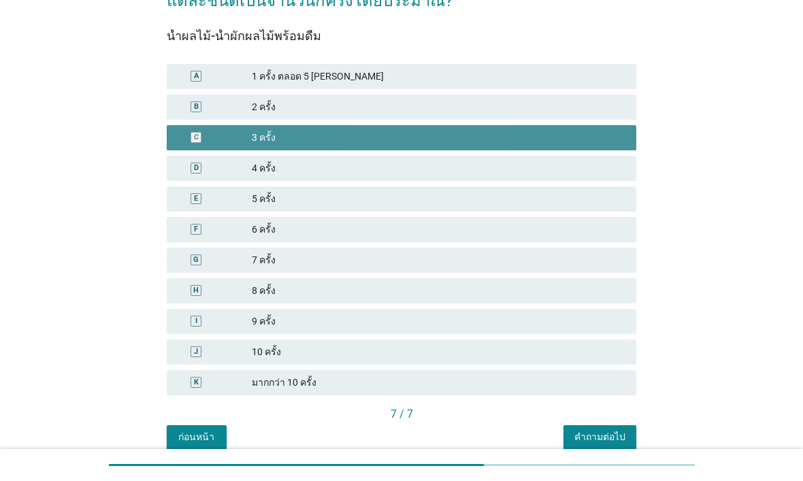
click at [598, 428] on button "คำถามต่อไป" at bounding box center [599, 437] width 73 height 24
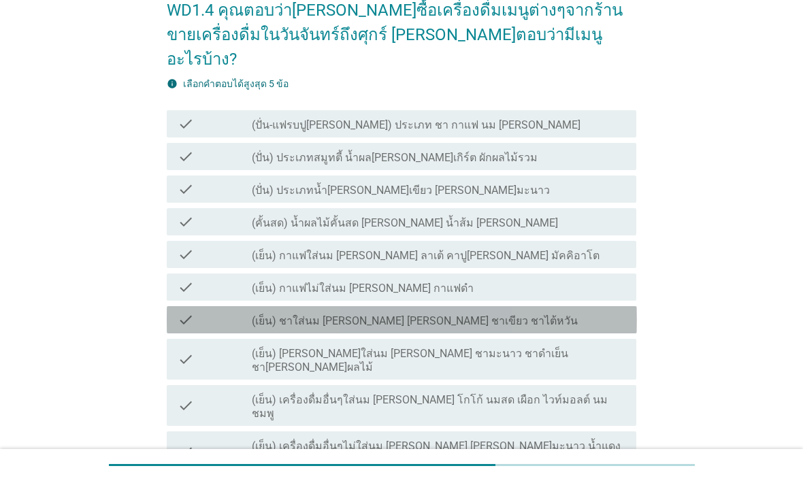
scroll to position [76, 0]
click at [581, 311] on div "check_box_outline_blank (เย็น) ชาใส่นม เช่น ชาไทย ชาเขียว ชาไต้หวัน" at bounding box center [438, 319] width 373 height 16
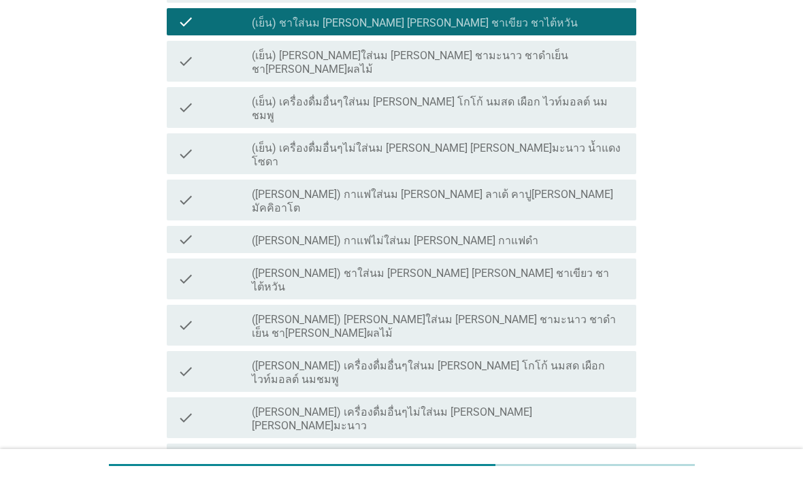
scroll to position [372, 0]
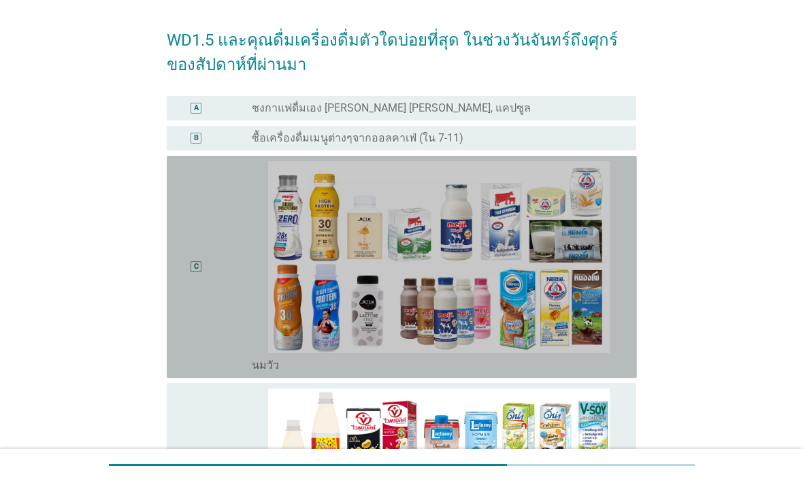
scroll to position [45, 0]
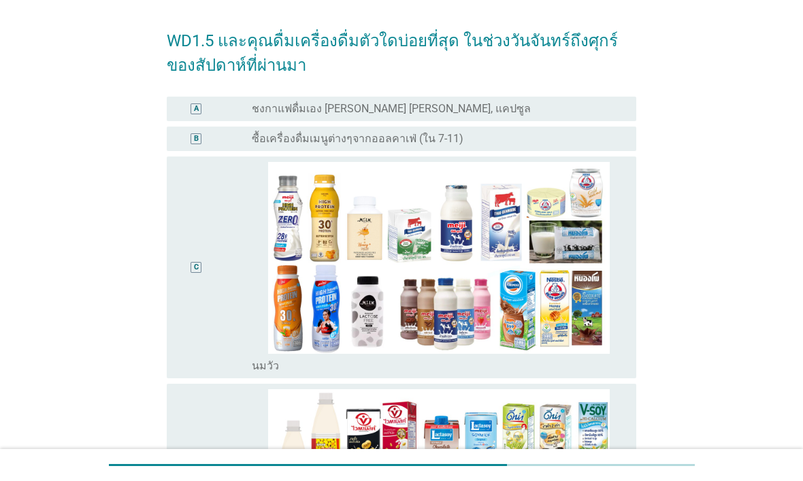
click at [630, 120] on div "A radio_button_unchecked ชงกาแฟดื่มเอง เช่น ทรีอินวัน, แคปซูล" at bounding box center [402, 109] width 470 height 24
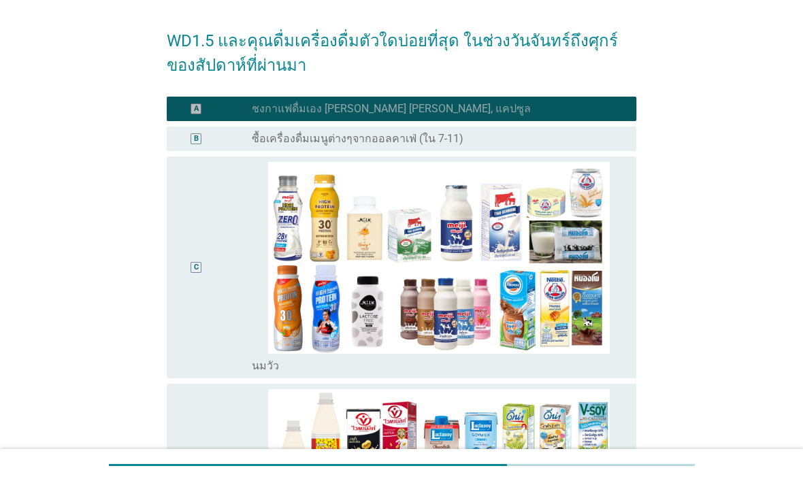
click at [628, 112] on div "A radio_button_checked ชงกาแฟดื่มเอง เช่น ทรีอินวัน, แคปซูล" at bounding box center [402, 109] width 470 height 24
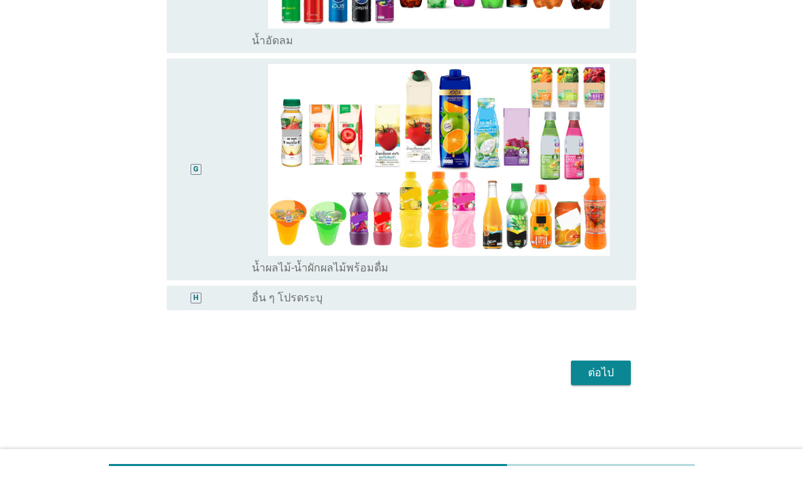
scroll to position [1054, 0]
click at [620, 377] on button "ต่อไป" at bounding box center [601, 372] width 60 height 24
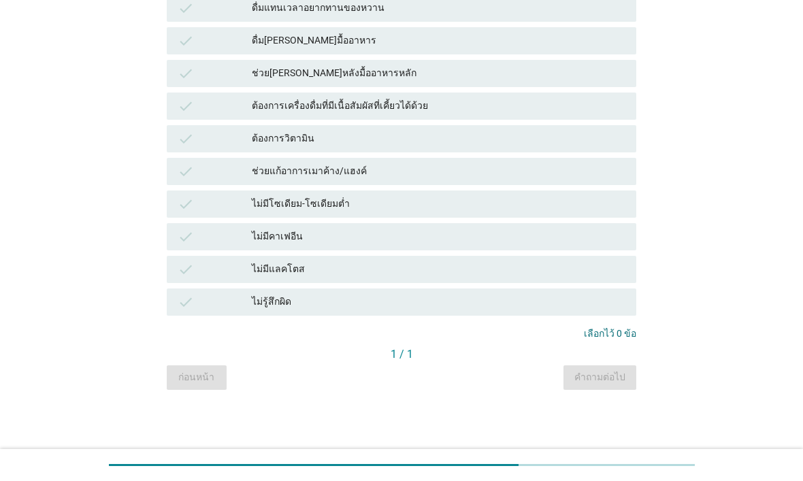
scroll to position [0, 0]
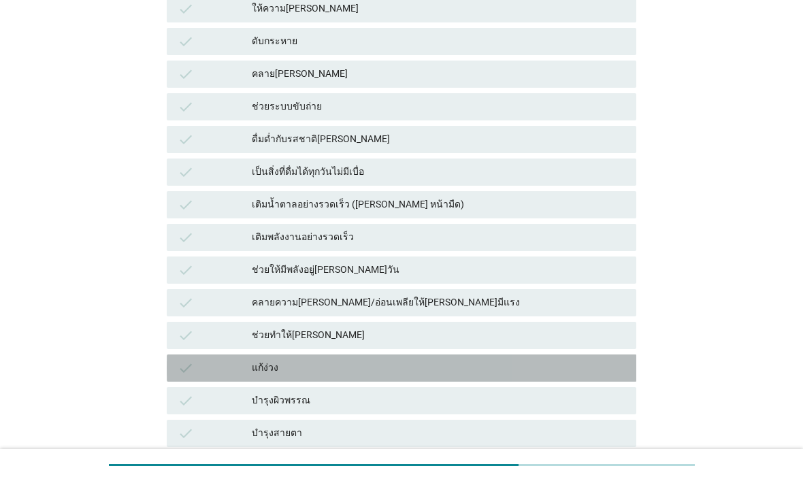
click at [602, 360] on div "แก้ง่วง" at bounding box center [438, 368] width 373 height 16
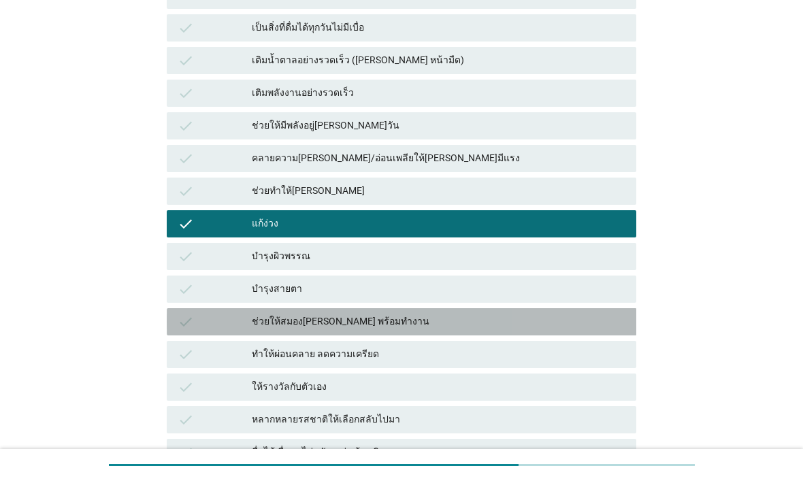
click at [620, 331] on div "check ช่วยให้สมองตื่นตัว พร้อมทำงาน" at bounding box center [402, 321] width 470 height 27
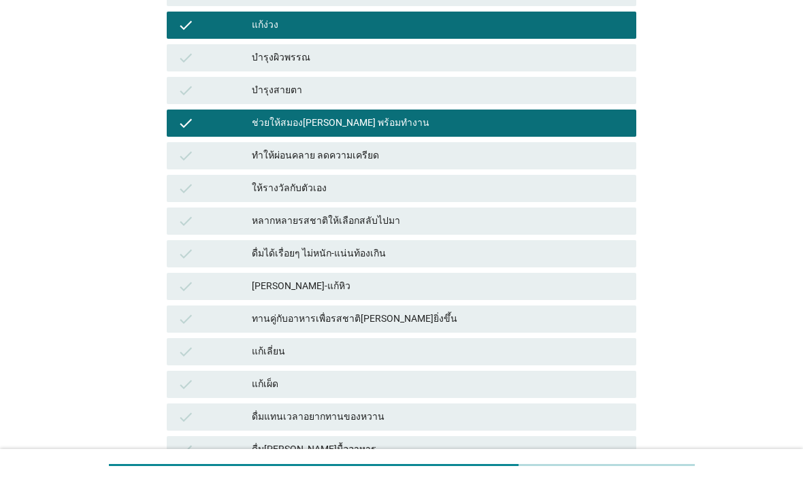
click at [628, 326] on div "check ทานคู่กับอาหารเพื่อรสชาติที่ดียิ่งขึ้น" at bounding box center [402, 318] width 470 height 27
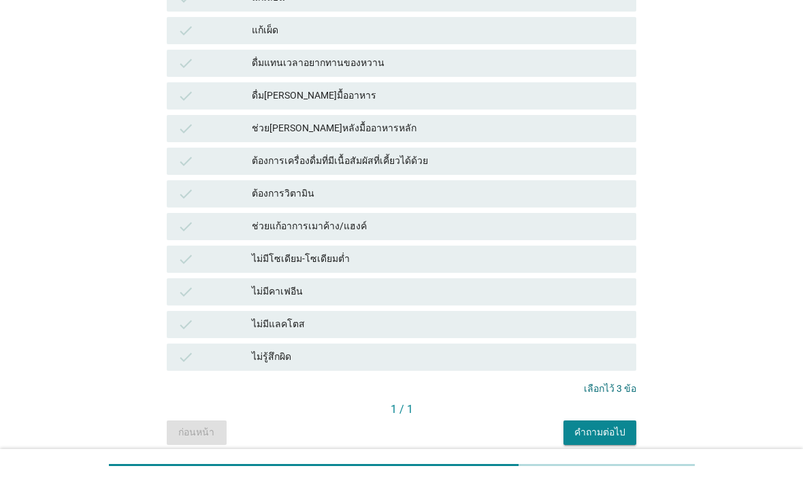
scroll to position [911, 0]
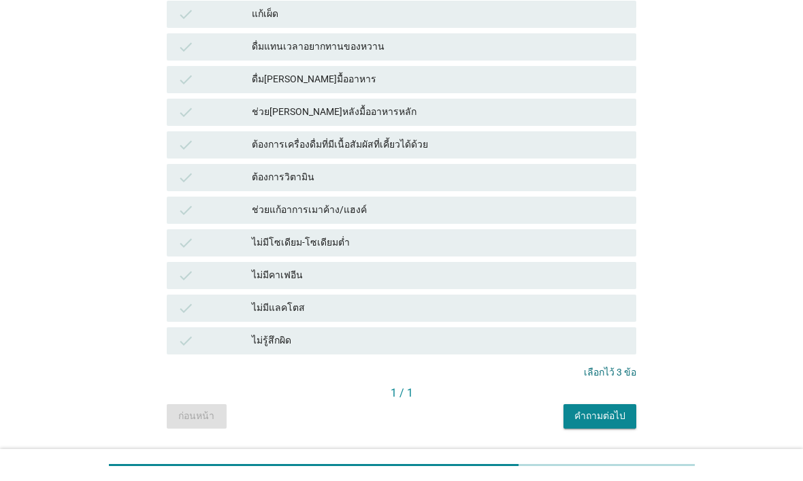
click at [618, 424] on button "คำถามต่อไป" at bounding box center [599, 416] width 73 height 24
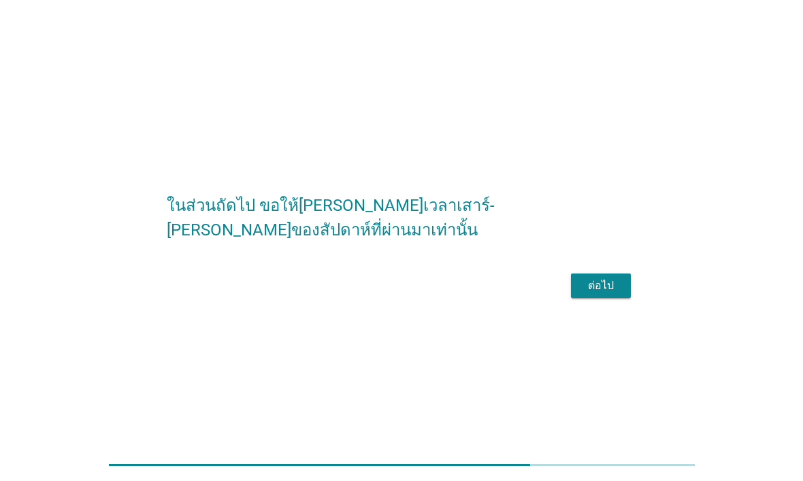
click at [626, 298] on button "ต่อไป" at bounding box center [601, 285] width 60 height 24
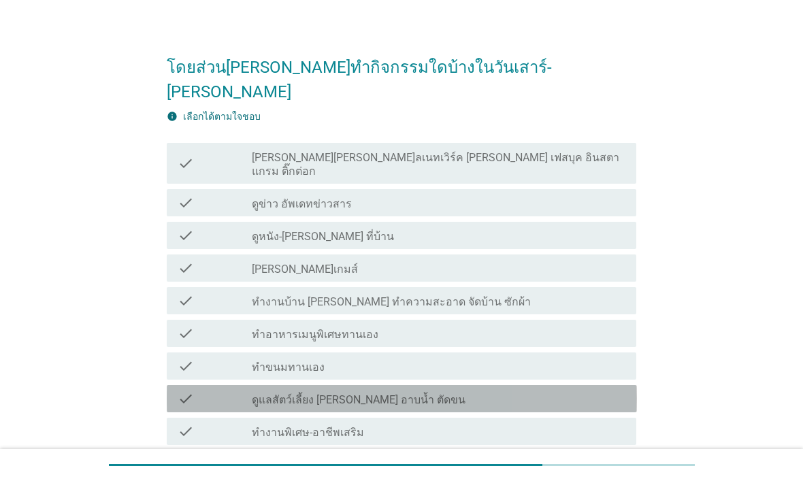
scroll to position [19, 0]
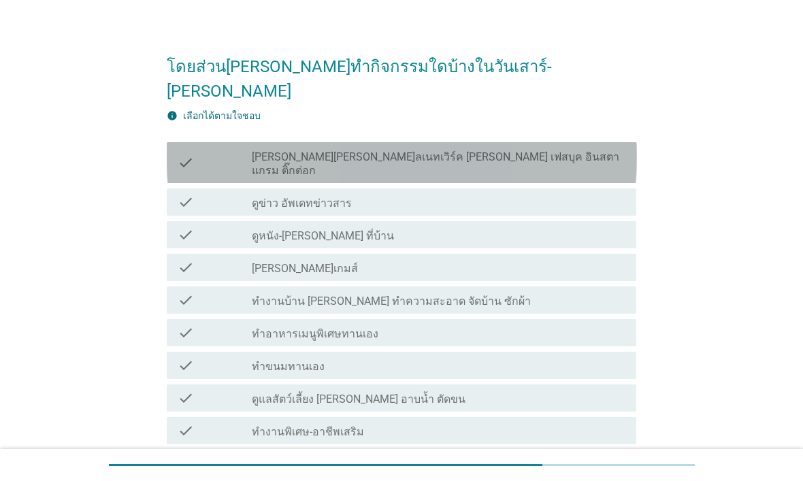
click at [590, 144] on div "check check_box_outline_blank เล่นโซเชียลเนทเวิร์ค เช่น เฟสบุค อินสตาแกรม ติ๊กต…" at bounding box center [402, 162] width 470 height 41
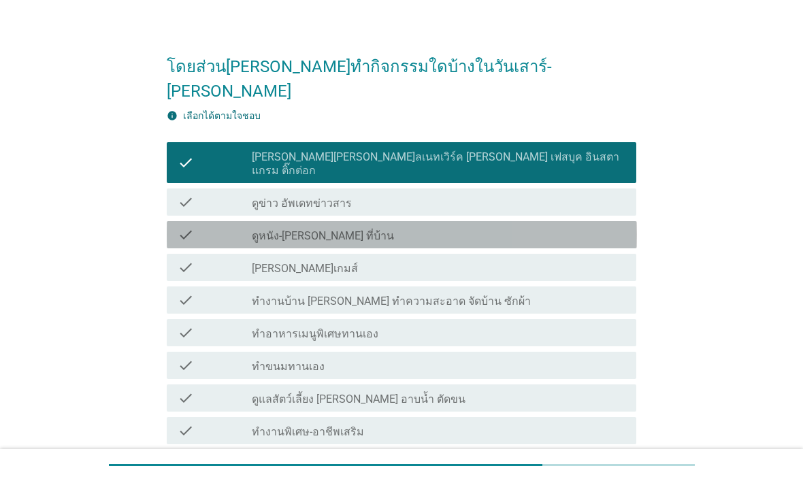
click at [568, 226] on div "check_box_outline_blank ดูหนัง-ซีรี่ ที่บ้าน" at bounding box center [438, 234] width 373 height 16
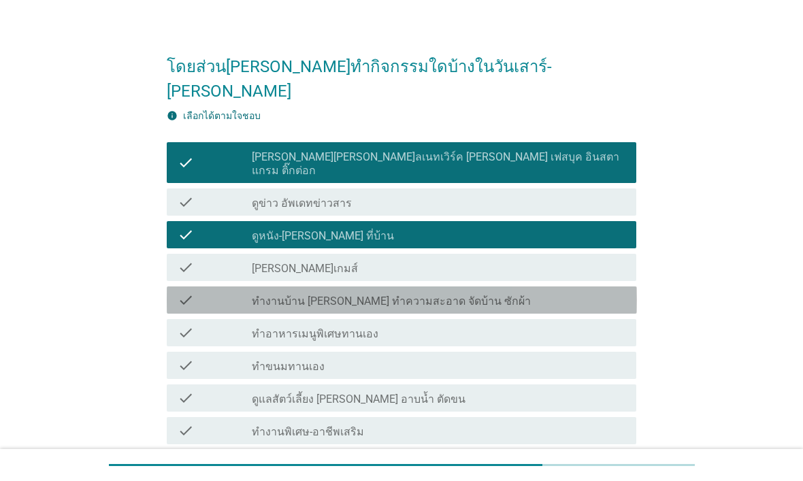
click at [558, 292] on div "check_box_outline_blank ทำงานบ้าน เช่น ทำความสะอาด จัดบ้าน ซักผ้า" at bounding box center [438, 300] width 373 height 16
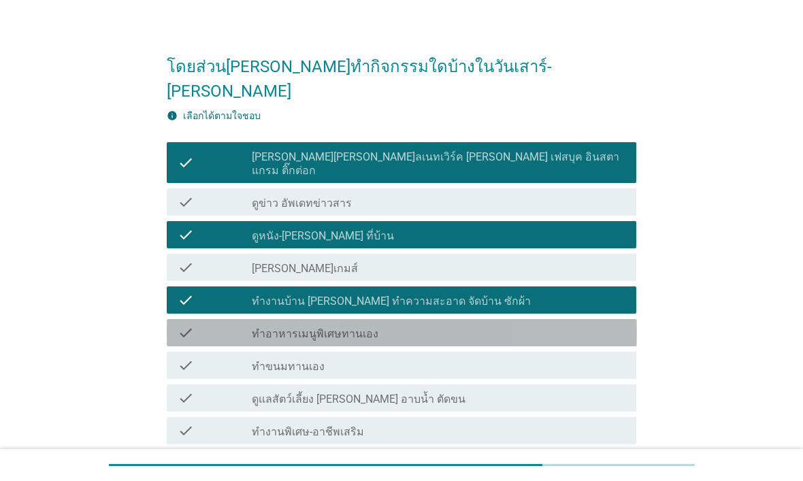
click at [541, 324] on div "check_box_outline_blank ทำอาหารเมนูพิเศษทานเอง" at bounding box center [438, 332] width 373 height 16
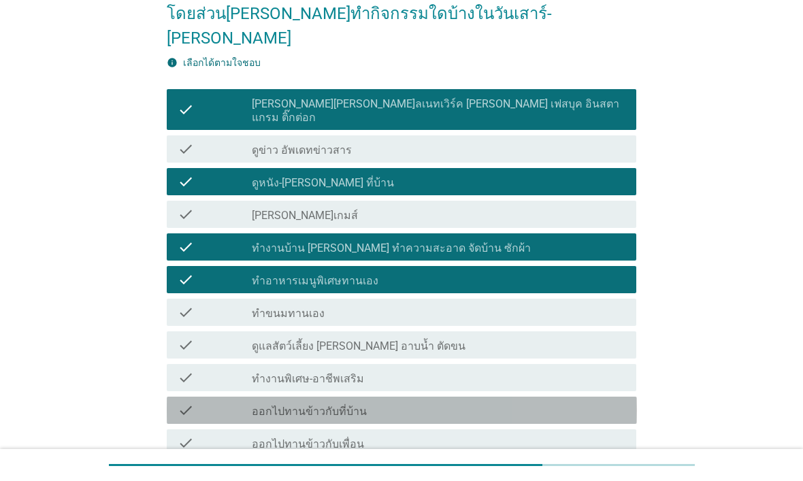
scroll to position [73, 0]
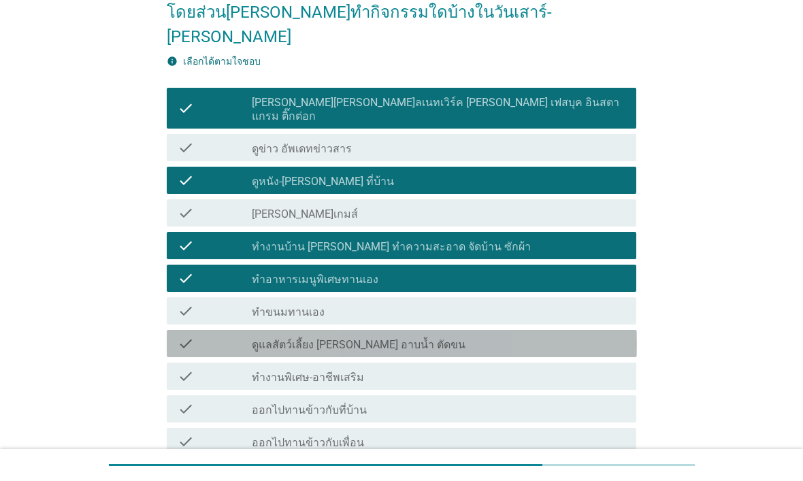
click at [536, 330] on div "check check_box_outline_blank ดูแลสัตว์เลี้ยง เช่น อาบน้ำ ตัดขน" at bounding box center [402, 343] width 470 height 27
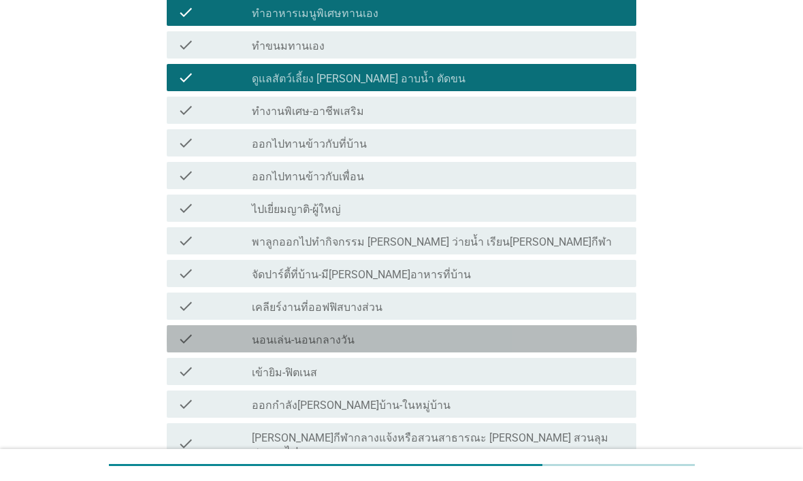
scroll to position [340, 0]
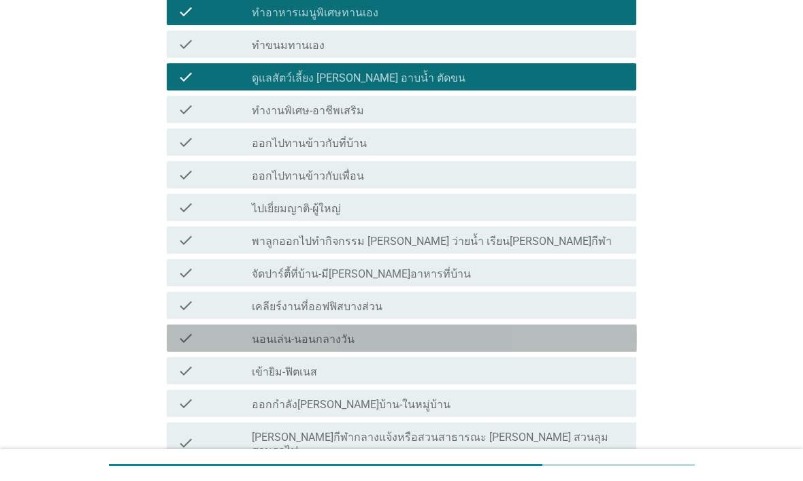
click at [519, 330] on div "check_box_outline_blank นอนเล่น-นอนกลางวัน" at bounding box center [438, 338] width 373 height 16
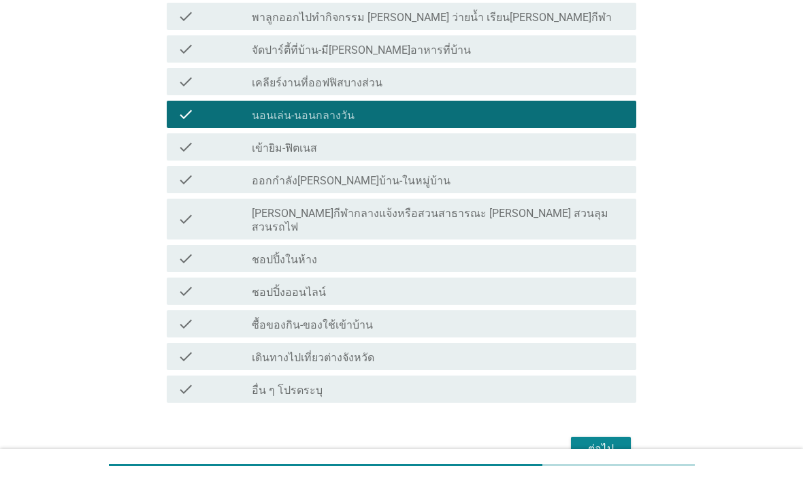
scroll to position [565, 0]
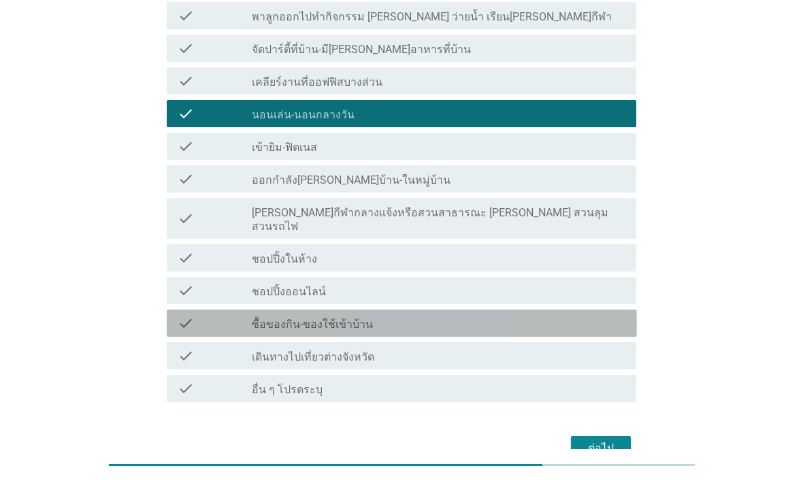
click at [577, 309] on div "check check_box_outline_blank ซื้อของกิน-ของใช้เข้าบ้าน" at bounding box center [402, 322] width 470 height 27
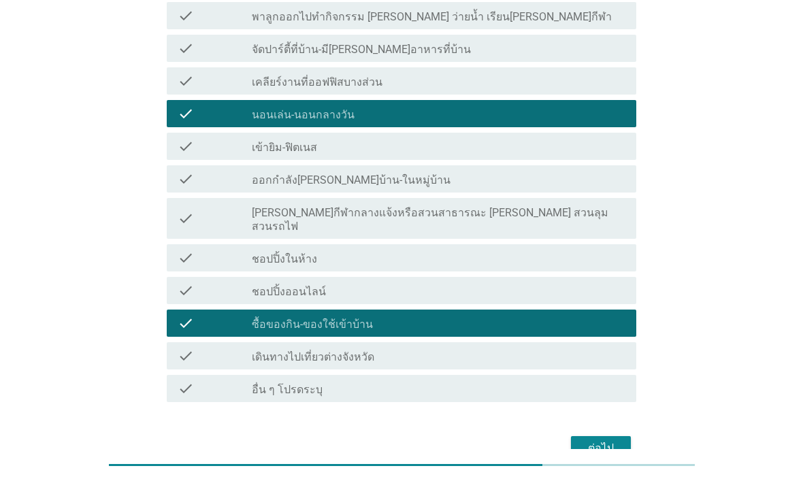
click at [591, 436] on button "ต่อไป" at bounding box center [601, 448] width 60 height 24
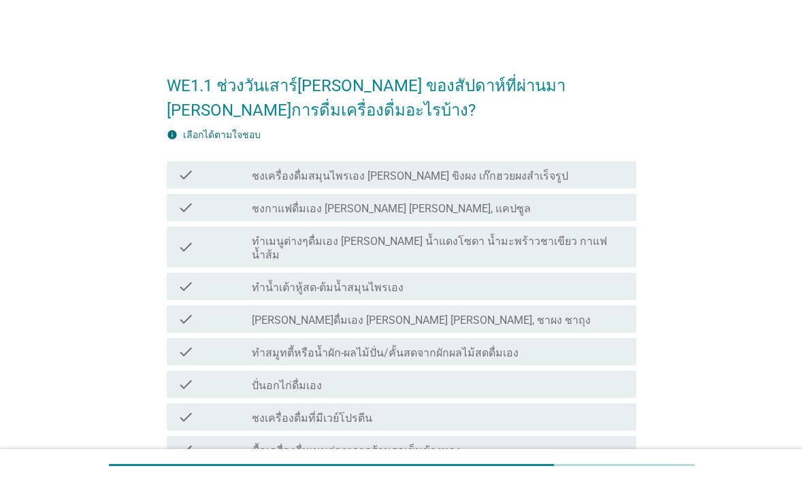
click at [592, 207] on div "check_box_outline_blank ชงกาแฟดื่มเอง เช่น ทรีอินวัน, แคปซูล" at bounding box center [438, 207] width 373 height 16
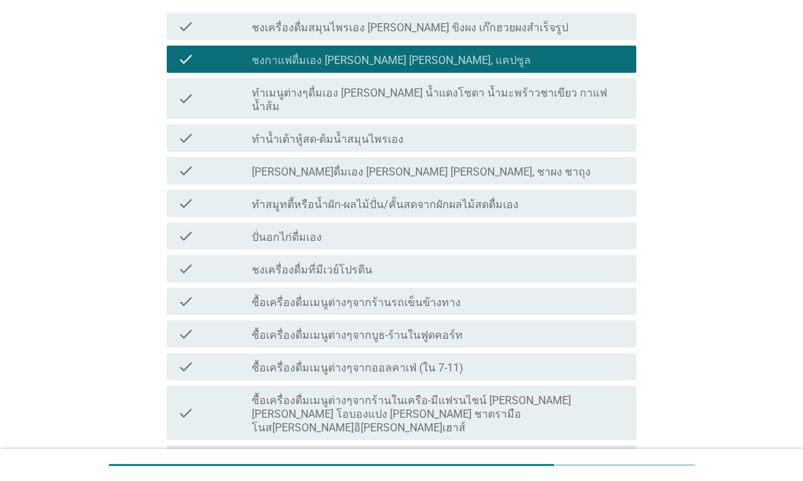
scroll to position [218, 0]
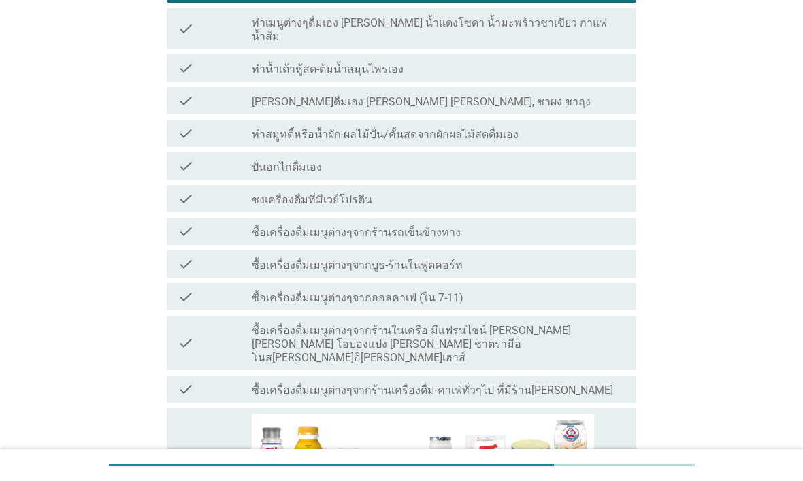
click at [572, 288] on div "check_box_outline_blank ซื้อเครื่องดื่มเมนูต่างๆจากออลคาเฟ่ (ใน 7-11)" at bounding box center [438, 296] width 373 height 16
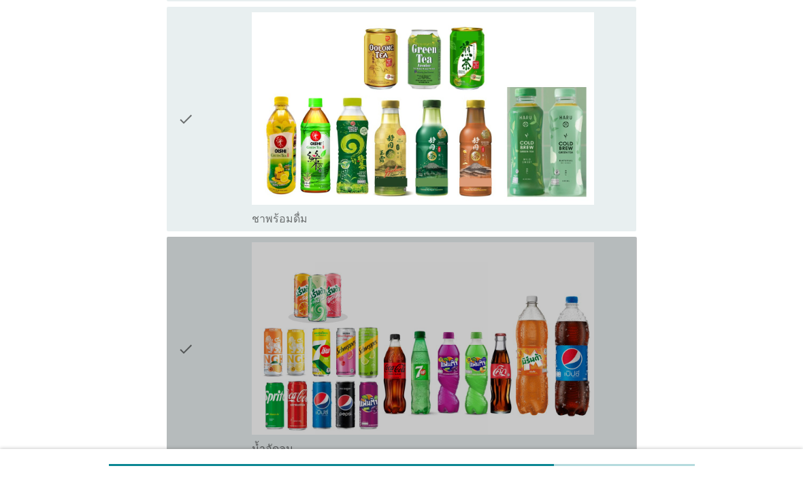
scroll to position [1786, 0]
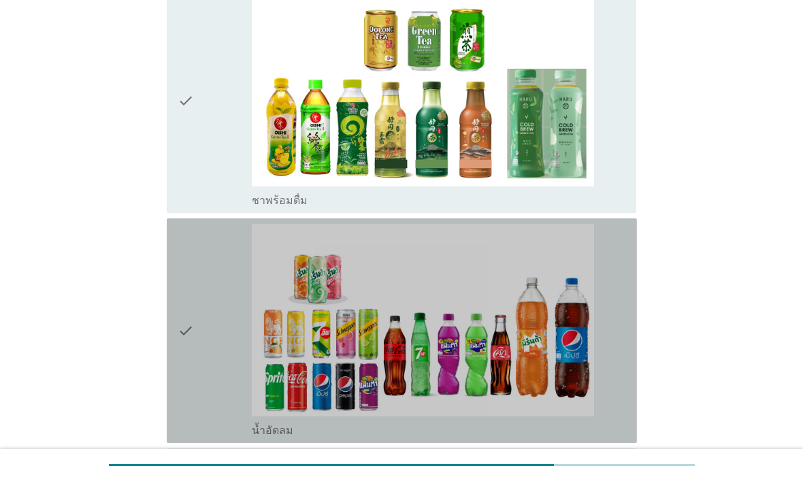
click at [601, 288] on div "check_box_outline_blank น้ำอัดลม" at bounding box center [438, 331] width 373 height 214
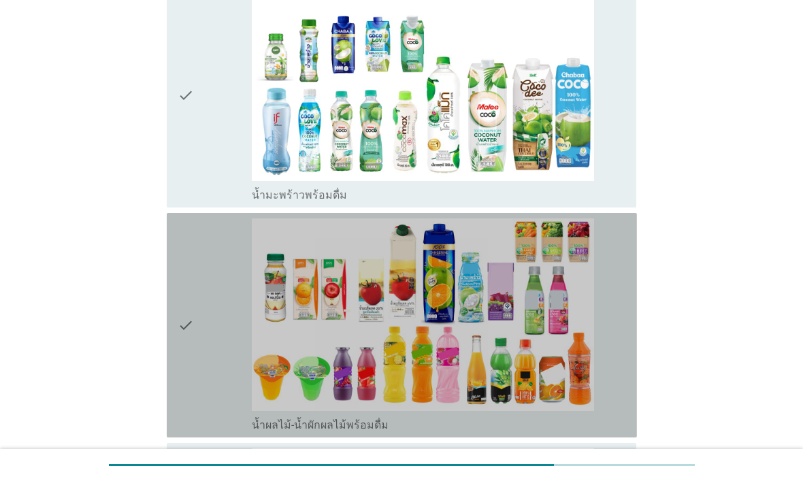
click at [627, 268] on div "check check_box_outline_blank น้ำผลไม้-น้ำผักผลไม้พร้อมดื่ม" at bounding box center [402, 325] width 470 height 224
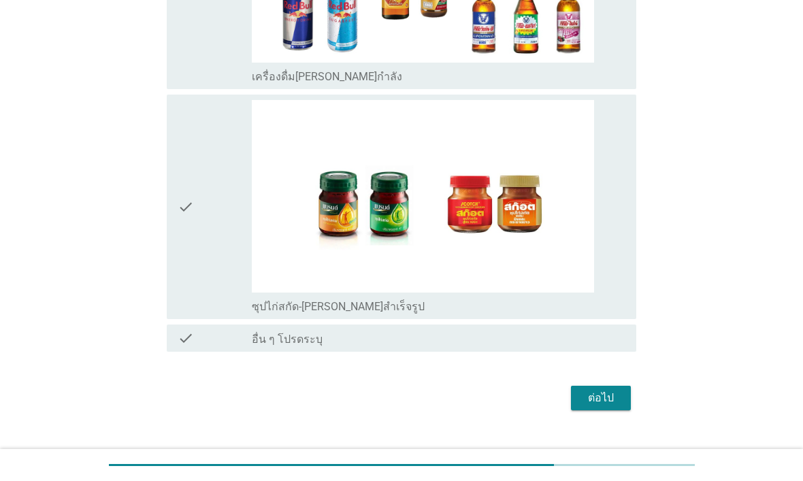
scroll to position [3518, 0]
click at [607, 390] on div "ต่อไป" at bounding box center [601, 398] width 38 height 16
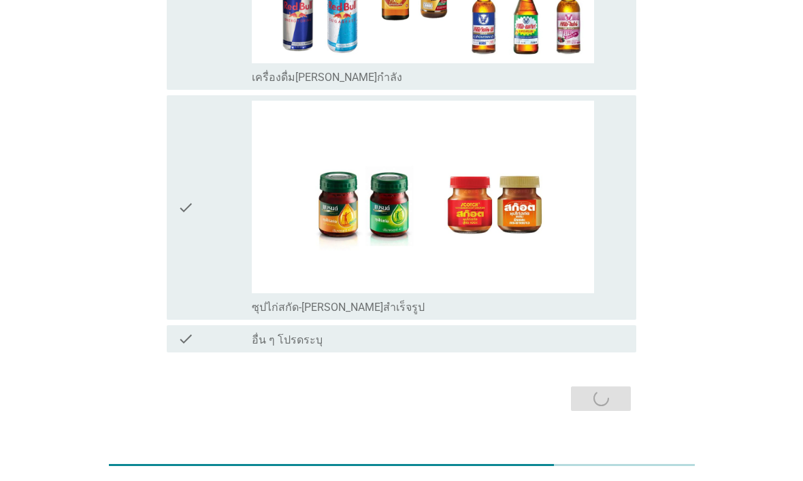
scroll to position [0, 0]
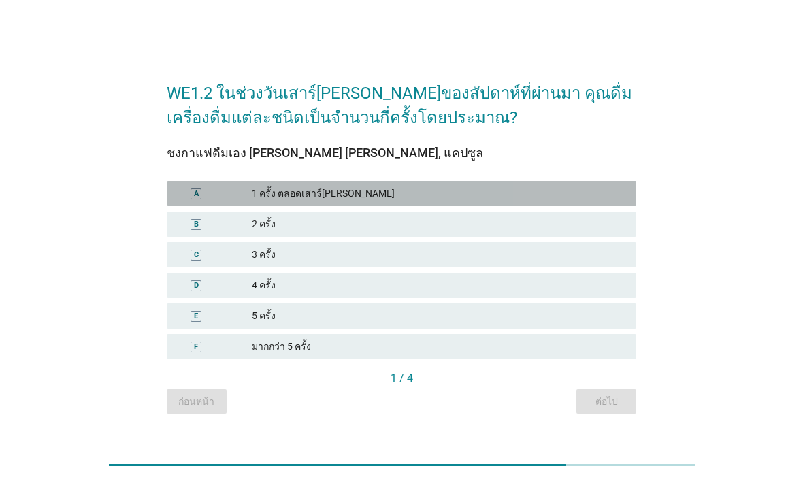
click at [622, 185] on div "A 1 ครั้ง ตลอดเสาร์อาทิตย์" at bounding box center [402, 193] width 470 height 25
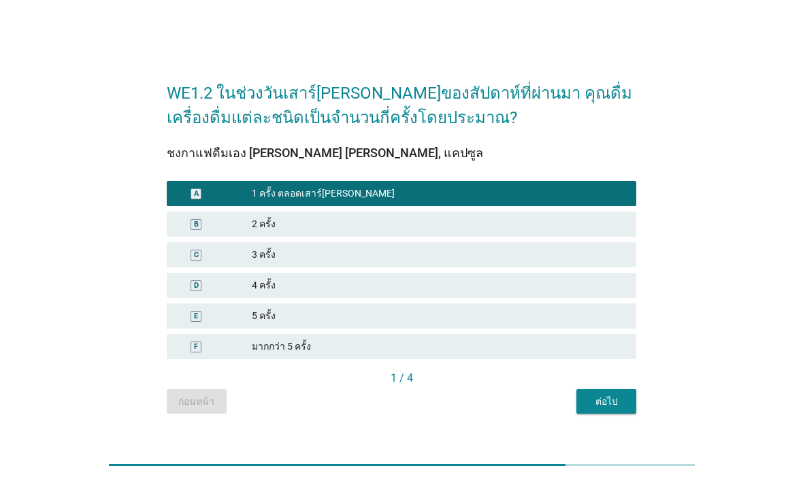
click at [603, 386] on div "1 / 4" at bounding box center [402, 378] width 470 height 16
click at [599, 400] on div "ต่อไป" at bounding box center [606, 401] width 38 height 14
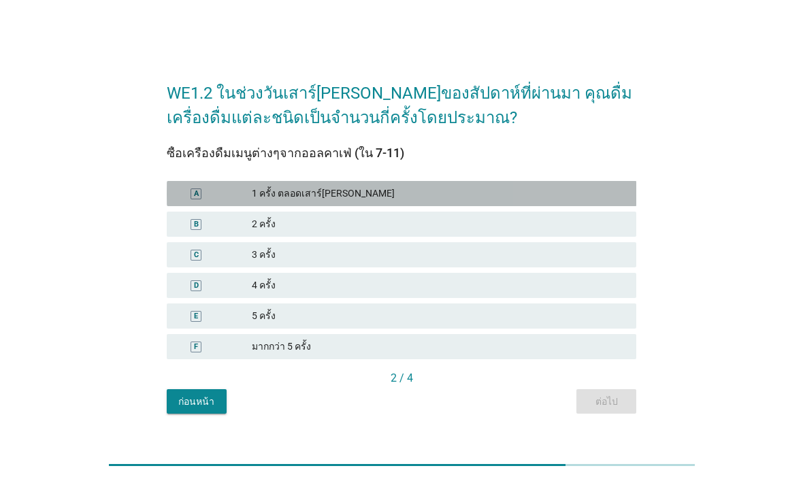
click at [598, 202] on div "A 1 ครั้ง ตลอดเสาร์อาทิตย์" at bounding box center [402, 193] width 470 height 25
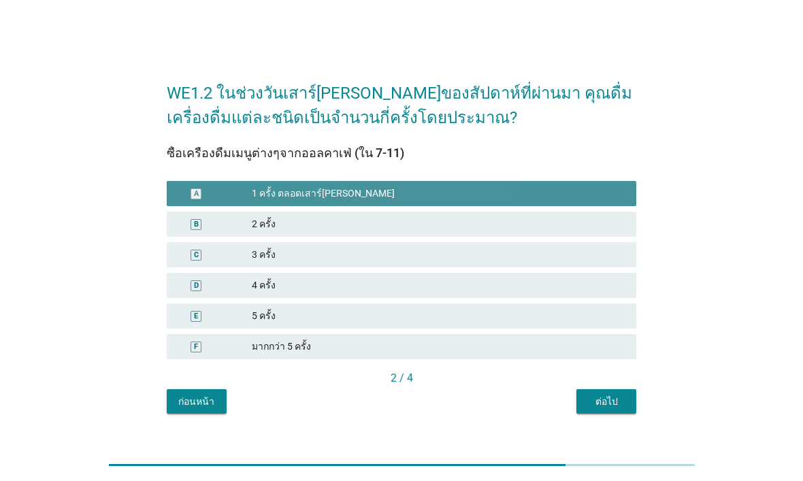
click at [605, 403] on div "ต่อไป" at bounding box center [606, 401] width 38 height 14
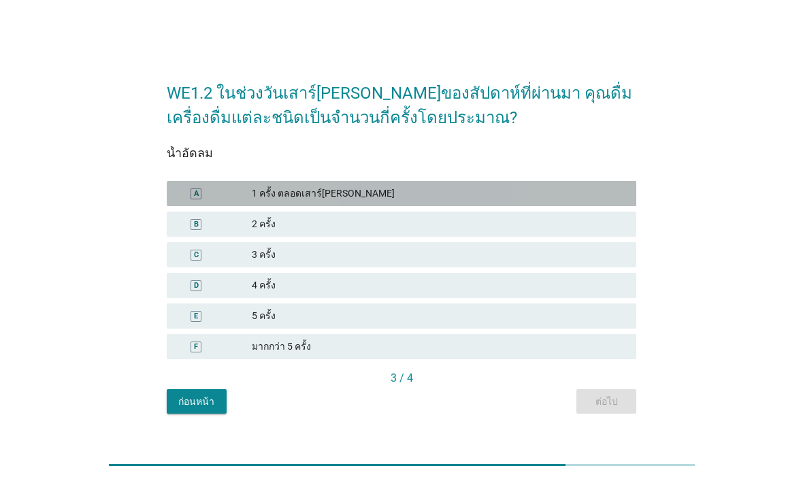
click at [601, 199] on div "1 ครั้ง ตลอดเสาร์อาทิตย์" at bounding box center [438, 193] width 373 height 14
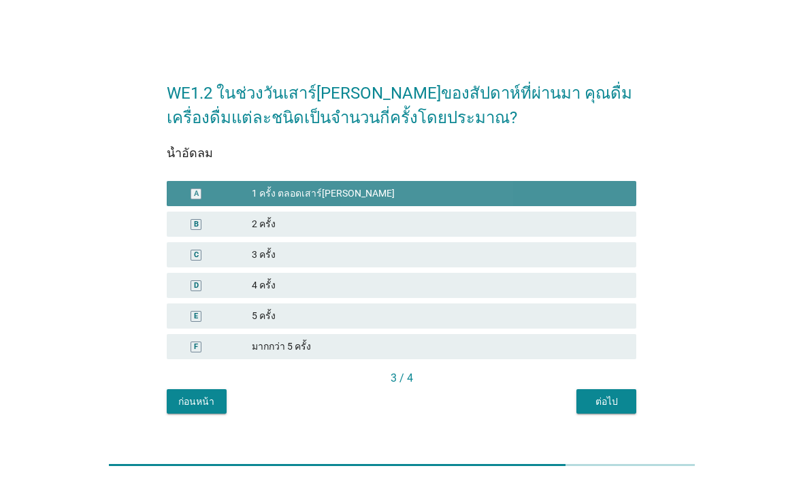
click at [606, 412] on button "ต่อไป" at bounding box center [606, 401] width 60 height 24
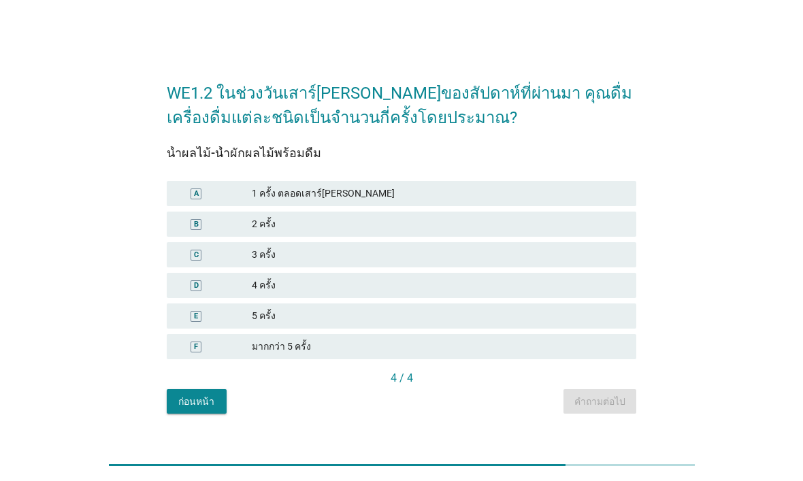
click at [580, 220] on div "2 ครั้ง" at bounding box center [438, 224] width 373 height 14
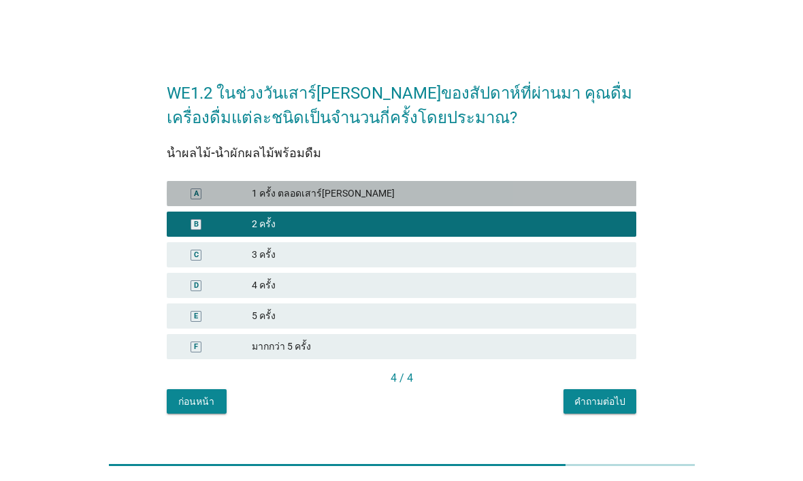
click at [611, 199] on div "1 ครั้ง ตลอดเสาร์อาทิตย์" at bounding box center [438, 193] width 373 height 14
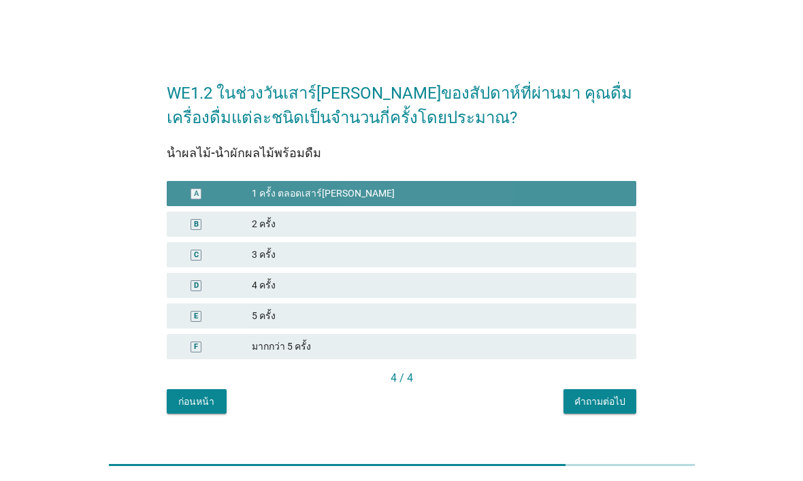
click at [613, 396] on div "คำถามต่อไป" at bounding box center [599, 401] width 51 height 14
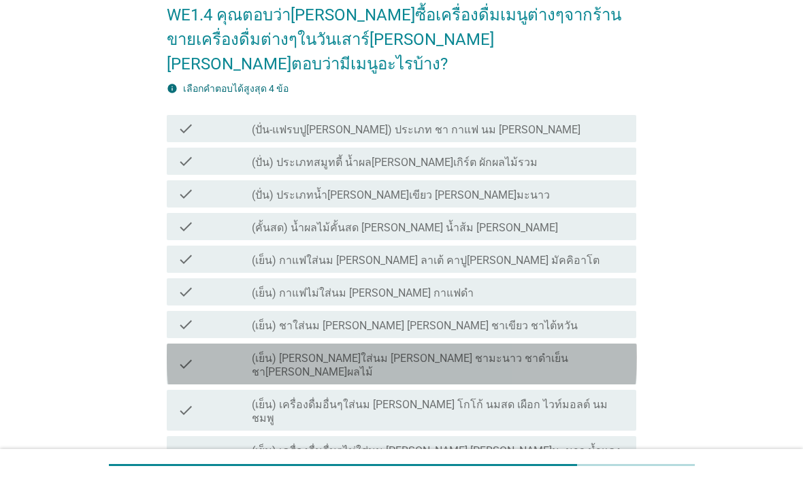
scroll to position [71, 0]
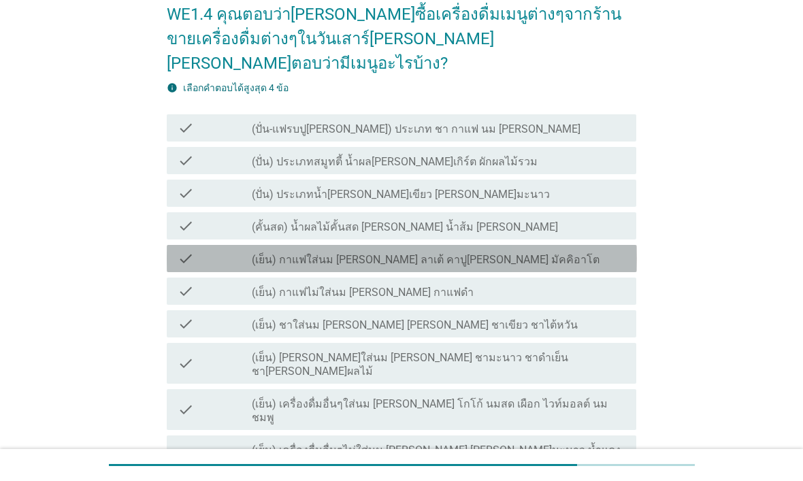
click at [599, 250] on div "check_box_outline_blank (เย็น) กาแฟใส่นม เช่น ลาเต้ คาปูชิโน มัคคิอาโต" at bounding box center [438, 258] width 373 height 16
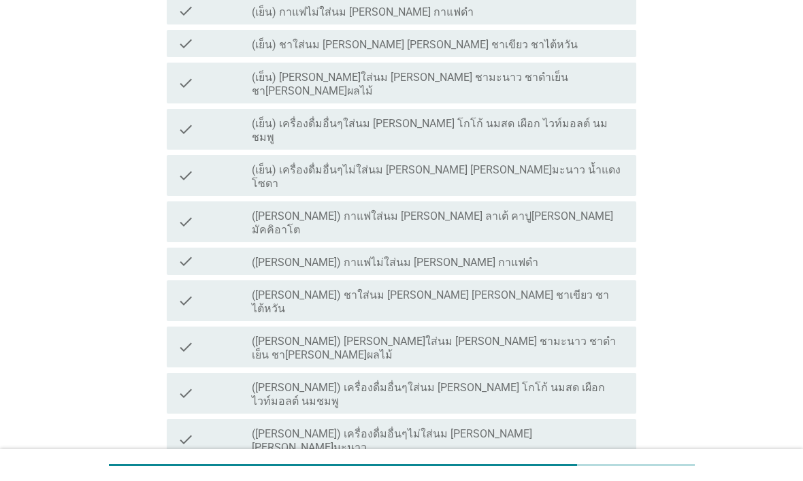
scroll to position [352, 0]
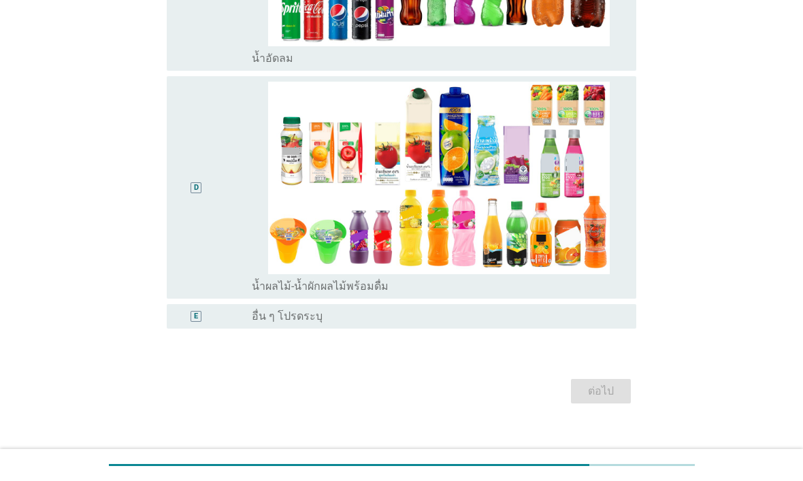
scroll to position [0, 0]
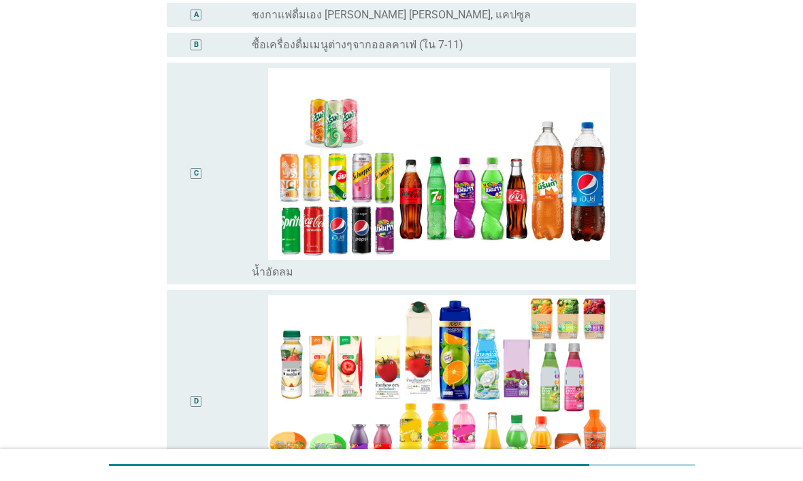
click at [624, 258] on div "radio_button_unchecked น้ำอัดลม" at bounding box center [438, 174] width 373 height 212
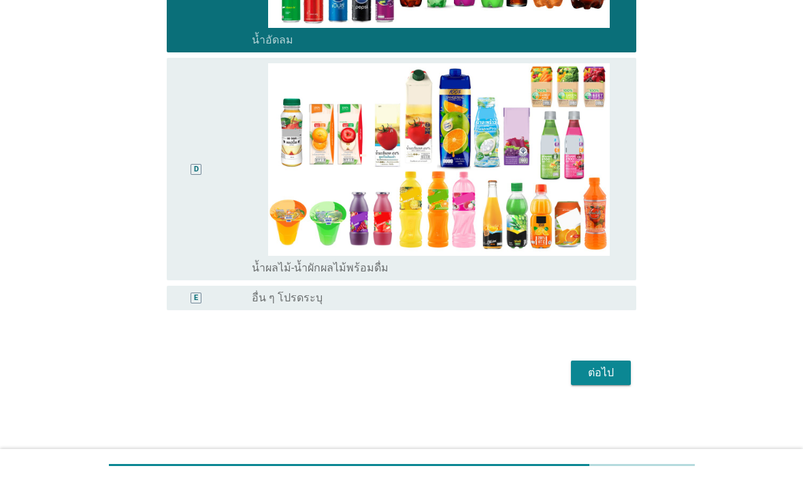
scroll to position [371, 0]
click at [602, 377] on div "ต่อไป" at bounding box center [601, 373] width 38 height 16
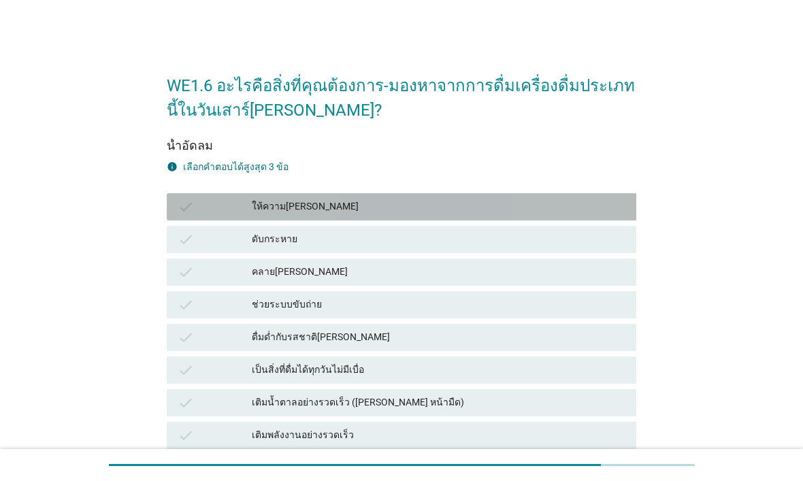
click at [599, 203] on div "ให้ความสดชื่น" at bounding box center [438, 207] width 373 height 16
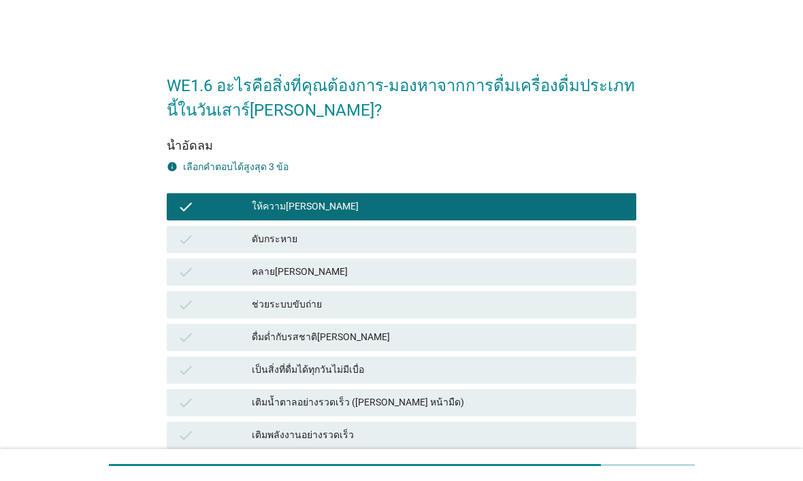
click at [558, 247] on div "ดับกระหาย" at bounding box center [438, 239] width 373 height 16
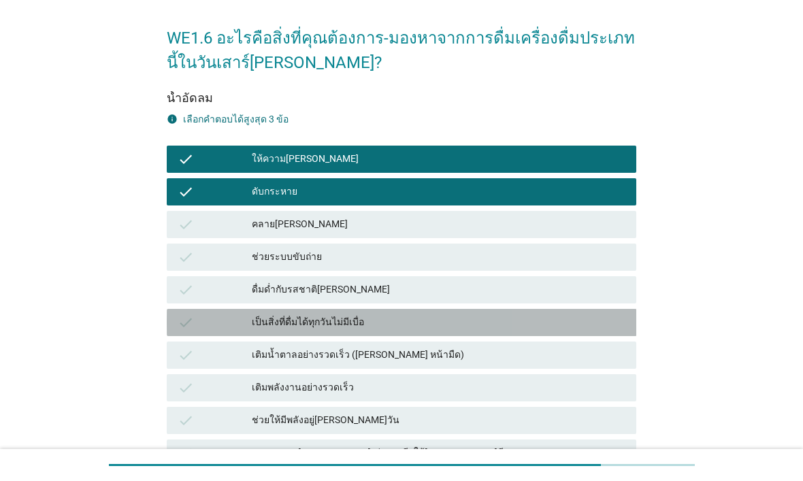
scroll to position [96, 0]
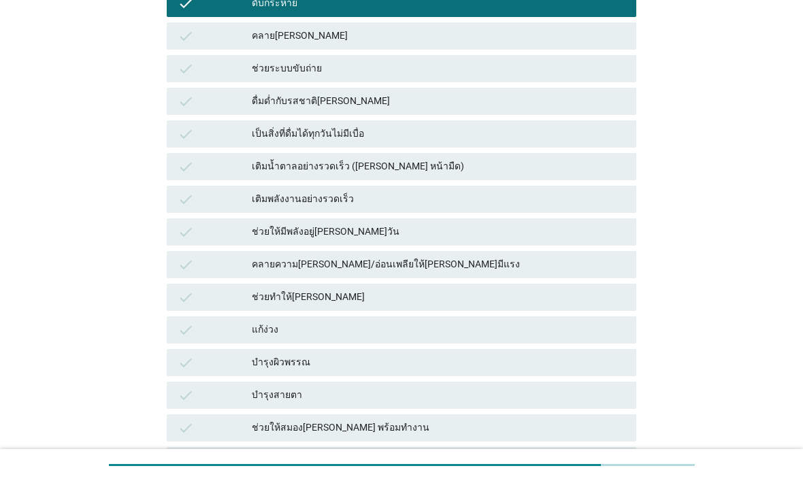
click at [547, 269] on div "คลายความเหนื่อยล้า/อ่อนเพลียให้กลับมามีแรง" at bounding box center [438, 264] width 373 height 16
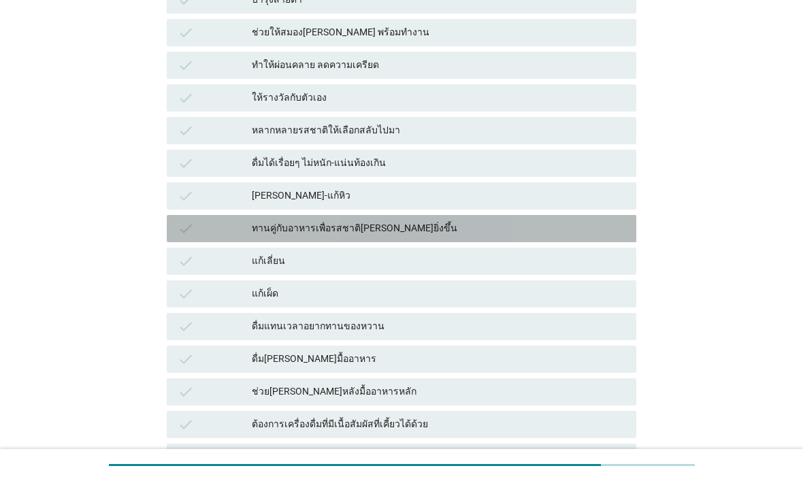
click at [574, 222] on div "ทานคู่กับอาหารเพื่อรสชาติที่ดียิ่งขึ้น" at bounding box center [438, 228] width 373 height 16
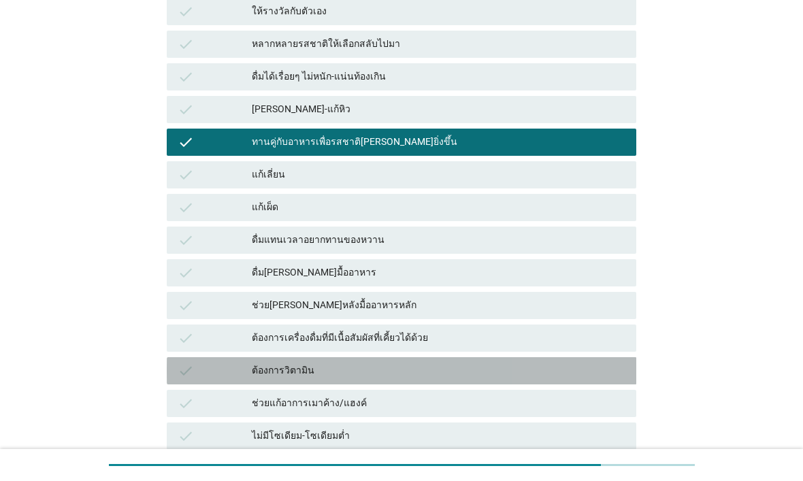
scroll to position [565, 0]
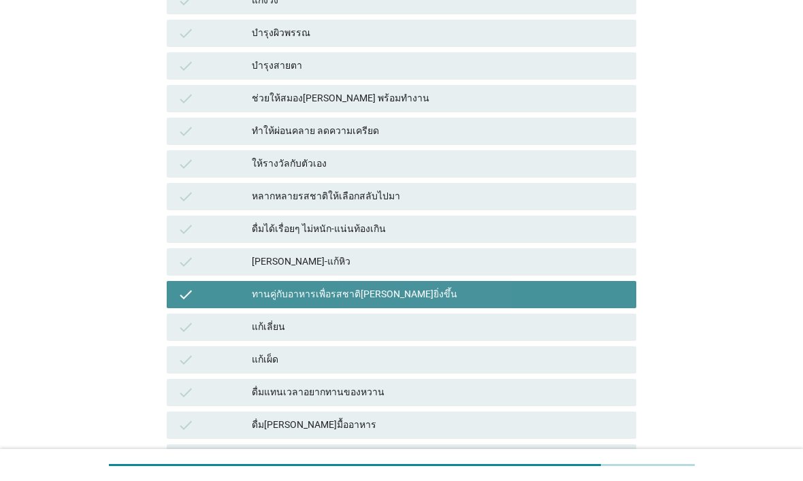
click at [569, 284] on div "check ทานคู่กับอาหารเพื่อรสชาติที่ดียิ่งขึ้น" at bounding box center [402, 294] width 470 height 27
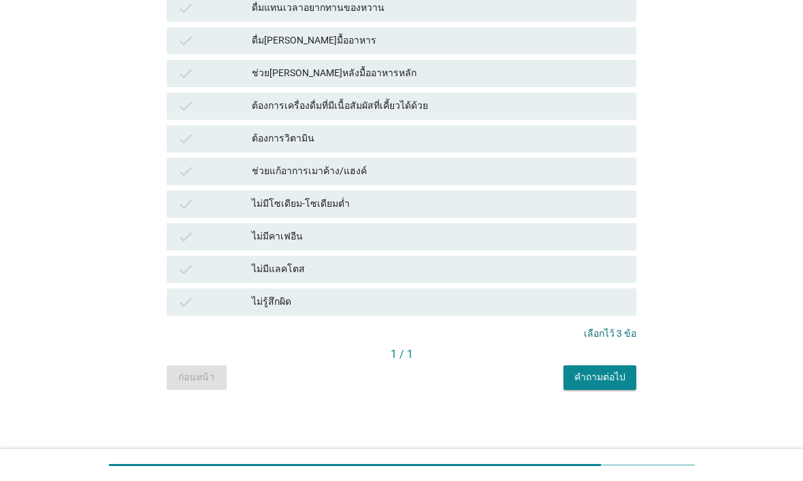
scroll to position [949, 0]
click at [618, 384] on div "คำถามต่อไป" at bounding box center [599, 377] width 51 height 14
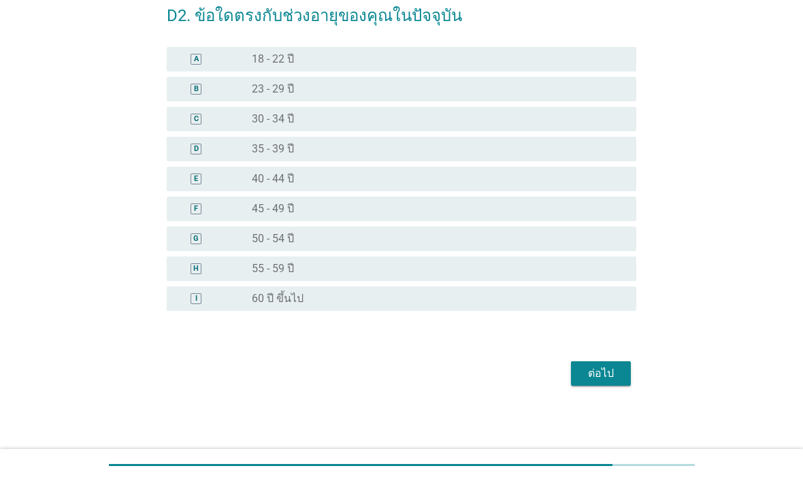
scroll to position [0, 0]
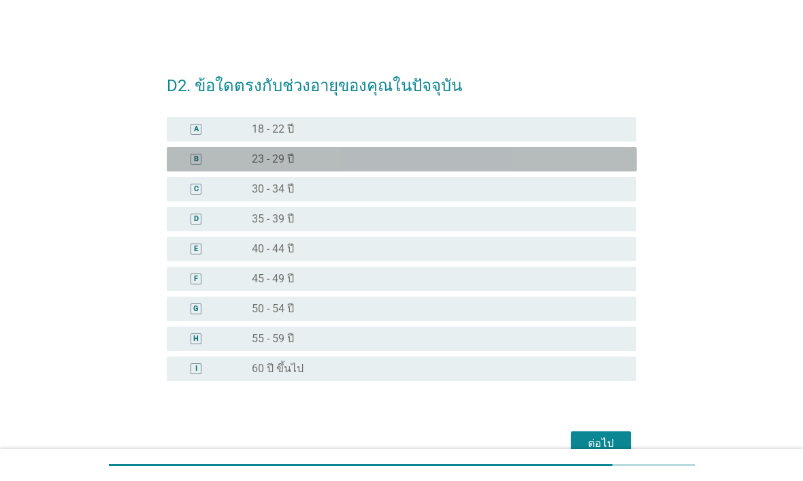
click at [615, 167] on div "B radio_button_unchecked 23 - 29 ปี" at bounding box center [402, 159] width 470 height 24
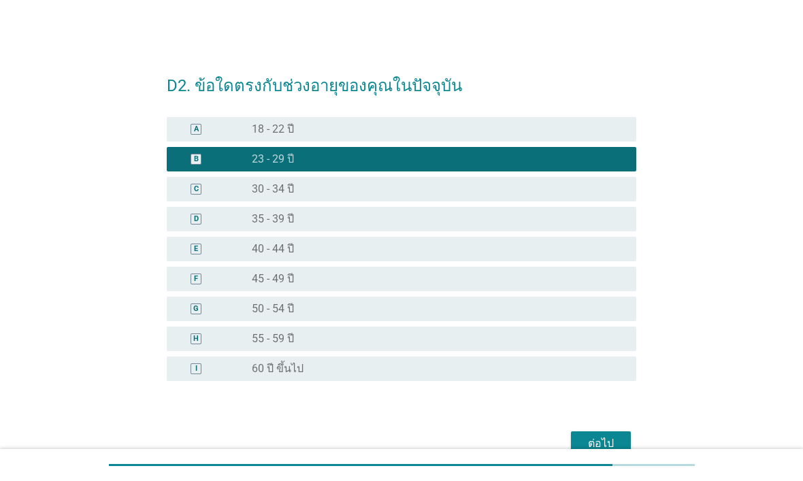
click at [583, 439] on div "ต่อไป" at bounding box center [601, 443] width 38 height 16
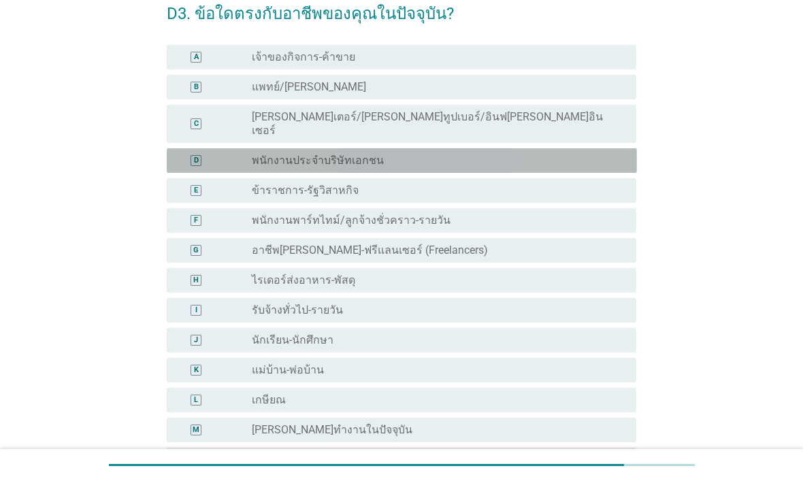
click at [603, 154] on div "D radio_button_unchecked พนักงานประจำบริษัทเอกชน" at bounding box center [402, 160] width 470 height 24
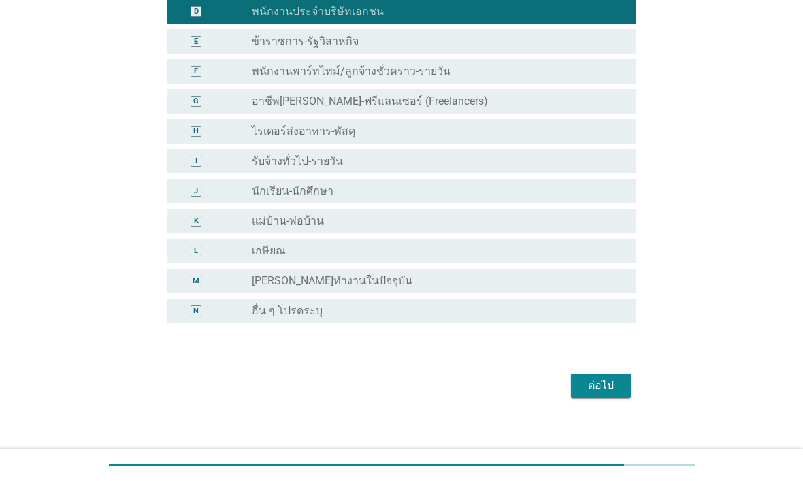
scroll to position [220, 0]
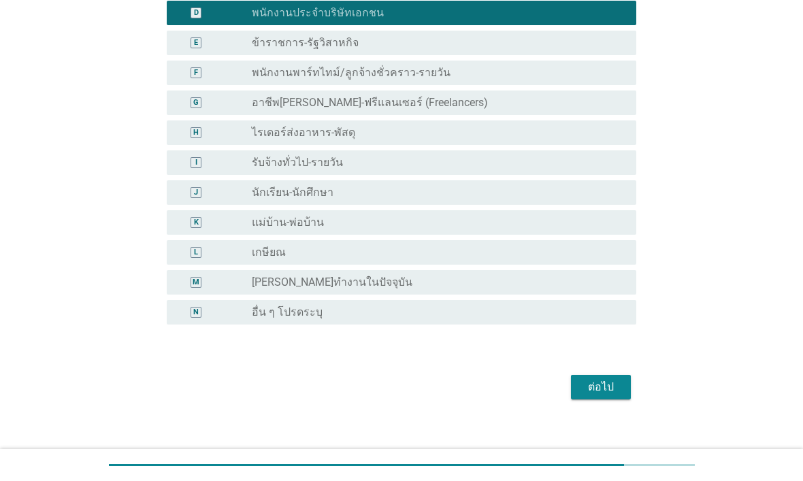
click at [608, 379] on div "ต่อไป" at bounding box center [601, 387] width 38 height 16
